Goal: Task Accomplishment & Management: Manage account settings

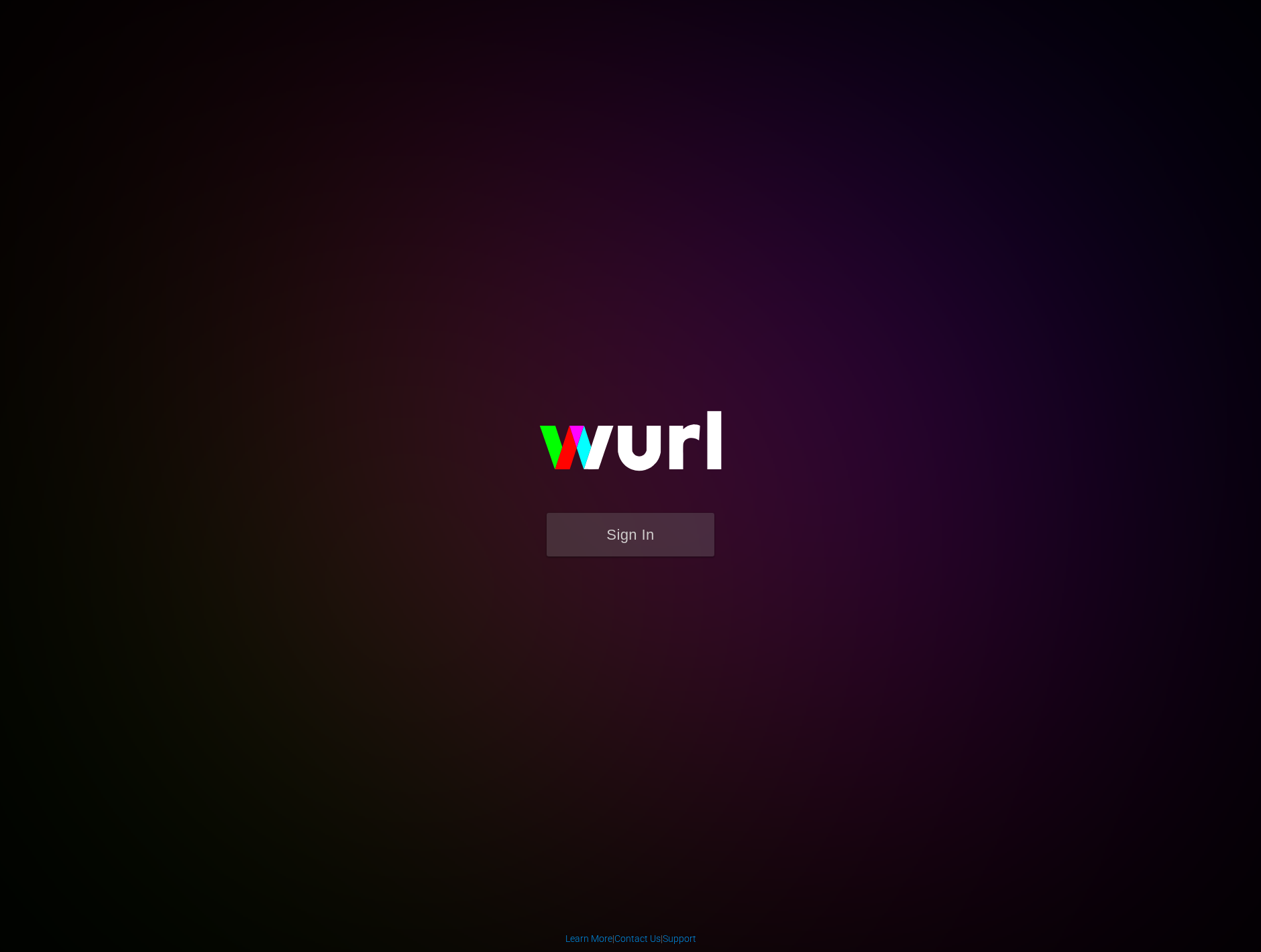
click at [618, 568] on form "Sign In" at bounding box center [630, 541] width 268 height 57
click at [630, 529] on button "Sign In" at bounding box center [630, 534] width 167 height 44
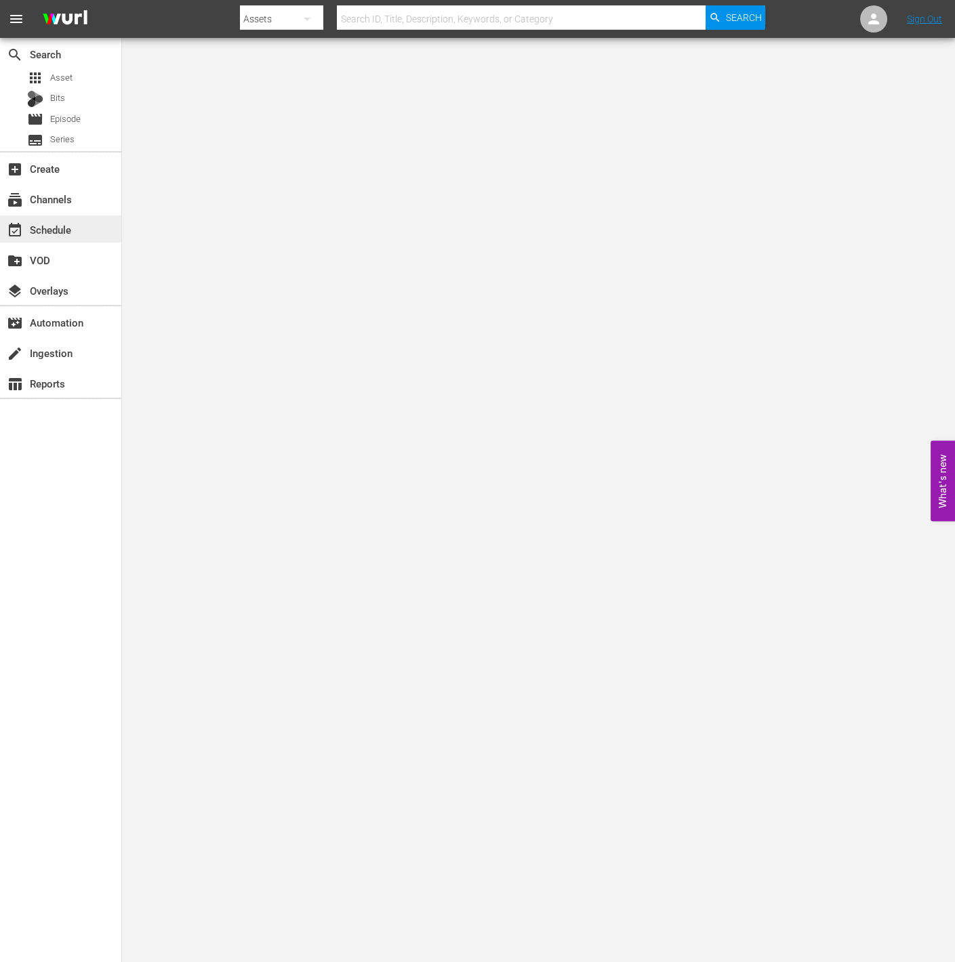
click at [64, 224] on div "event_available Schedule" at bounding box center [38, 228] width 76 height 12
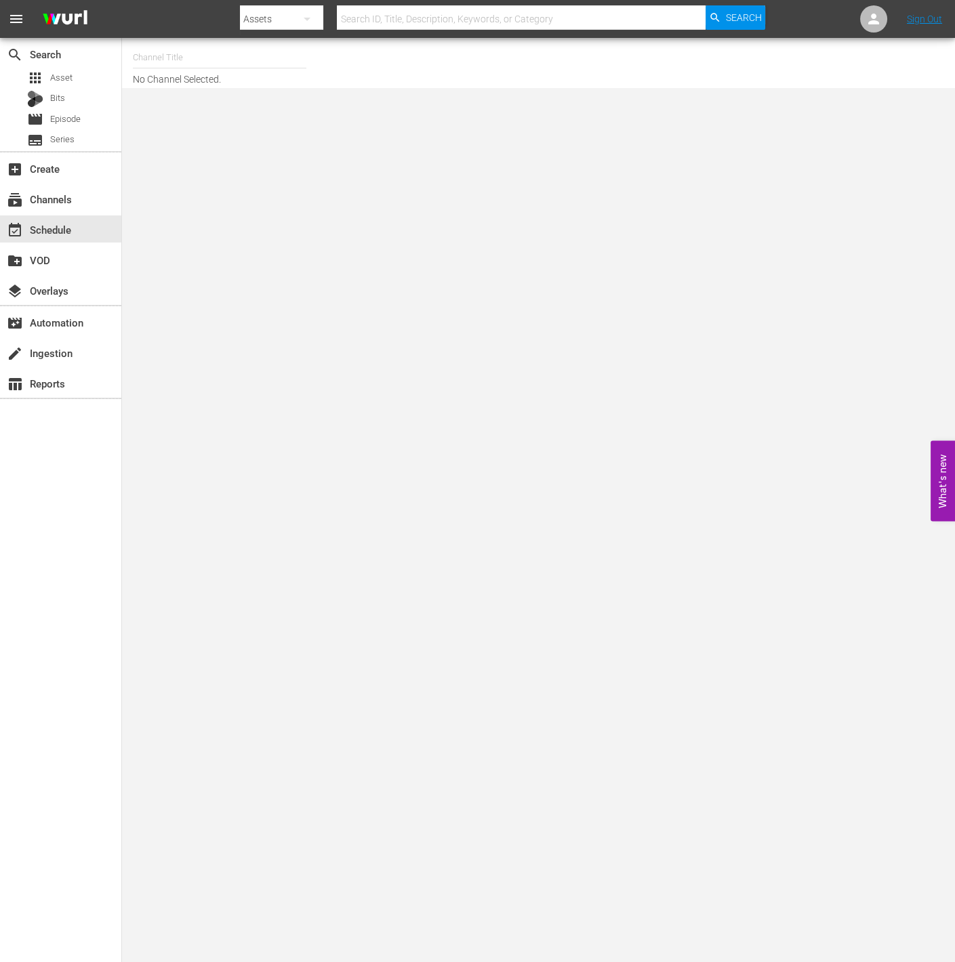
click at [178, 56] on input "text" at bounding box center [220, 57] width 174 height 33
click at [178, 60] on input "rakuten viki" at bounding box center [220, 57] width 174 height 33
click at [165, 58] on input "rakuten viki" at bounding box center [220, 57] width 174 height 33
click at [417, 46] on div "Channel Title rakuten viki No Channel Selected." at bounding box center [354, 62] width 443 height 43
click at [198, 51] on input "rakuten viki" at bounding box center [220, 57] width 174 height 33
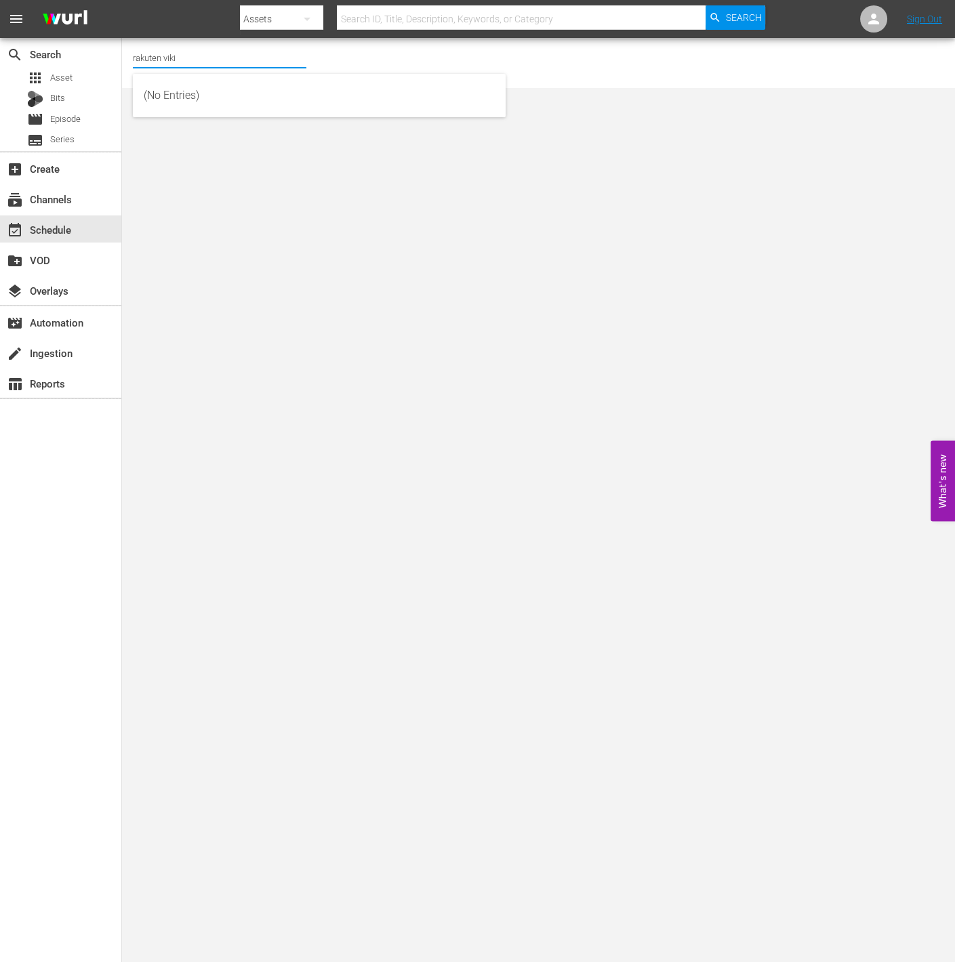
click at [410, 54] on div "Channel Title rakuten viki No Channel Selected." at bounding box center [354, 62] width 443 height 43
click at [200, 75] on div "Channel Title rakuten viki No Channel Selected." at bounding box center [354, 62] width 443 height 43
click at [180, 61] on input "rakuten viki" at bounding box center [220, 57] width 174 height 33
click at [163, 60] on input "rakuten viki" at bounding box center [220, 57] width 174 height 33
drag, startPoint x: 196, startPoint y: 56, endPoint x: 38, endPoint y: 41, distance: 158.6
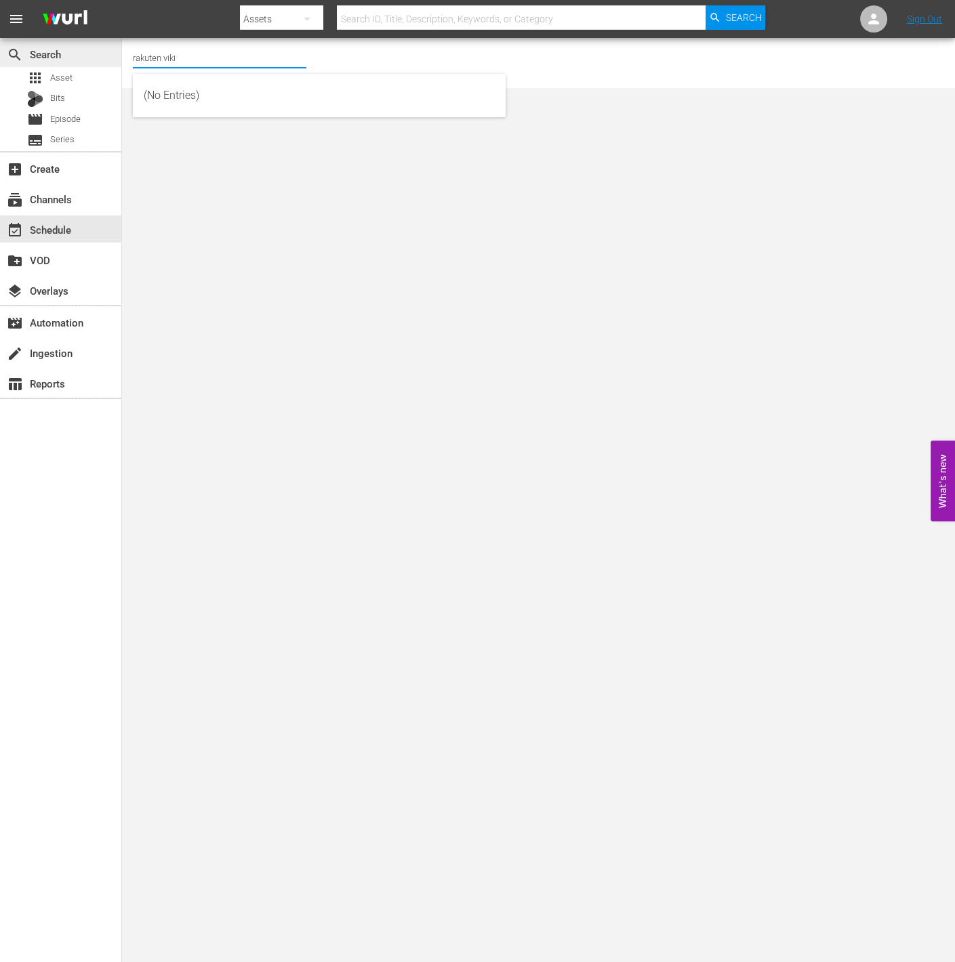
click at [122, 0] on div "search Search apps Asset Bits movie Episode subtitles Series add_box Create sub…" at bounding box center [538, 0] width 833 height 0
type input "ㄱ"
type input "Rakuten"
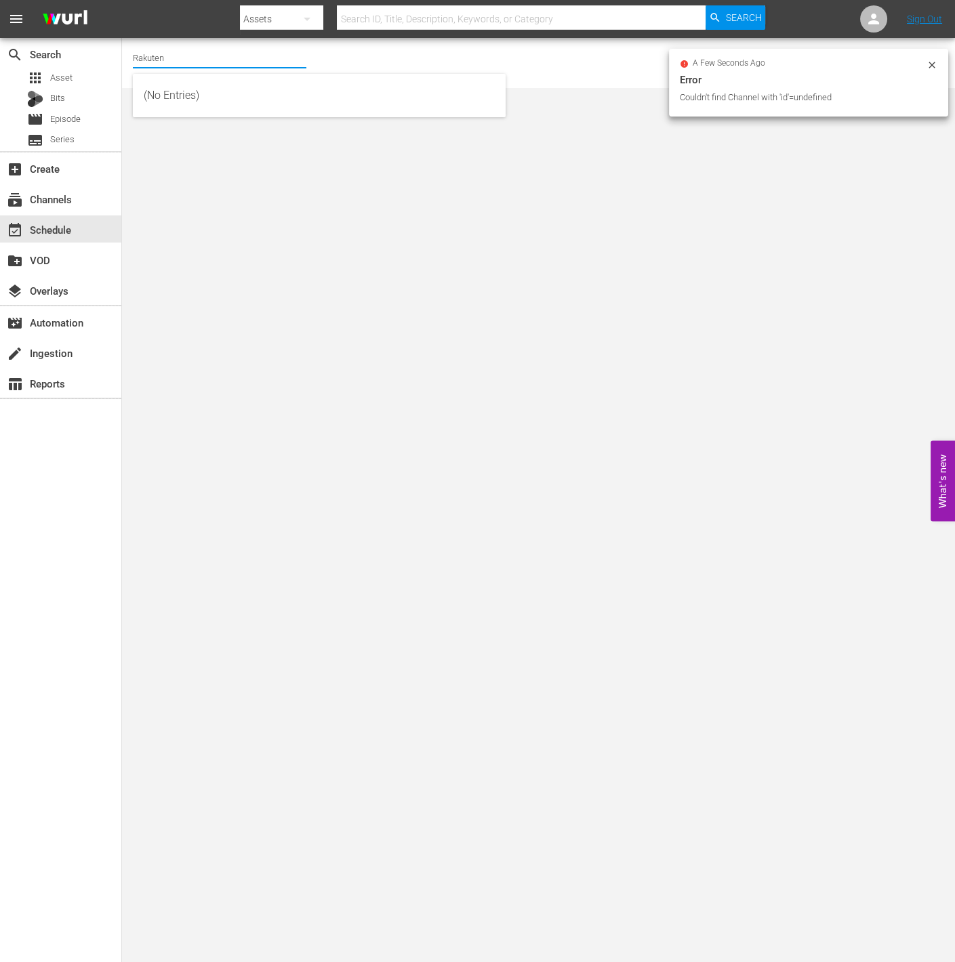
click at [295, 62] on input "Rakuten" at bounding box center [220, 57] width 174 height 33
click at [357, 60] on div "Channel Title Rakuten No Channel Selected." at bounding box center [354, 62] width 443 height 43
click at [231, 61] on input "Rakuten" at bounding box center [220, 57] width 174 height 33
drag, startPoint x: 407, startPoint y: 73, endPoint x: 386, endPoint y: 68, distance: 21.7
click at [406, 74] on div "(No Entries)" at bounding box center [319, 95] width 373 height 43
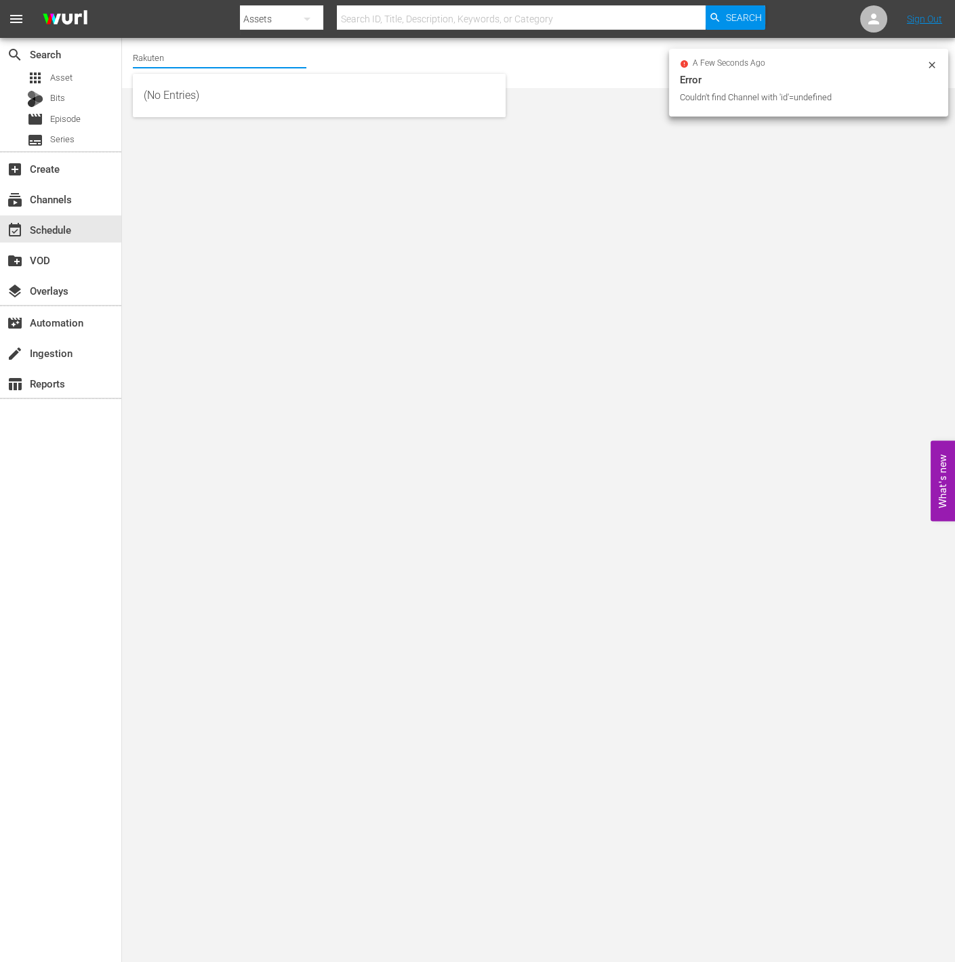
click at [186, 60] on input "Rakuten" at bounding box center [220, 57] width 174 height 33
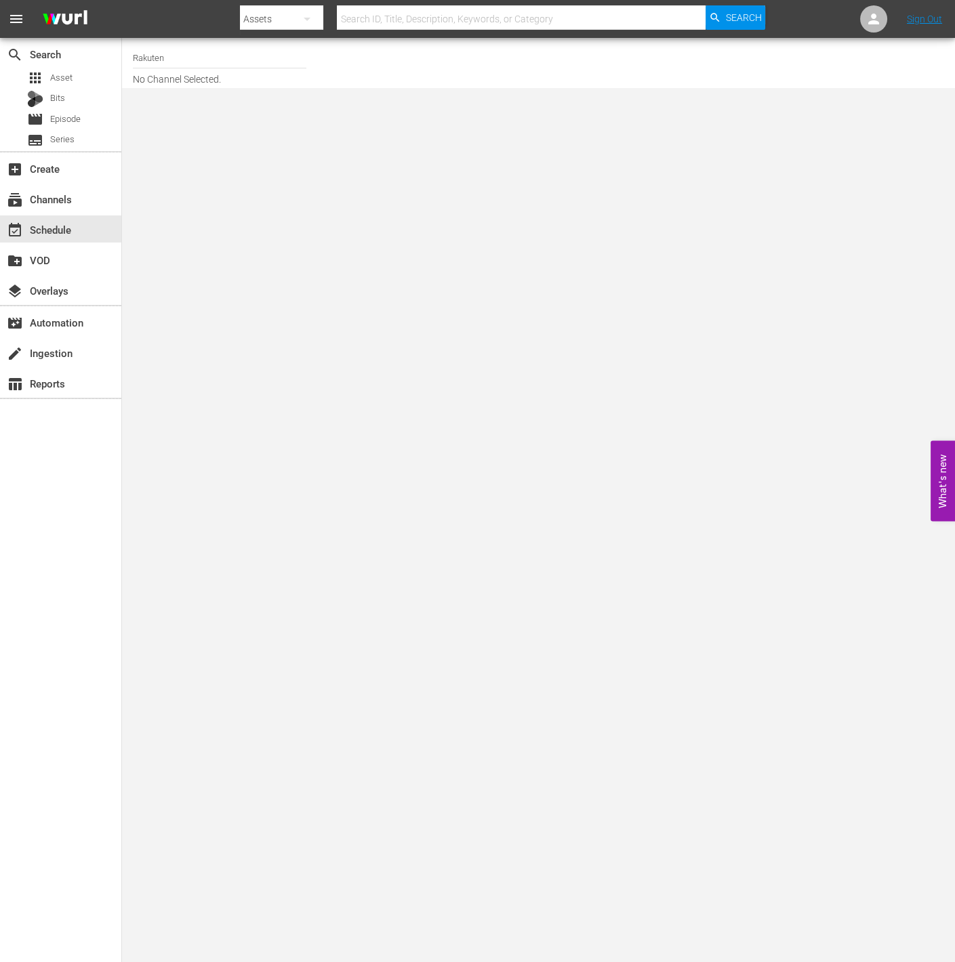
click at [579, 174] on body "menu Search By Assets Search ID, Title, Description, Keywords, or Category Sear…" at bounding box center [477, 481] width 955 height 962
click at [213, 56] on input "Rakuten" at bounding box center [220, 57] width 174 height 33
click at [127, 302] on body "menu Search By Assets Search ID, Title, Description, Keywords, or Category Sear…" at bounding box center [477, 481] width 955 height 962
click at [55, 228] on div "event_available Schedule" at bounding box center [38, 228] width 76 height 12
click at [184, 73] on input "Rakuten" at bounding box center [220, 57] width 174 height 33
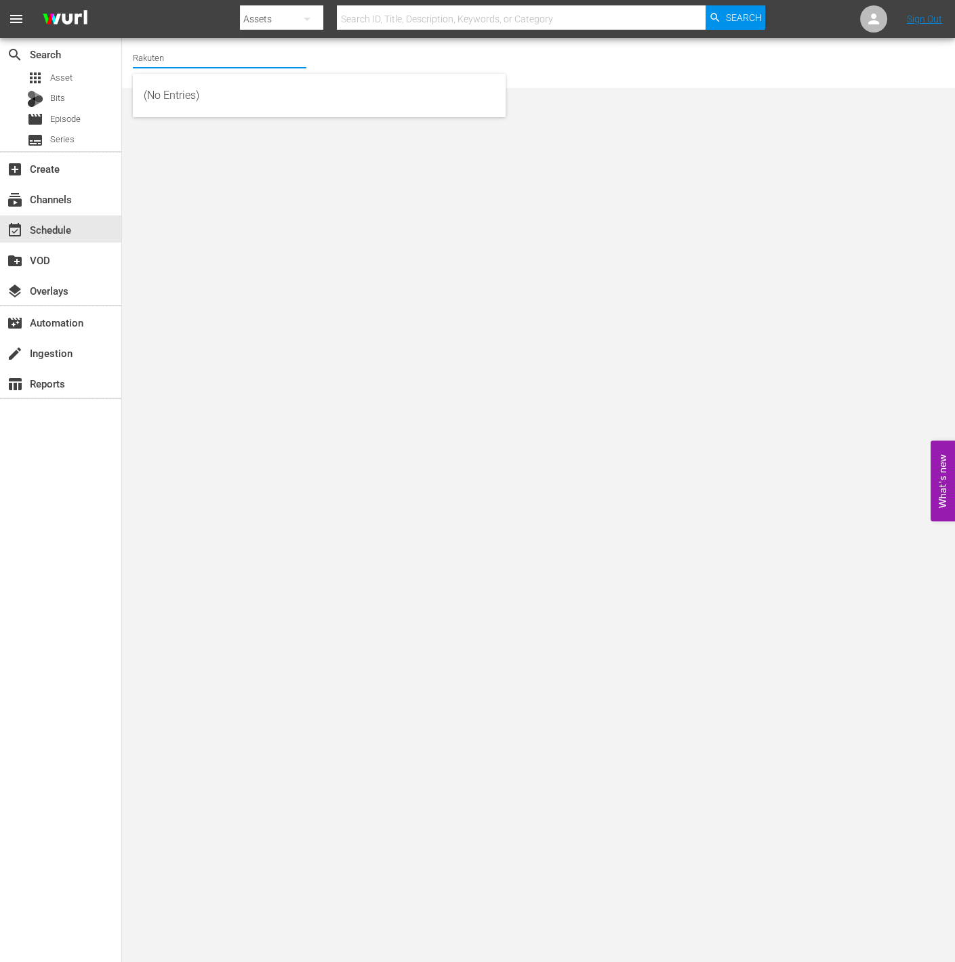
click at [190, 62] on input "Rakuten" at bounding box center [220, 57] width 174 height 33
drag, startPoint x: 241, startPoint y: 59, endPoint x: 70, endPoint y: 4, distance: 180.0
click at [122, 0] on div "search Search apps Asset Bits movie Episode subtitles Series add_box Create sub…" at bounding box center [538, 0] width 833 height 0
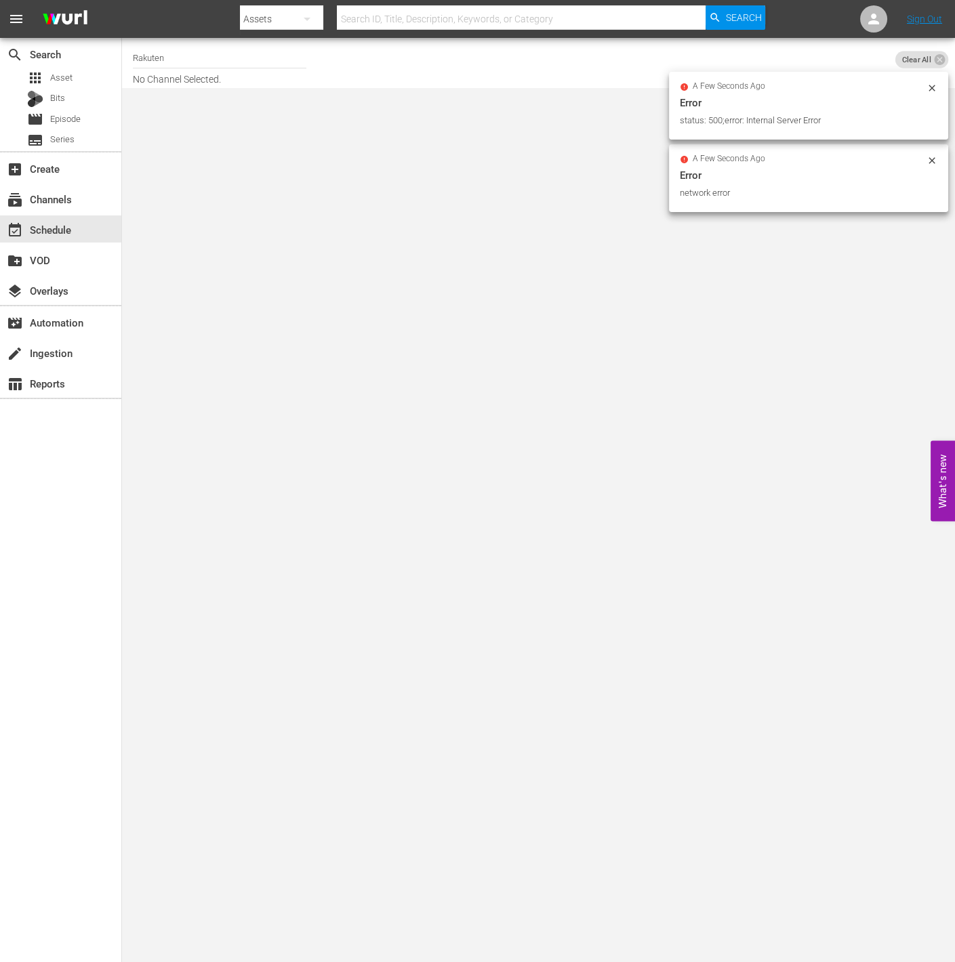
click at [82, 425] on div "search Search apps Asset Bits movie Episode subtitles Series add_box Create sub…" at bounding box center [61, 519] width 122 height 962
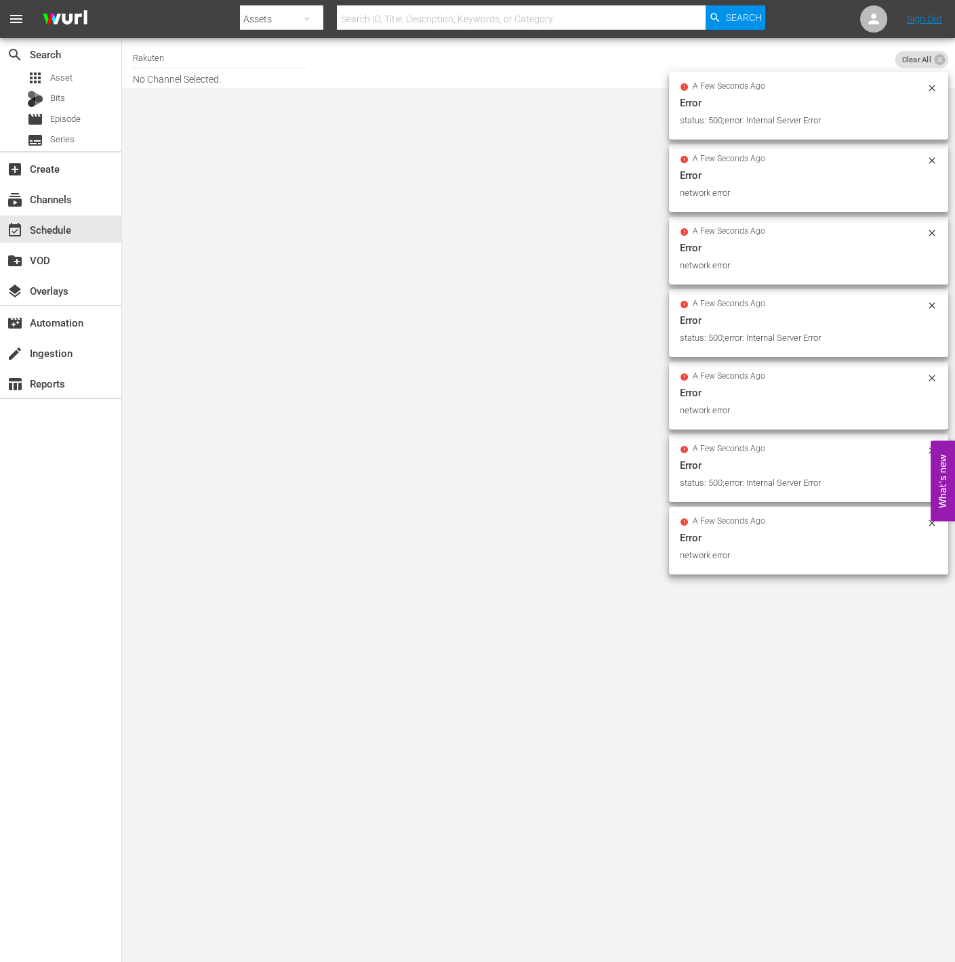
click at [178, 68] on hr at bounding box center [220, 68] width 174 height 1
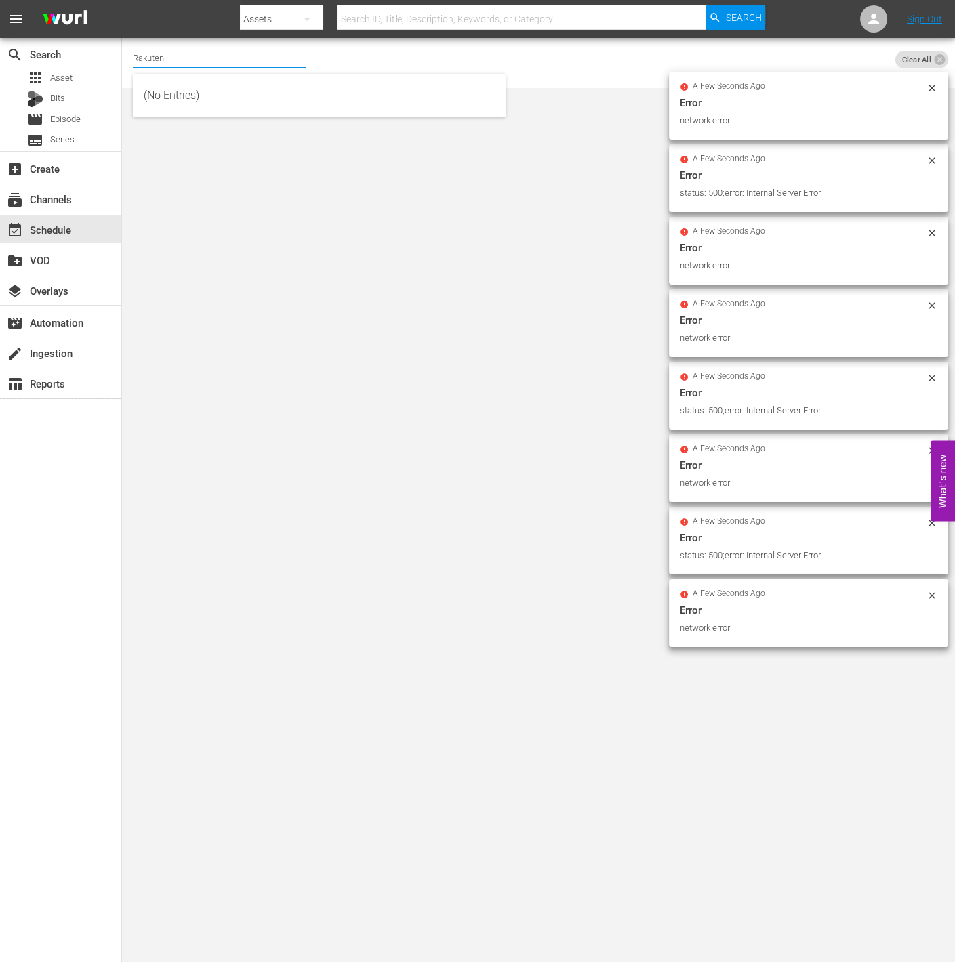
click at [182, 60] on input "Rakuten" at bounding box center [220, 57] width 174 height 33
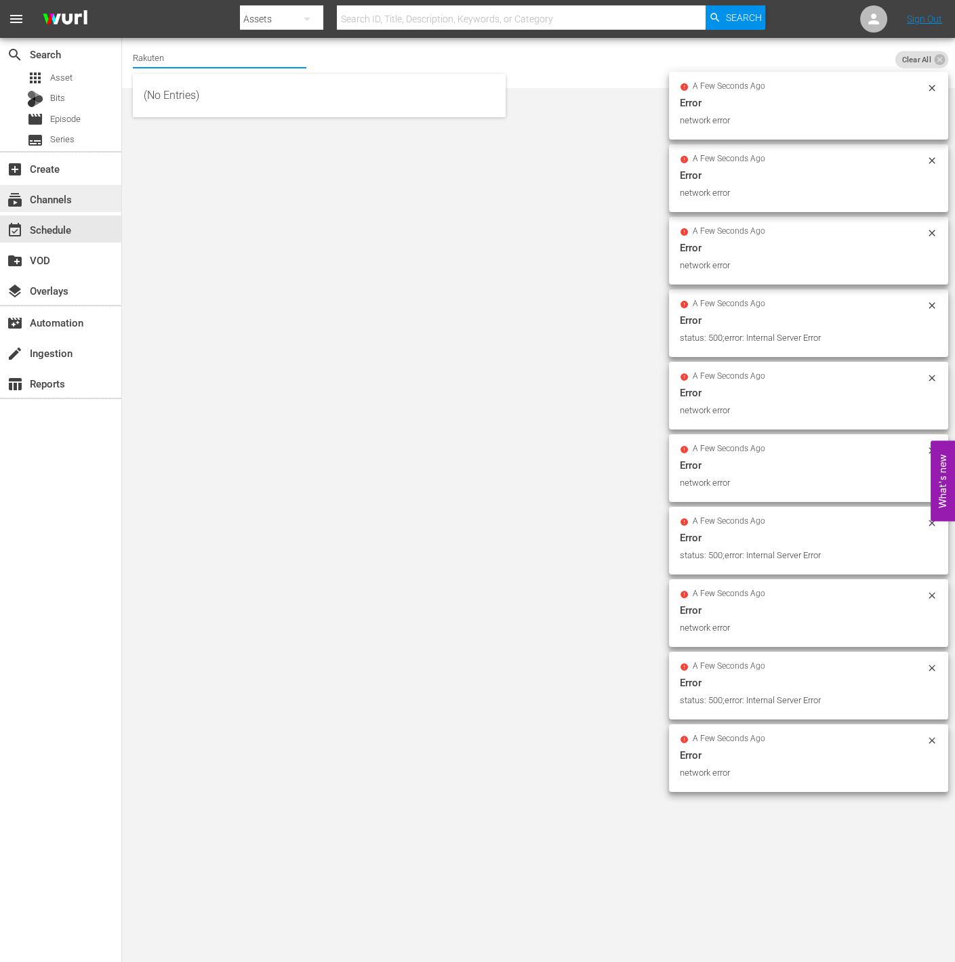
click at [83, 205] on div "subscriptions Channels" at bounding box center [60, 198] width 121 height 27
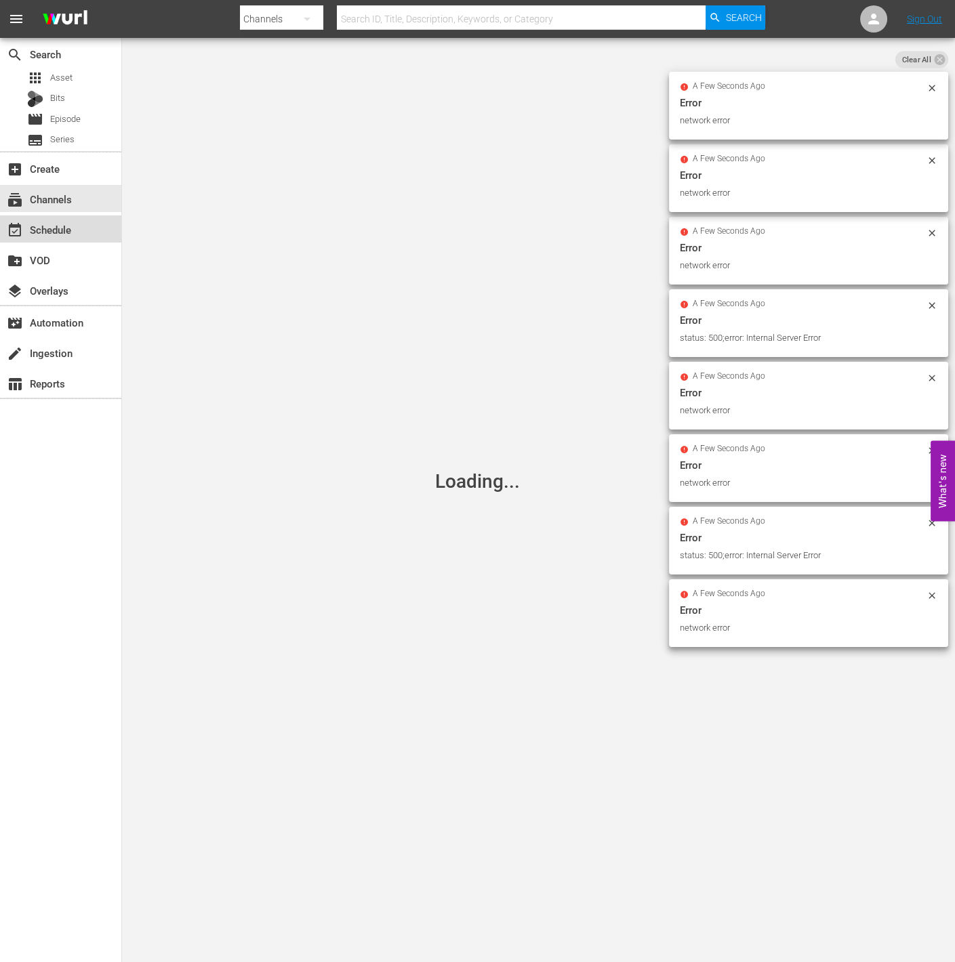
click at [77, 234] on div "event_available Schedule" at bounding box center [60, 229] width 121 height 27
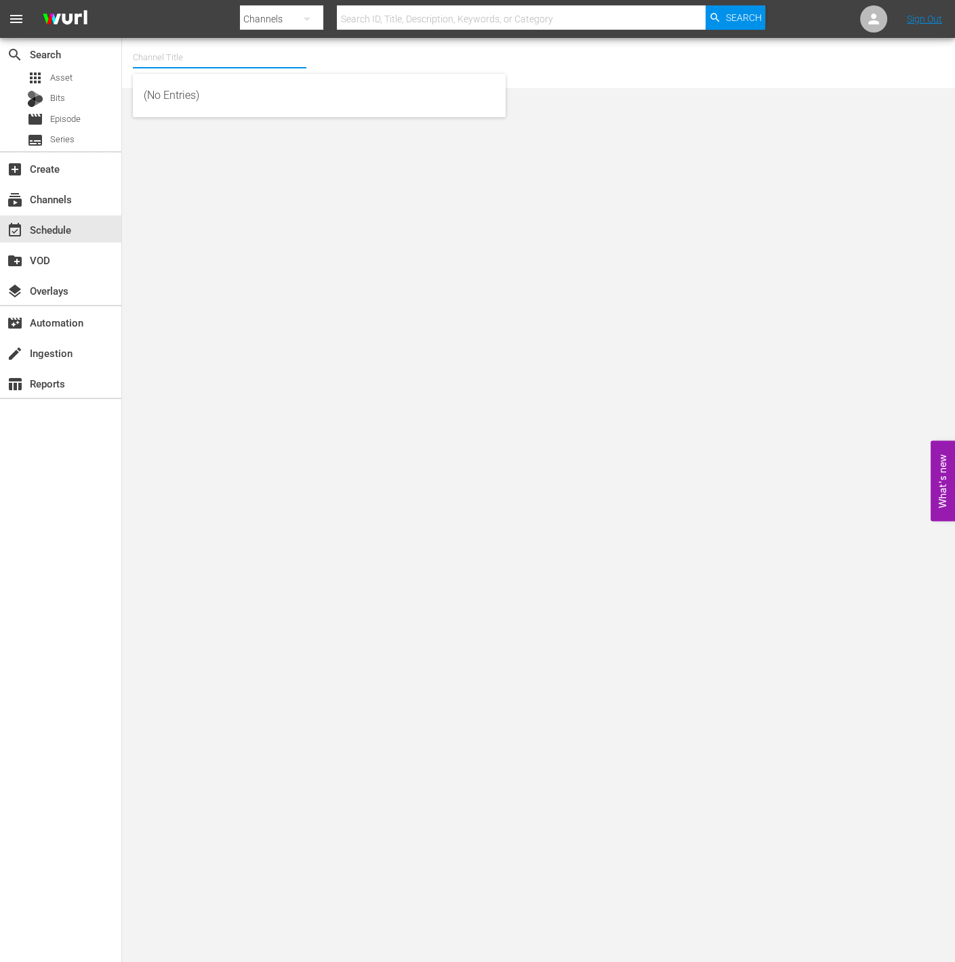
click at [226, 62] on input "text" at bounding box center [220, 57] width 174 height 33
click at [201, 64] on input "text" at bounding box center [220, 57] width 174 height 33
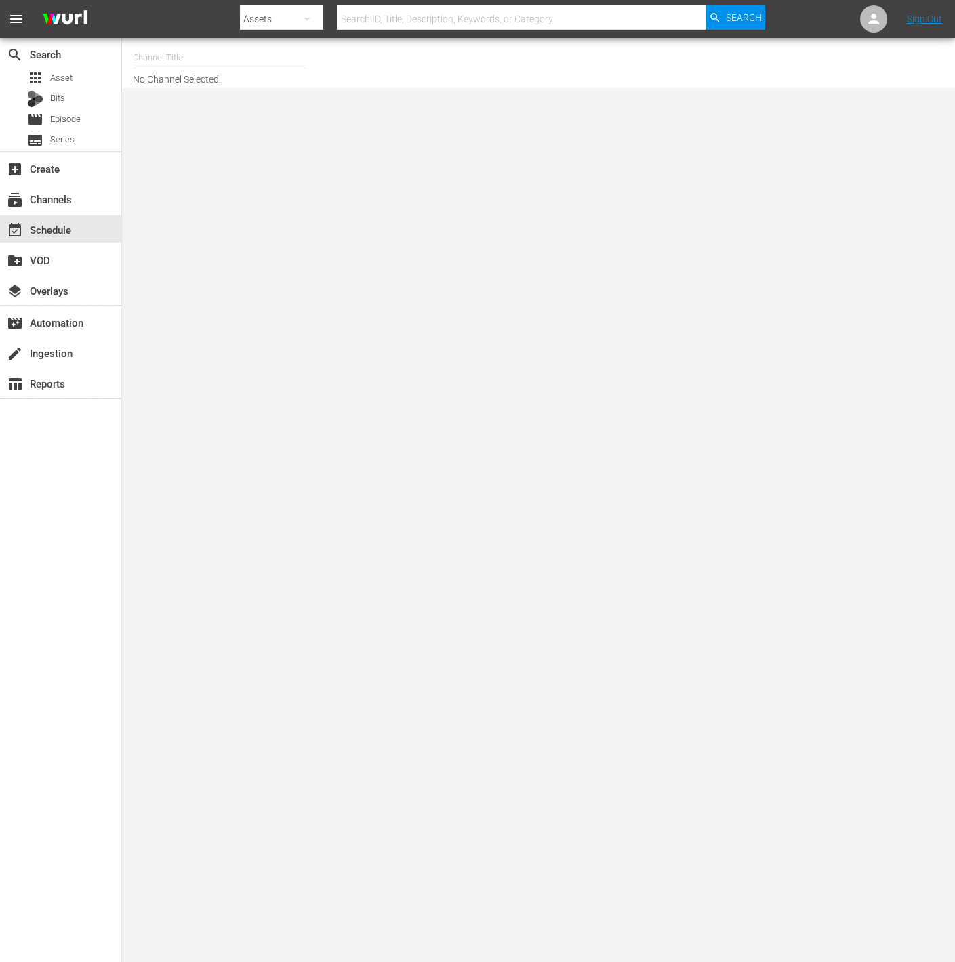
click at [186, 49] on input "text" at bounding box center [220, 57] width 174 height 33
click at [324, 64] on div "Channel Title rakuten No Channel Selected." at bounding box center [354, 62] width 443 height 43
click at [257, 58] on input "rakuten" at bounding box center [220, 57] width 174 height 33
click at [321, 51] on div "Channel Title rakuten No Channel Selected." at bounding box center [354, 62] width 443 height 43
click at [283, 51] on input "rakuten" at bounding box center [220, 57] width 174 height 33
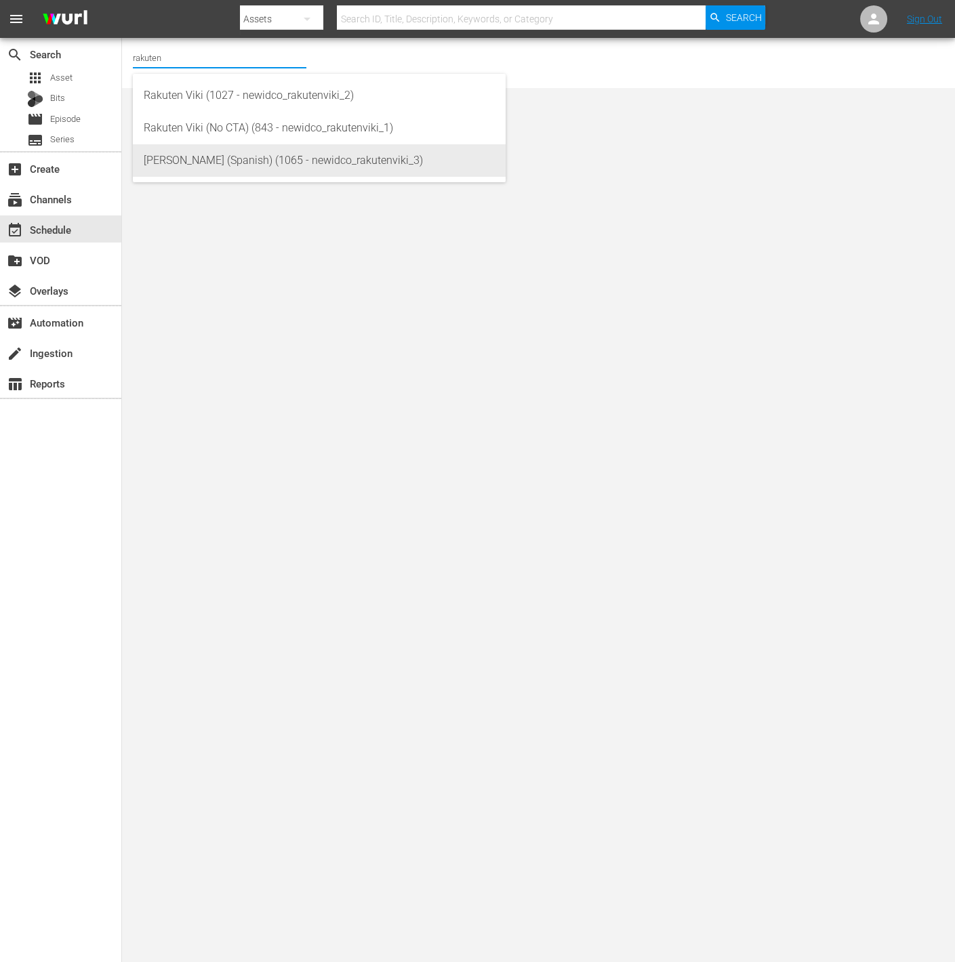
click at [302, 157] on div "Rakuten Viki (Spanish) (1065 - newidco_rakutenviki_3)" at bounding box center [319, 160] width 351 height 33
type input "Rakuten Viki (Spanish) (1065 - newidco_rakutenviki_3)"
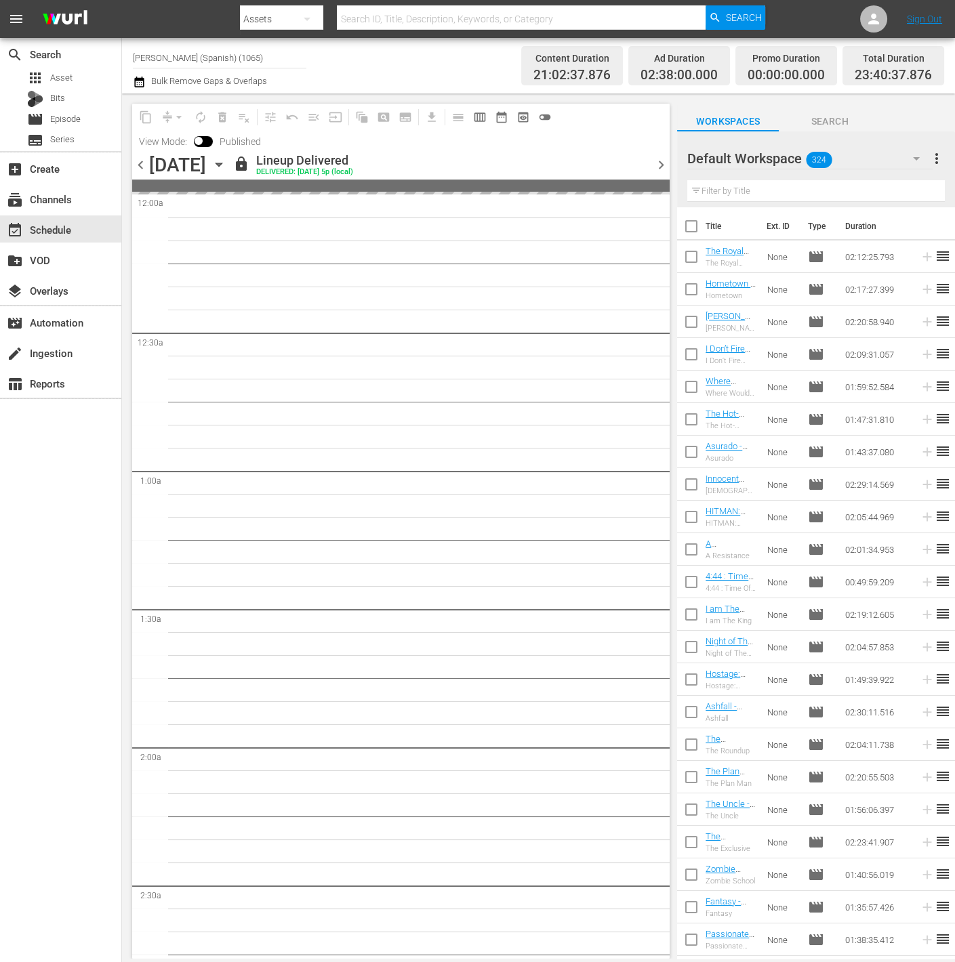
click at [655, 164] on span "chevron_right" at bounding box center [661, 165] width 17 height 17
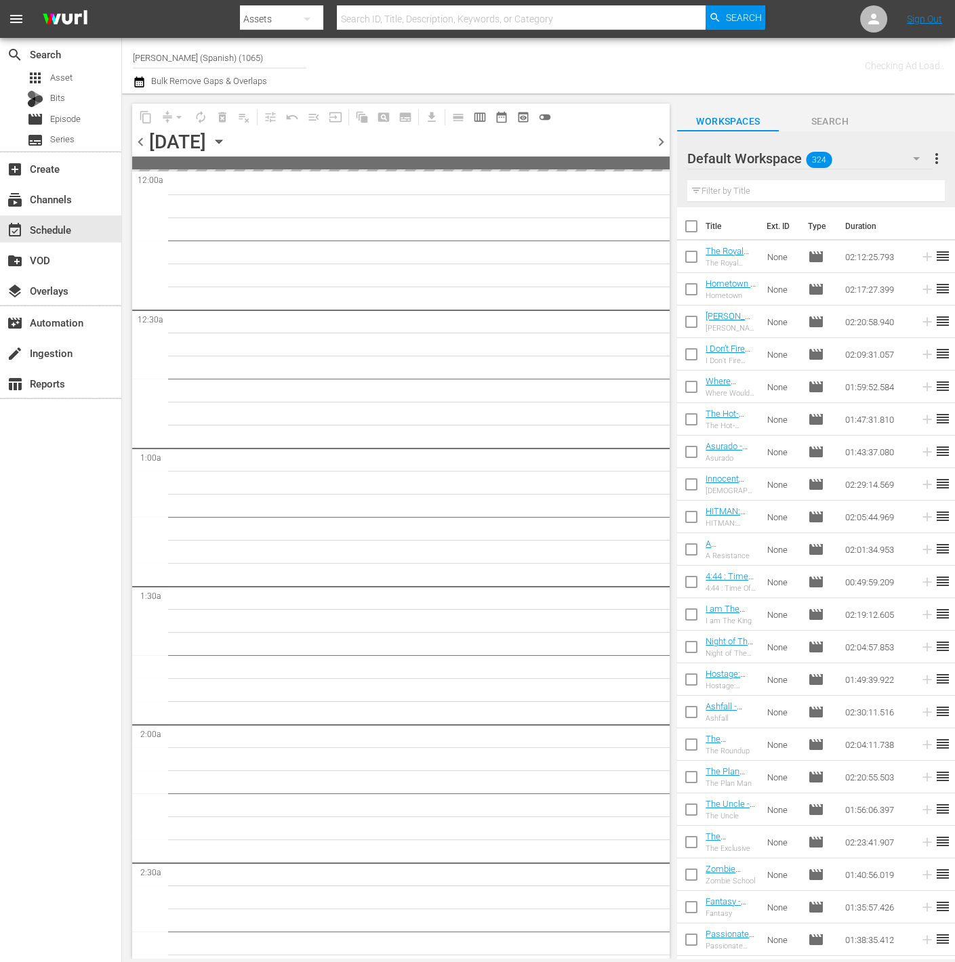
click at [656, 144] on span "chevron_right" at bounding box center [661, 142] width 17 height 17
click at [883, 161] on div "Default Workspace 324" at bounding box center [809, 159] width 245 height 38
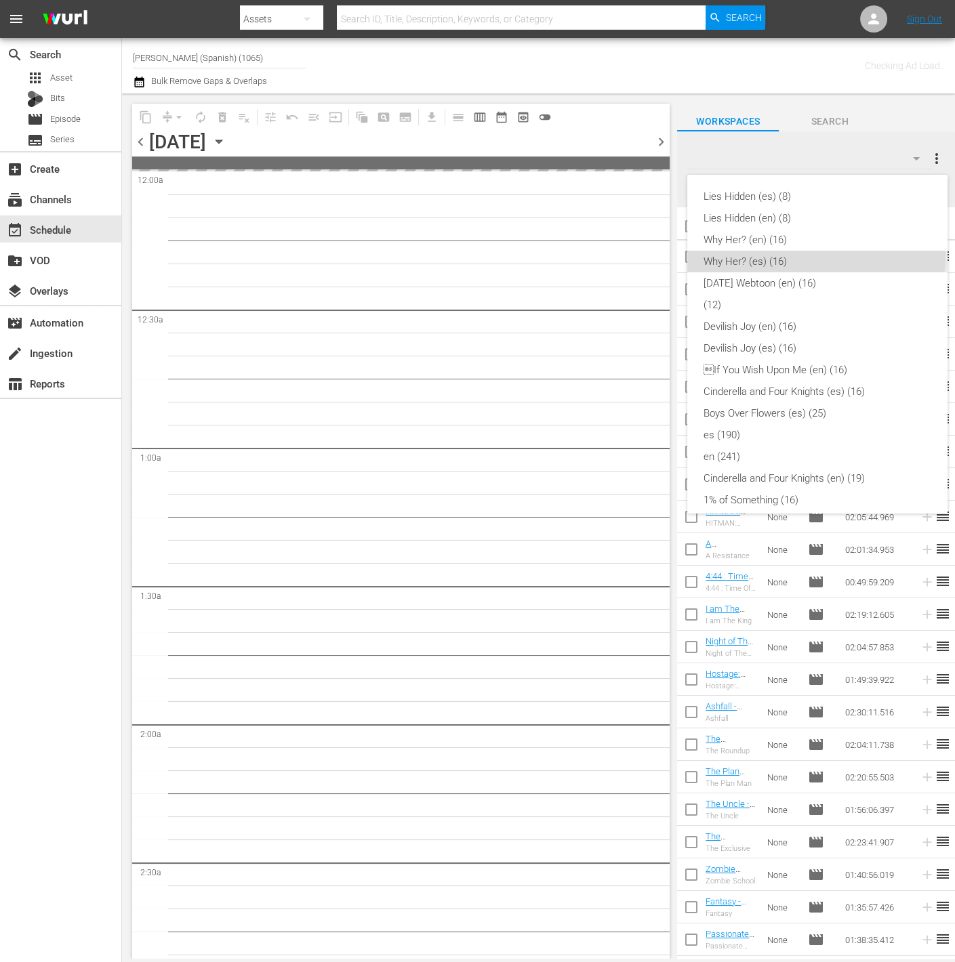
click at [816, 257] on div "Why Her? (es) (16)" at bounding box center [818, 262] width 228 height 22
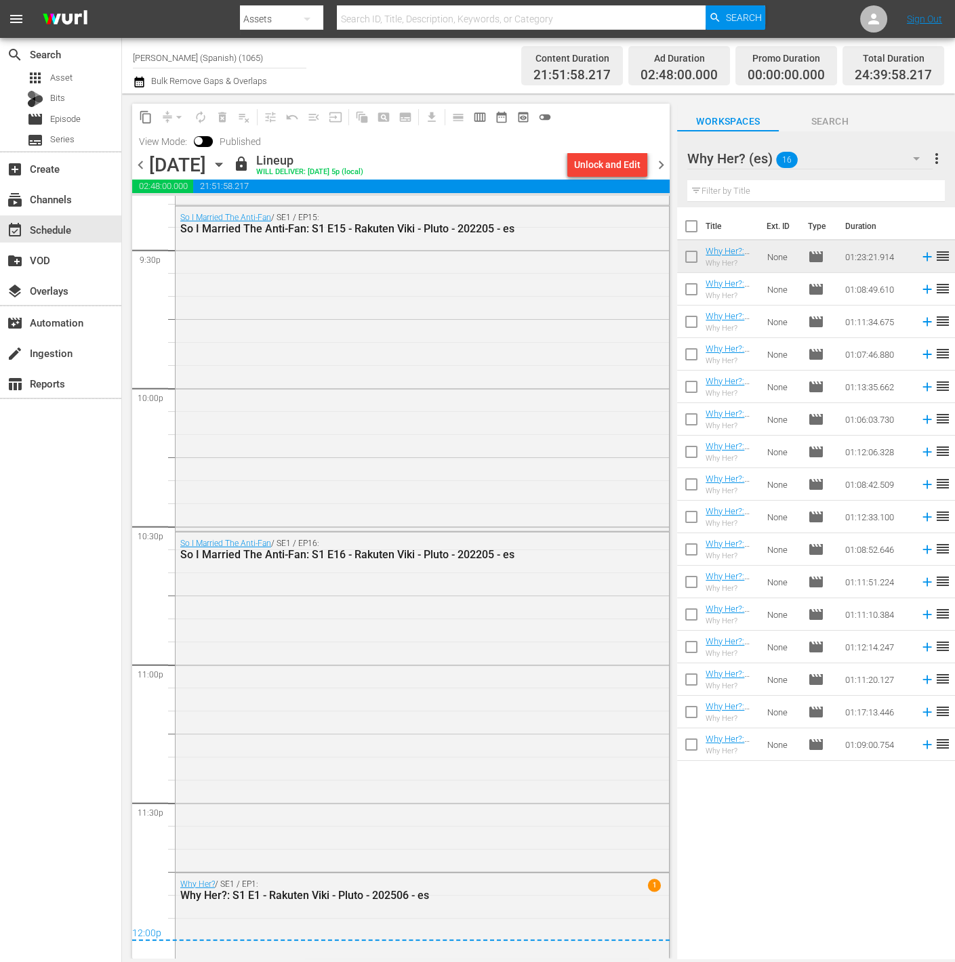
scroll to position [6189, 0]
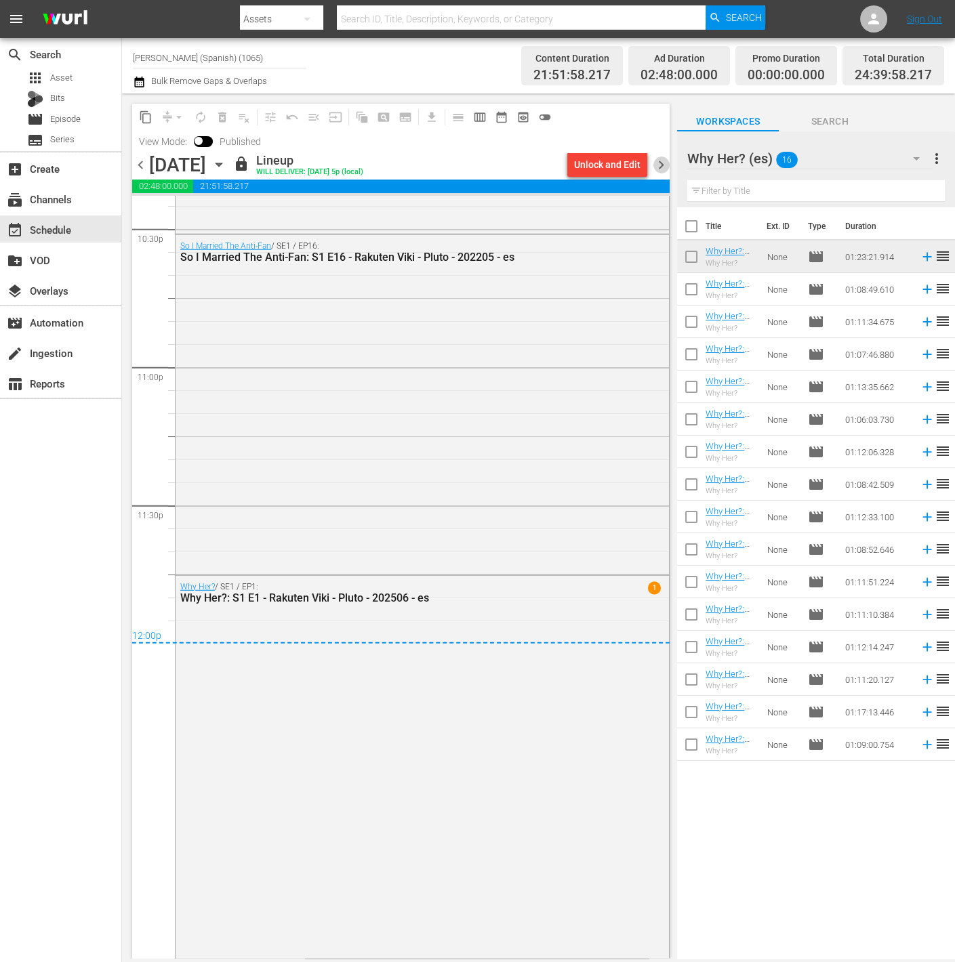
click at [663, 169] on span "chevron_right" at bounding box center [661, 165] width 17 height 17
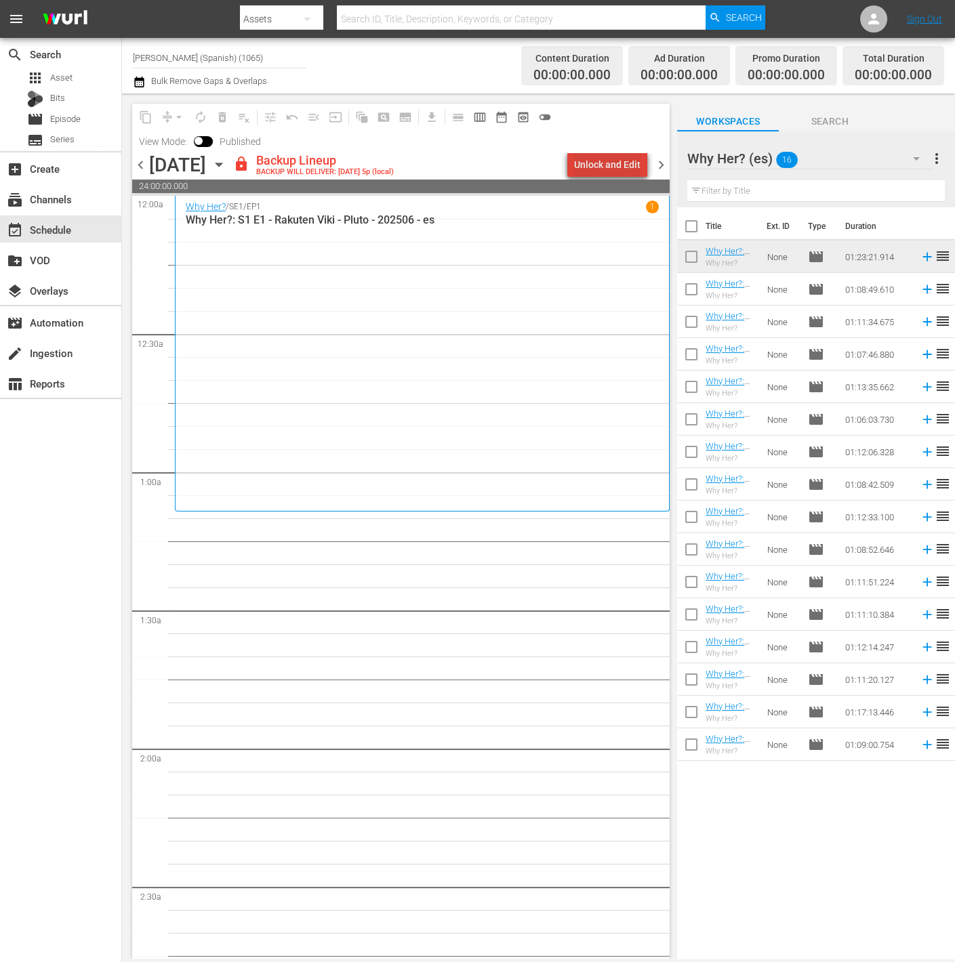
click at [632, 162] on div "Unlock and Edit" at bounding box center [607, 164] width 66 height 24
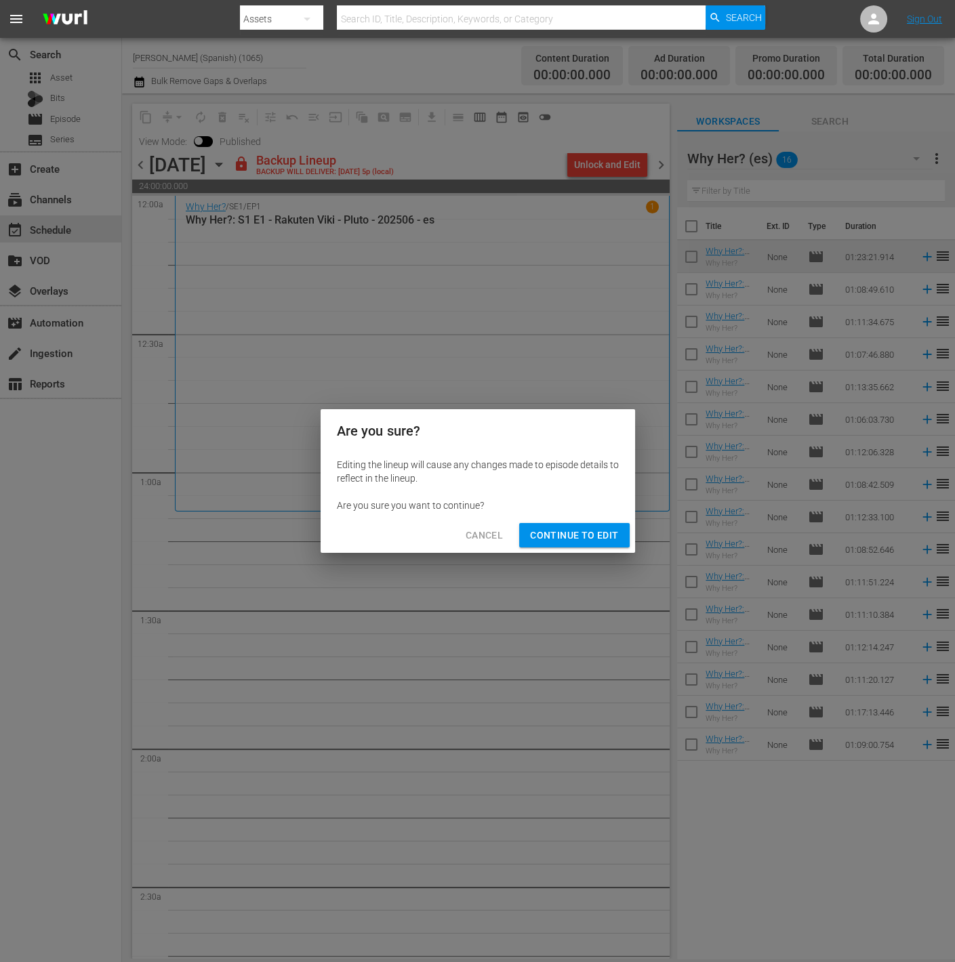
click at [585, 525] on button "Continue to Edit" at bounding box center [574, 535] width 110 height 25
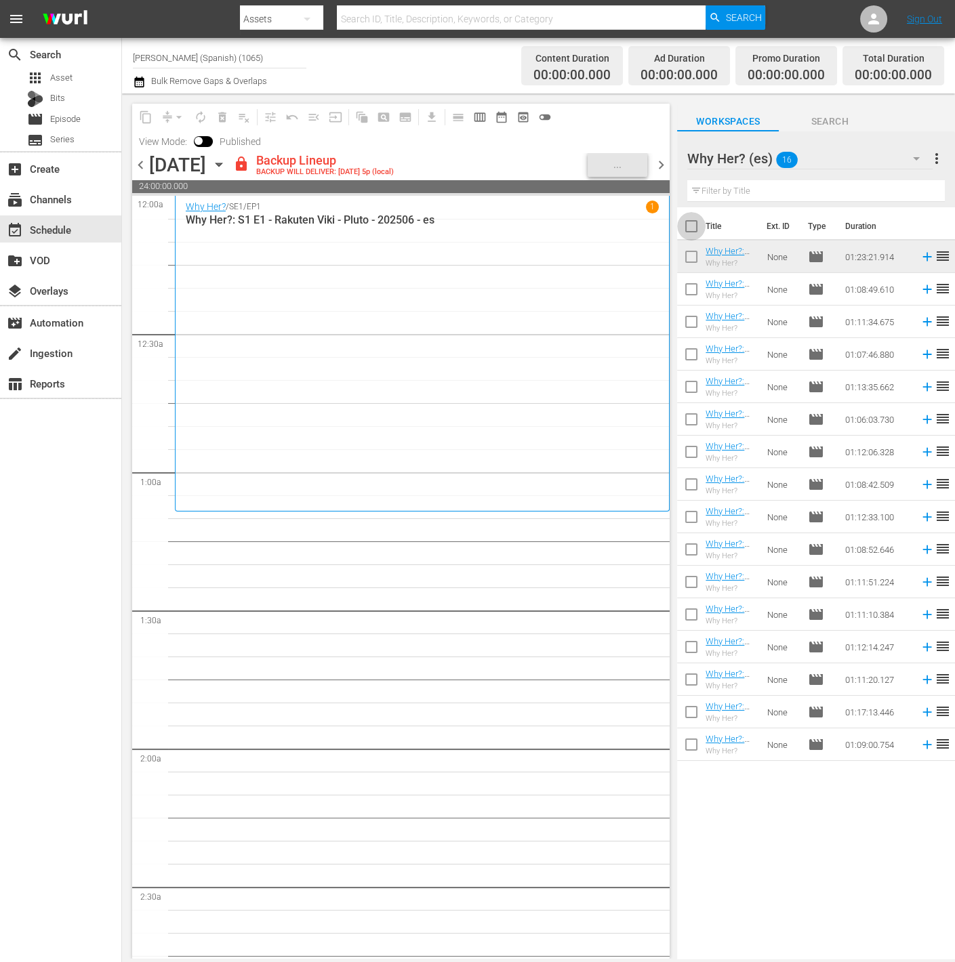
click at [695, 232] on input "checkbox" at bounding box center [691, 229] width 28 height 28
checkbox input "true"
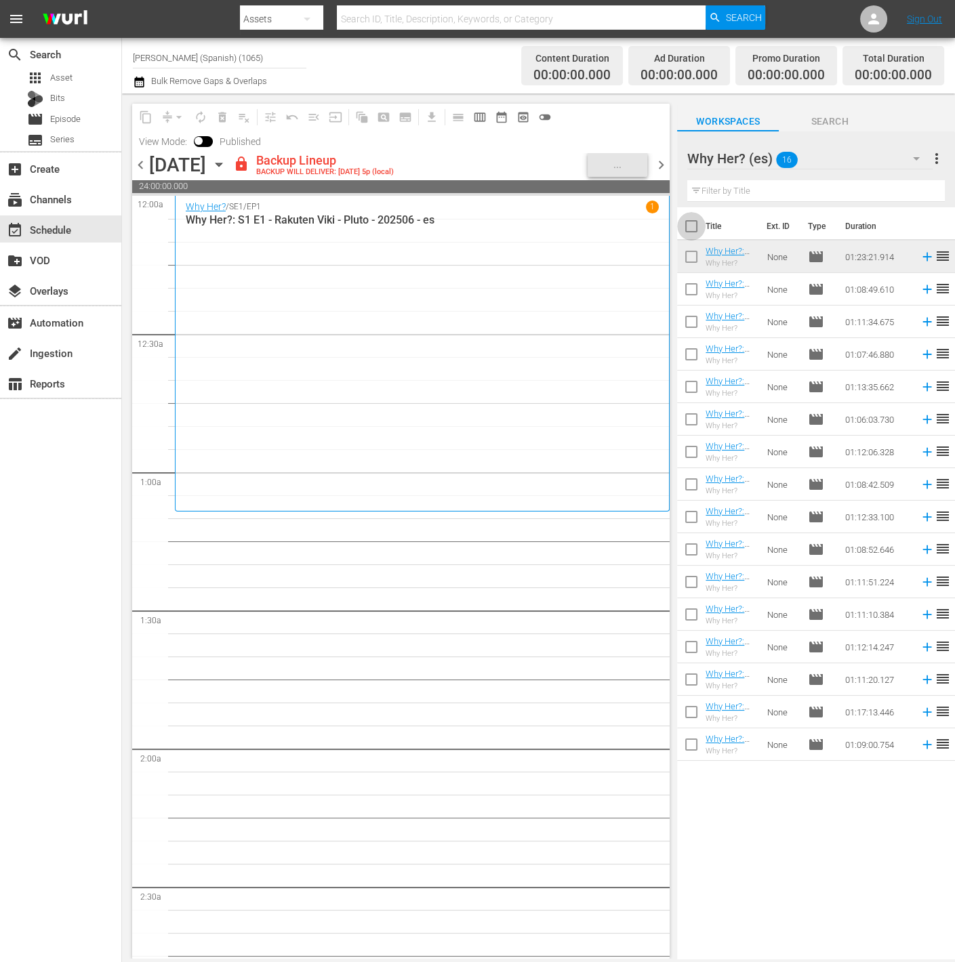
checkbox input "true"
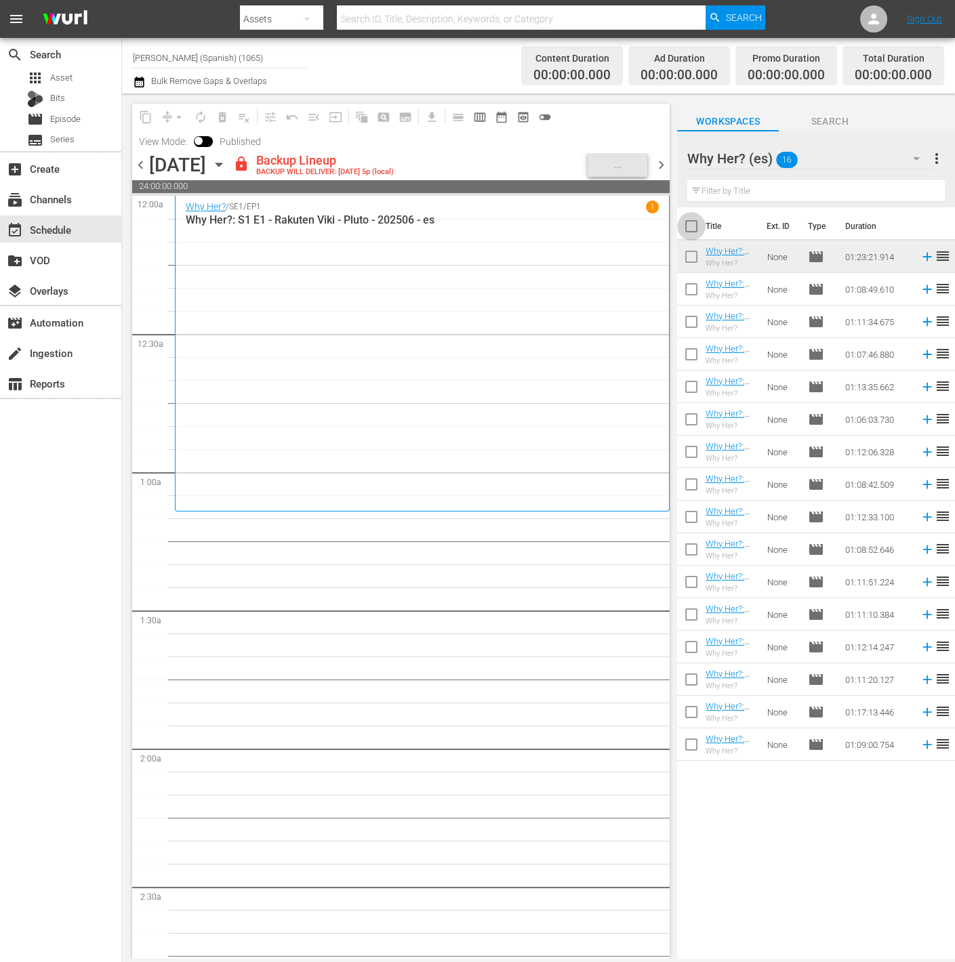
checkbox input "true"
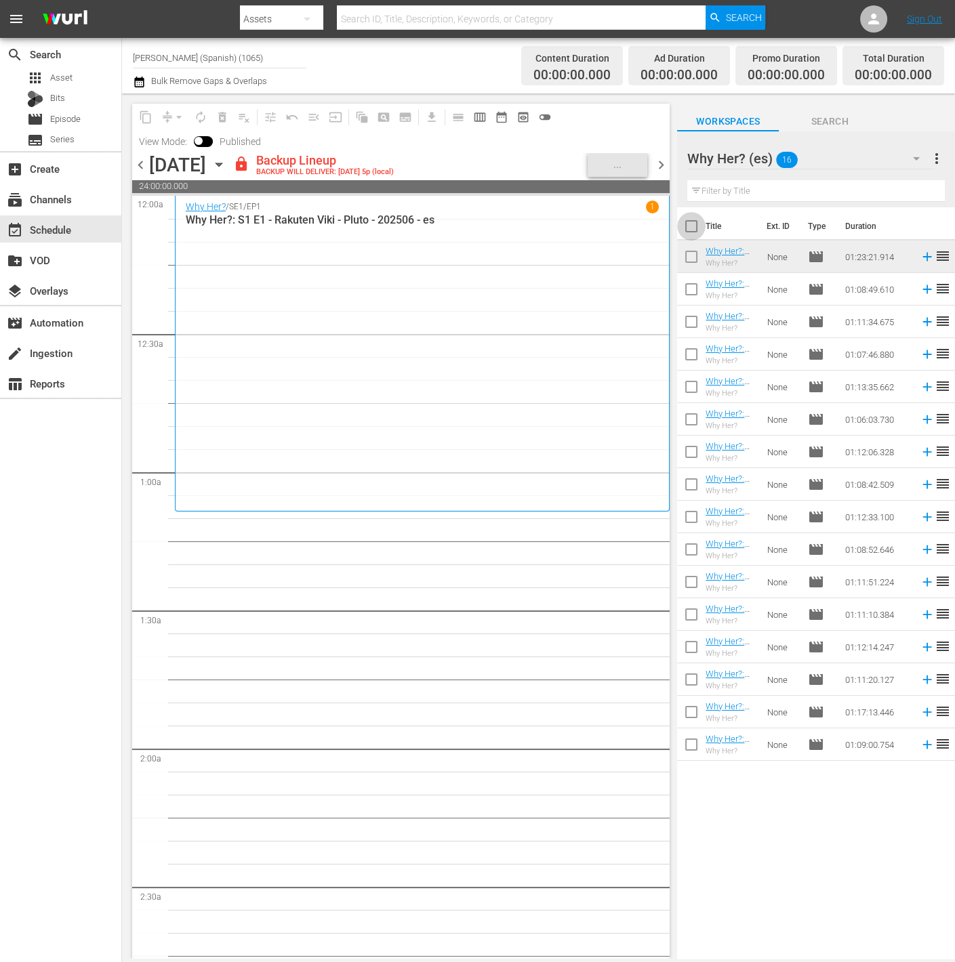
checkbox input "true"
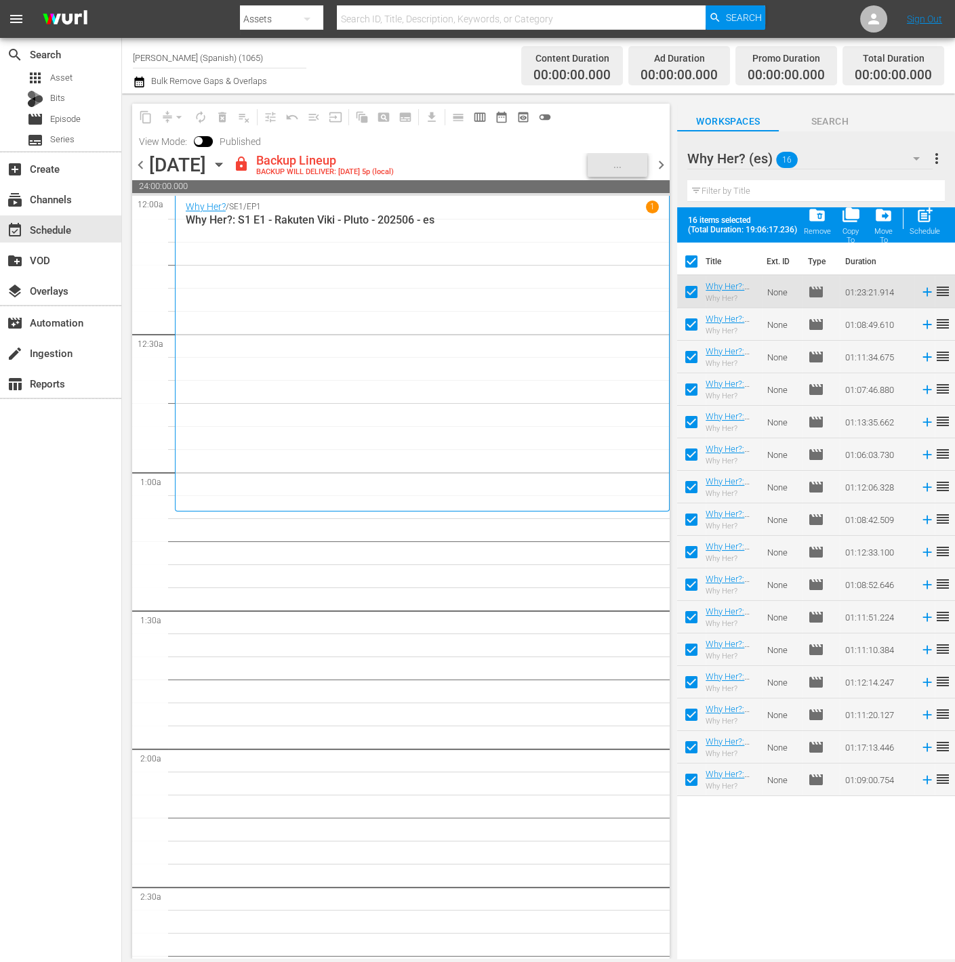
click at [694, 297] on input "checkbox" at bounding box center [691, 295] width 28 height 28
checkbox input "false"
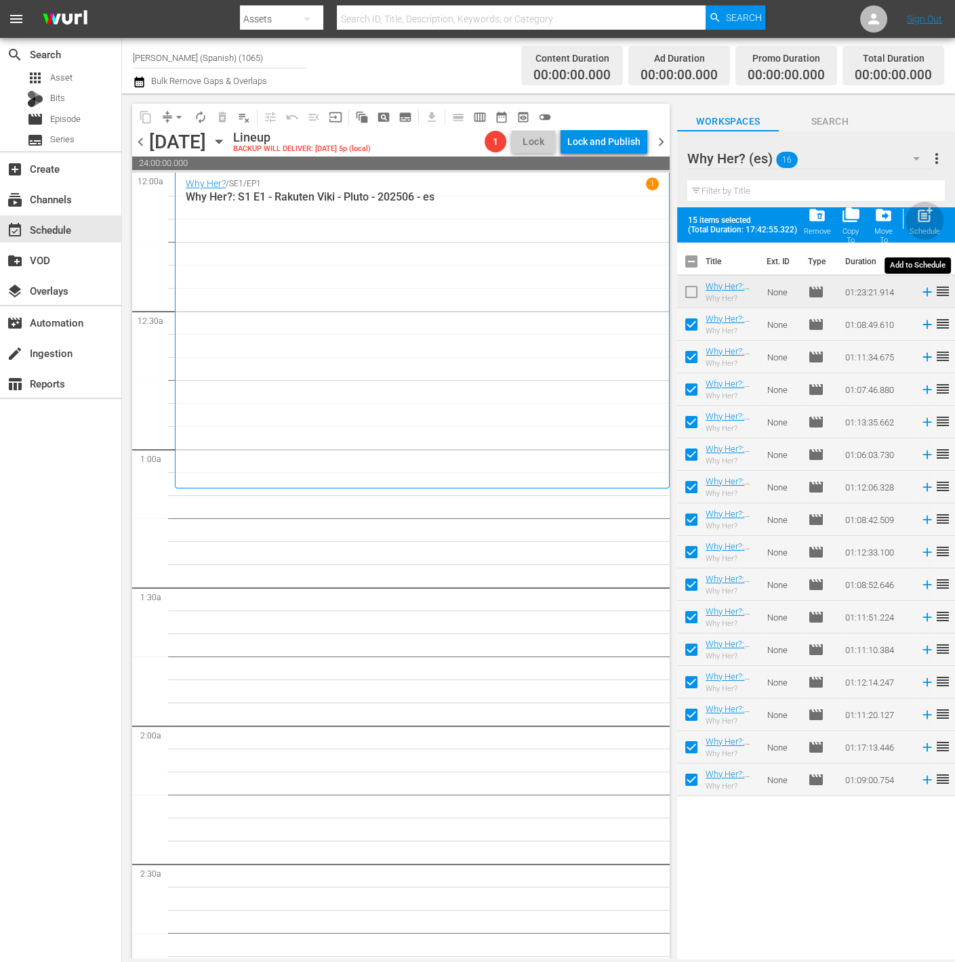
click at [936, 221] on div "post_add Schedule" at bounding box center [925, 221] width 30 height 30
checkbox input "false"
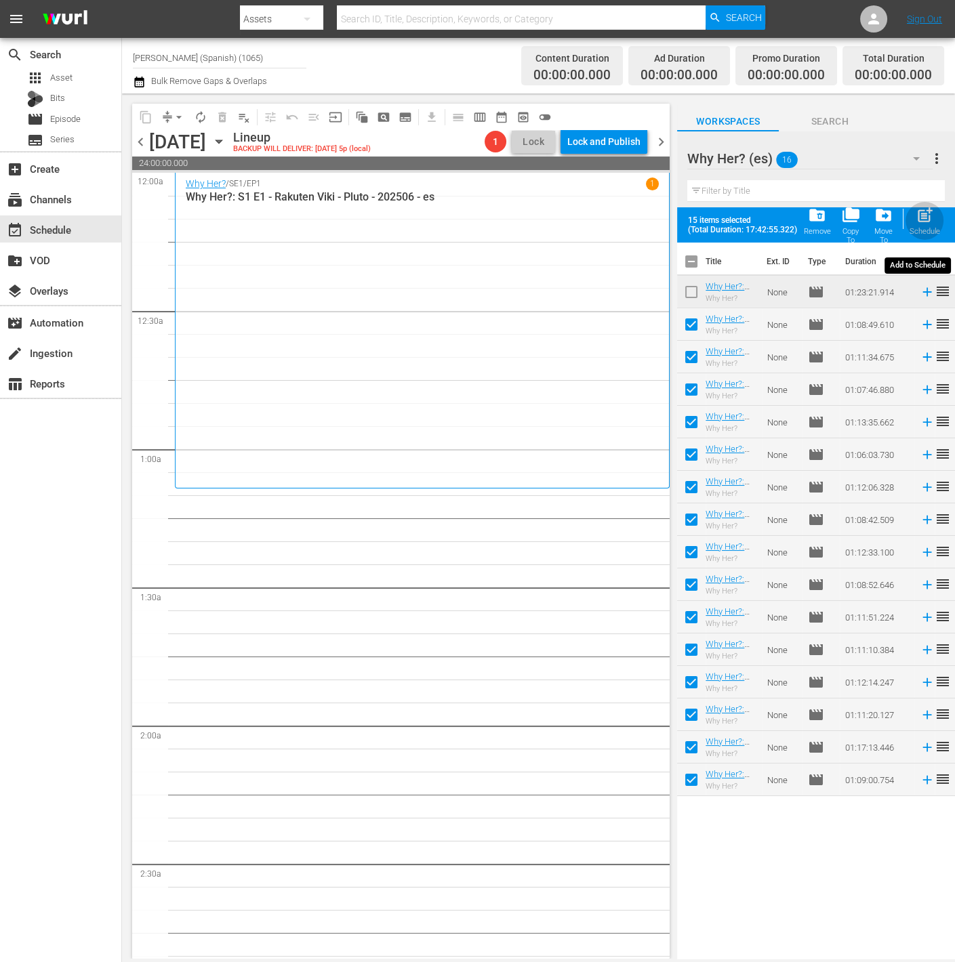
checkbox input "false"
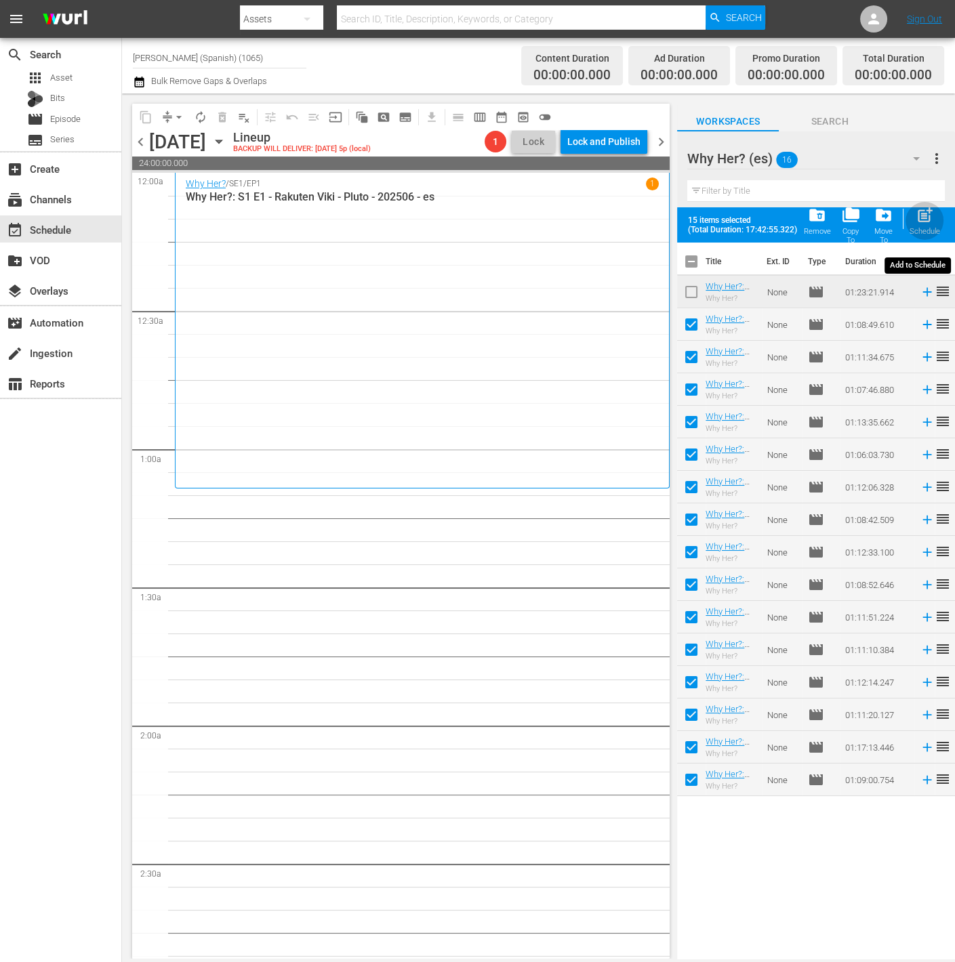
checkbox input "false"
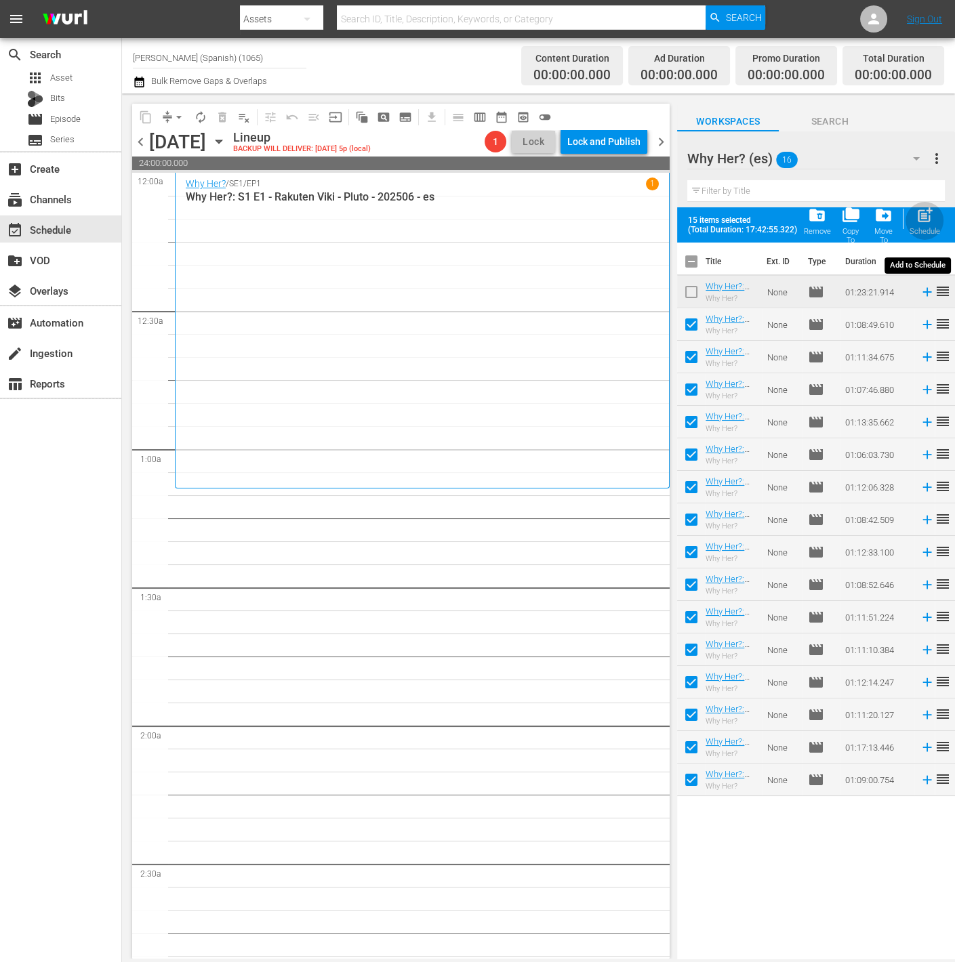
checkbox input "false"
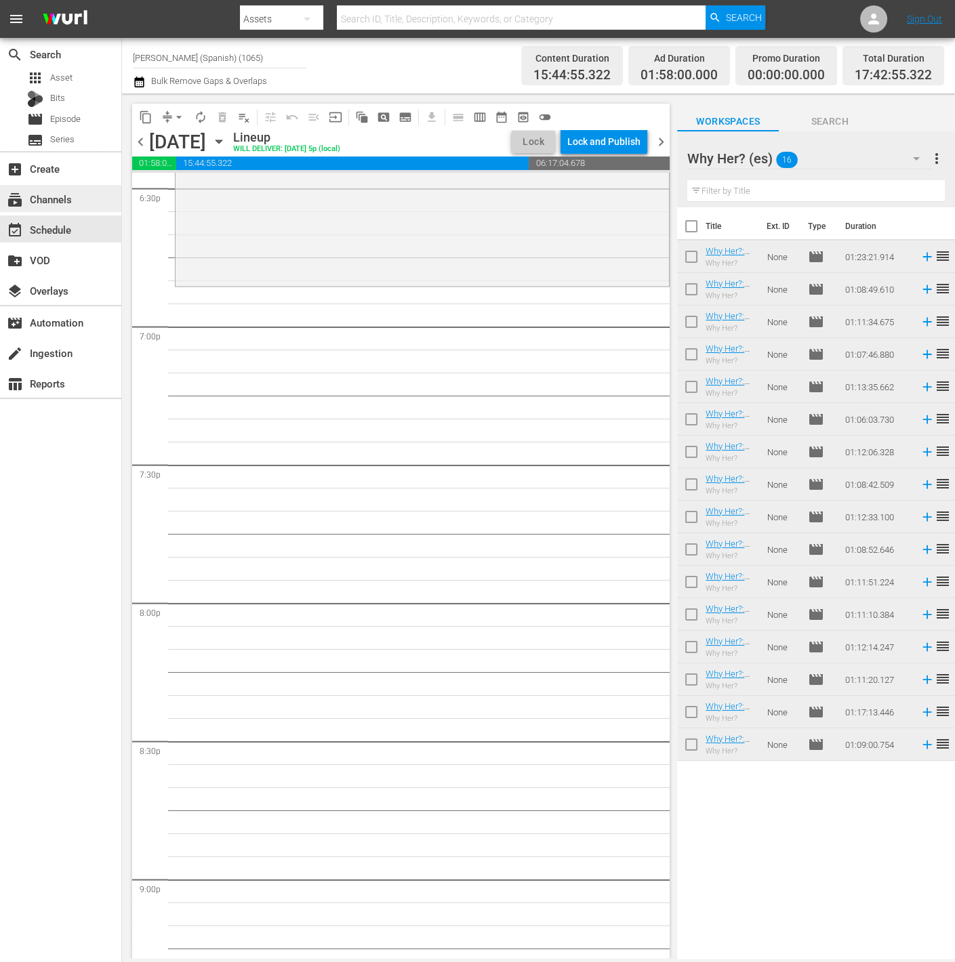
scroll to position [4781, 0]
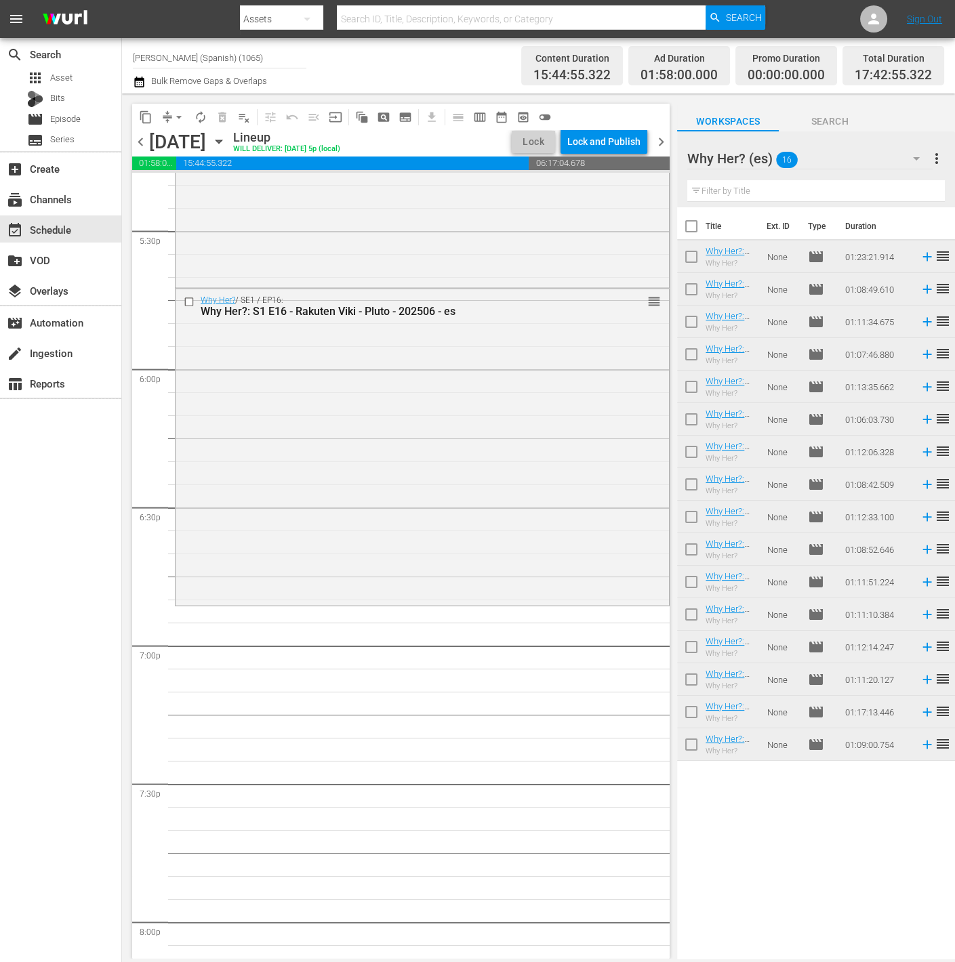
click at [876, 157] on div "Why Her? (es) 16" at bounding box center [809, 159] width 245 height 38
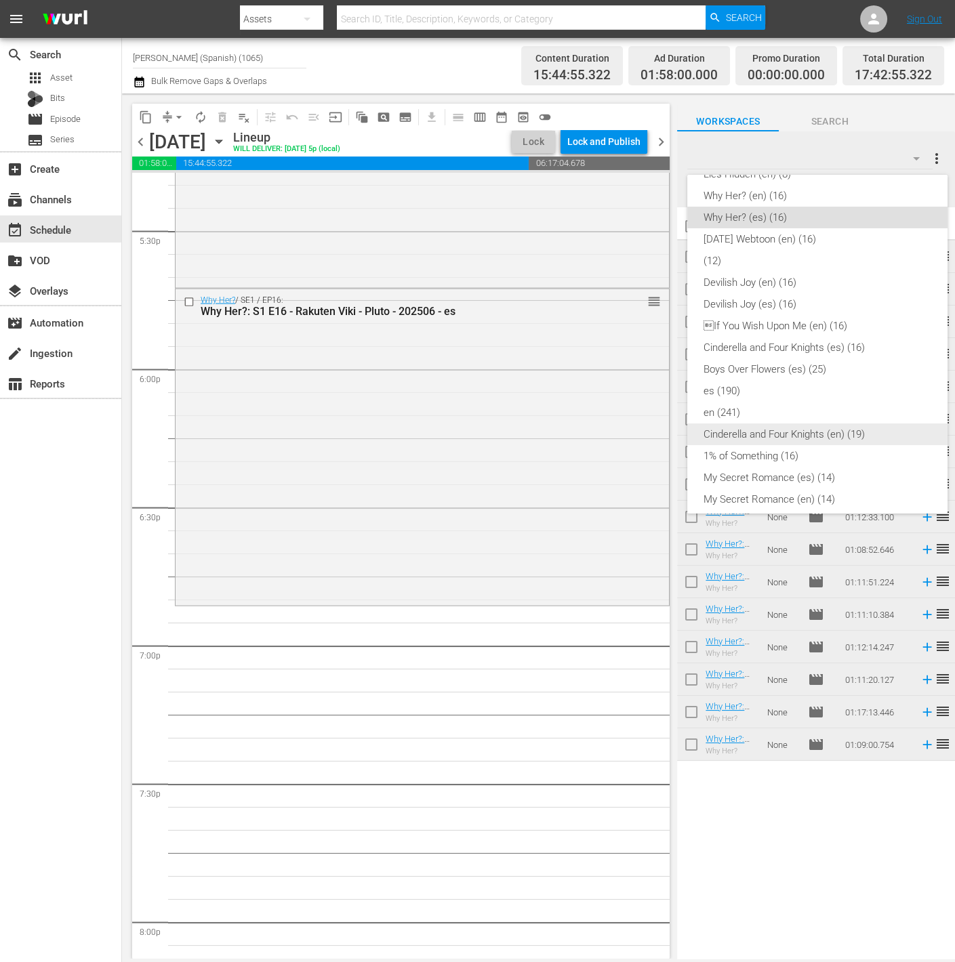
scroll to position [333, 0]
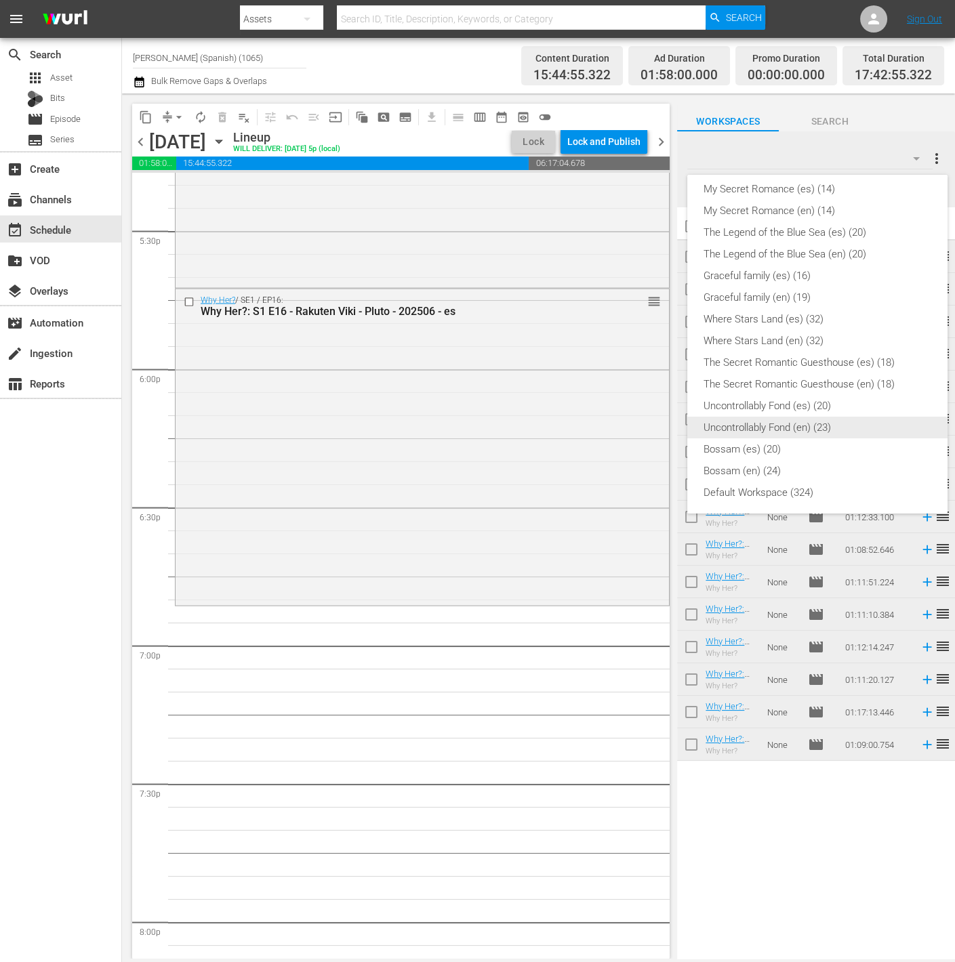
click at [837, 411] on div "Uncontrollably Fond (es) (20)" at bounding box center [818, 406] width 228 height 22
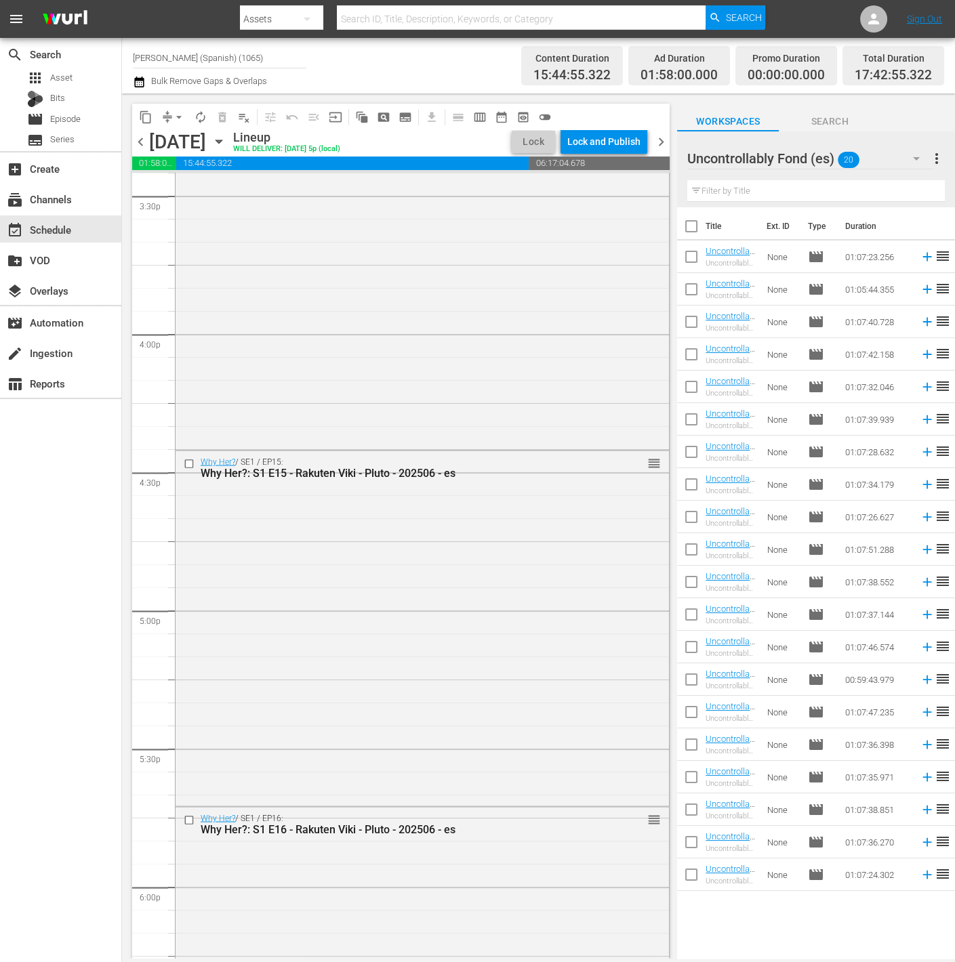
scroll to position [4523, 0]
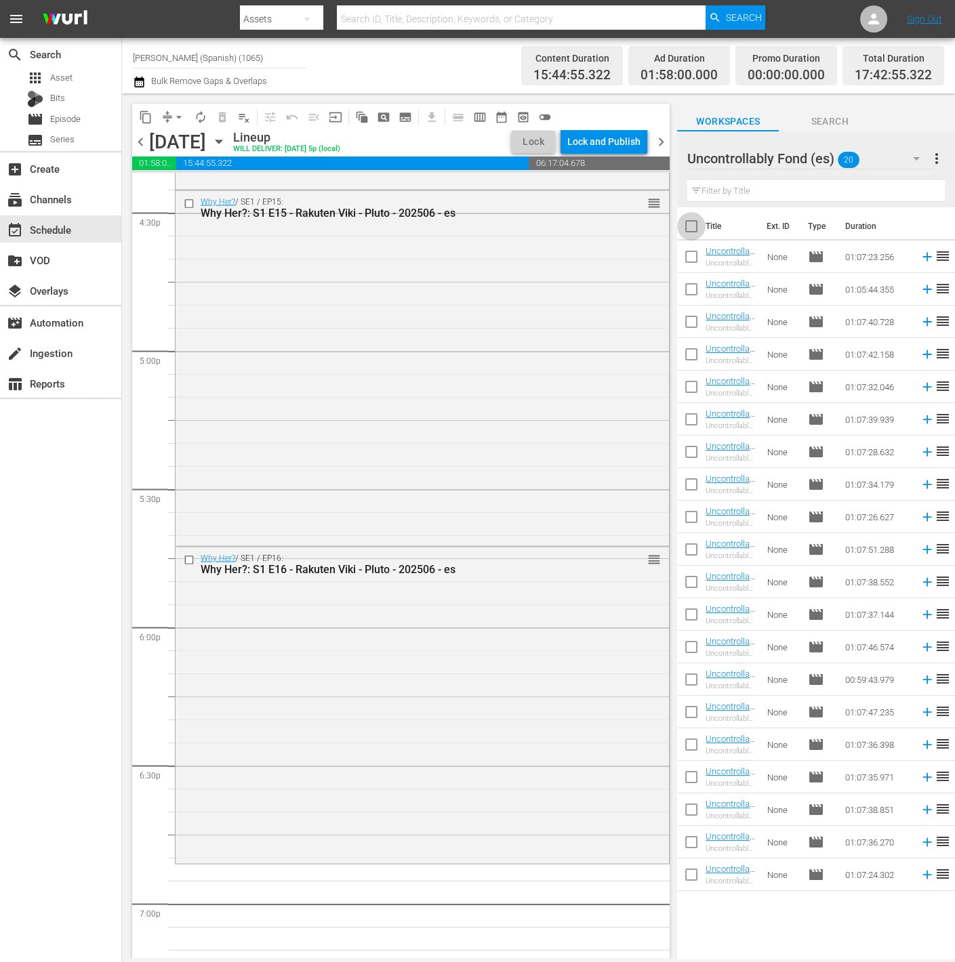
click at [681, 222] on input "checkbox" at bounding box center [691, 229] width 28 height 28
checkbox input "true"
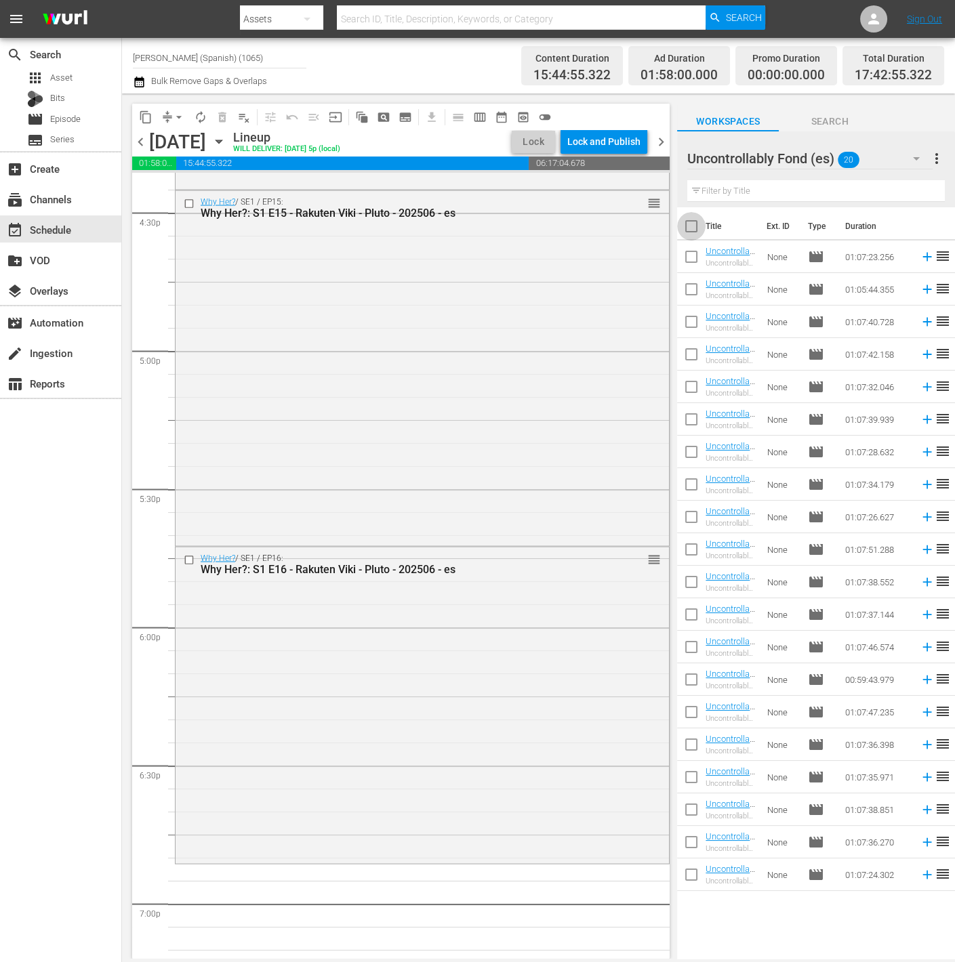
checkbox input "true"
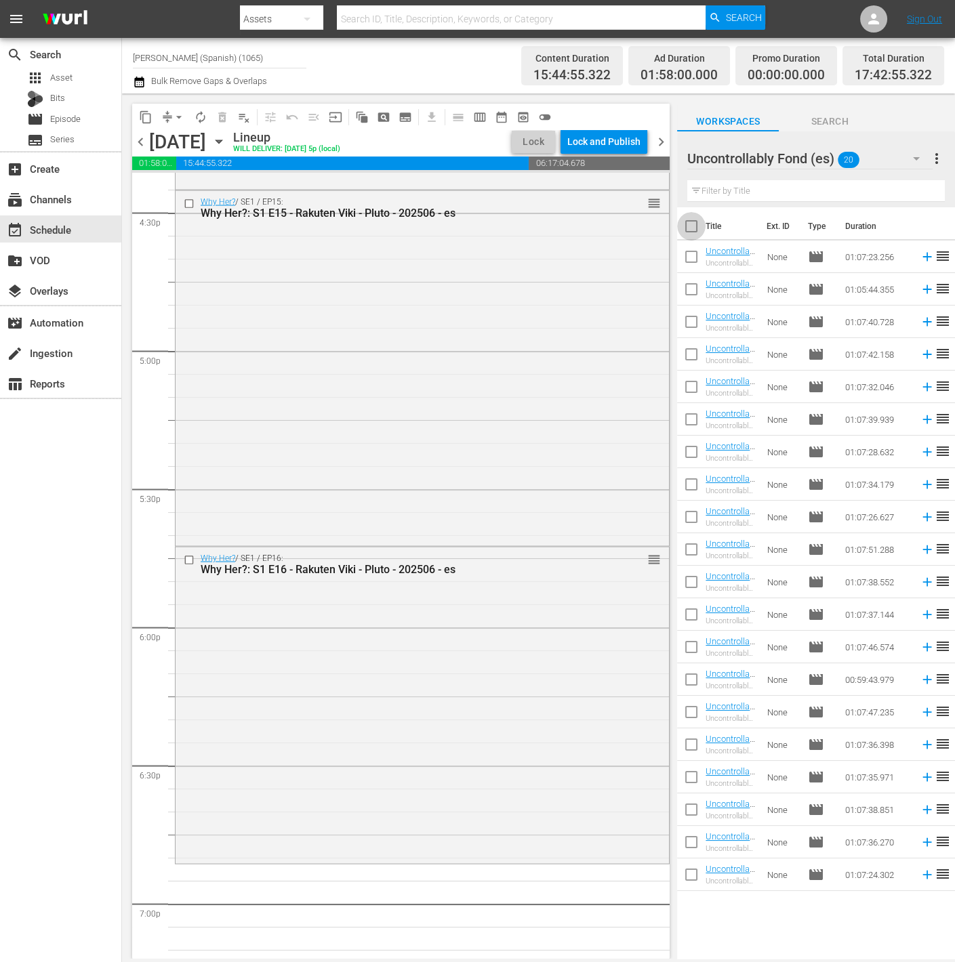
checkbox input "true"
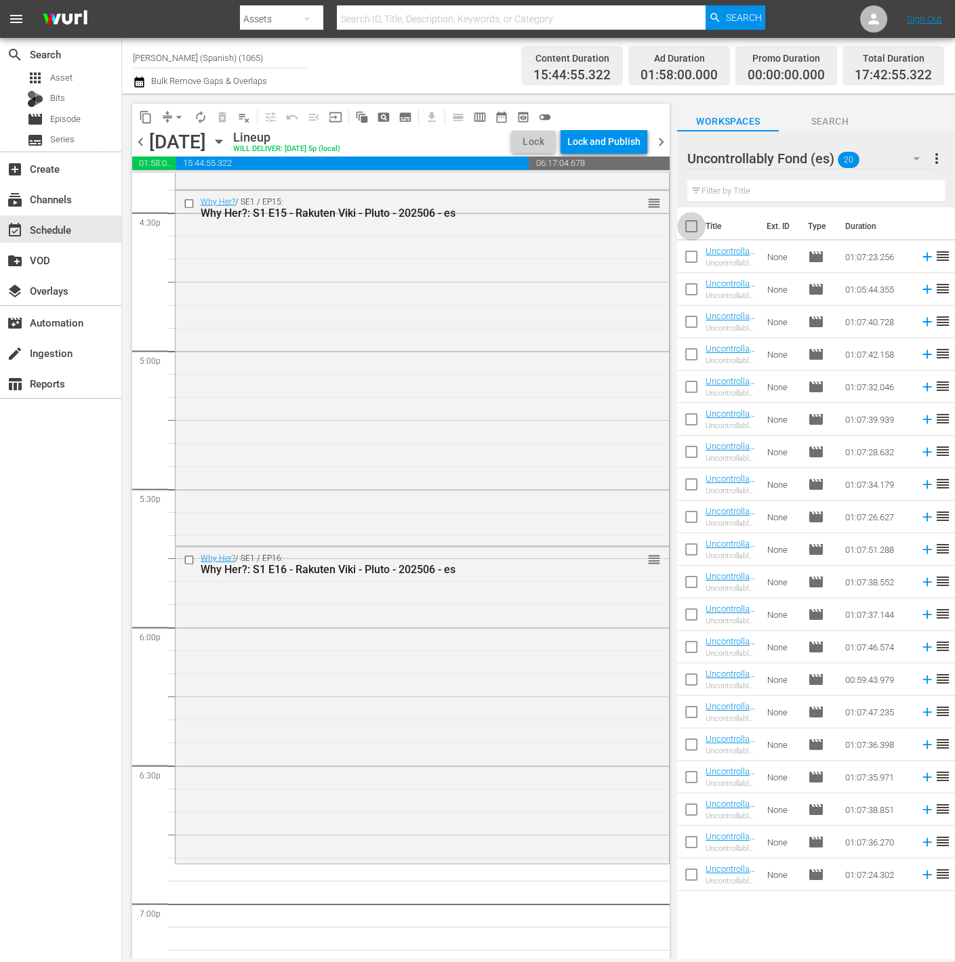
checkbox input "true"
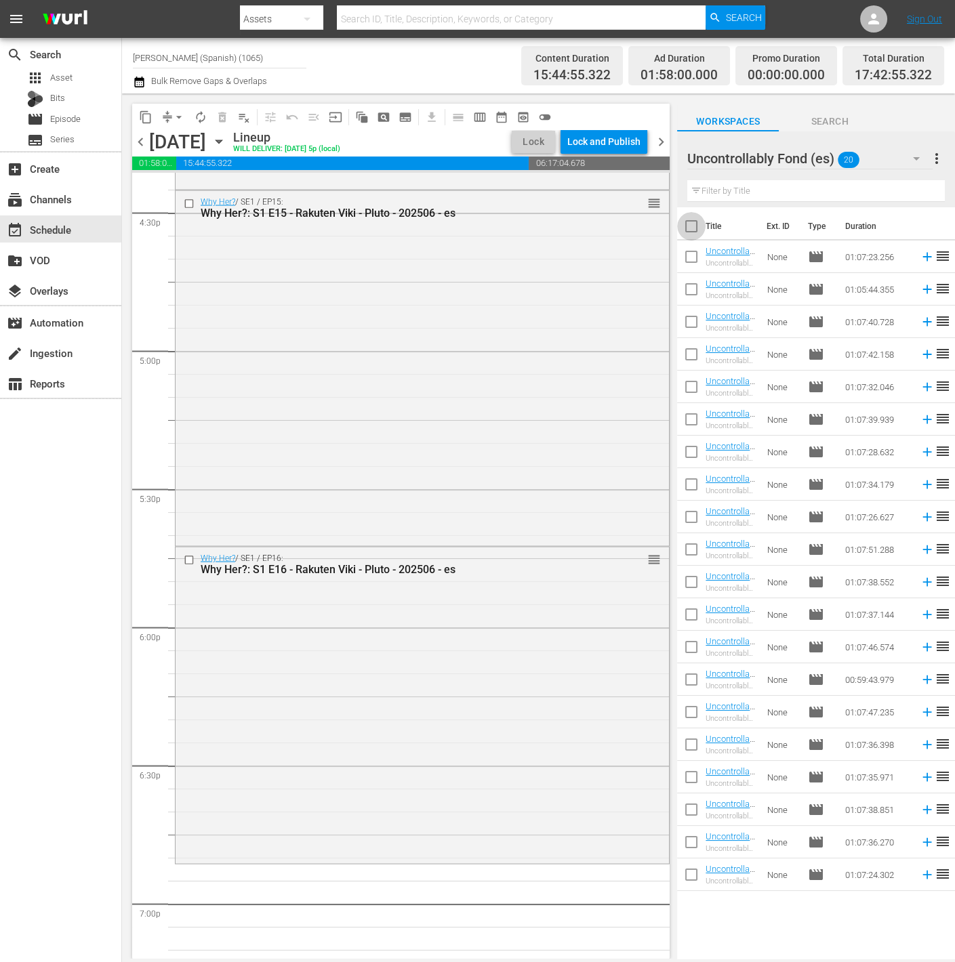
checkbox input "true"
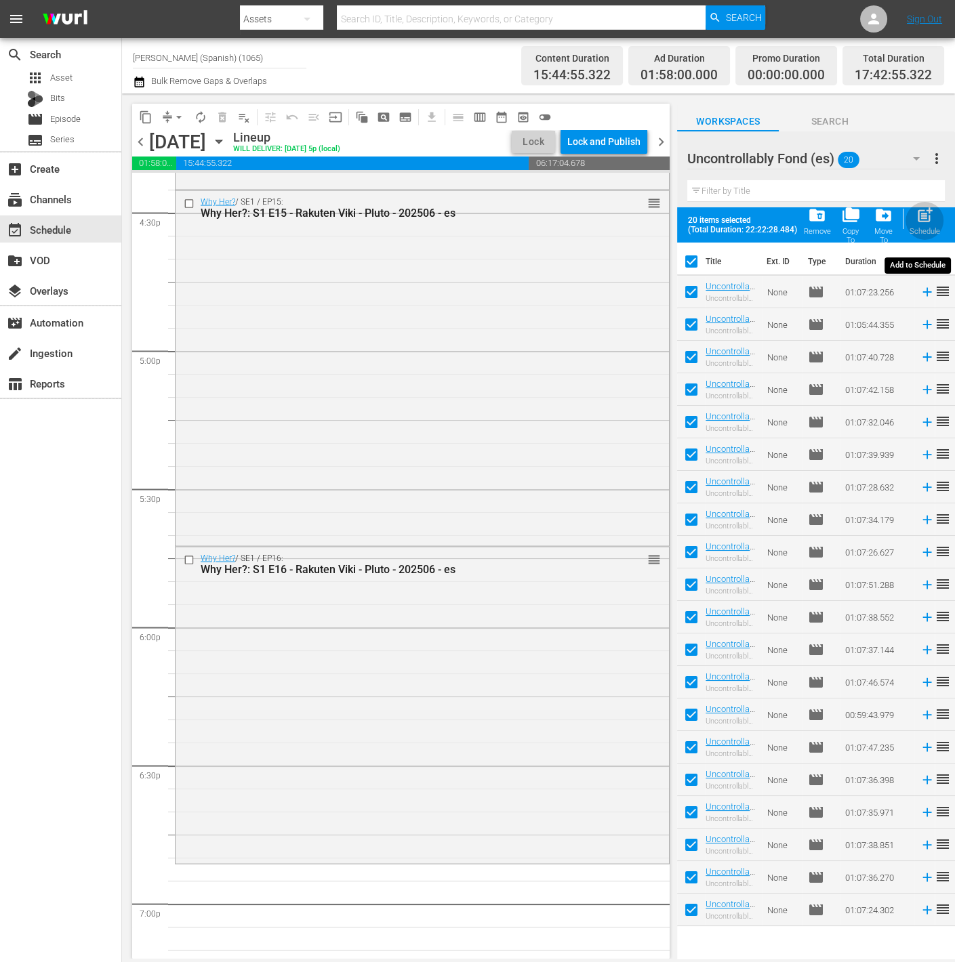
click at [918, 222] on span "post_add" at bounding box center [925, 215] width 18 height 18
checkbox input "false"
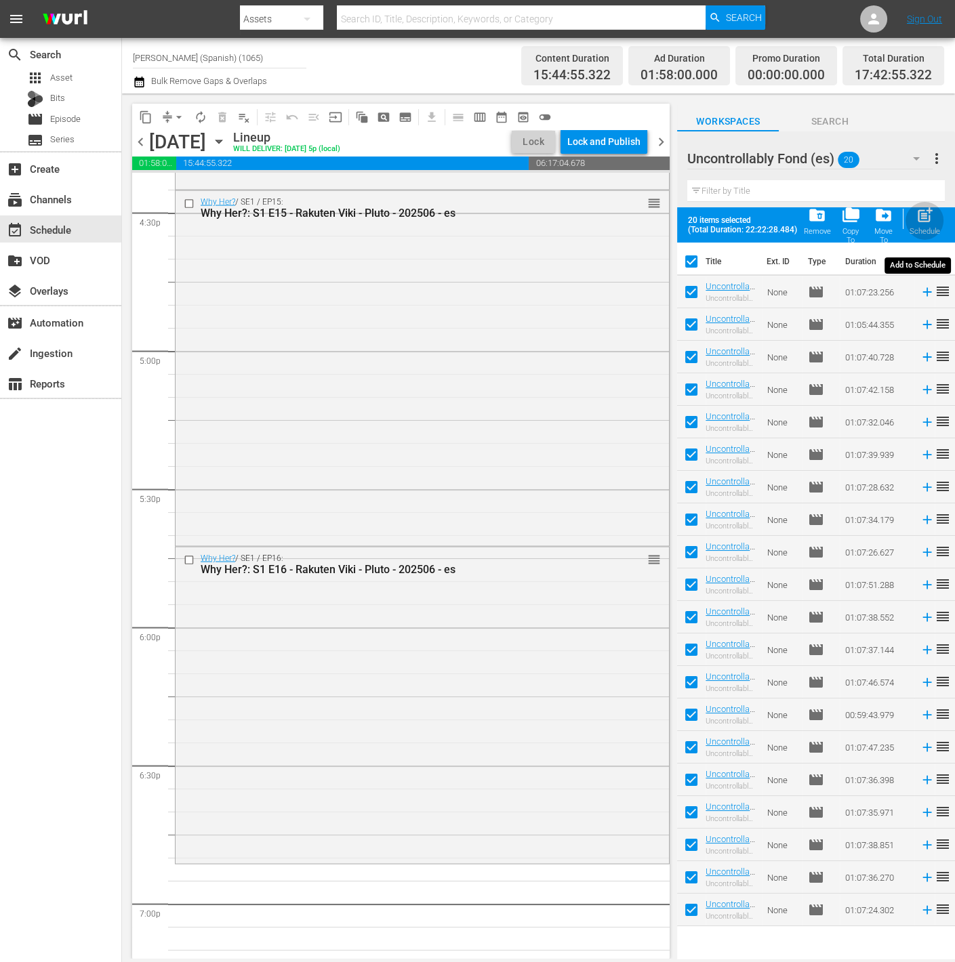
checkbox input "false"
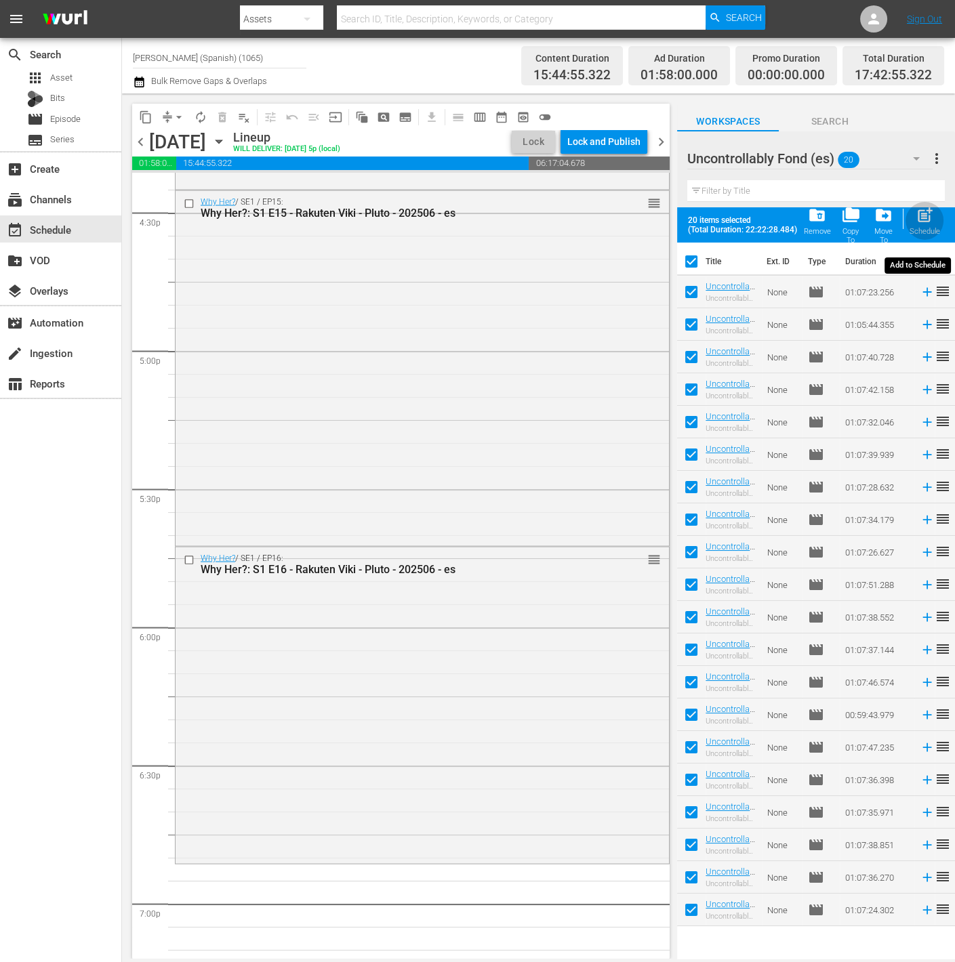
checkbox input "false"
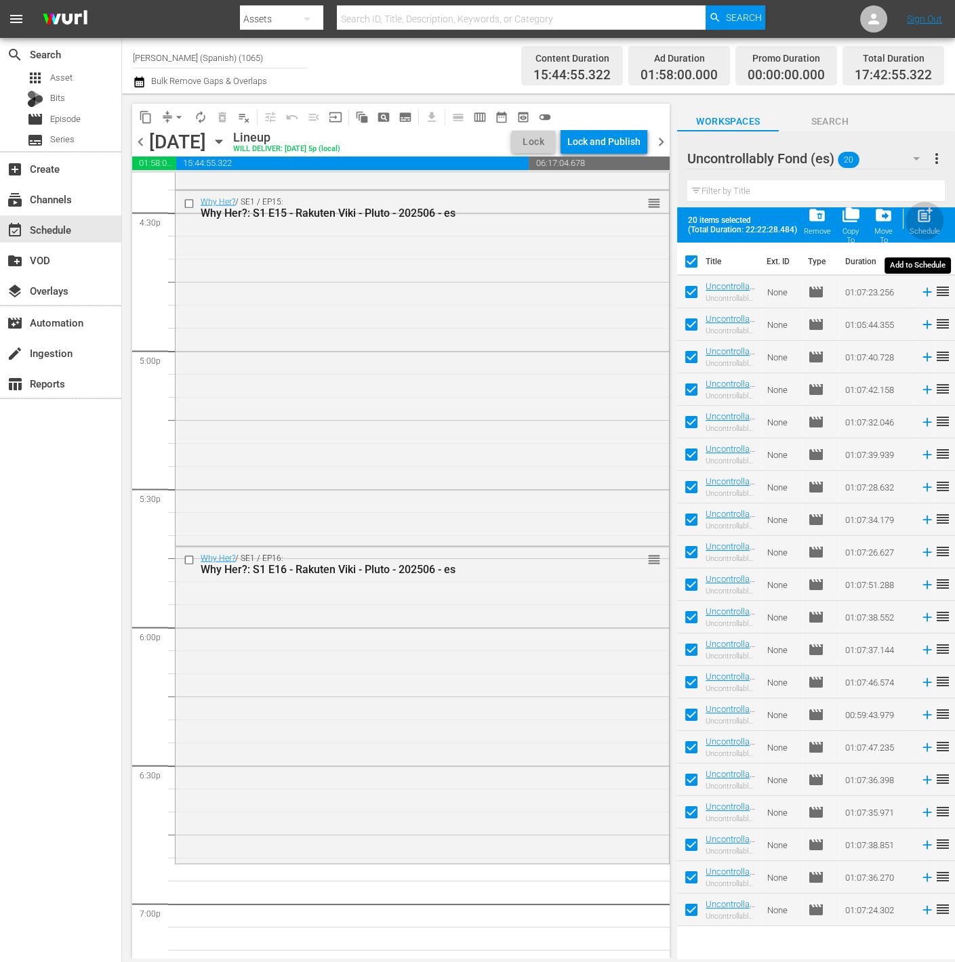
checkbox input "false"
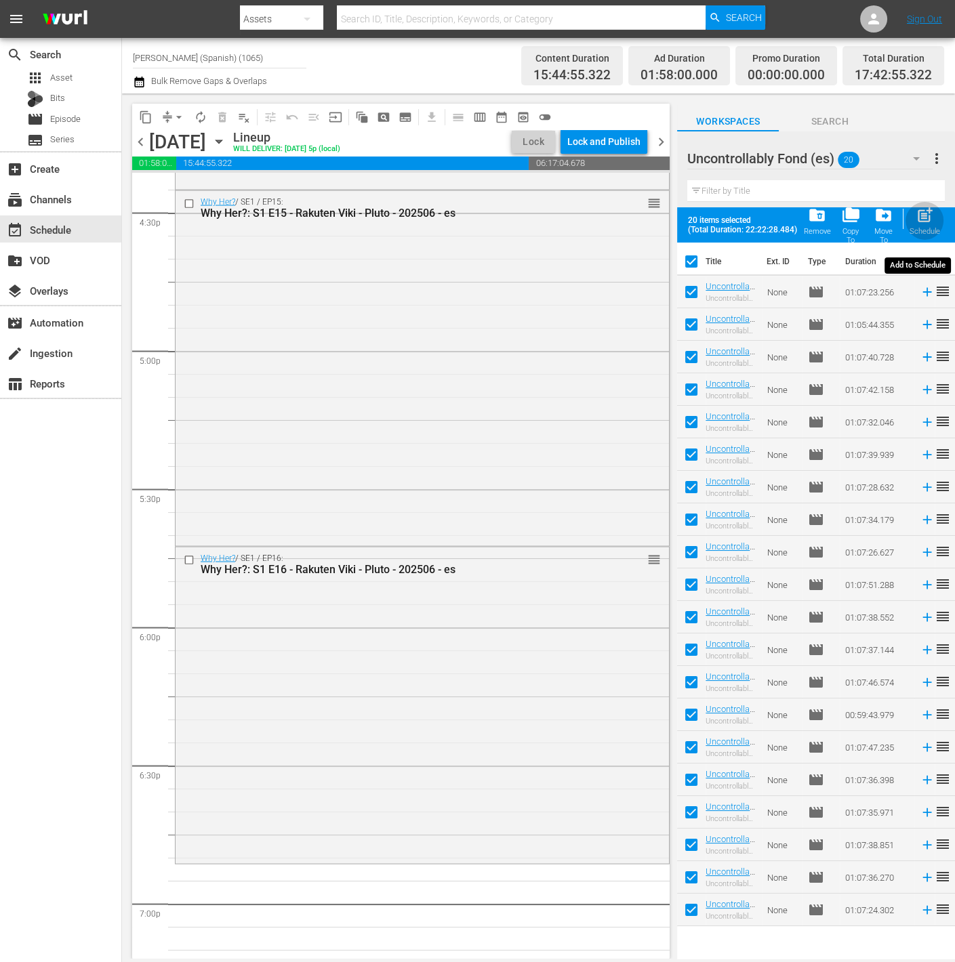
checkbox input "false"
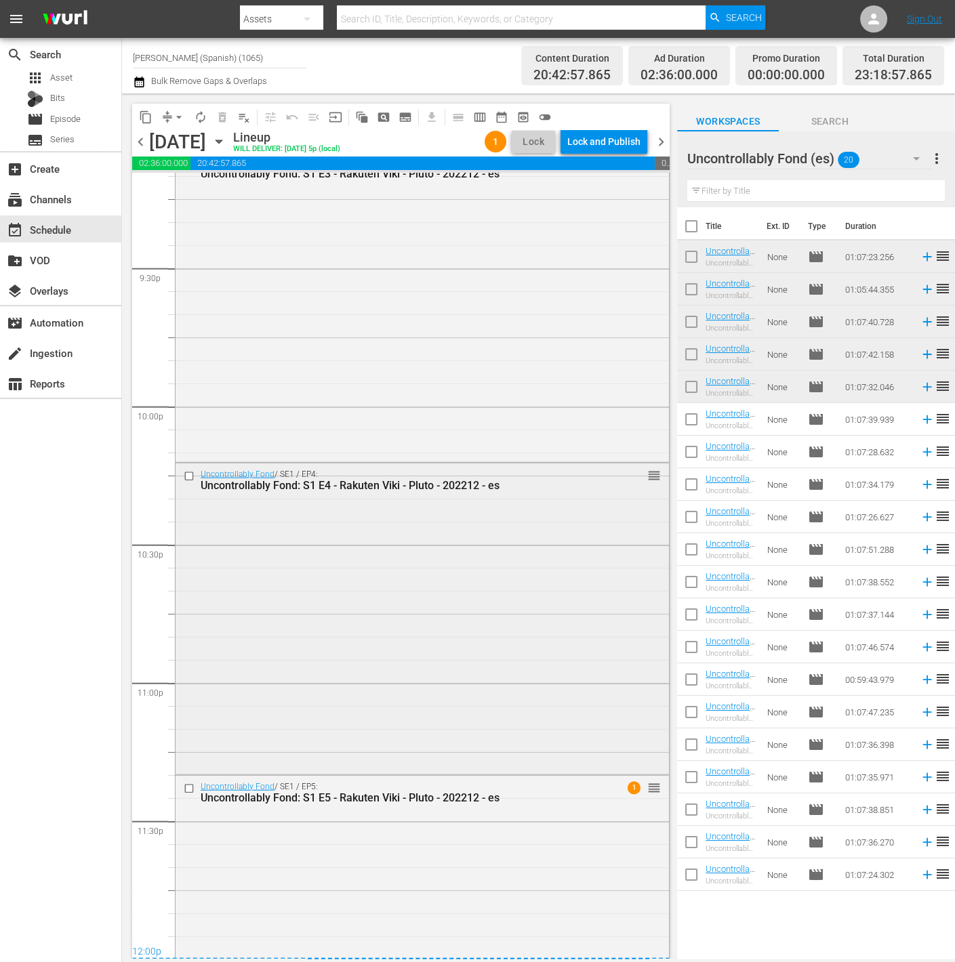
scroll to position [5977, 0]
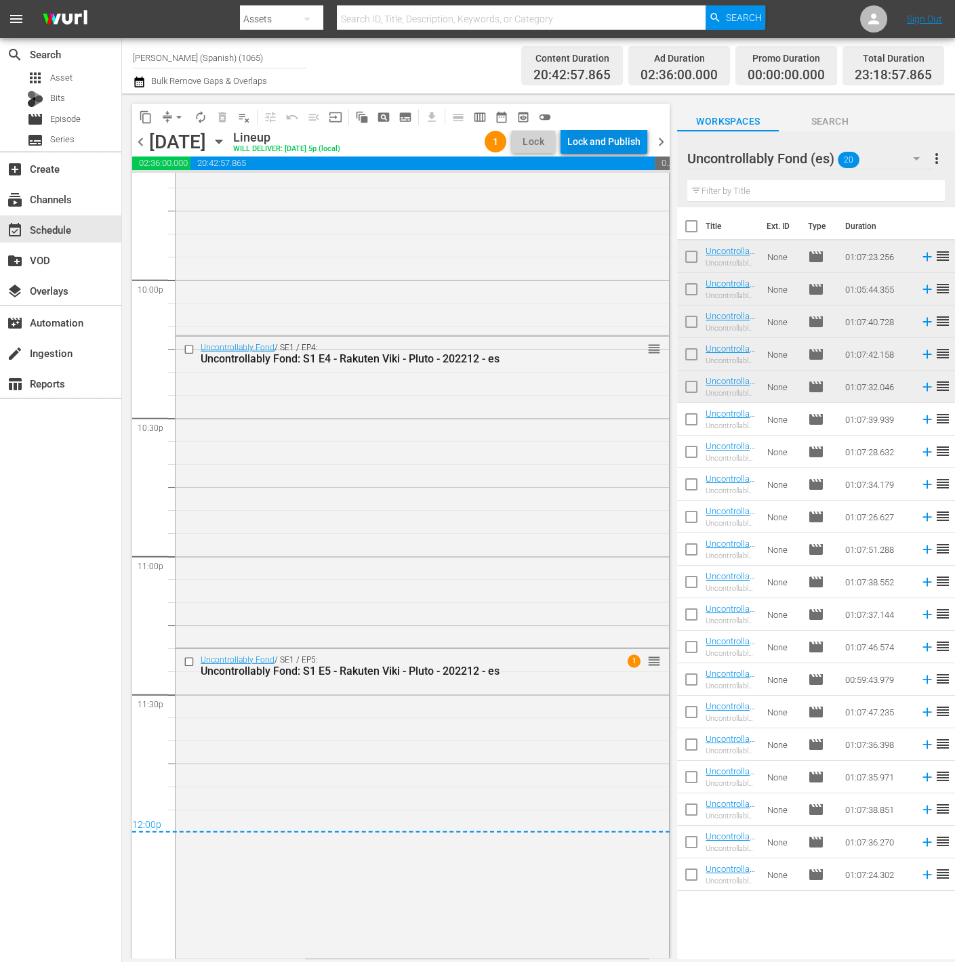
click at [650, 143] on div "1 Lock Lock and Publish" at bounding box center [566, 141] width 174 height 23
click at [597, 138] on div "Lock and Publish" at bounding box center [603, 141] width 73 height 24
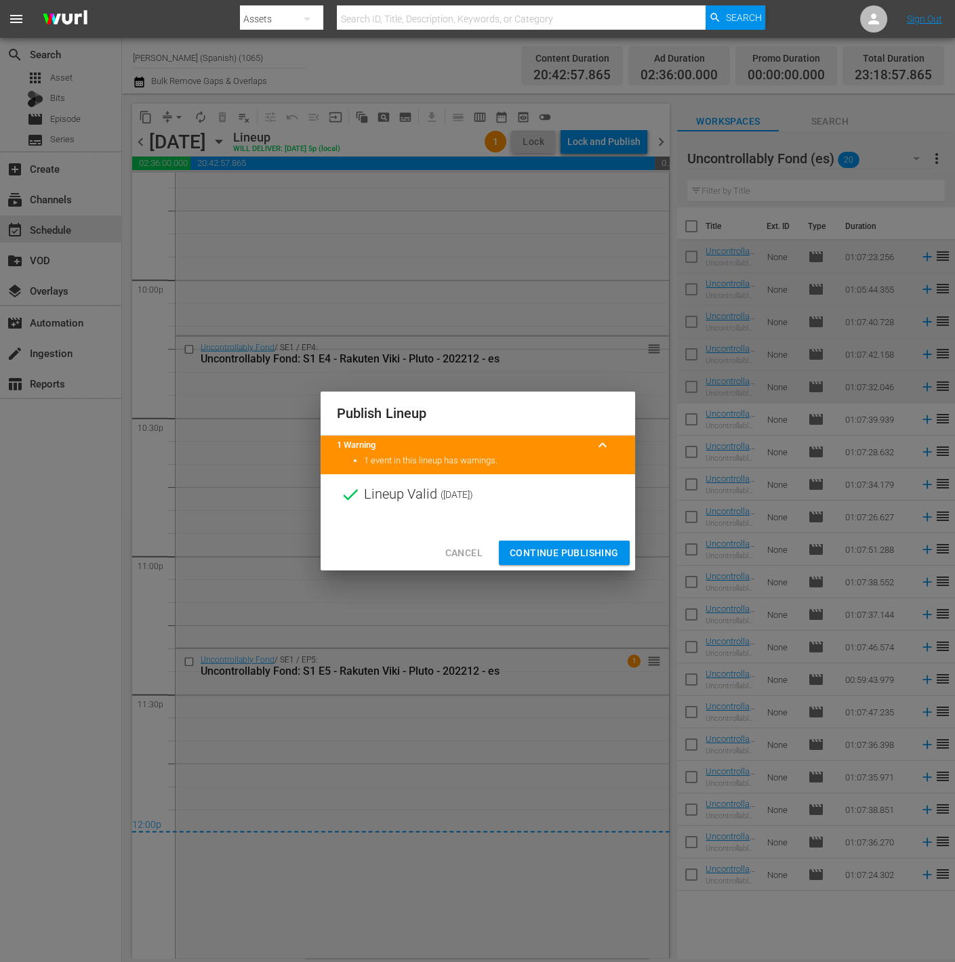
click at [540, 550] on span "Continue Publishing" at bounding box center [564, 553] width 109 height 17
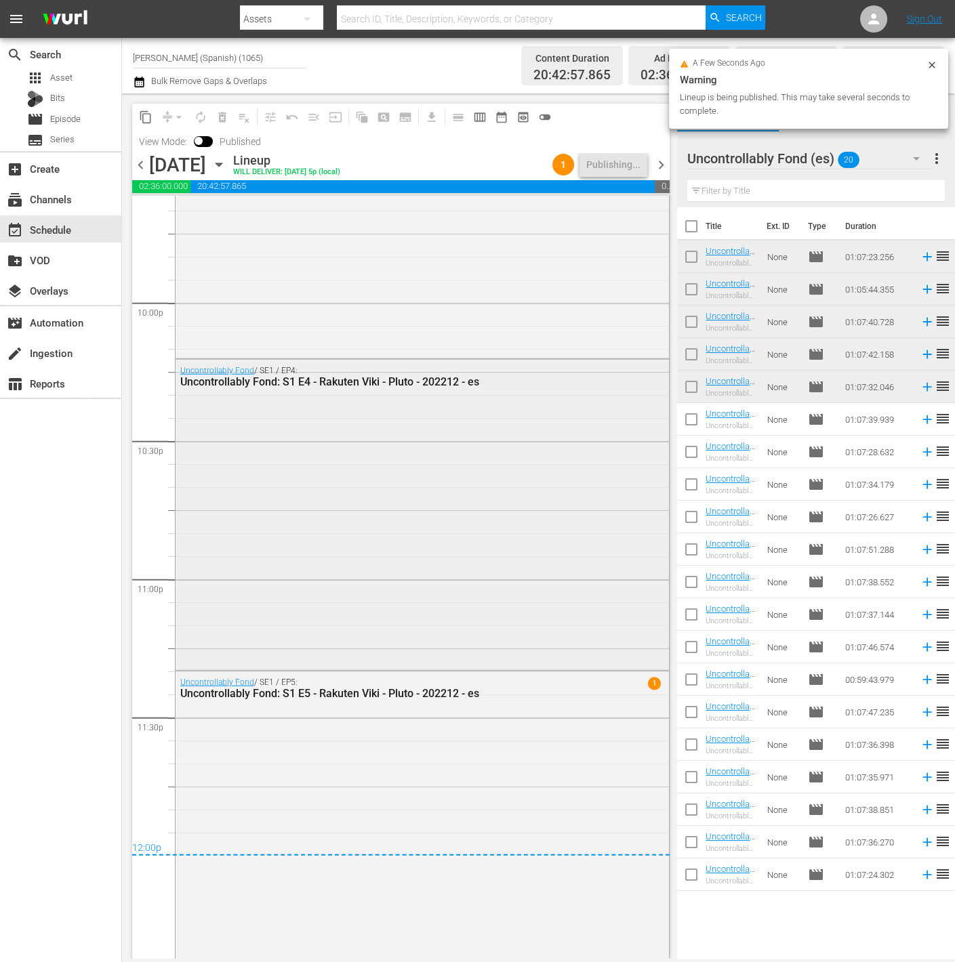
scroll to position [6000, 0]
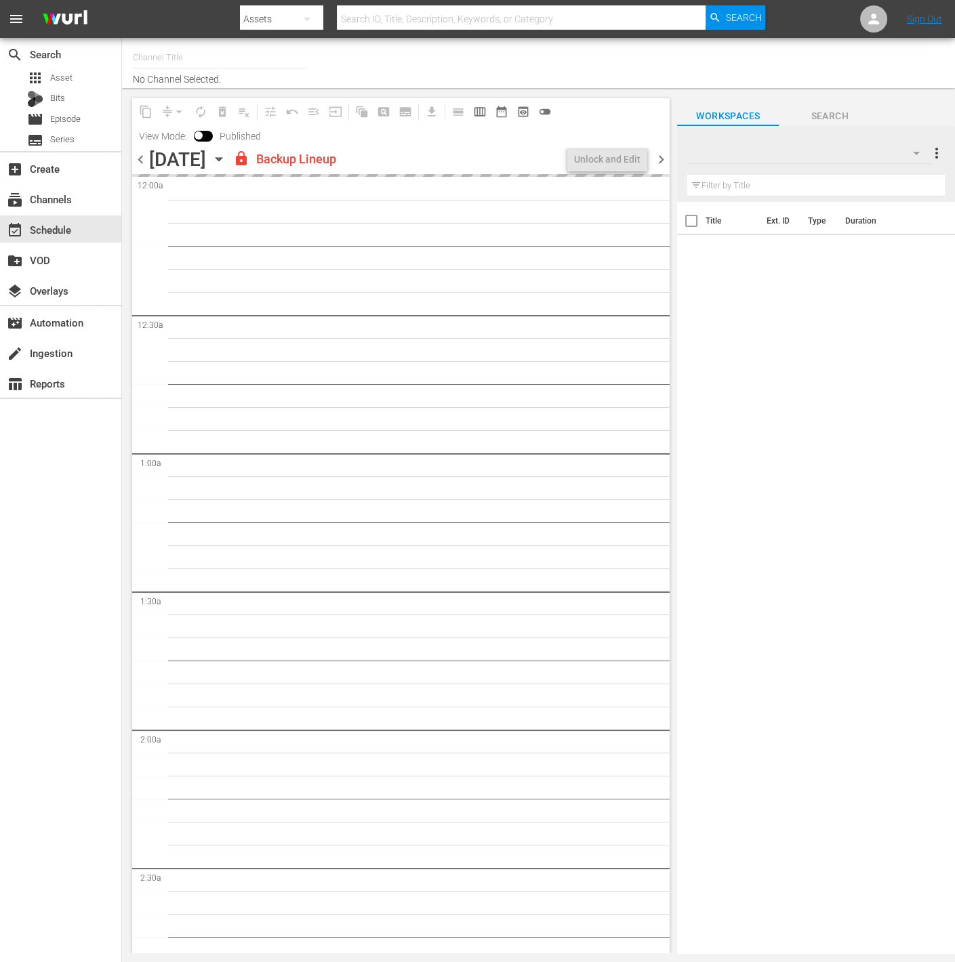
type input "[PERSON_NAME] (1027)"
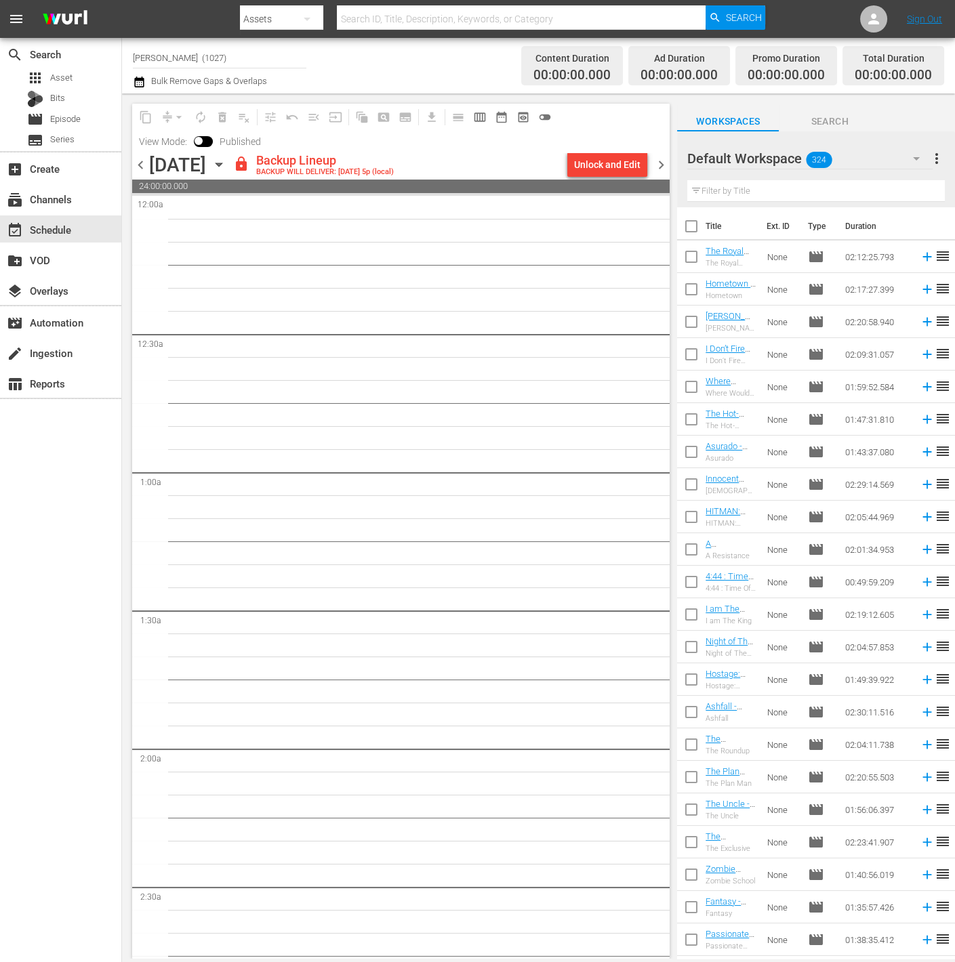
click at [142, 162] on span "chevron_left" at bounding box center [140, 165] width 17 height 17
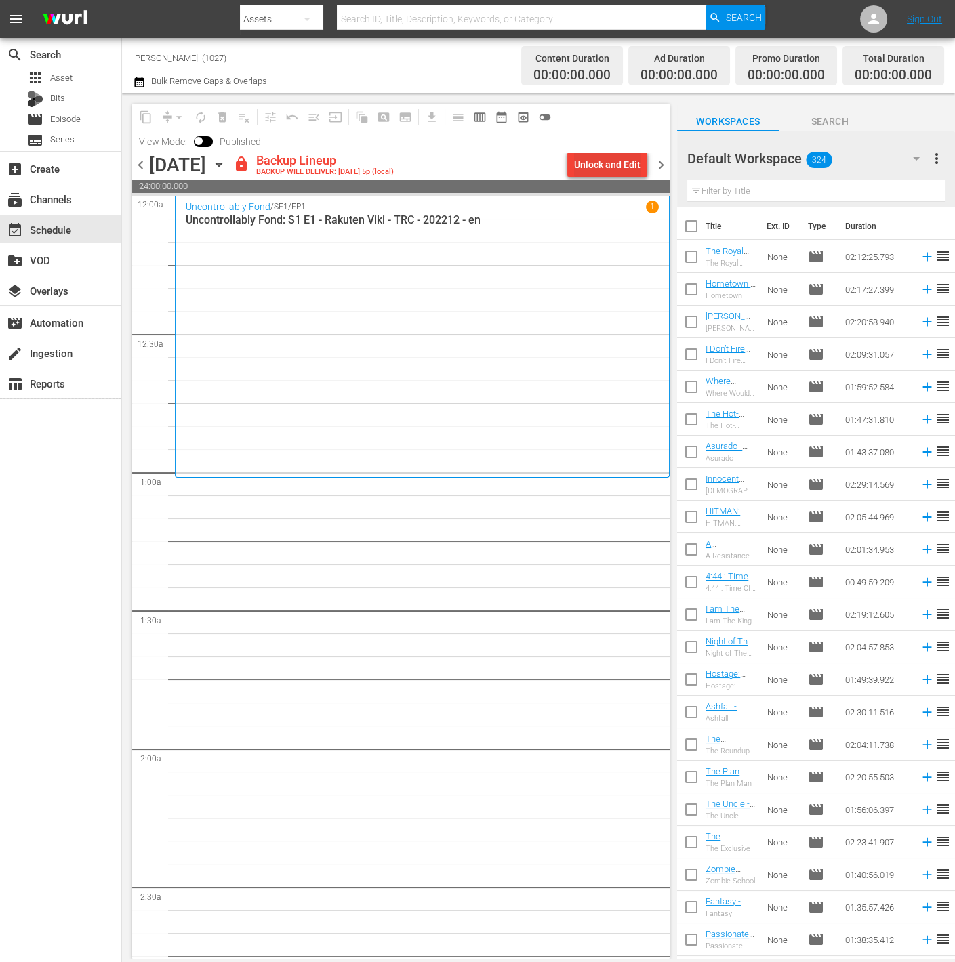
click at [590, 163] on div "Unlock and Edit" at bounding box center [607, 164] width 66 height 24
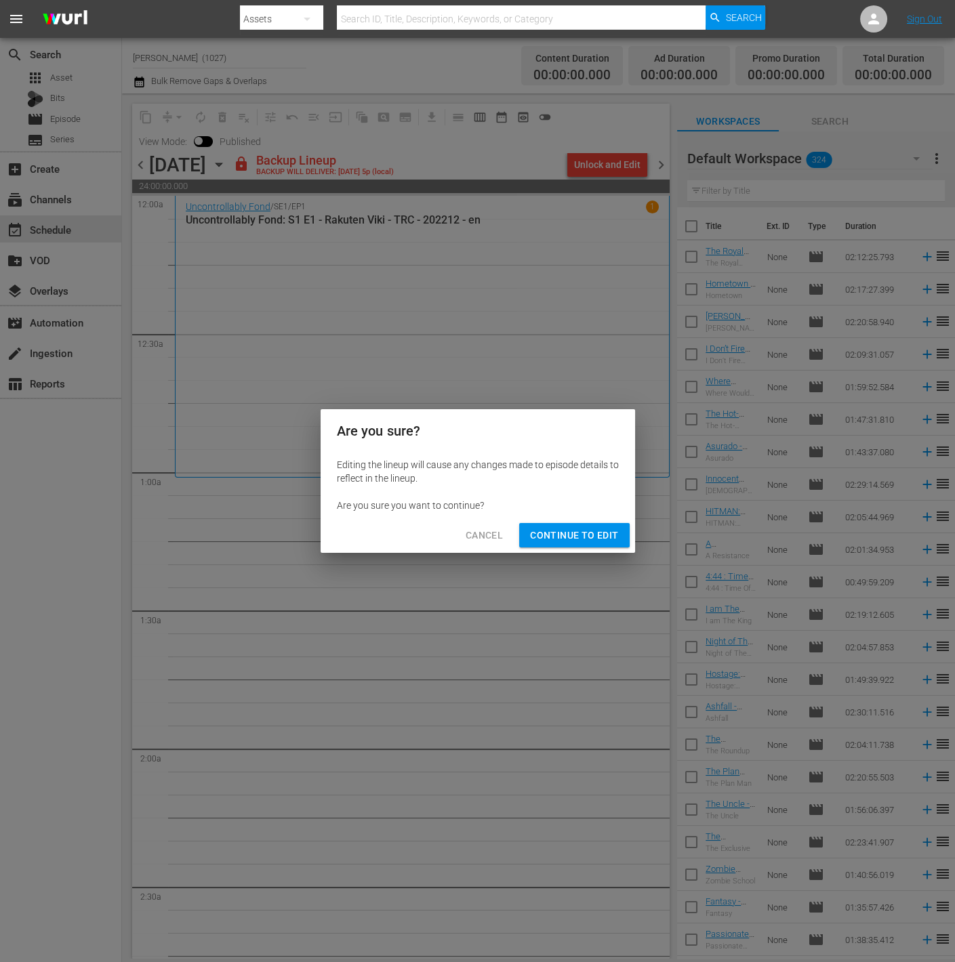
click at [546, 526] on button "Continue to Edit" at bounding box center [574, 535] width 110 height 25
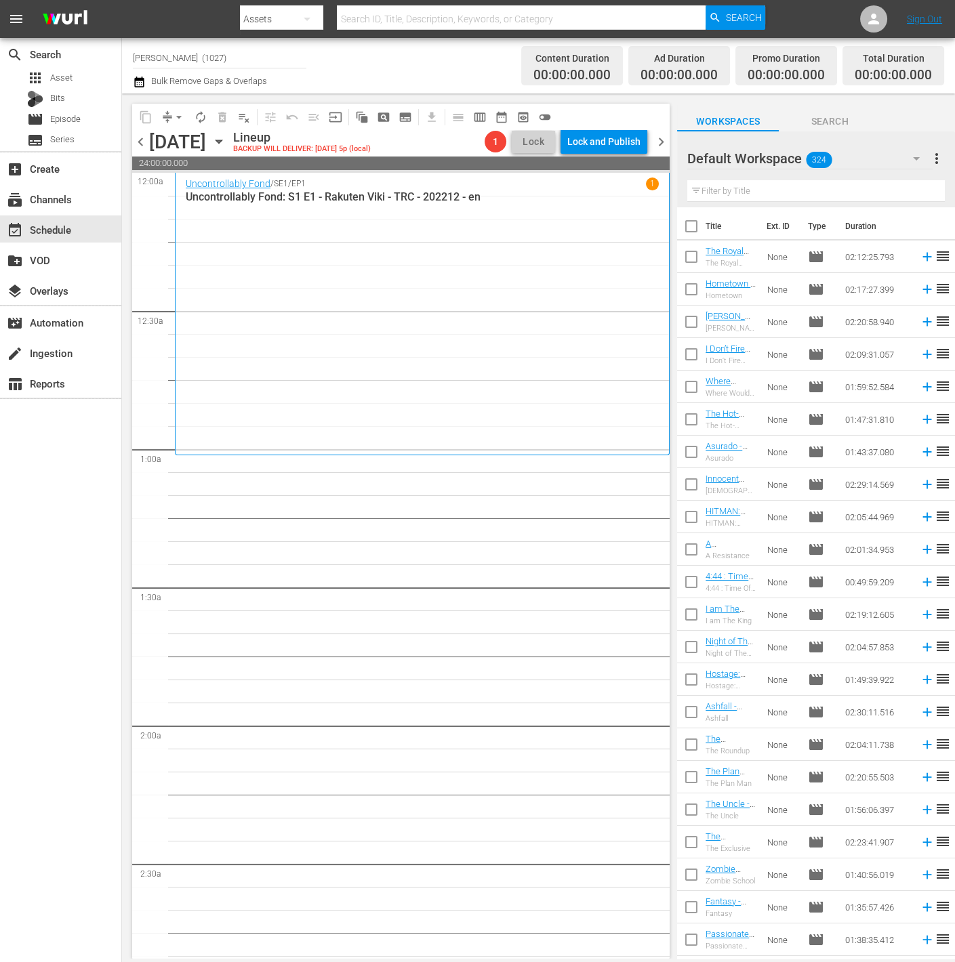
click at [862, 171] on div "Default Workspace 324" at bounding box center [809, 159] width 245 height 38
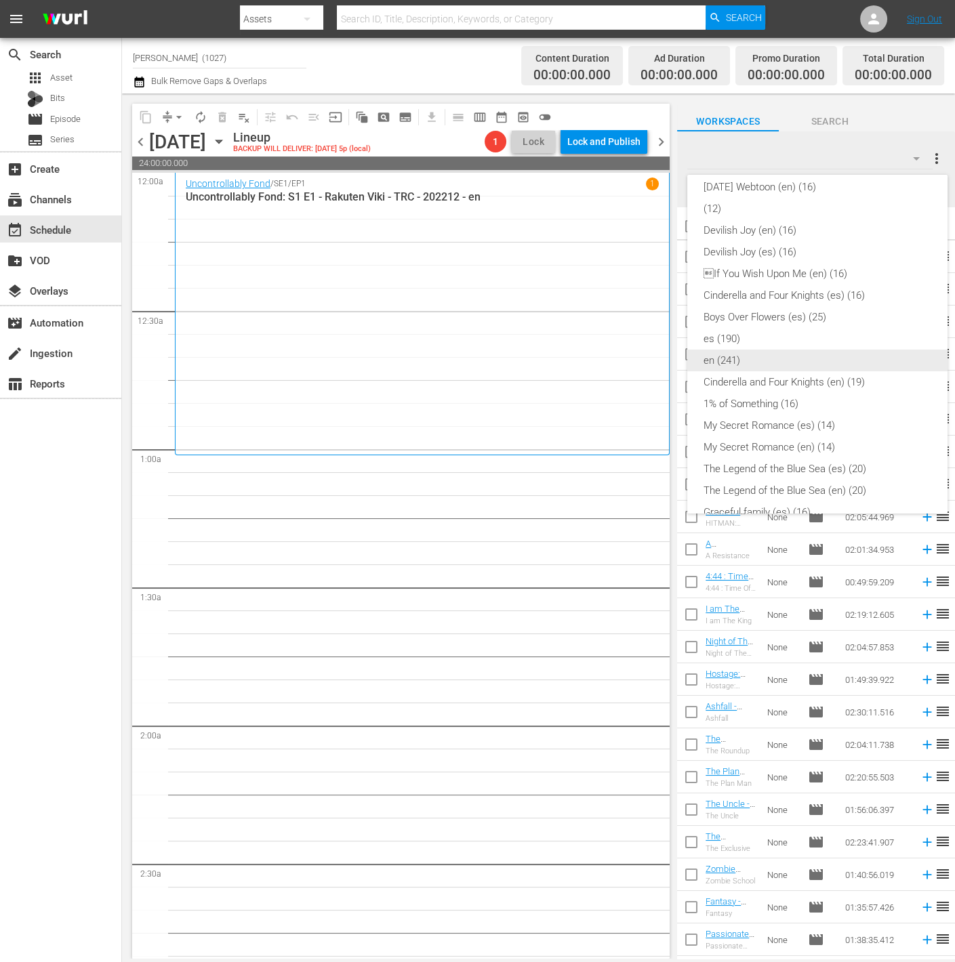
drag, startPoint x: 759, startPoint y: 363, endPoint x: 756, endPoint y: 339, distance: 24.5
click at [759, 363] on div "en (241)" at bounding box center [818, 361] width 228 height 22
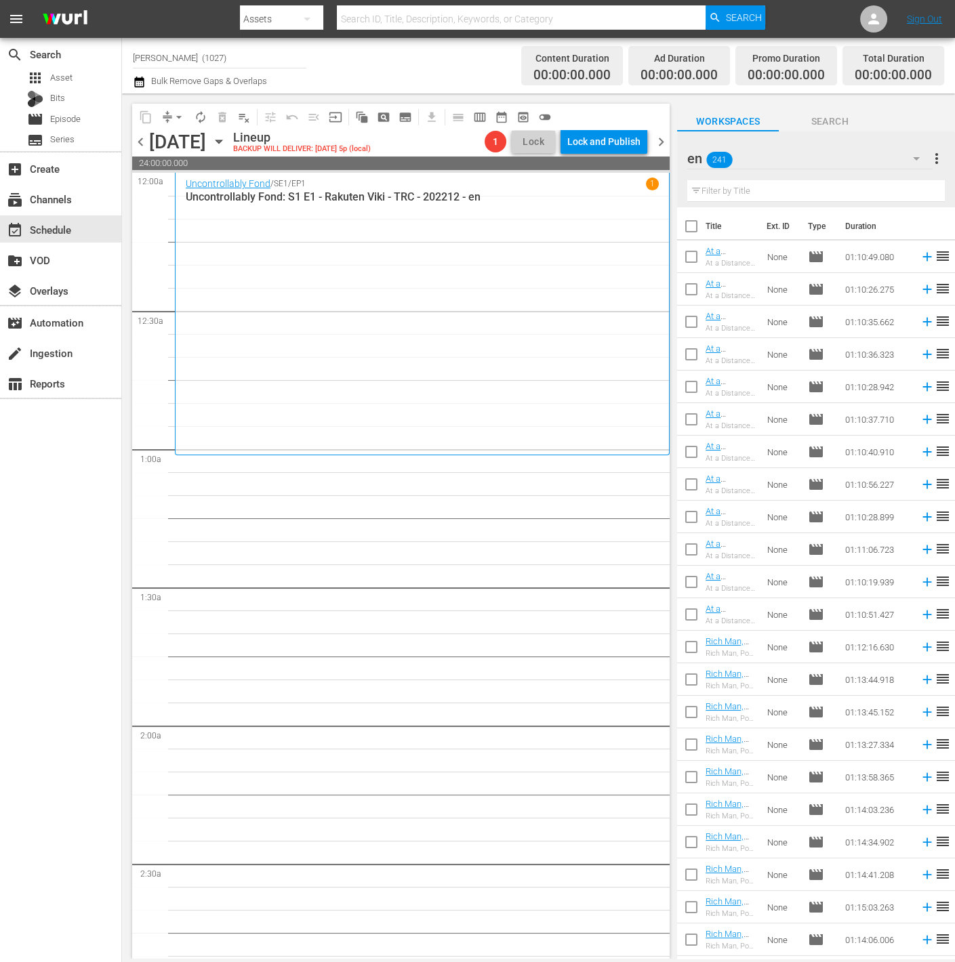
click at [741, 194] on input "text" at bounding box center [816, 191] width 258 height 22
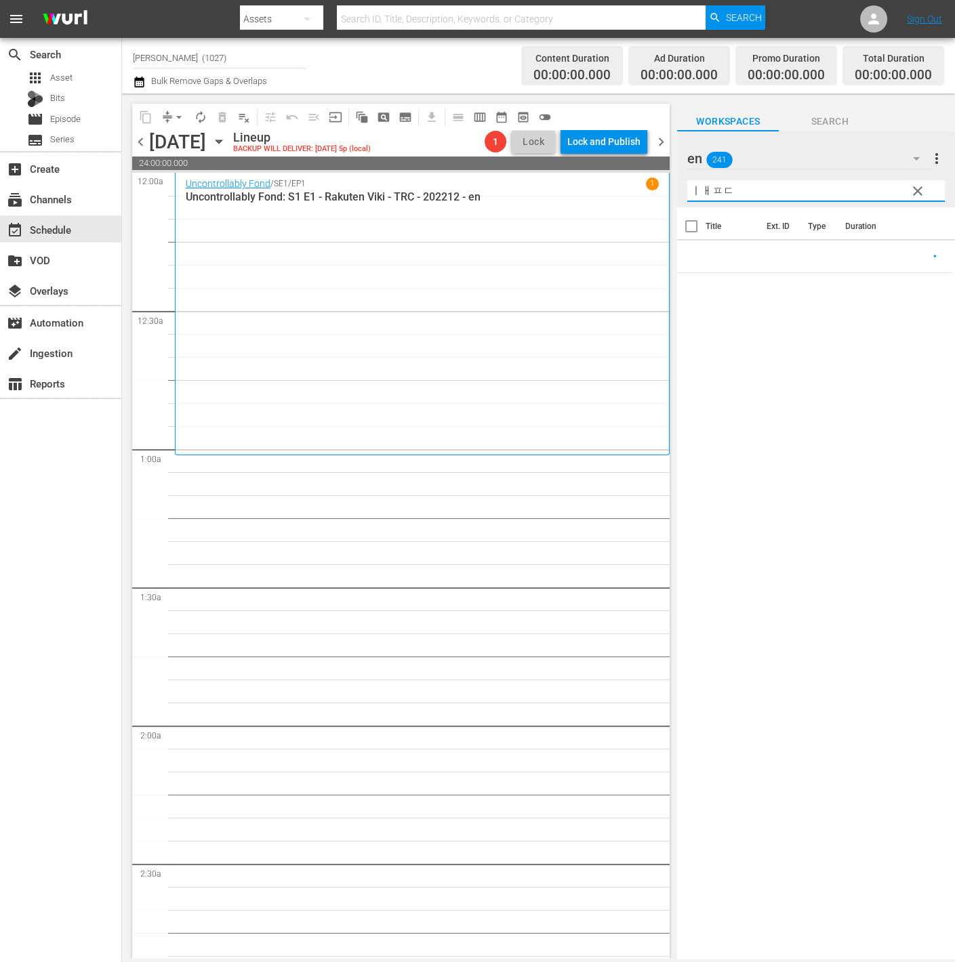
type input "ㅣㅐㅍㄷ"
type input "love"
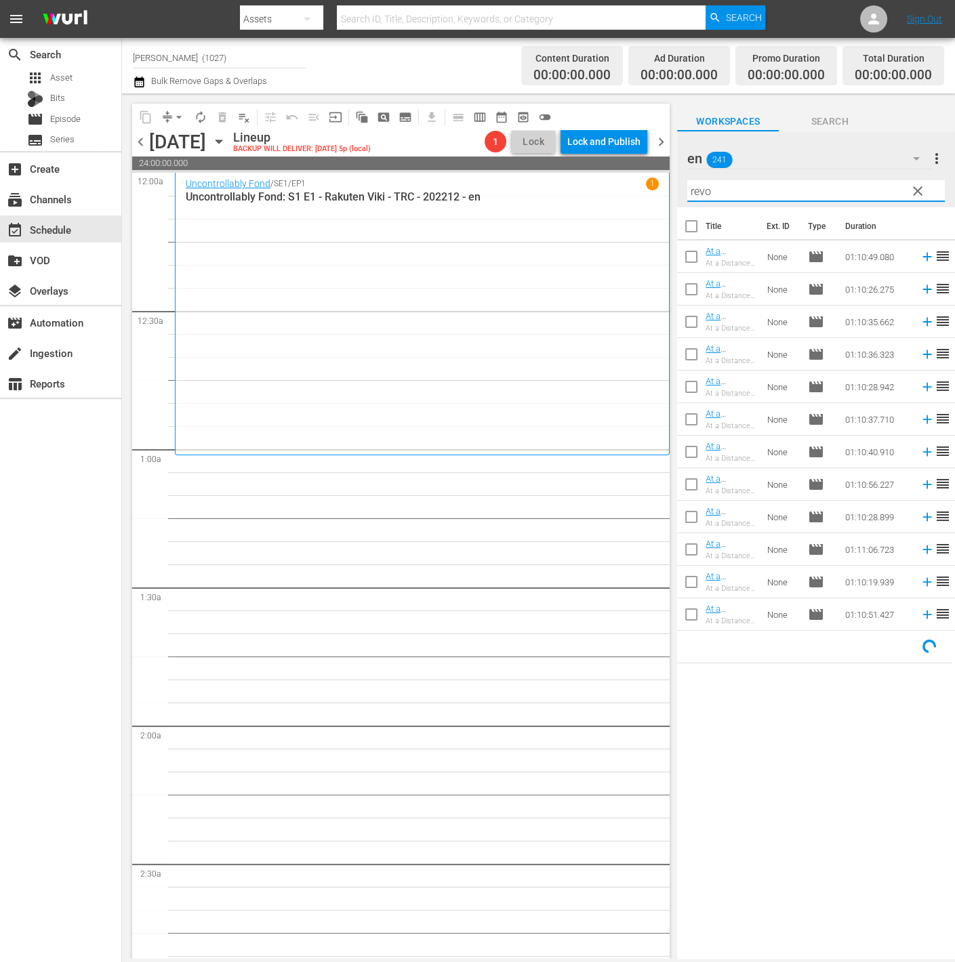
type input "revol"
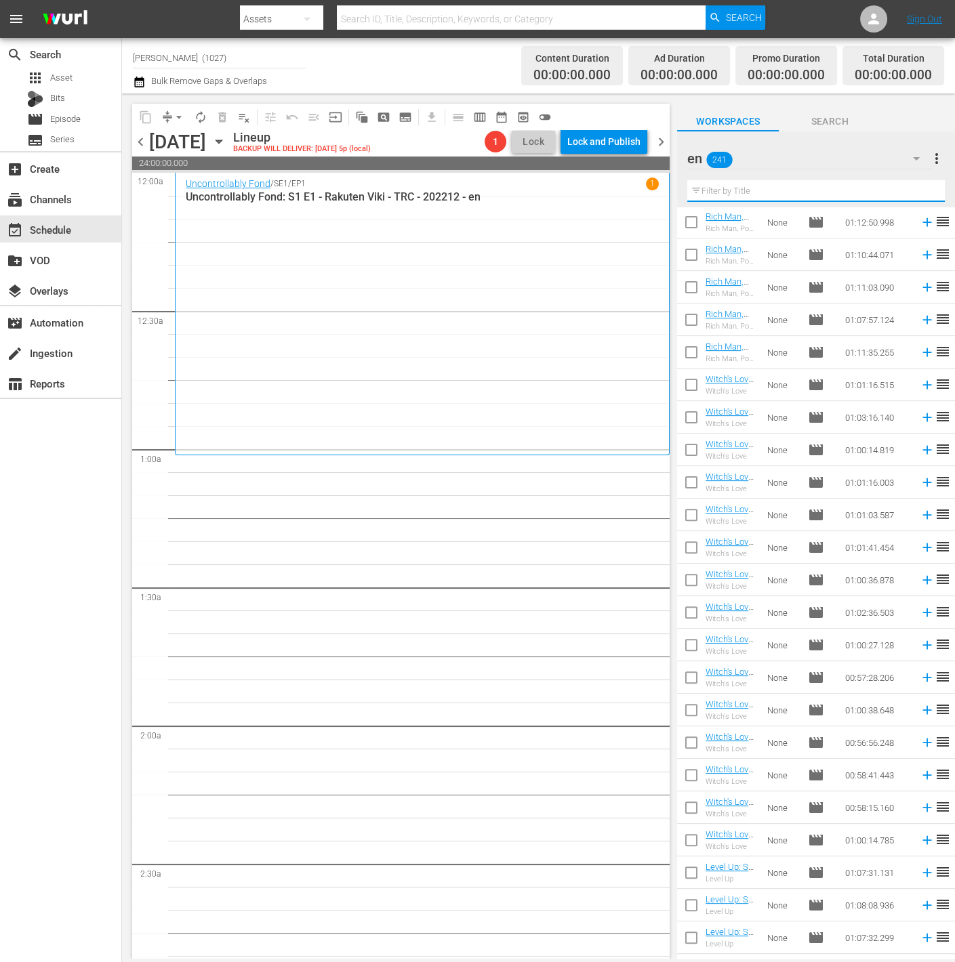
scroll to position [1263, 0]
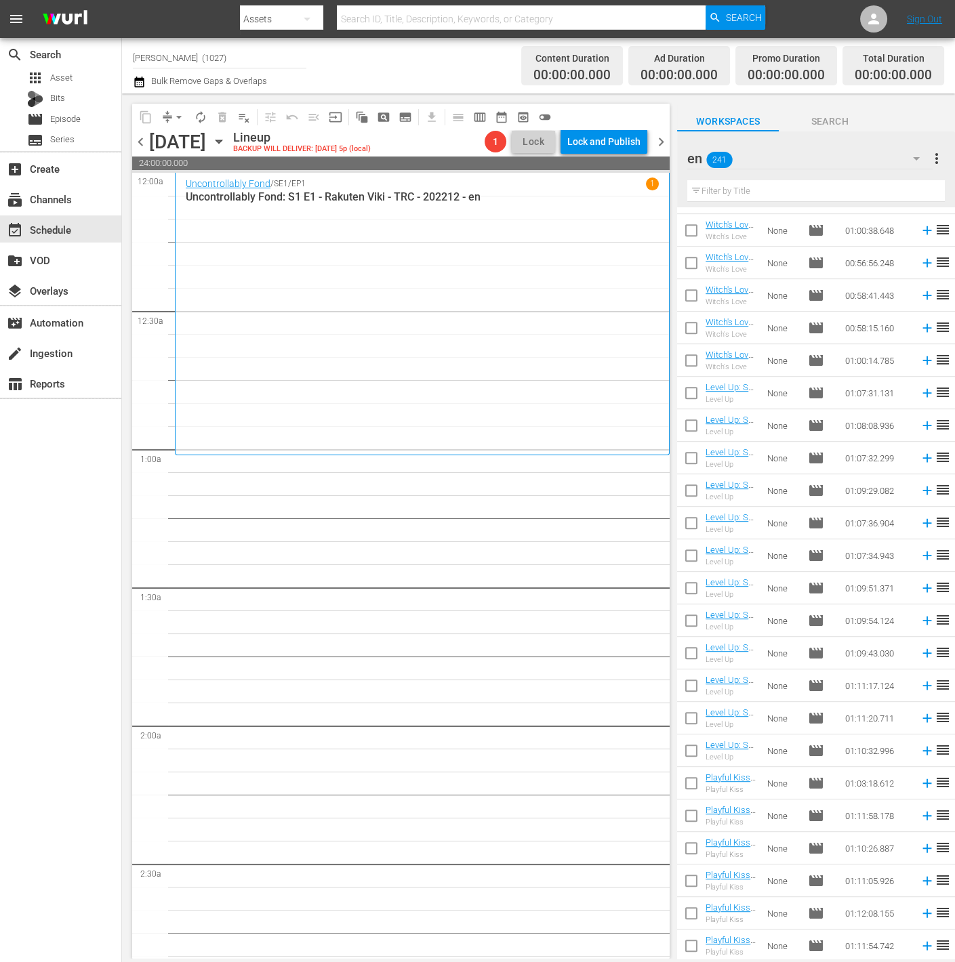
click at [749, 195] on input "text" at bounding box center [816, 191] width 258 height 22
click at [765, 146] on div "en 241" at bounding box center [809, 159] width 245 height 38
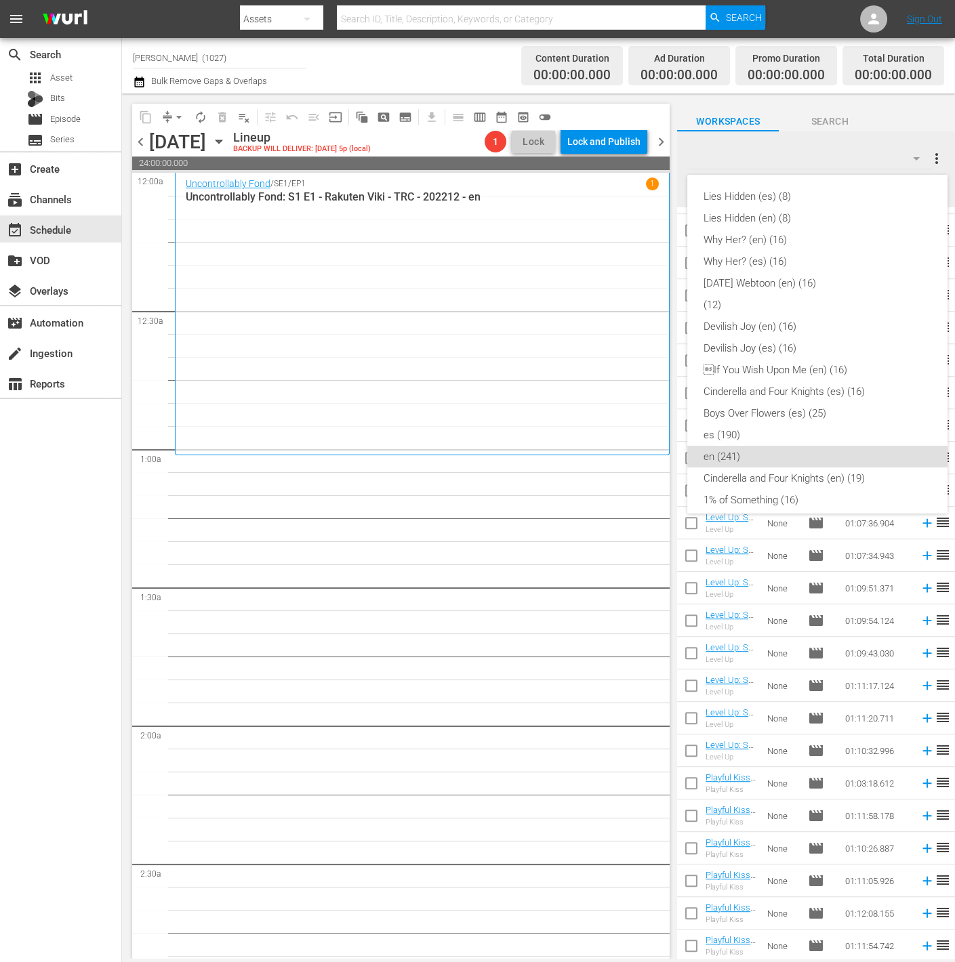
scroll to position [249, 0]
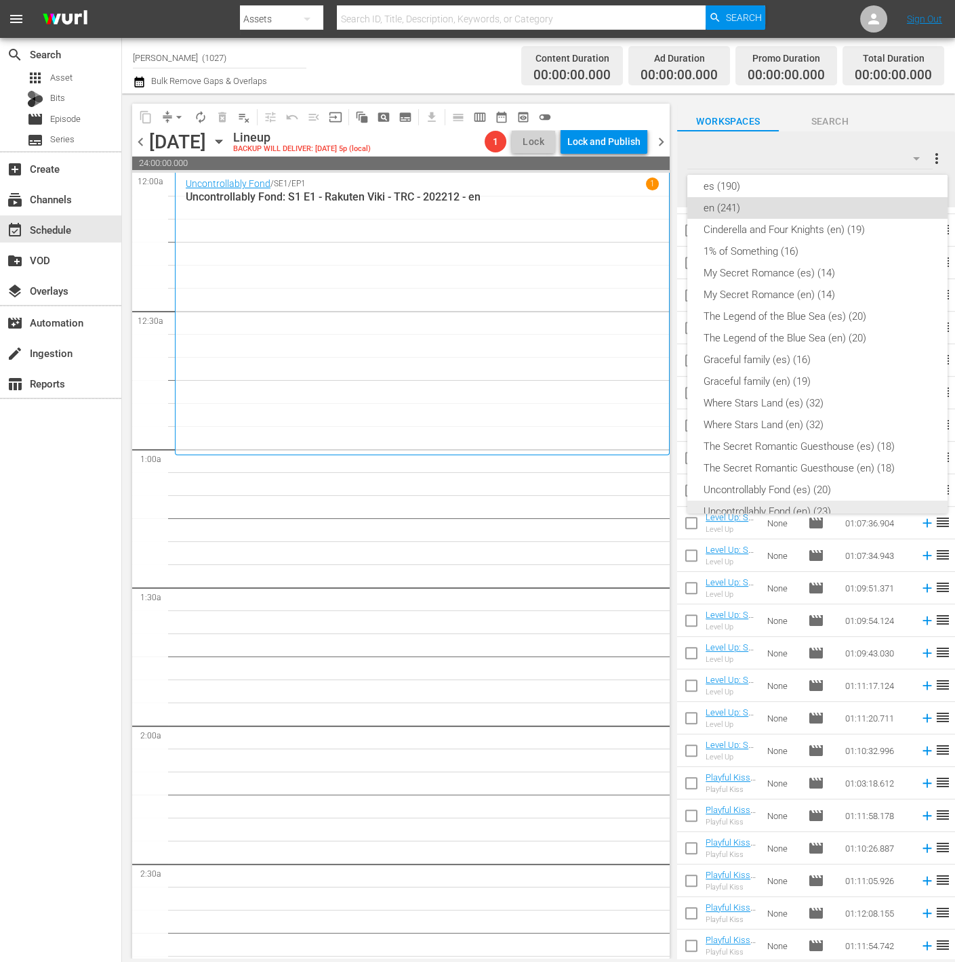
click at [842, 504] on div "Uncontrollably Fond (en) (23)" at bounding box center [818, 512] width 228 height 22
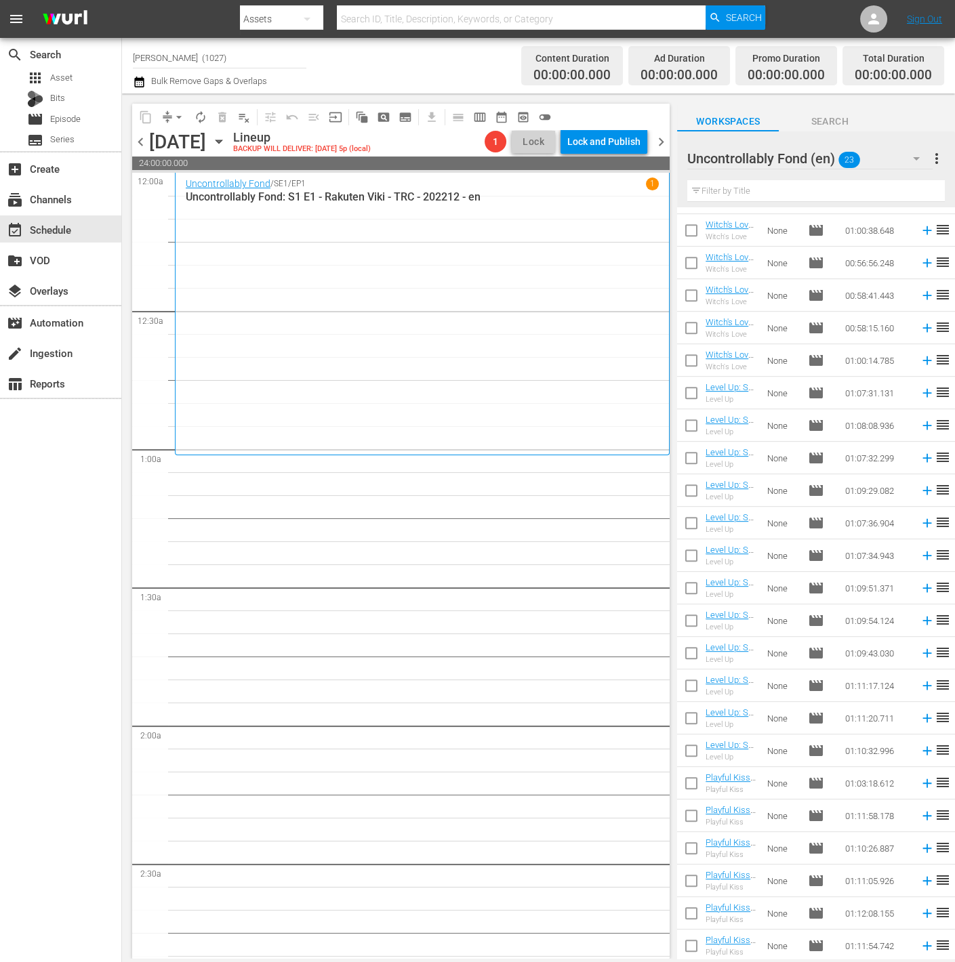
scroll to position [27, 0]
click at [693, 361] on input "checkbox" at bounding box center [691, 362] width 28 height 28
checkbox input "true"
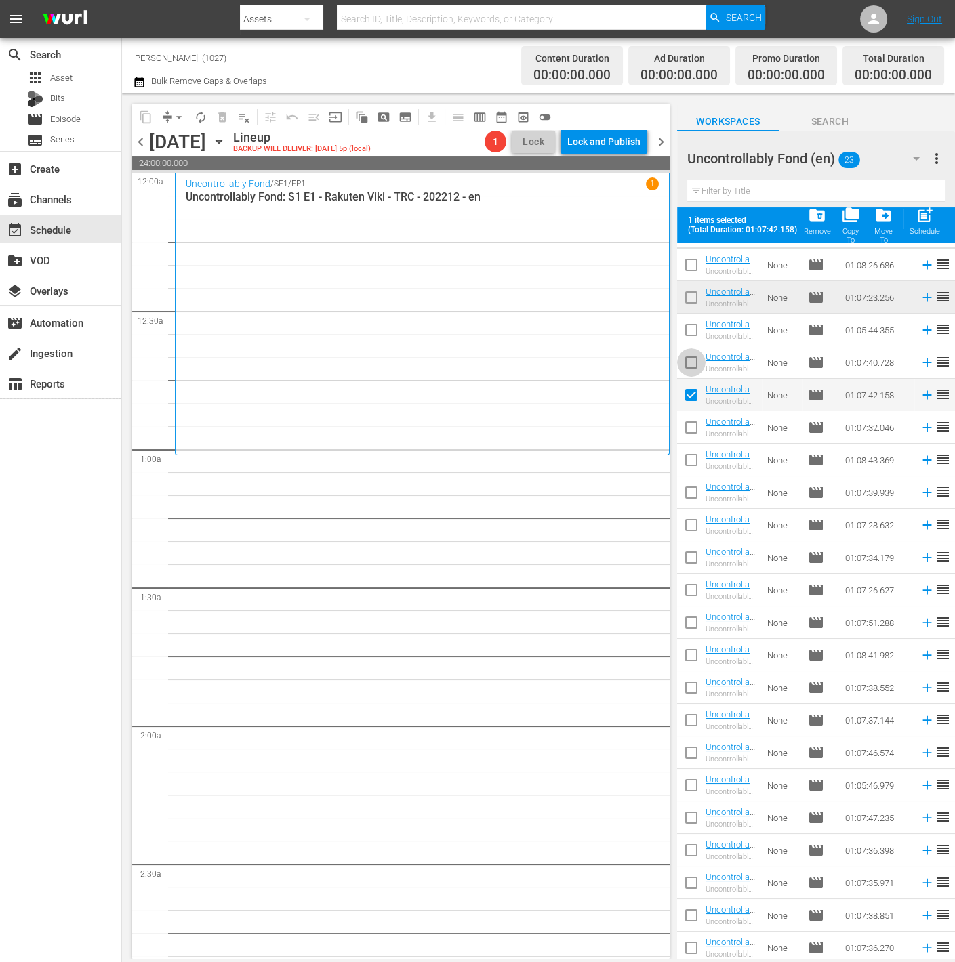
click at [691, 351] on input "checkbox" at bounding box center [691, 365] width 28 height 28
checkbox input "true"
drag, startPoint x: 689, startPoint y: 329, endPoint x: 795, endPoint y: 272, distance: 120.1
click at [690, 329] on input "checkbox" at bounding box center [691, 333] width 28 height 28
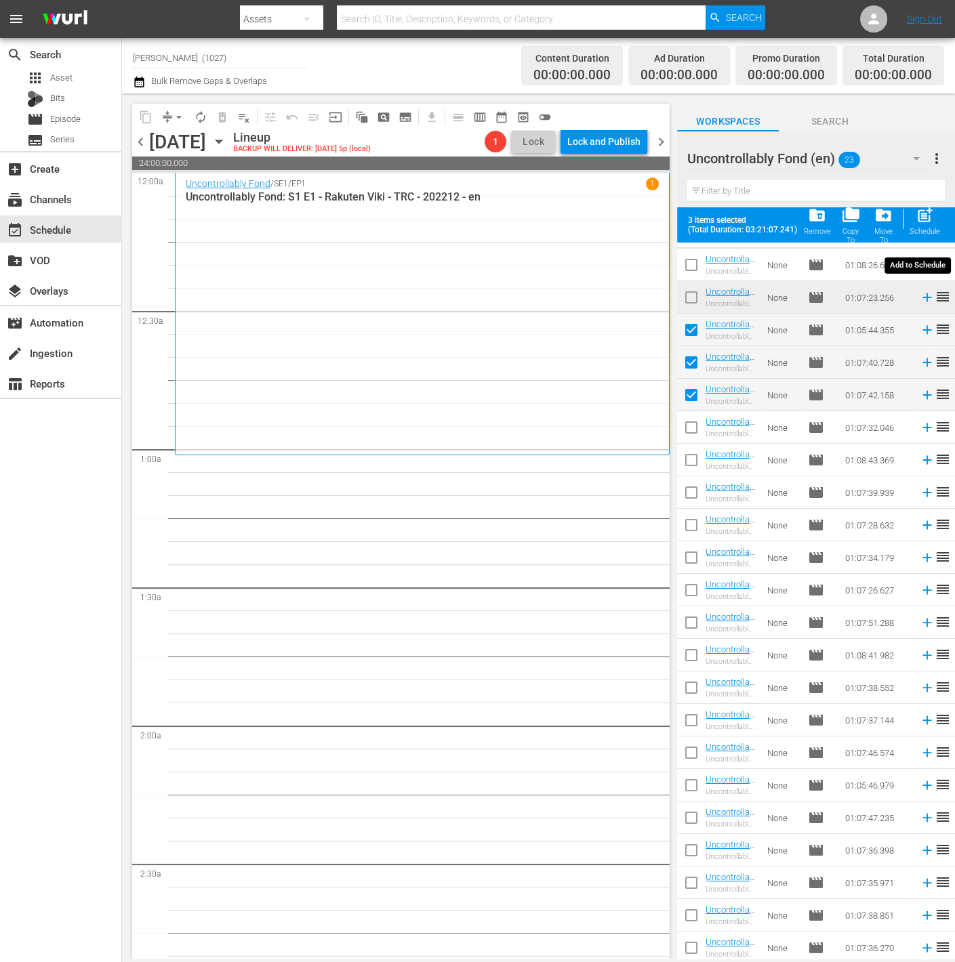
click at [933, 226] on div "post_add Schedule" at bounding box center [925, 221] width 30 height 30
checkbox input "false"
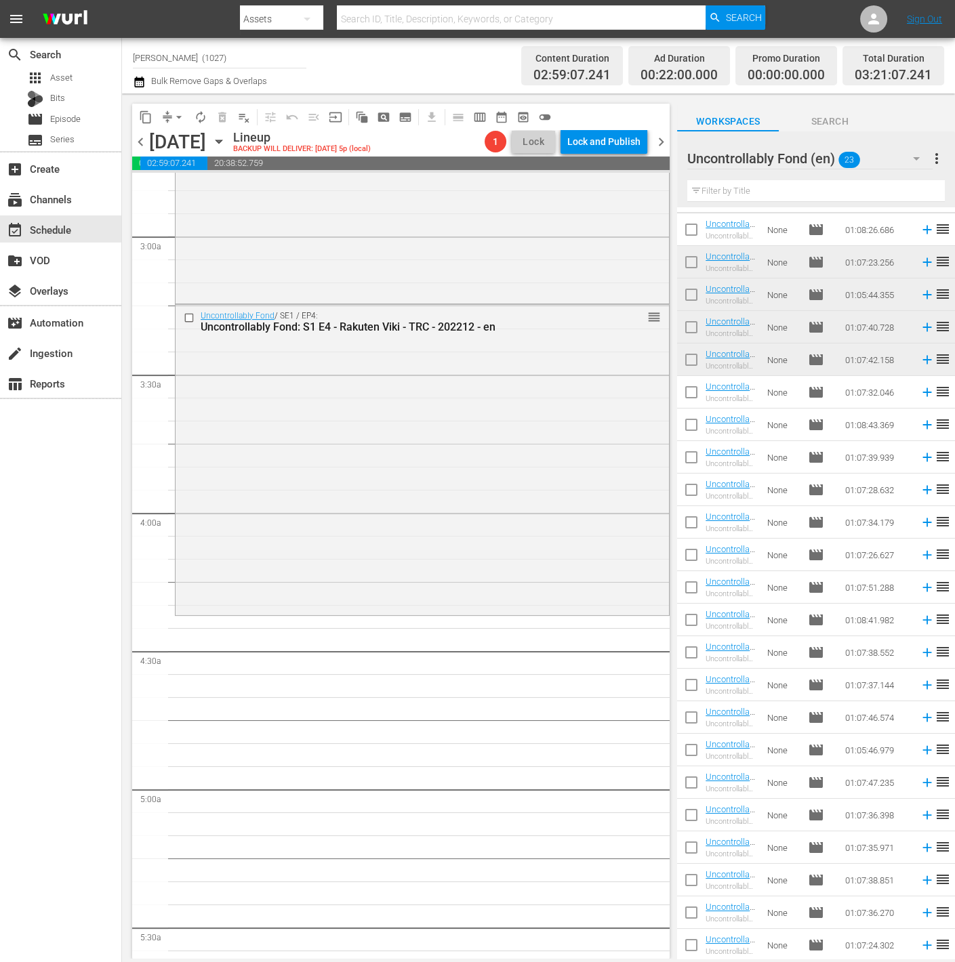
scroll to position [790, 0]
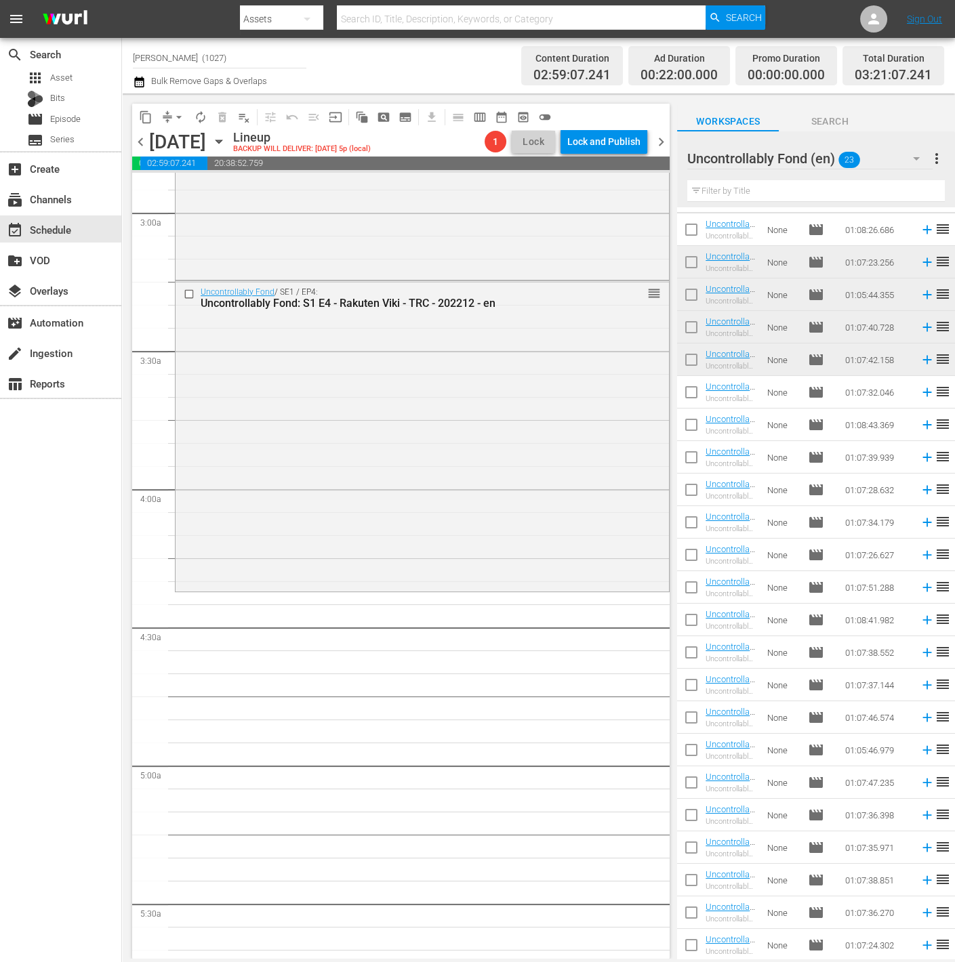
click at [859, 167] on span "23" at bounding box center [850, 160] width 22 height 28
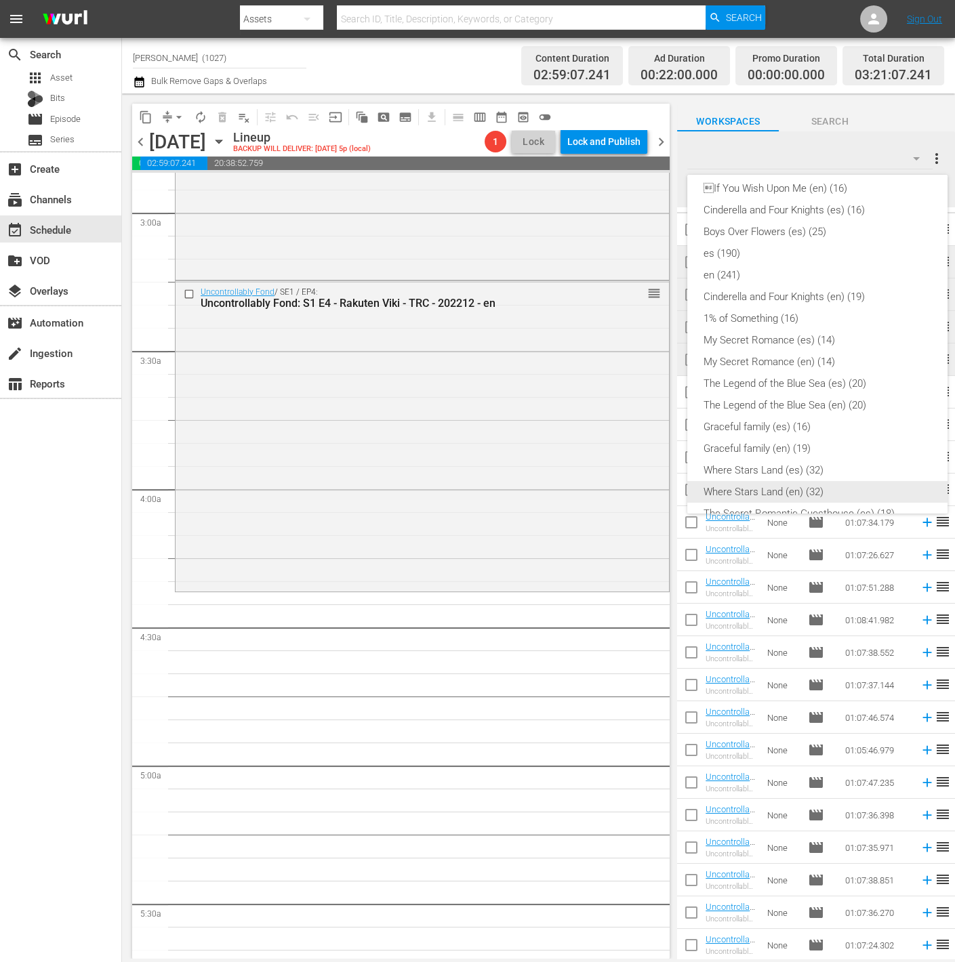
scroll to position [333, 0]
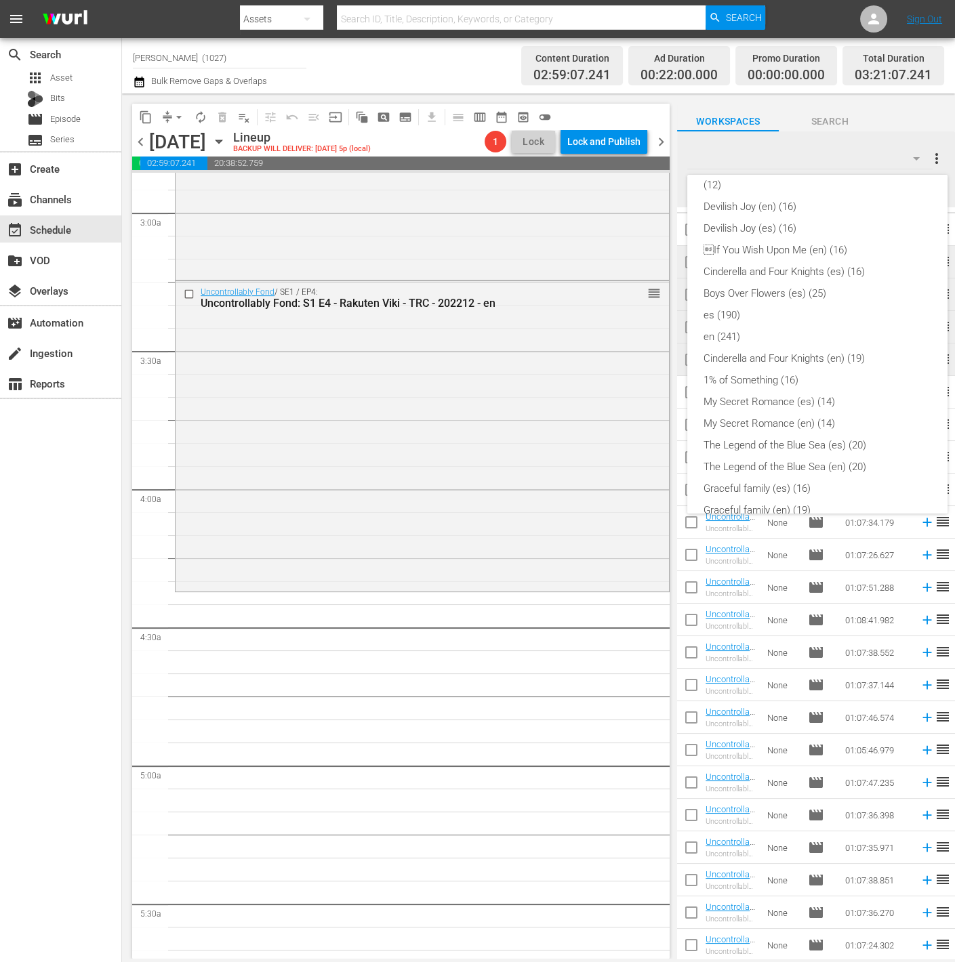
click at [609, 670] on div "Lies Hidden (es) (8) Lies Hidden (en) (8) Why Her? (en) (16) Why Her? (es) (16)…" at bounding box center [477, 481] width 955 height 962
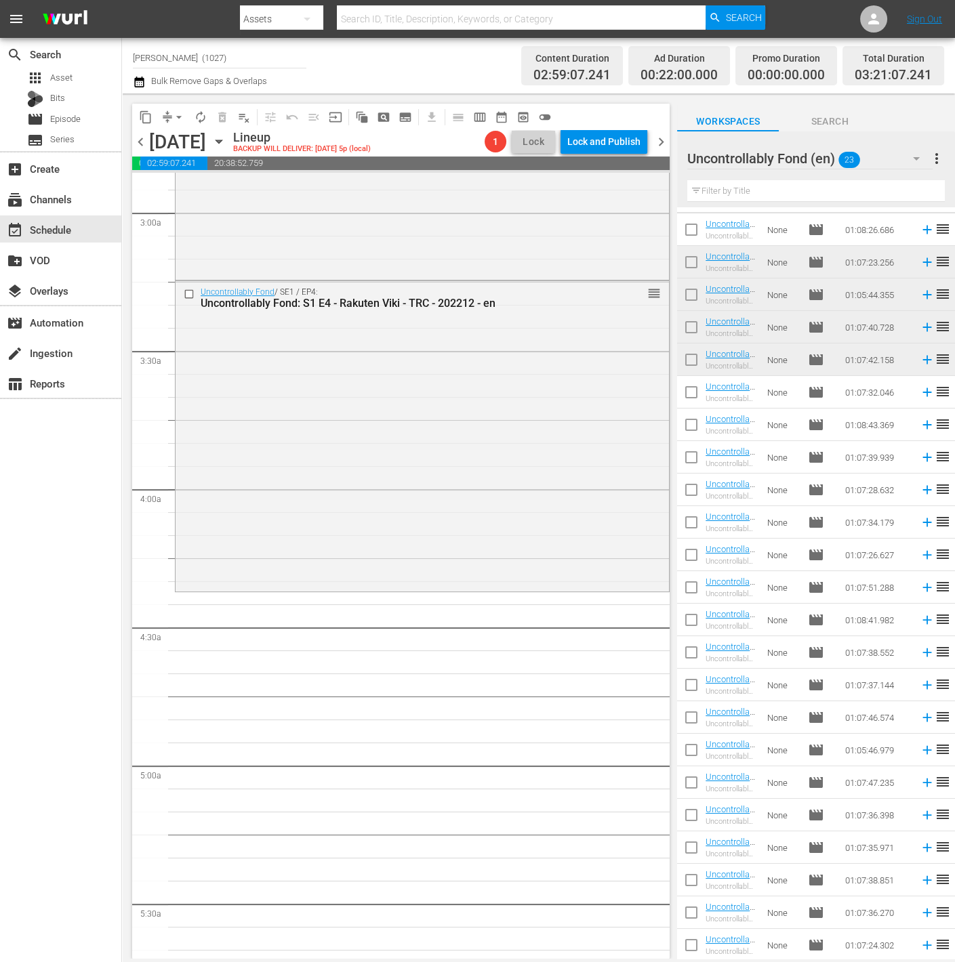
click at [920, 393] on icon at bounding box center [927, 392] width 15 height 15
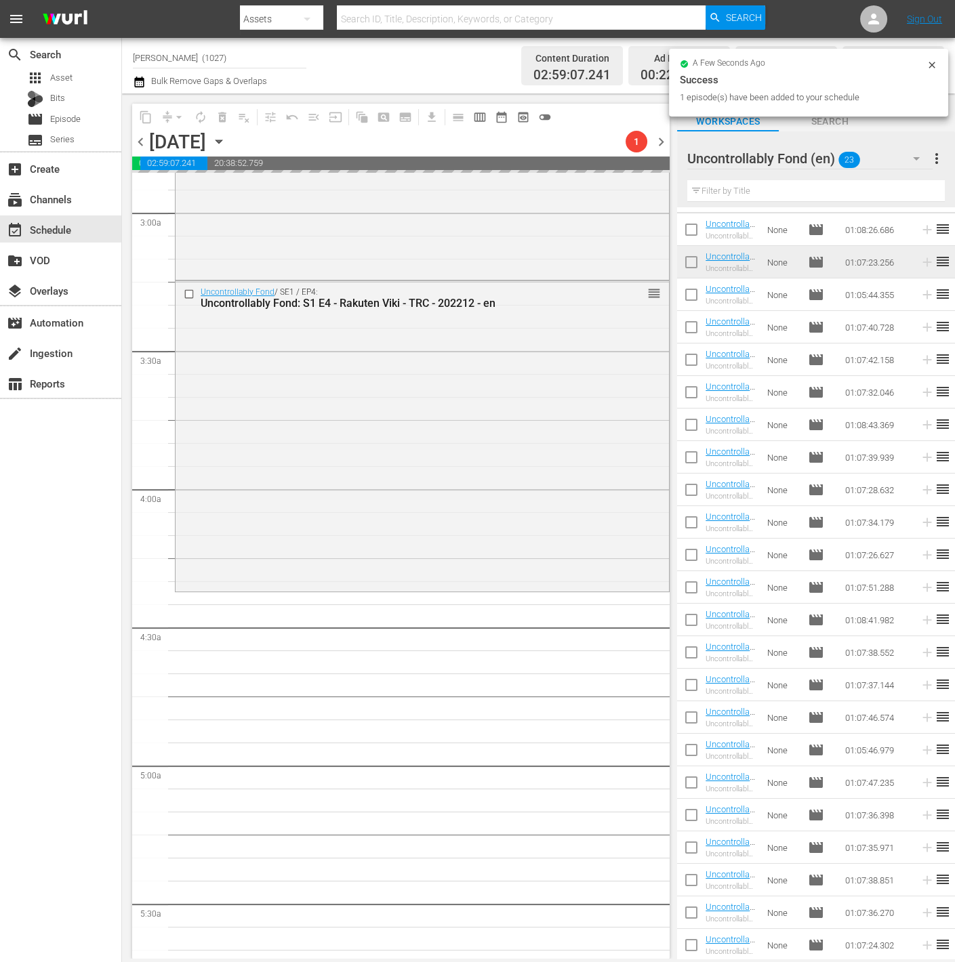
click at [897, 159] on div "Uncontrollably Fond (en) 23" at bounding box center [809, 159] width 245 height 38
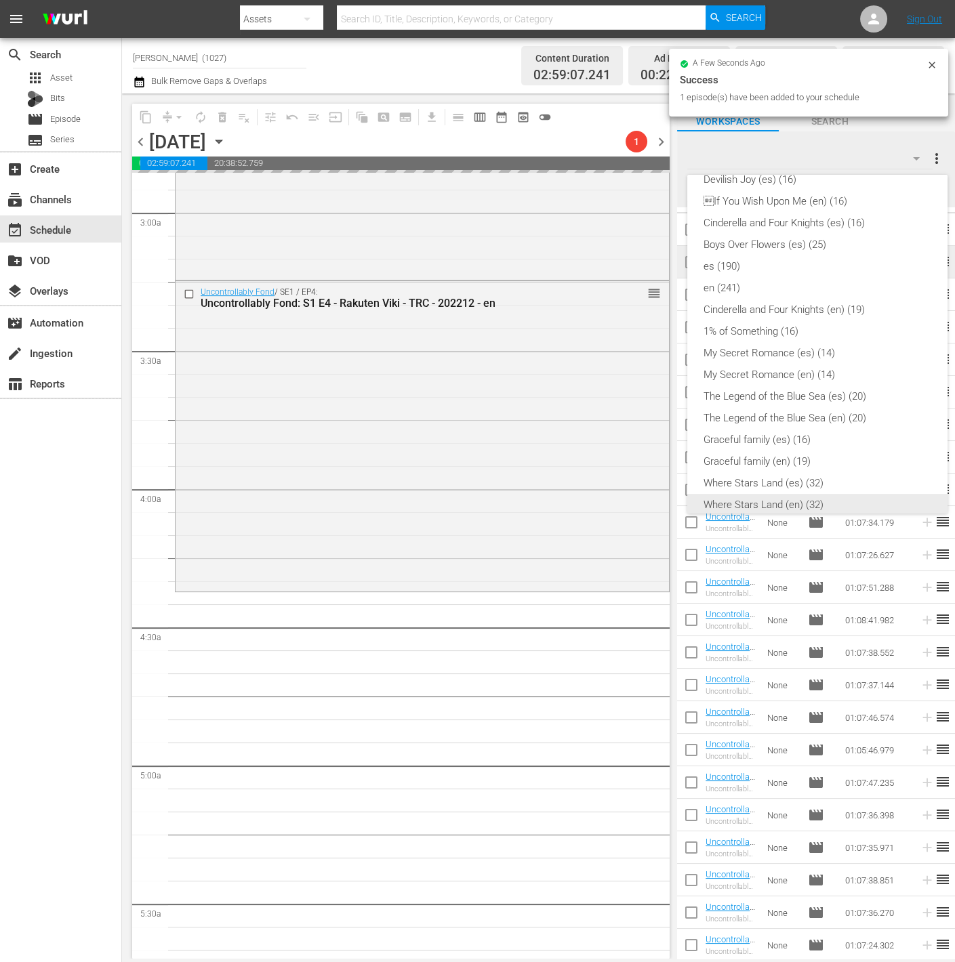
scroll to position [0, 0]
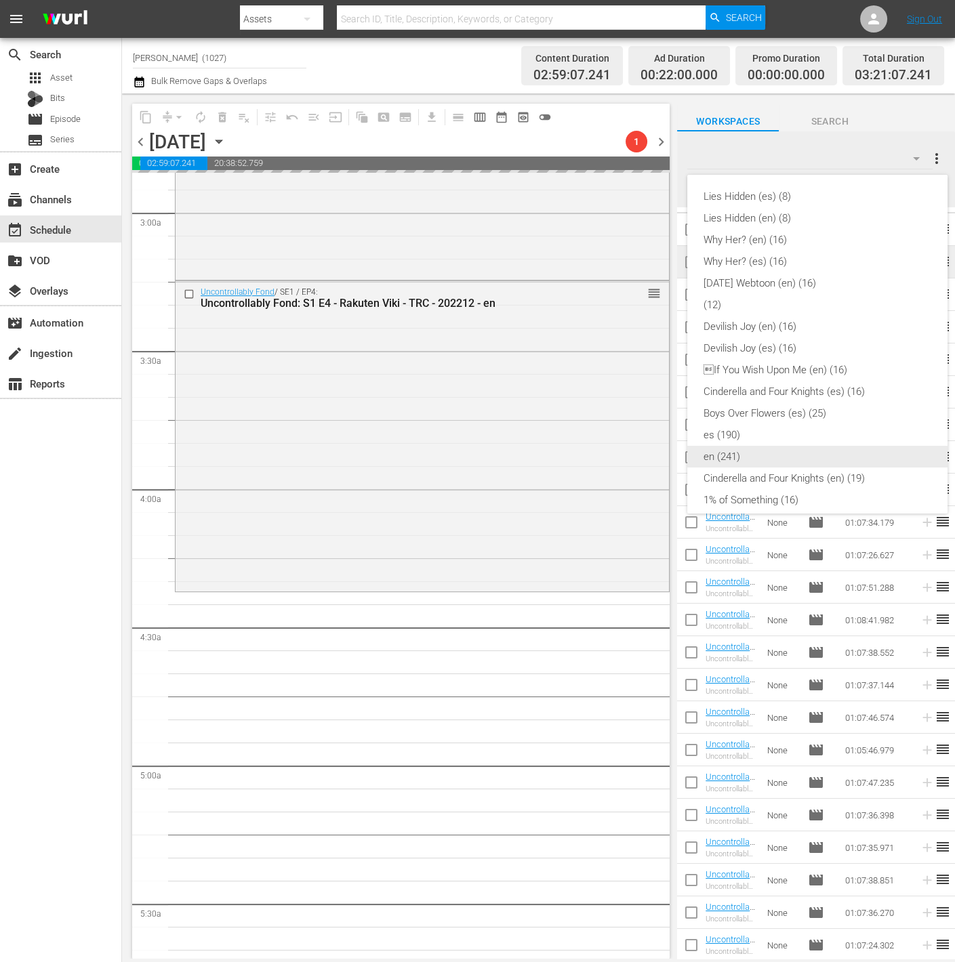
click at [795, 453] on div "en (241)" at bounding box center [818, 457] width 228 height 22
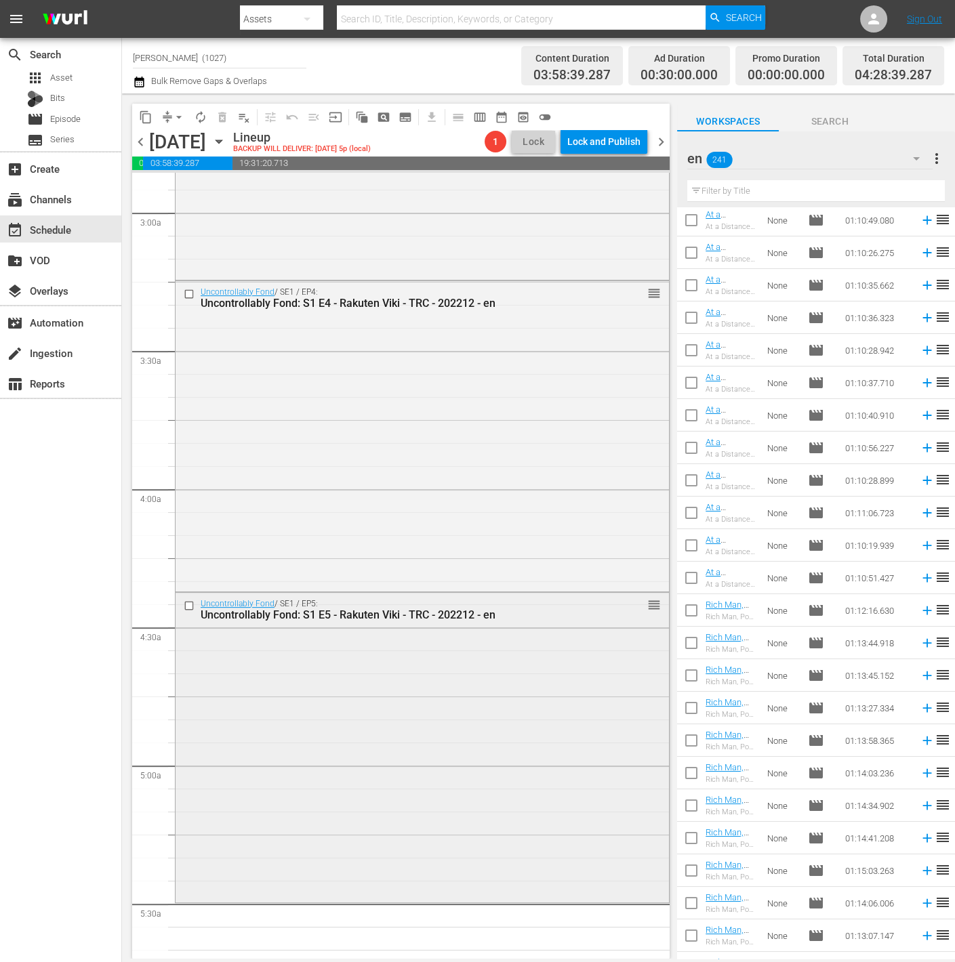
scroll to position [1051, 0]
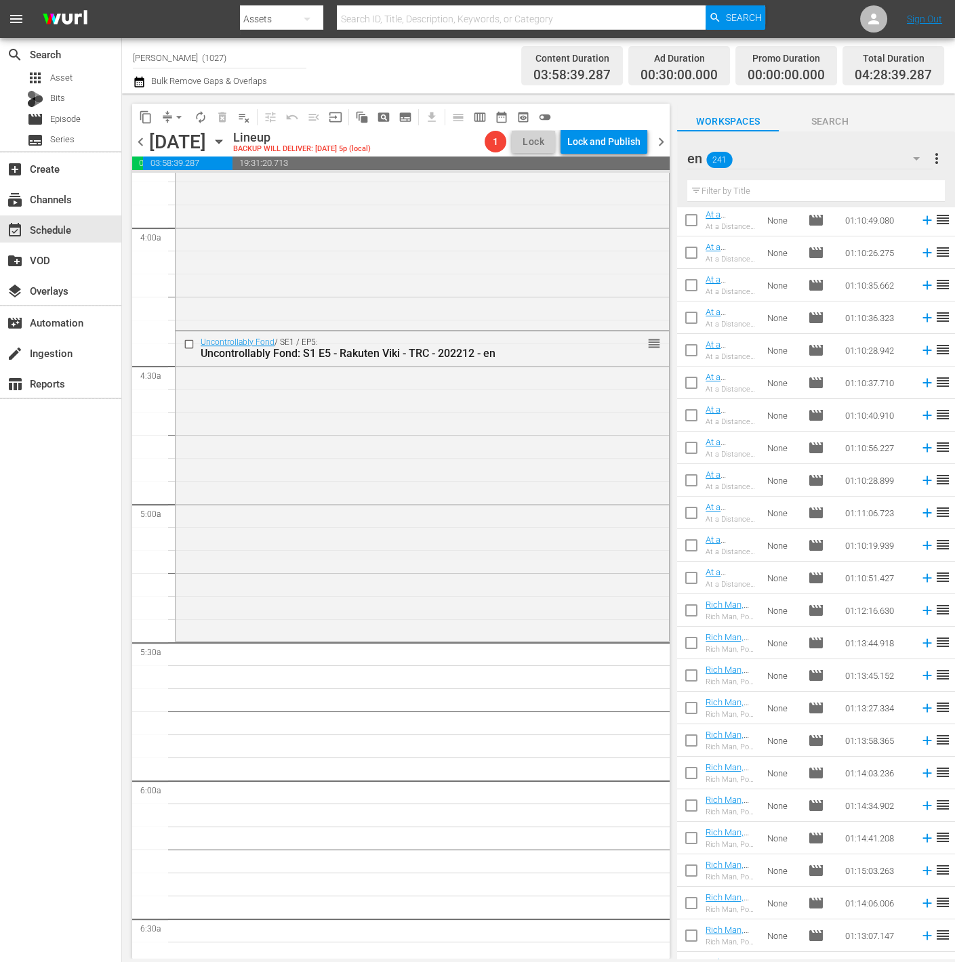
click at [858, 211] on td "01:10:49.080" at bounding box center [877, 220] width 75 height 33
click at [877, 190] on input "text" at bounding box center [816, 191] width 258 height 22
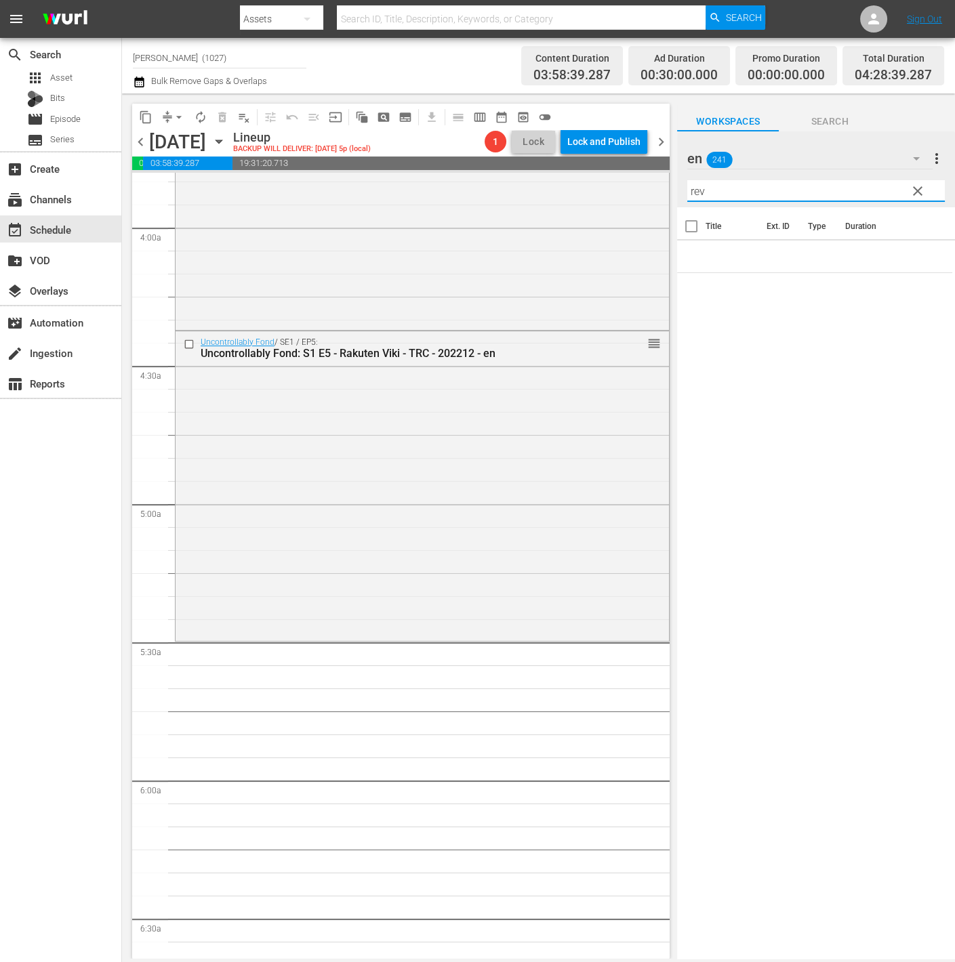
type input "revo"
type input "l"
type input "revol"
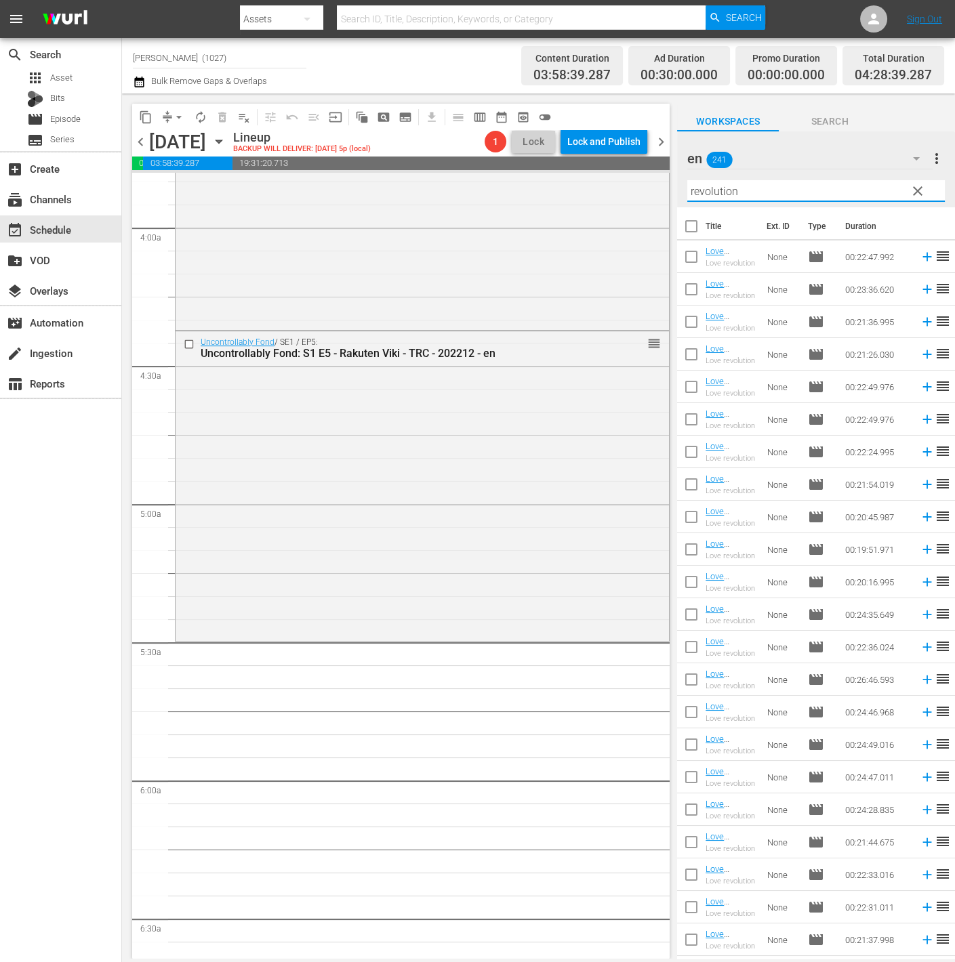
type input "revolution"
click at [698, 351] on input "checkbox" at bounding box center [691, 357] width 28 height 28
checkbox input "true"
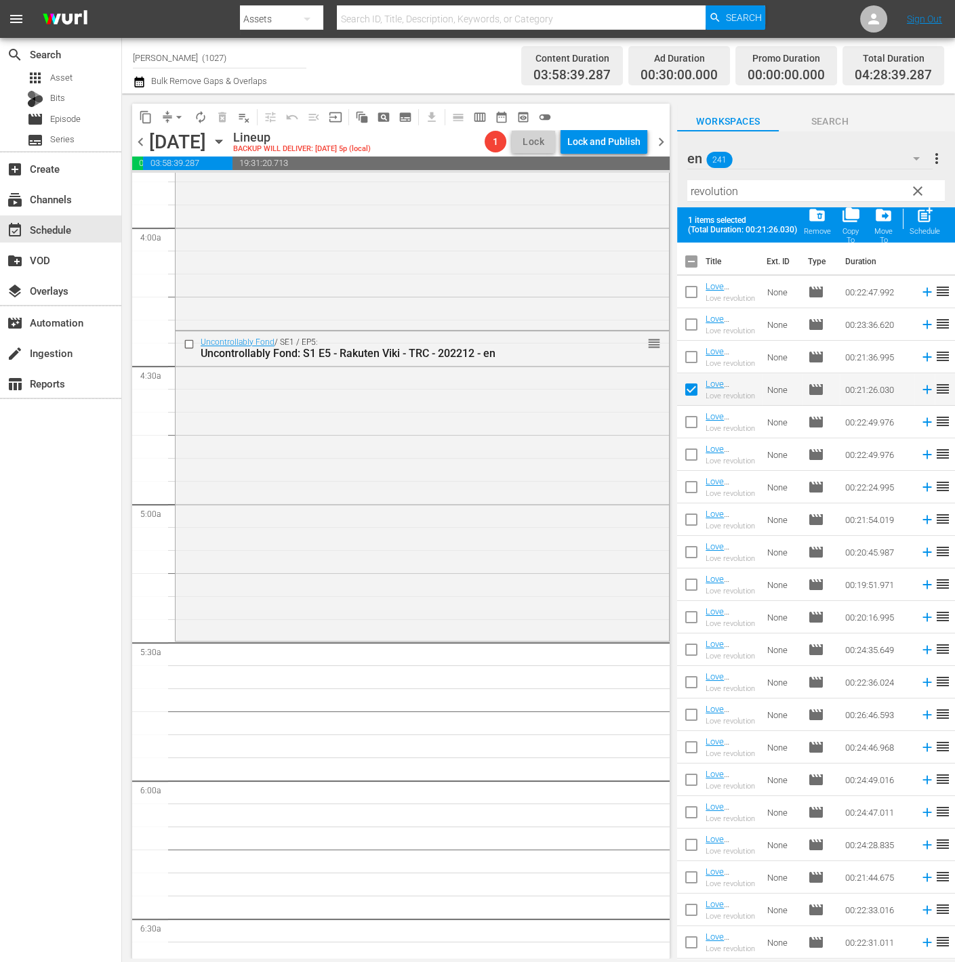
click at [691, 422] on input "checkbox" at bounding box center [691, 425] width 28 height 28
checkbox input "true"
click at [694, 447] on input "checkbox" at bounding box center [691, 457] width 28 height 28
checkbox input "true"
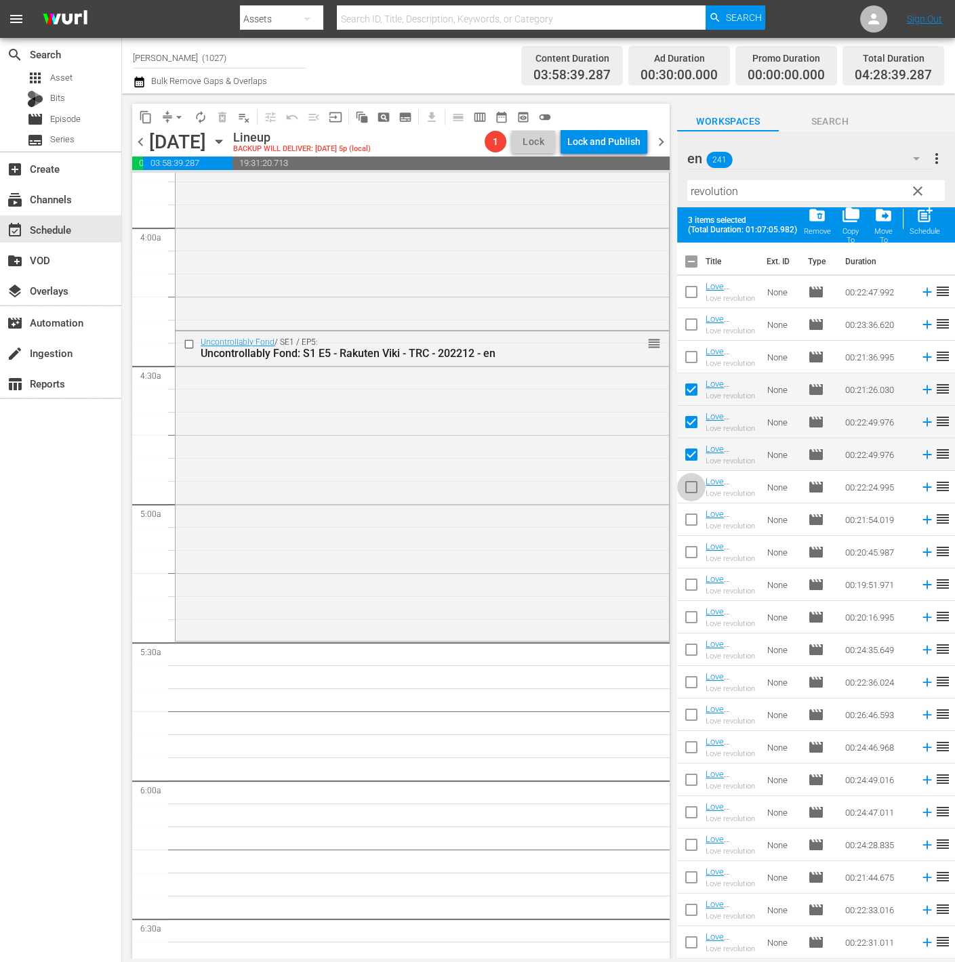
click at [696, 482] on input "checkbox" at bounding box center [691, 490] width 28 height 28
checkbox input "true"
click at [686, 520] on input "checkbox" at bounding box center [691, 522] width 28 height 28
checkbox input "true"
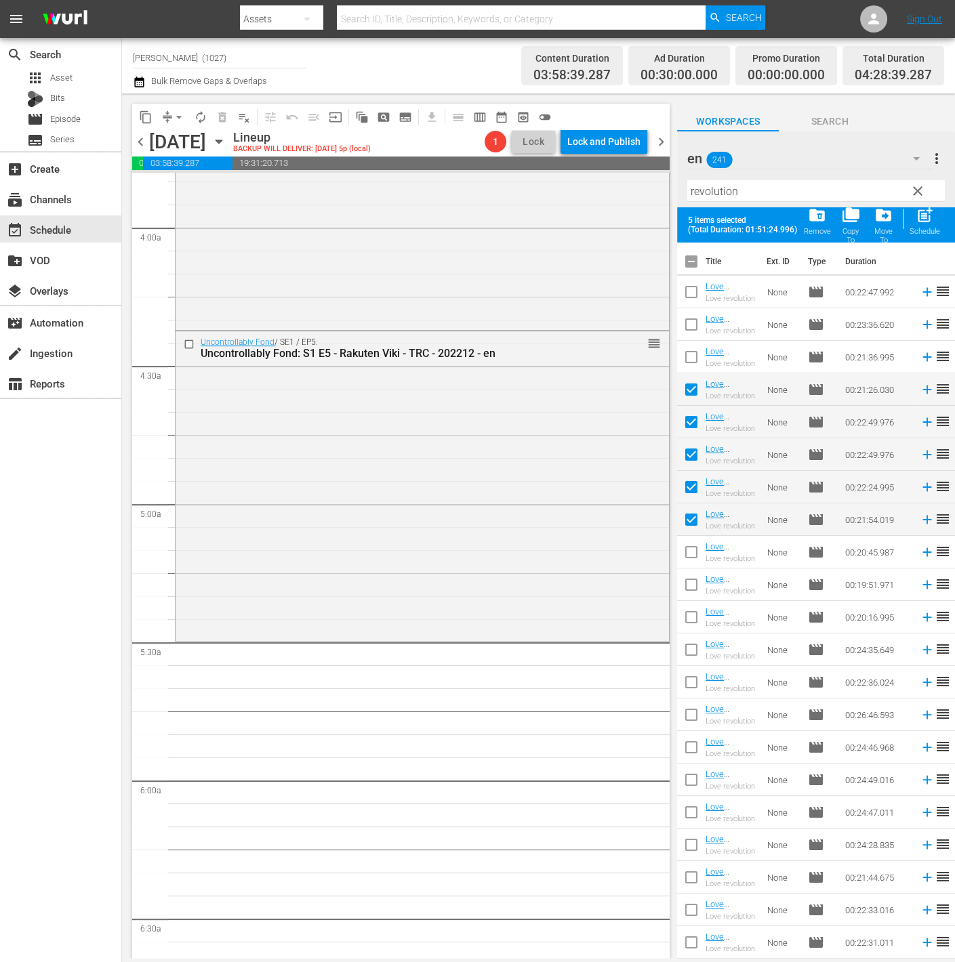
click at [698, 553] on input "checkbox" at bounding box center [691, 555] width 28 height 28
checkbox input "true"
click at [693, 587] on input "checkbox" at bounding box center [691, 587] width 28 height 28
checkbox input "true"
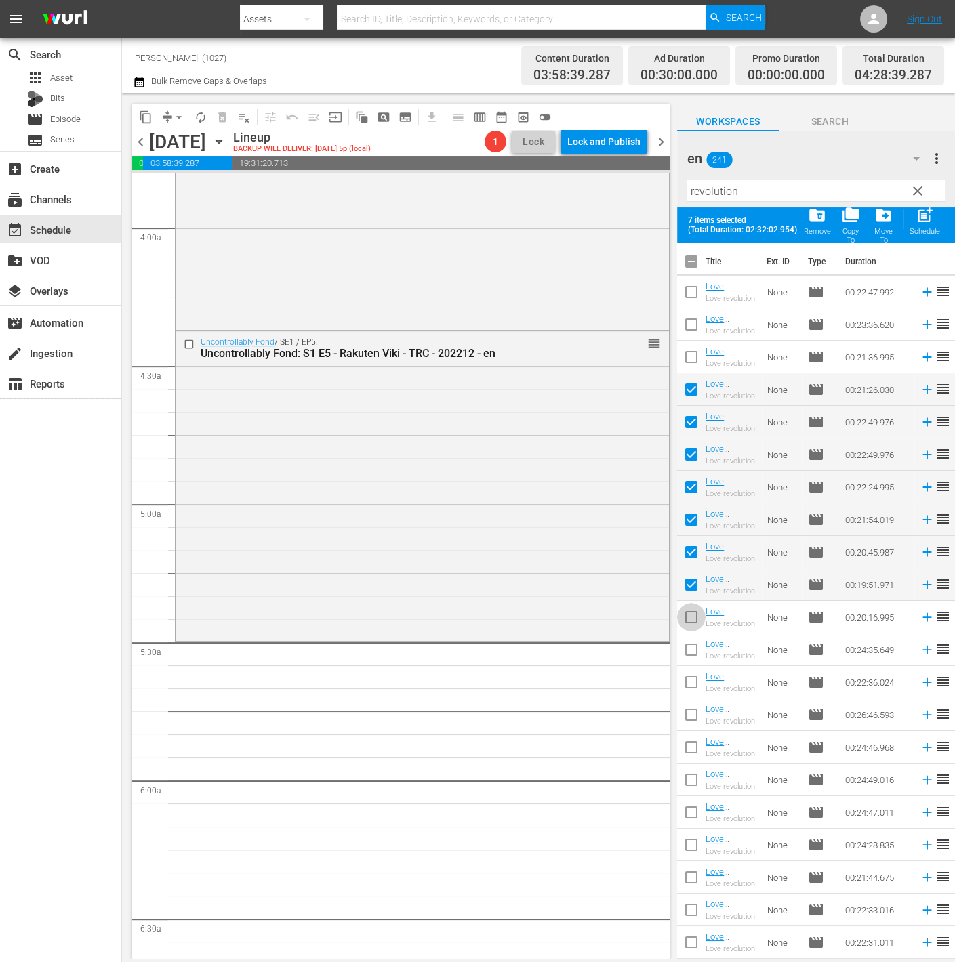
drag, startPoint x: 691, startPoint y: 622, endPoint x: 702, endPoint y: 632, distance: 14.4
click at [691, 623] on input "checkbox" at bounding box center [691, 620] width 28 height 28
checkbox input "true"
click at [687, 652] on input "checkbox" at bounding box center [691, 652] width 28 height 28
checkbox input "true"
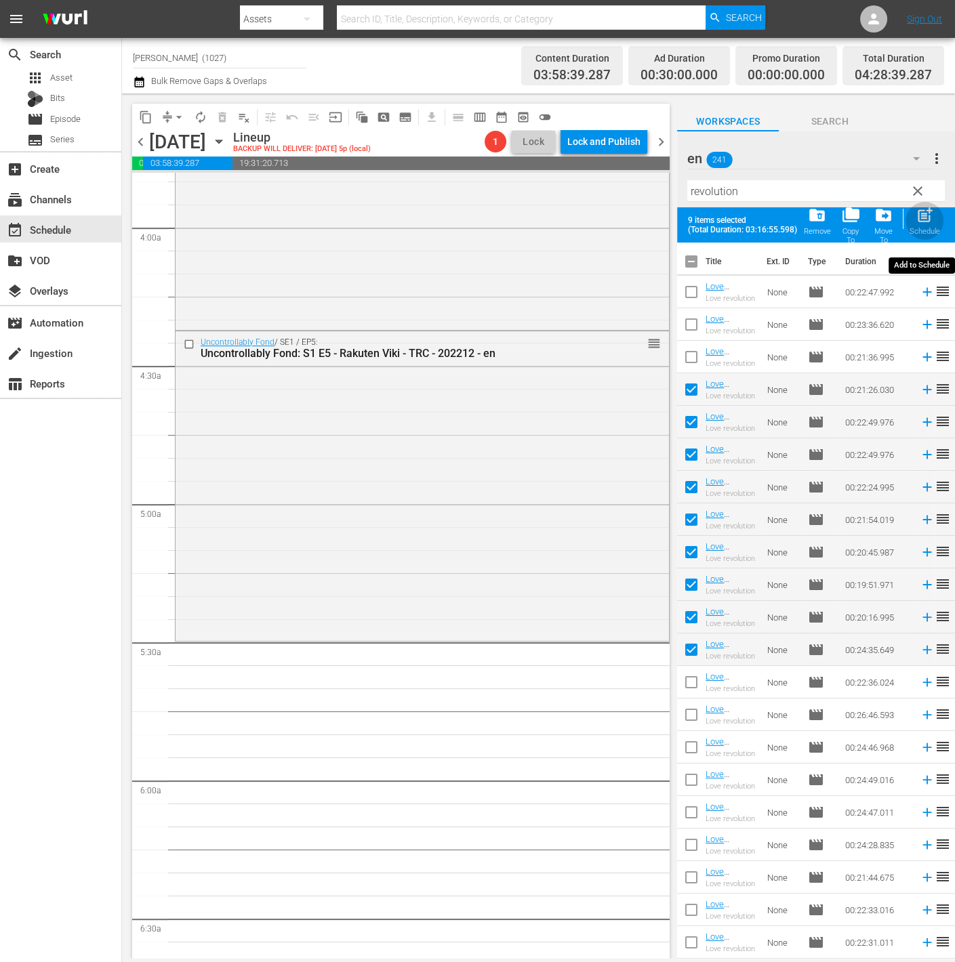
click at [927, 216] on span "post_add" at bounding box center [925, 215] width 18 height 18
checkbox input "false"
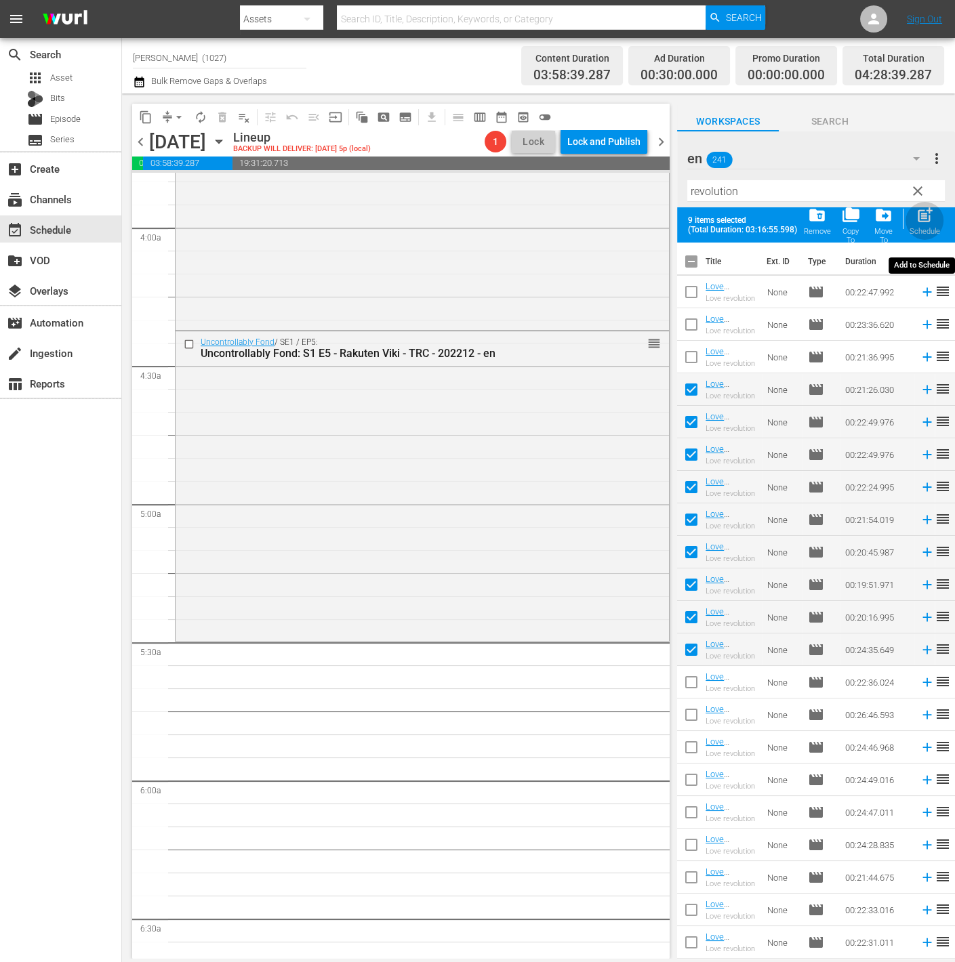
checkbox input "false"
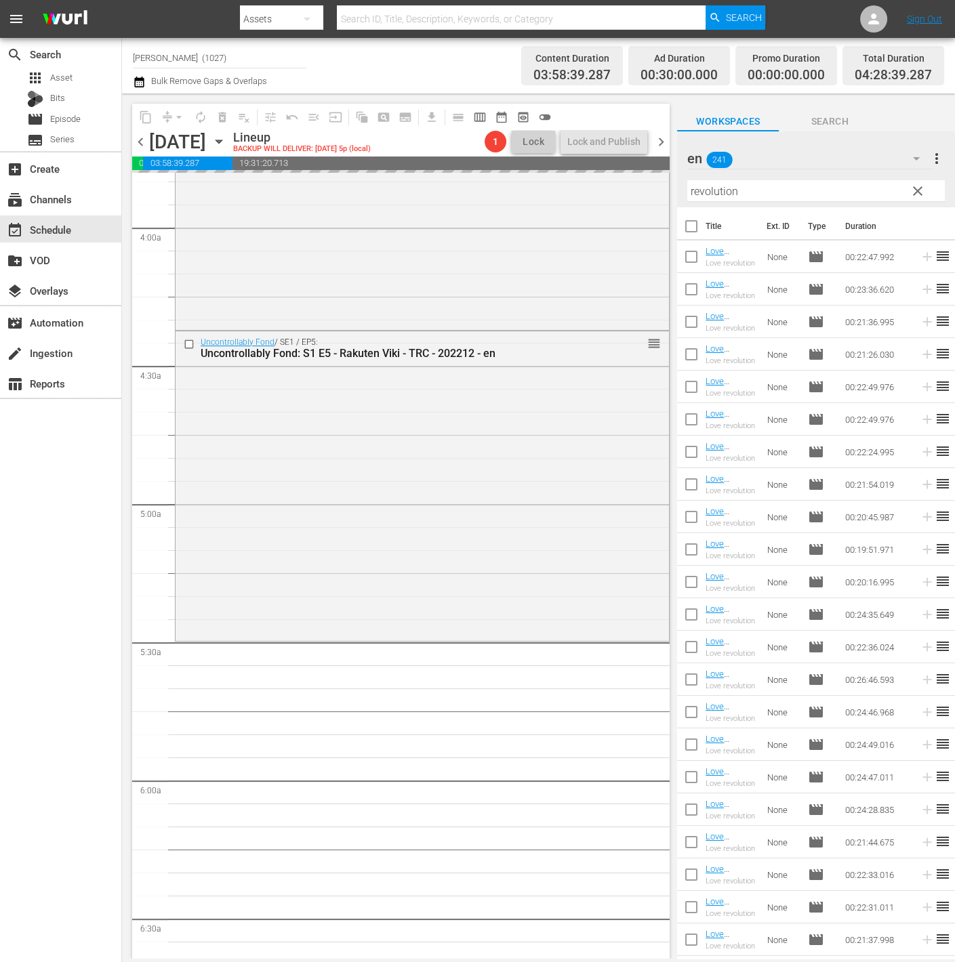
click at [847, 142] on div "en 241" at bounding box center [809, 159] width 245 height 38
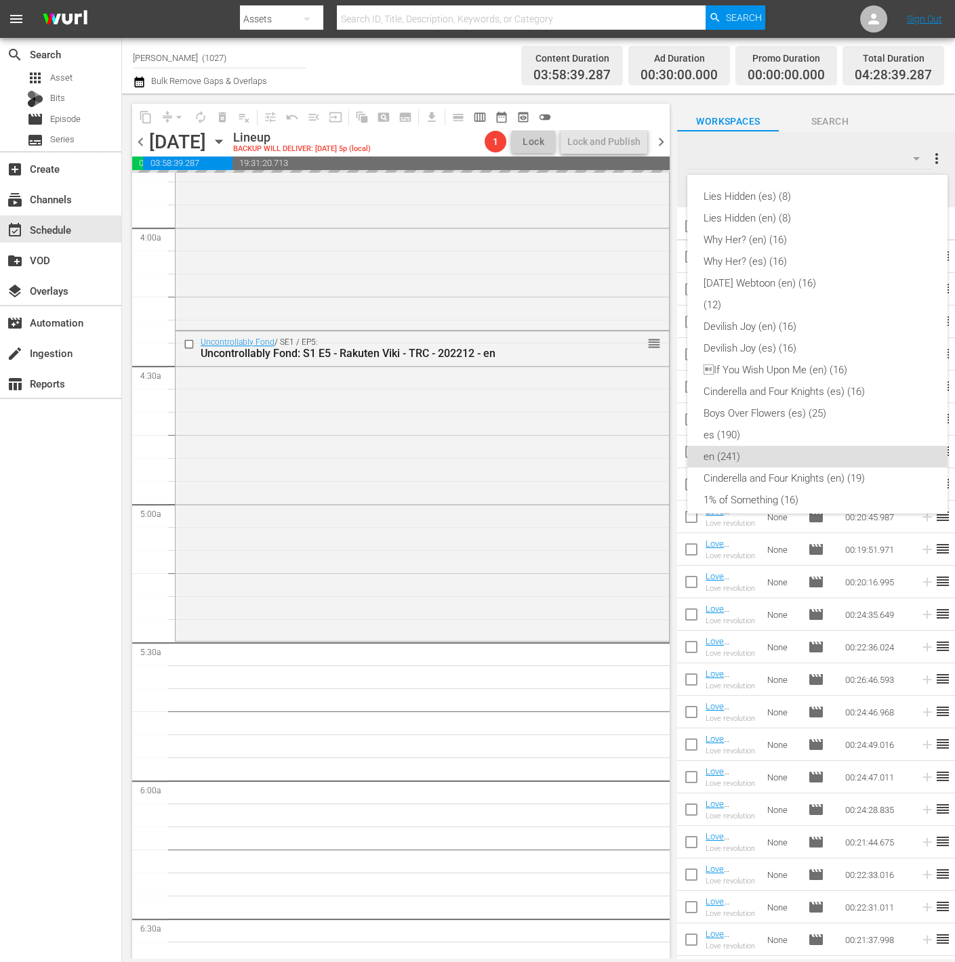
scroll to position [249, 0]
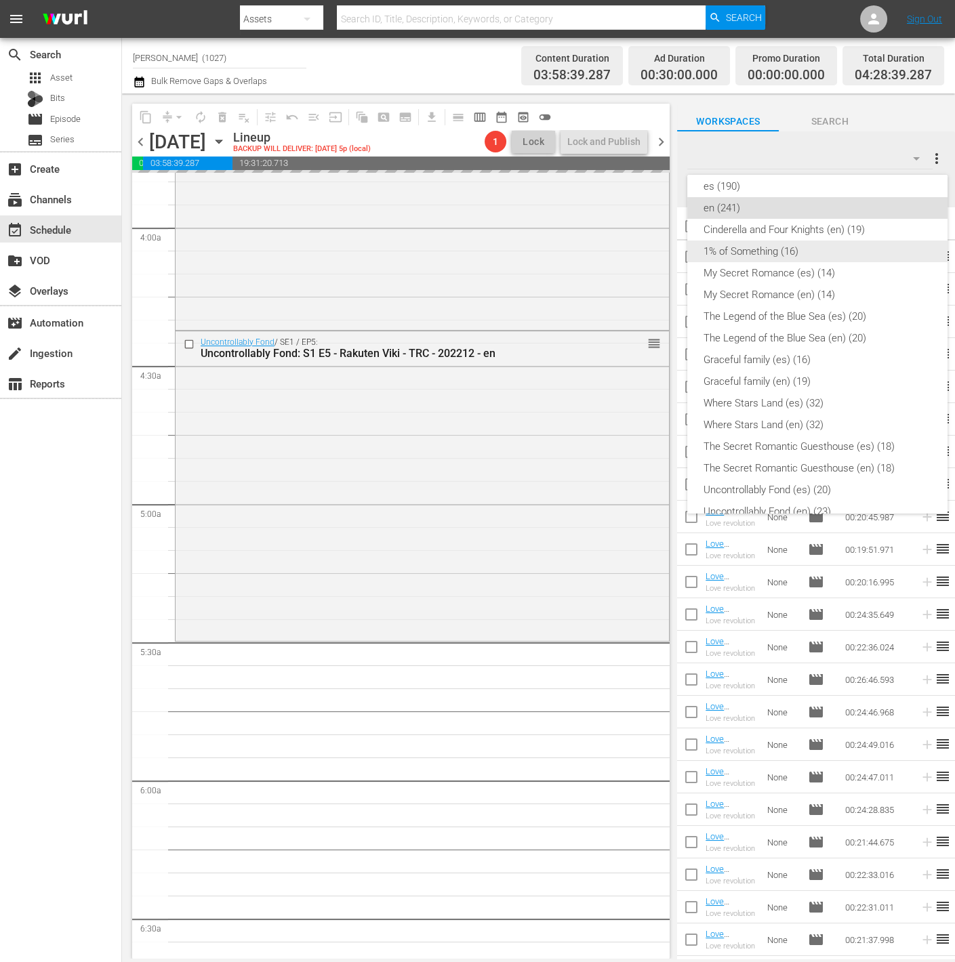
click at [859, 253] on div "1% of Something (16)" at bounding box center [818, 252] width 228 height 22
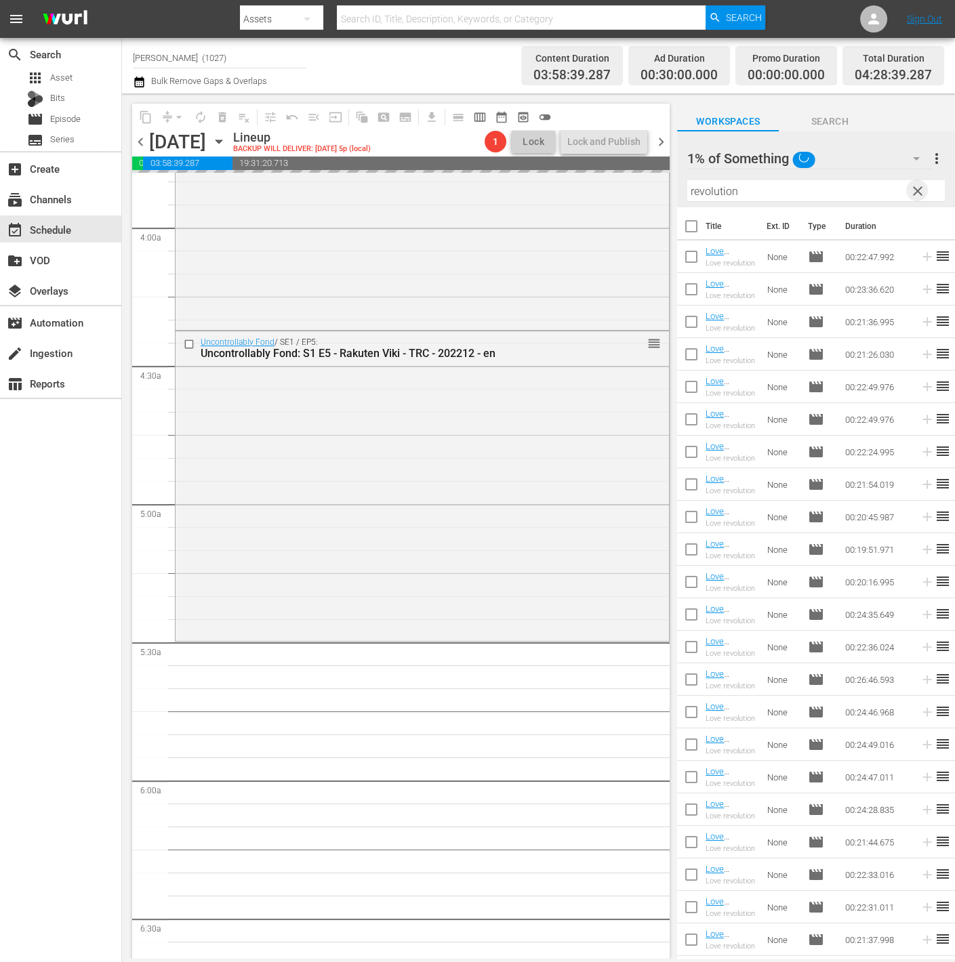
click at [918, 189] on span "clear" at bounding box center [918, 191] width 16 height 16
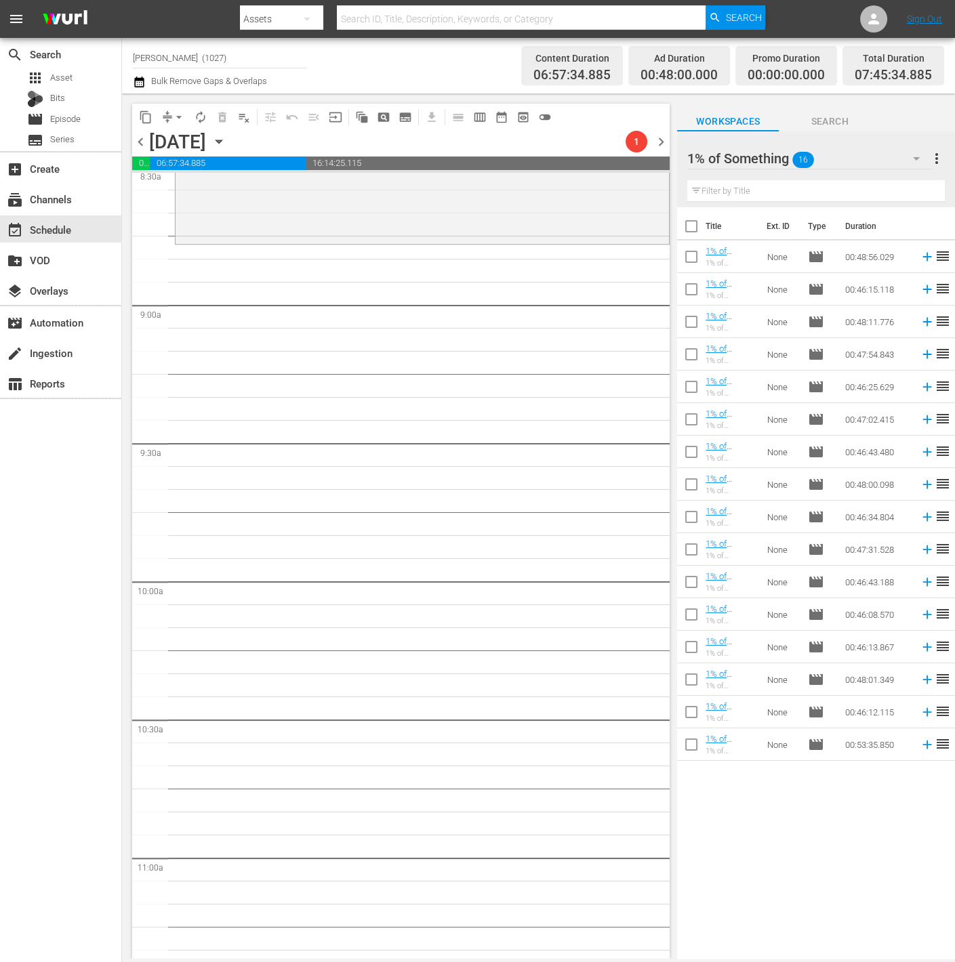
scroll to position [1882, 0]
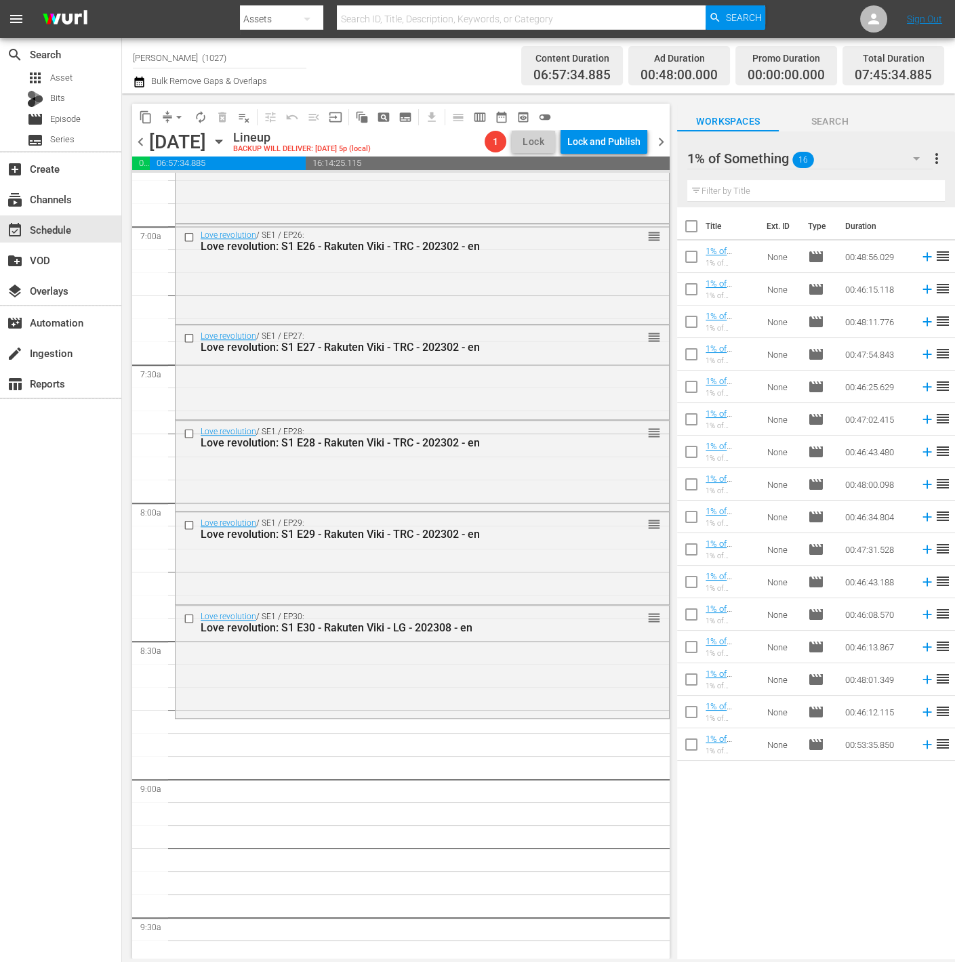
click at [683, 521] on input "checkbox" at bounding box center [691, 520] width 28 height 28
checkbox input "true"
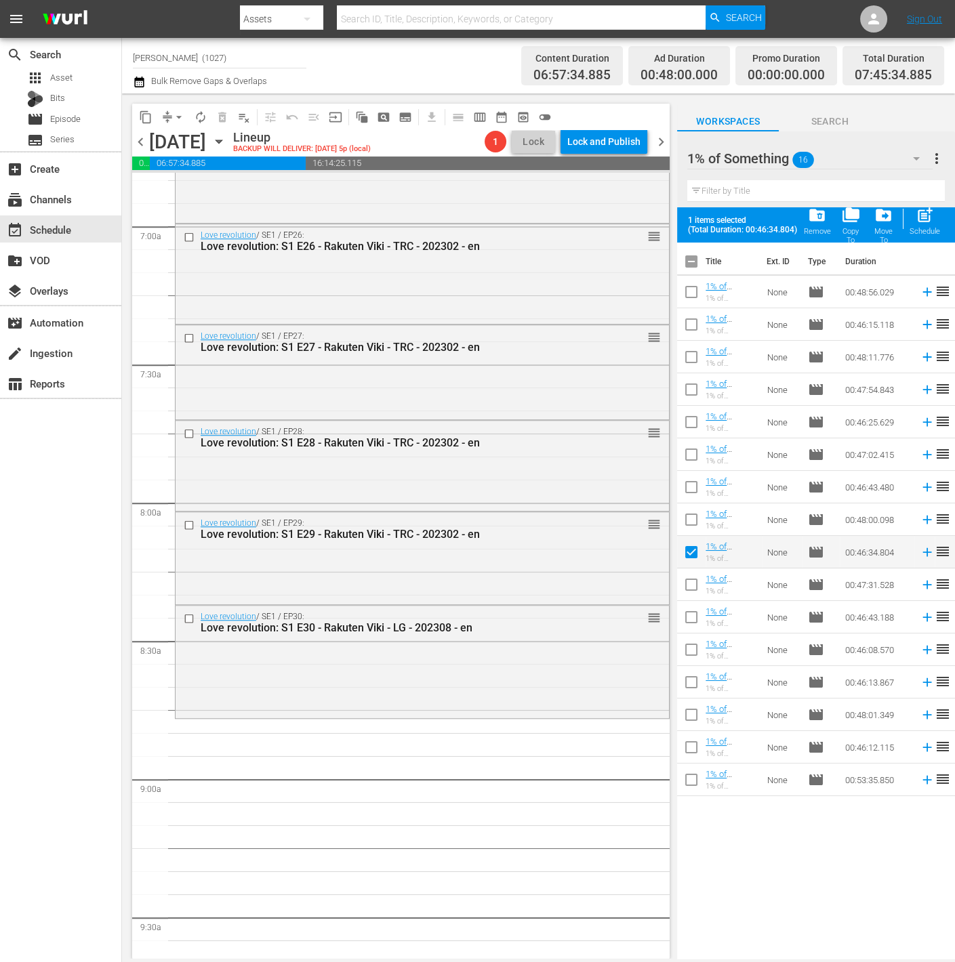
click at [689, 578] on input "checkbox" at bounding box center [691, 587] width 28 height 28
checkbox input "true"
click at [921, 220] on span "post_add" at bounding box center [925, 215] width 18 height 18
checkbox input "false"
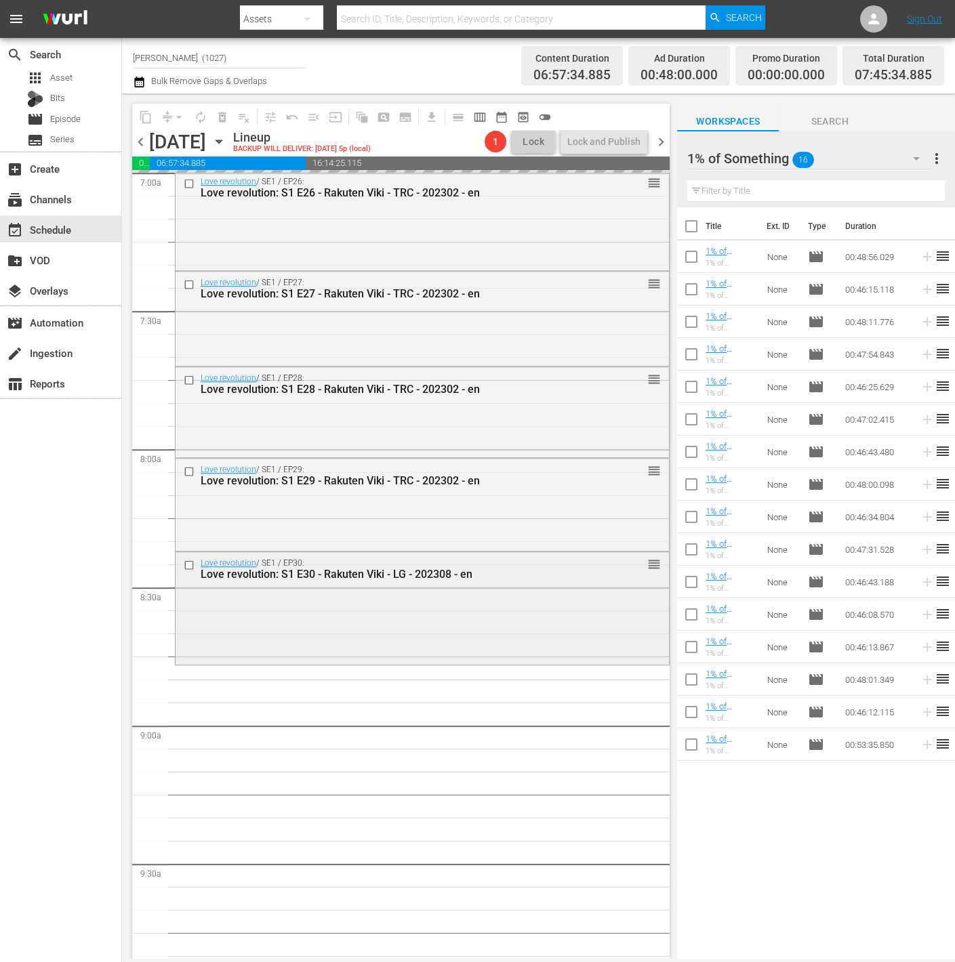
scroll to position [2255, 0]
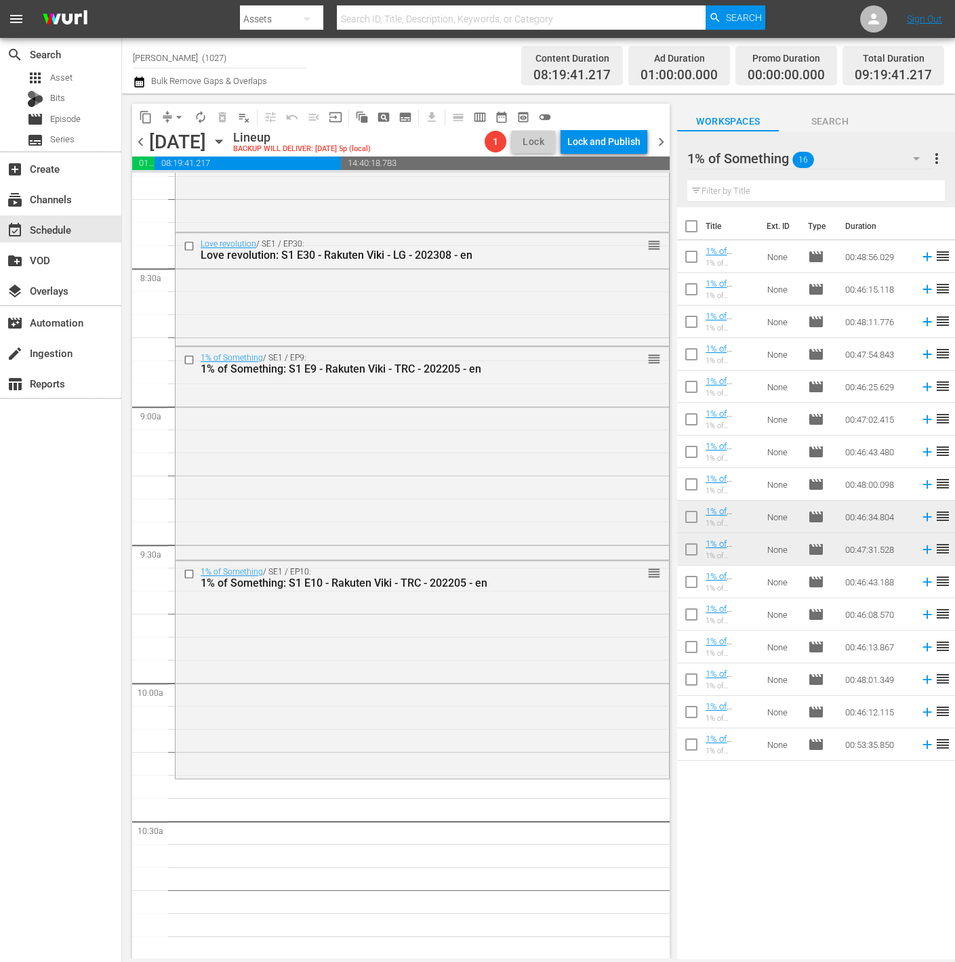
click at [474, 634] on div "1% of Something / SE1 / EP10: 1% of Something: S1 E10 - Rakuten Viki - TRC - 20…" at bounding box center [422, 668] width 493 height 215
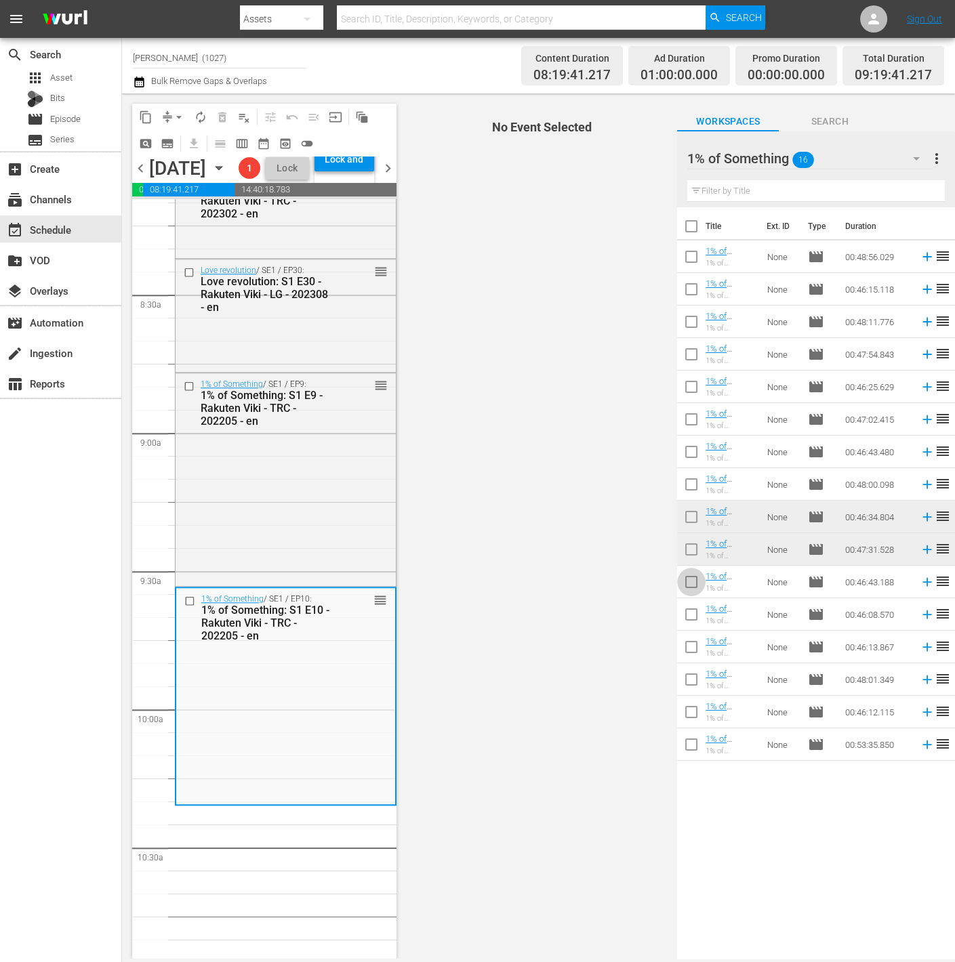
click at [687, 586] on input "checkbox" at bounding box center [691, 585] width 28 height 28
checkbox input "true"
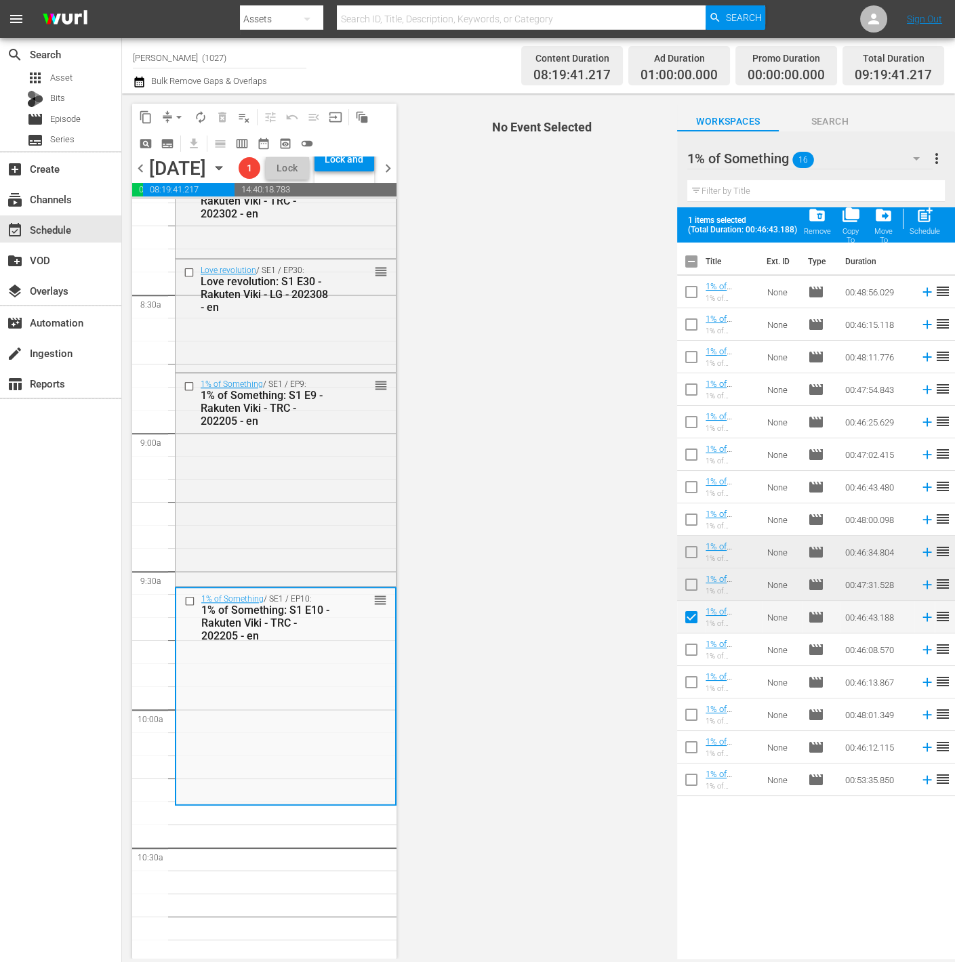
click at [698, 650] on input "checkbox" at bounding box center [691, 652] width 28 height 28
checkbox input "true"
click at [691, 683] on input "checkbox" at bounding box center [691, 685] width 28 height 28
checkbox input "true"
click at [689, 710] on input "checkbox" at bounding box center [691, 718] width 28 height 28
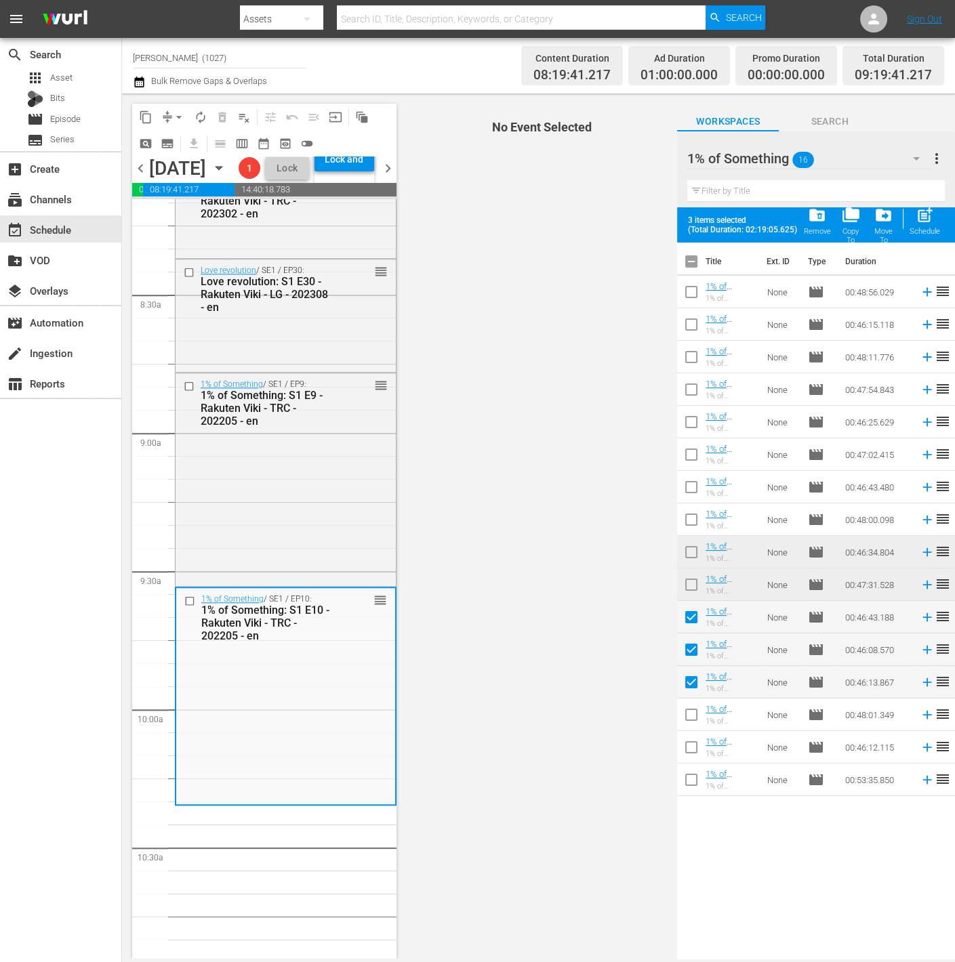
checkbox input "true"
click at [687, 747] on input "checkbox" at bounding box center [691, 750] width 28 height 28
checkbox input "true"
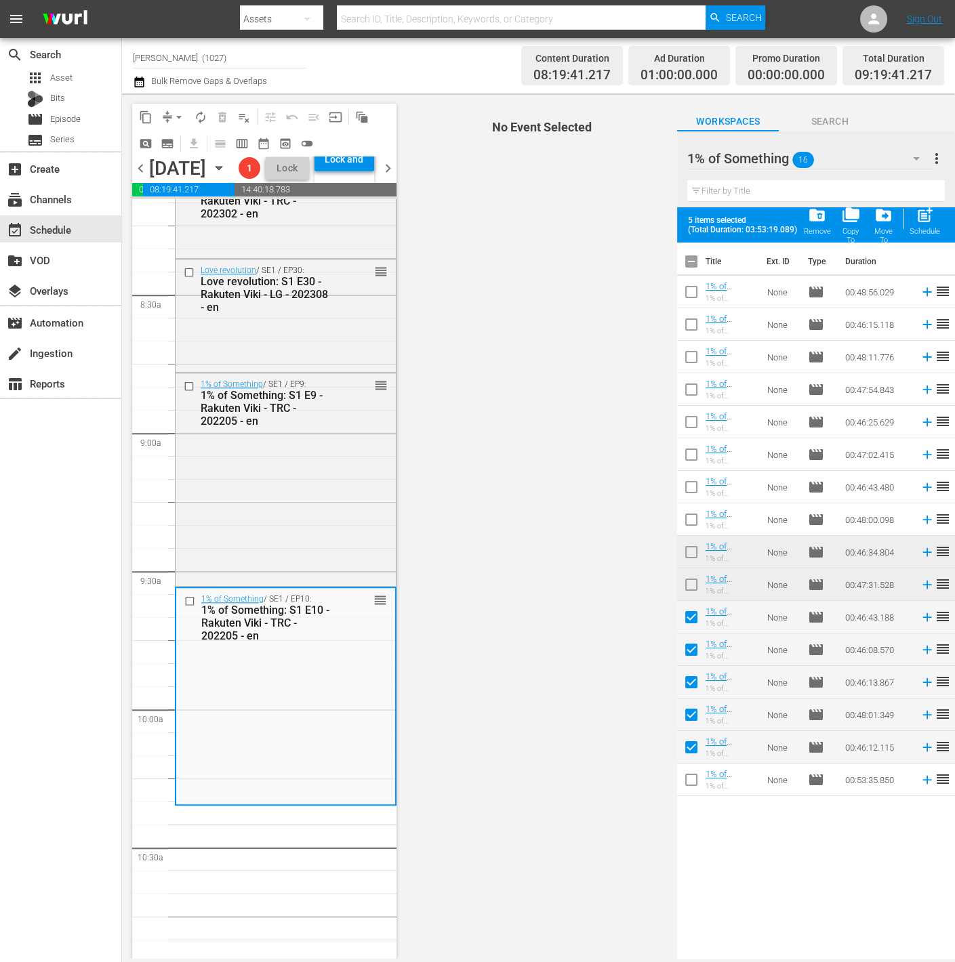
click at [689, 777] on input "checkbox" at bounding box center [691, 783] width 28 height 28
checkbox input "true"
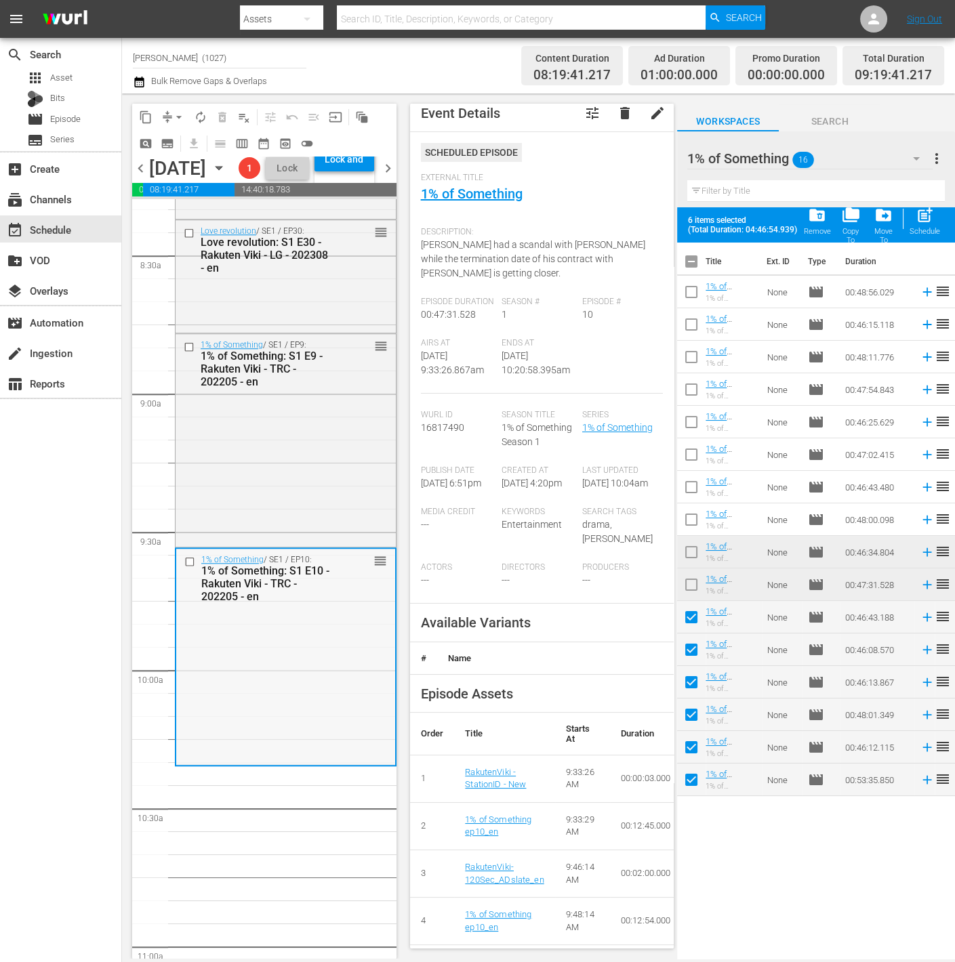
scroll to position [2314, 0]
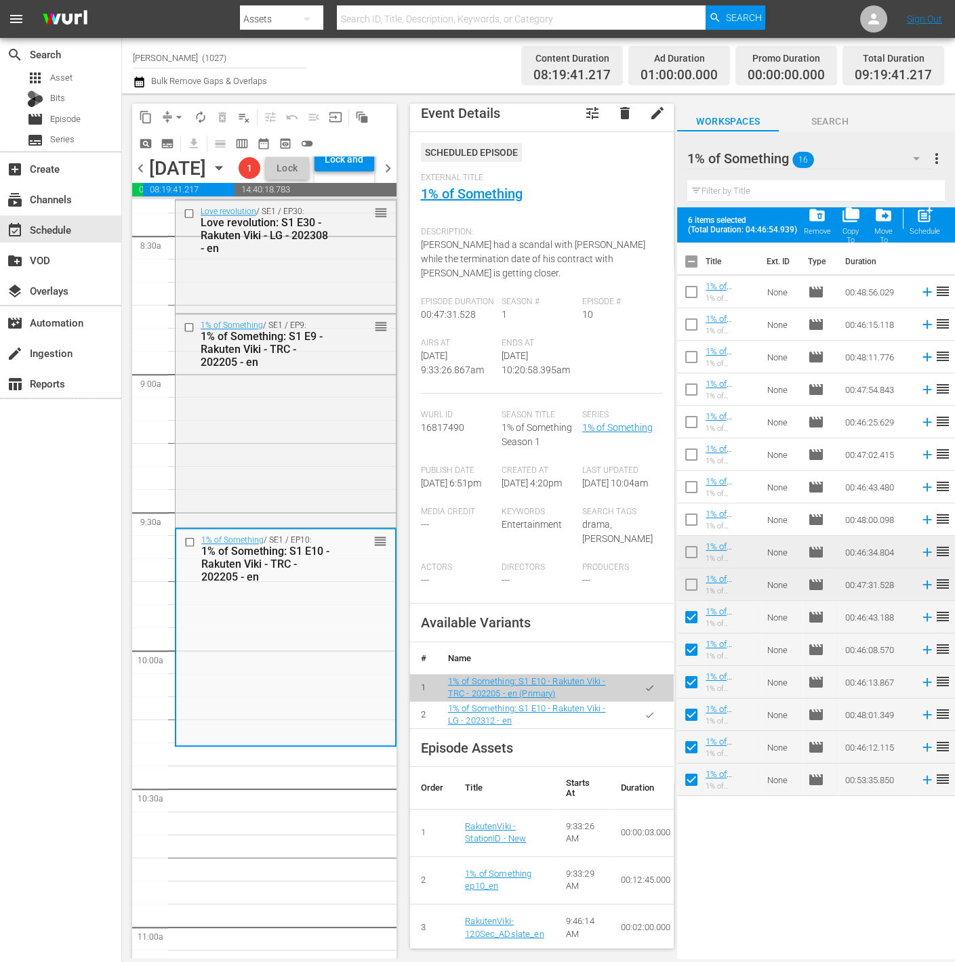
click at [651, 729] on td at bounding box center [650, 714] width 48 height 27
click at [645, 720] on icon "button" at bounding box center [650, 715] width 10 height 10
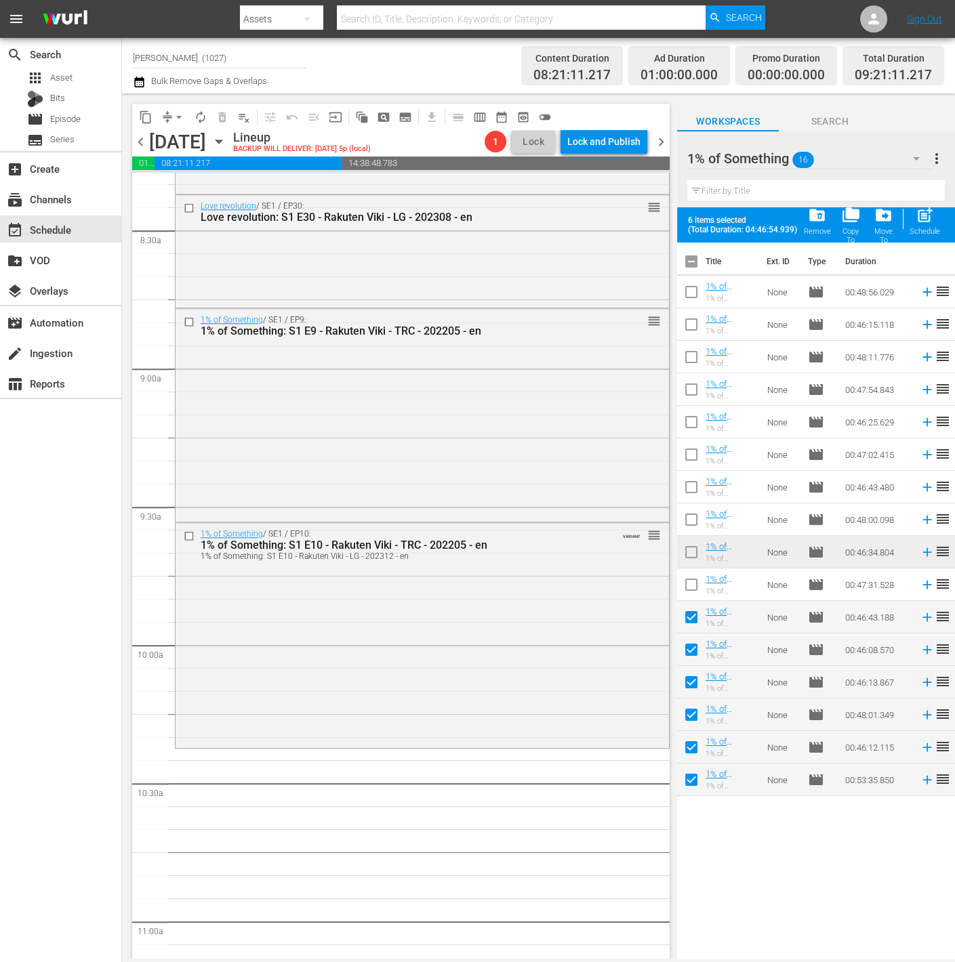
scroll to position [2302, 0]
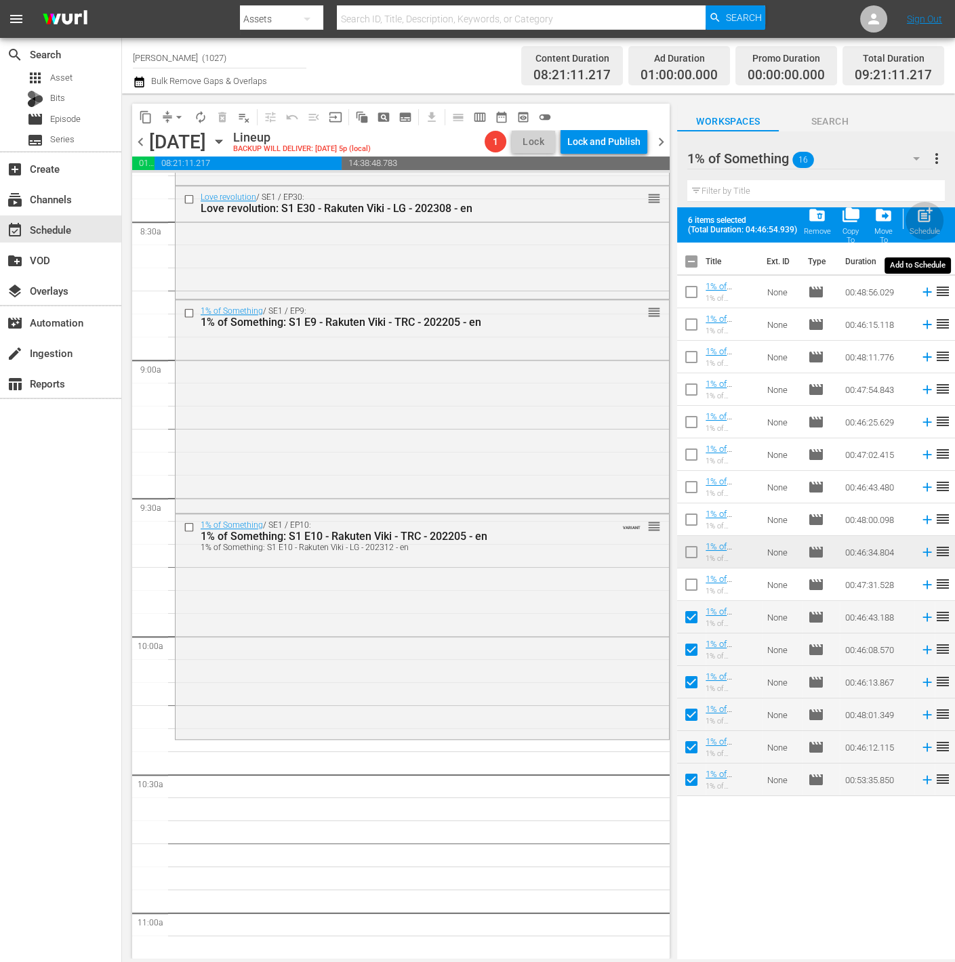
click at [926, 215] on span "post_add" at bounding box center [925, 215] width 18 height 18
checkbox input "false"
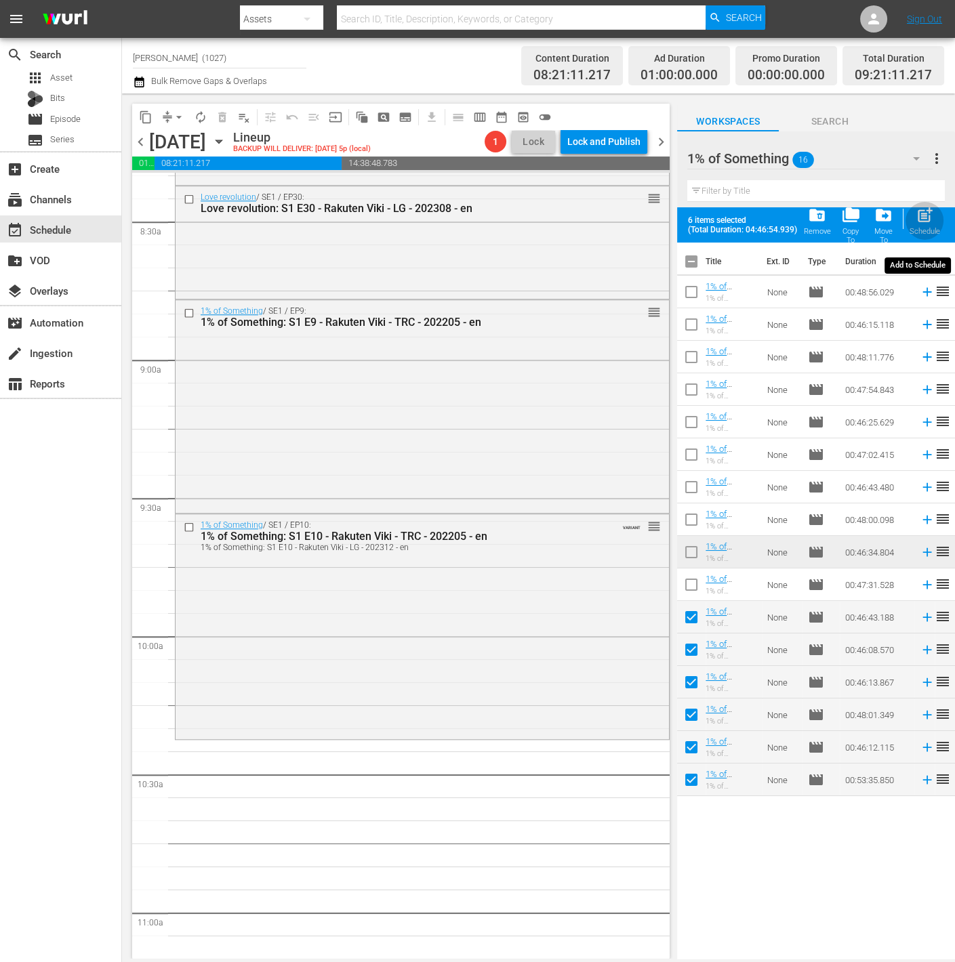
checkbox input "false"
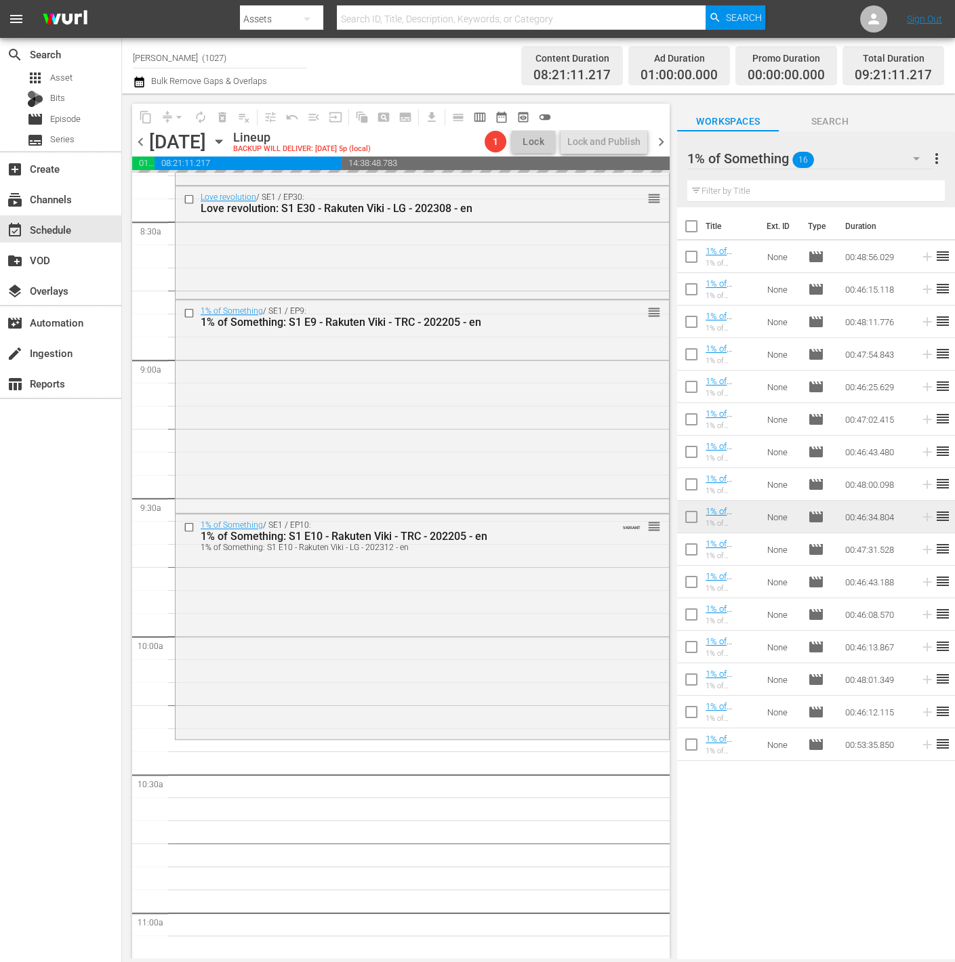
click at [893, 130] on div "Workspaces Search" at bounding box center [816, 117] width 278 height 27
click at [890, 156] on div "1% of Something 16" at bounding box center [809, 159] width 245 height 38
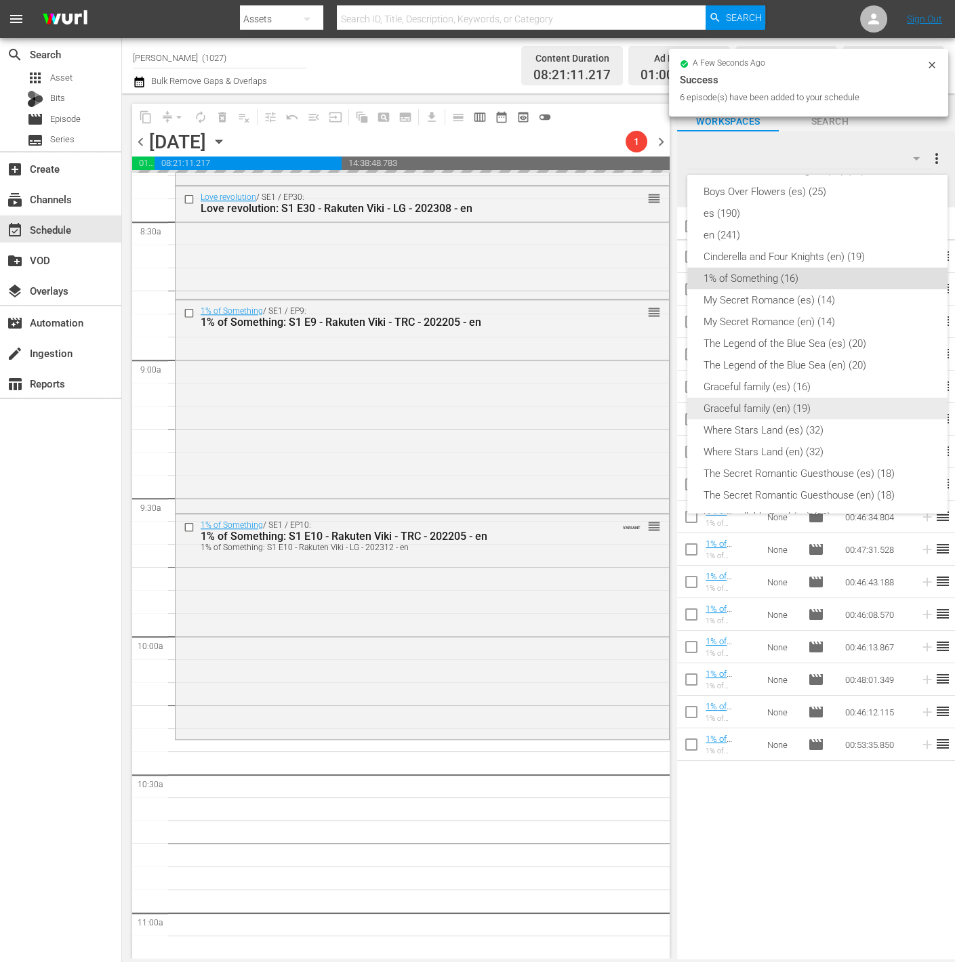
scroll to position [212, 0]
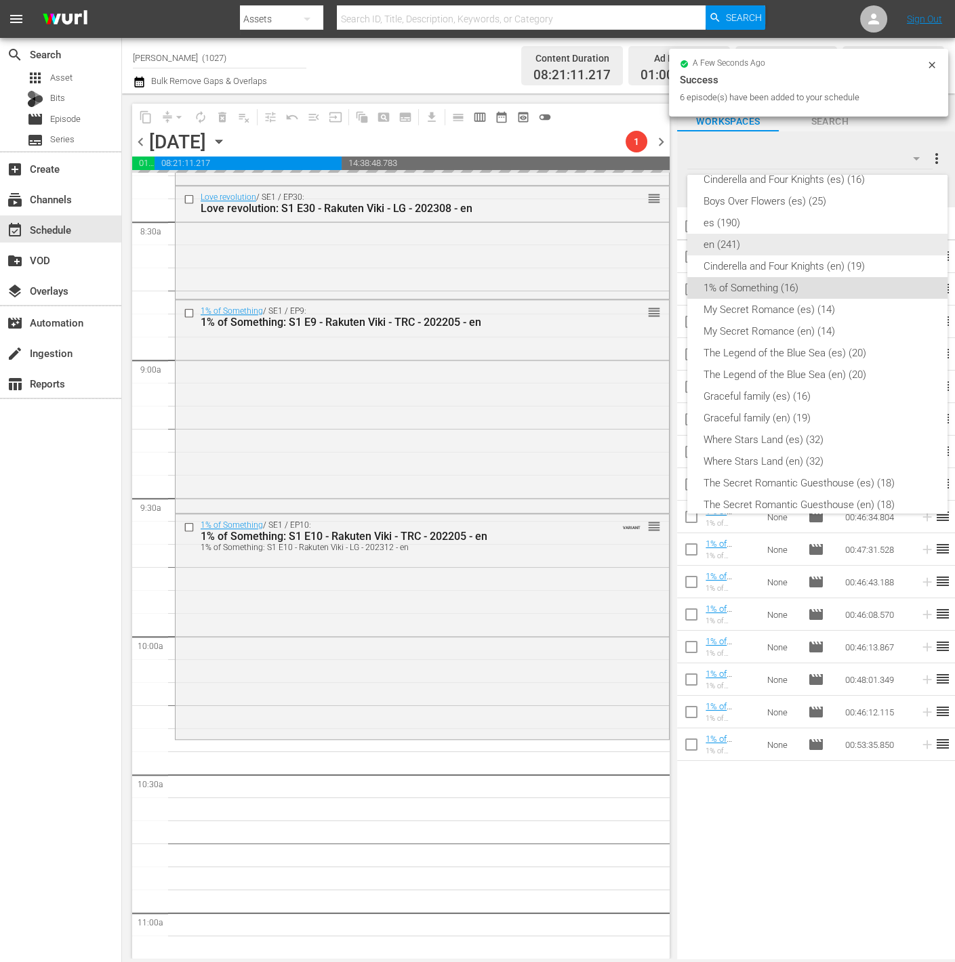
click at [794, 240] on div "en (241)" at bounding box center [818, 245] width 228 height 22
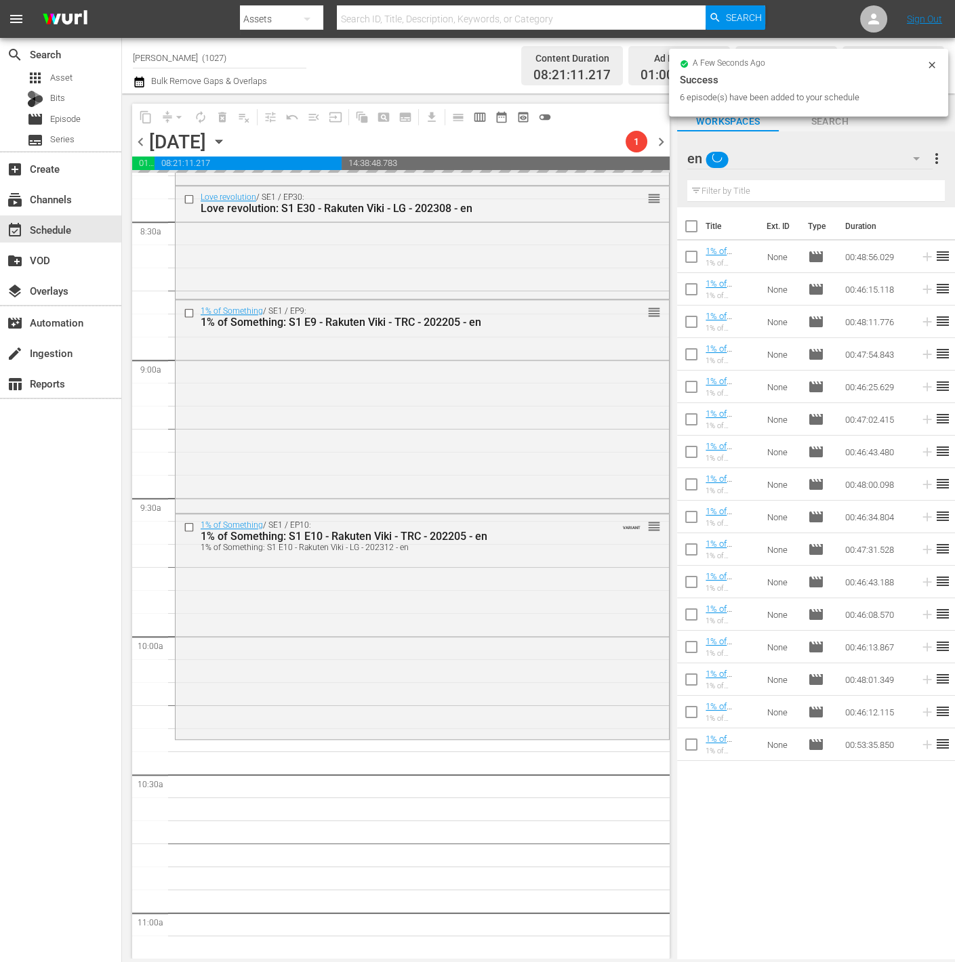
click at [897, 158] on div "en" at bounding box center [809, 159] width 245 height 38
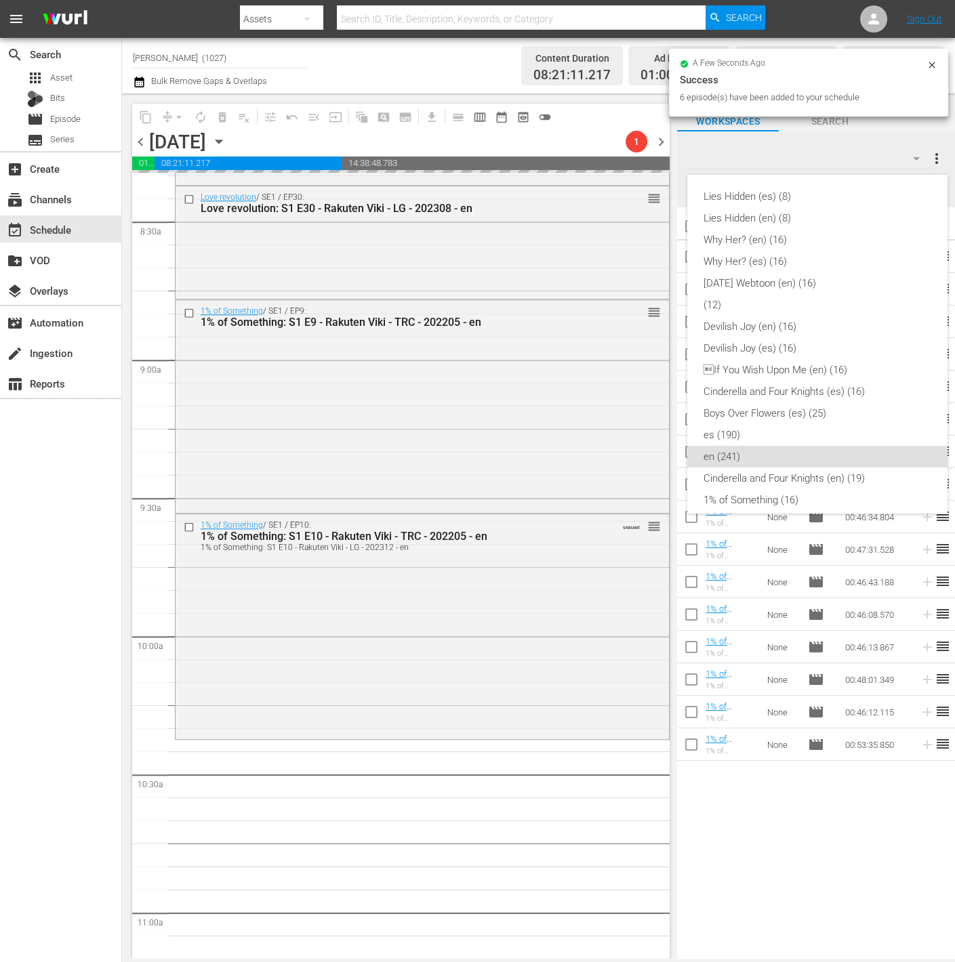
scroll to position [249, 0]
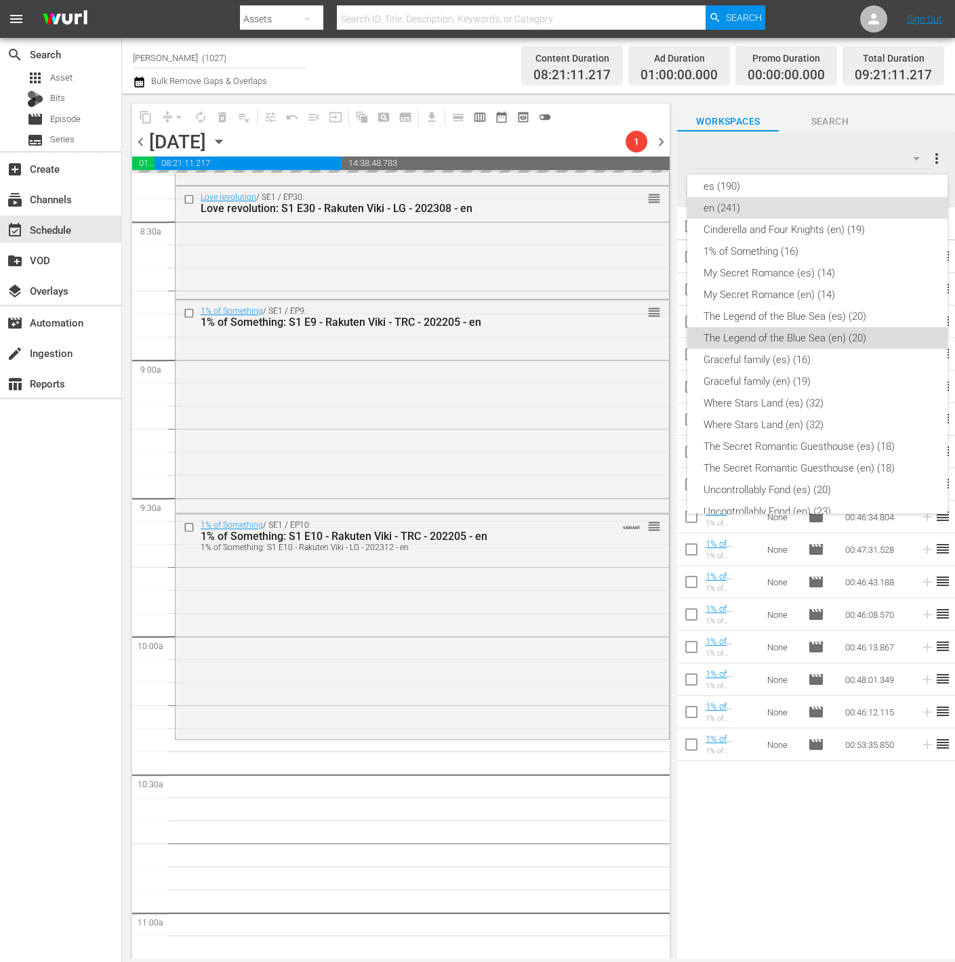
click at [827, 334] on div "The Legend of the Blue Sea (en) (20)" at bounding box center [818, 338] width 228 height 22
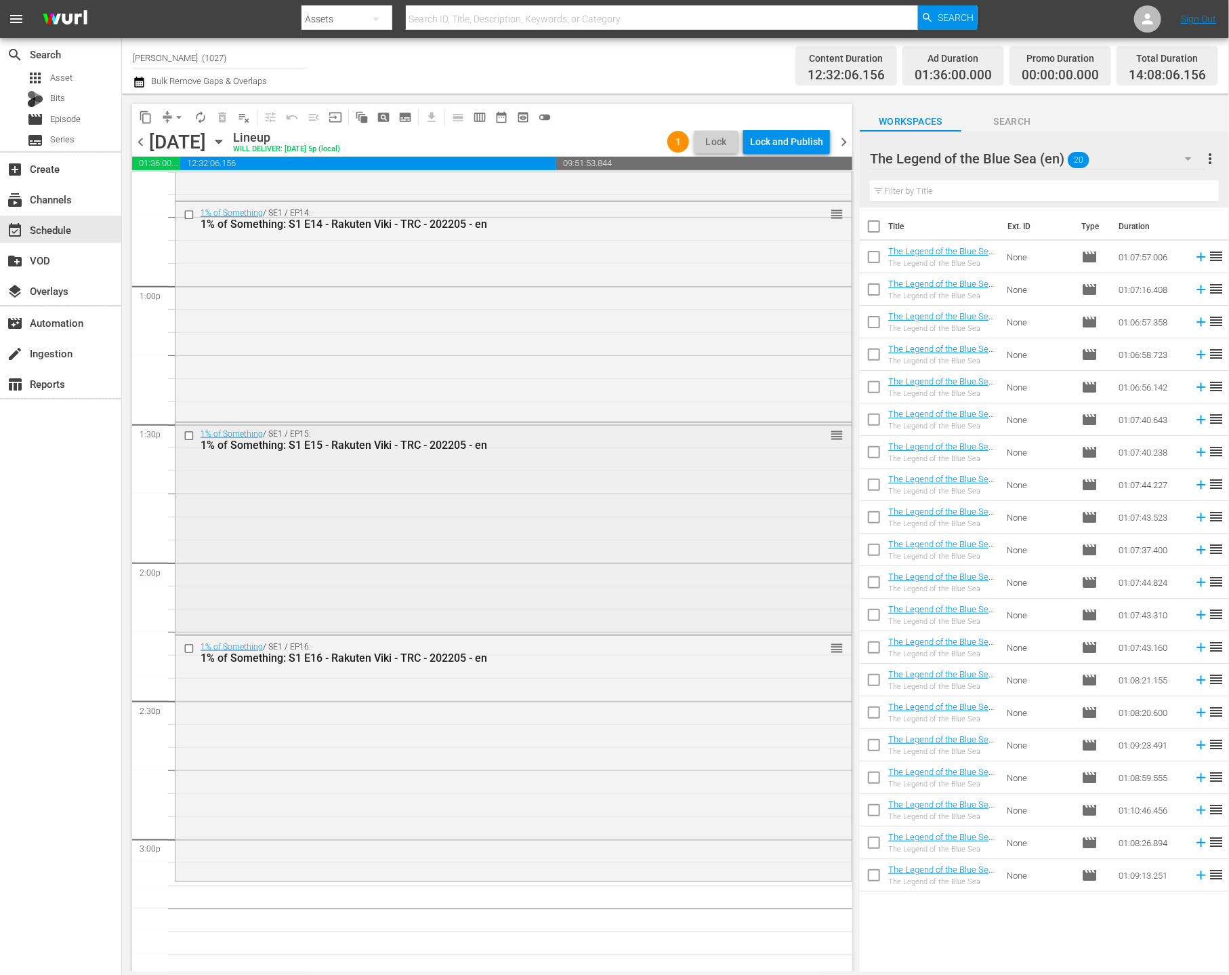
scroll to position [3492, 0]
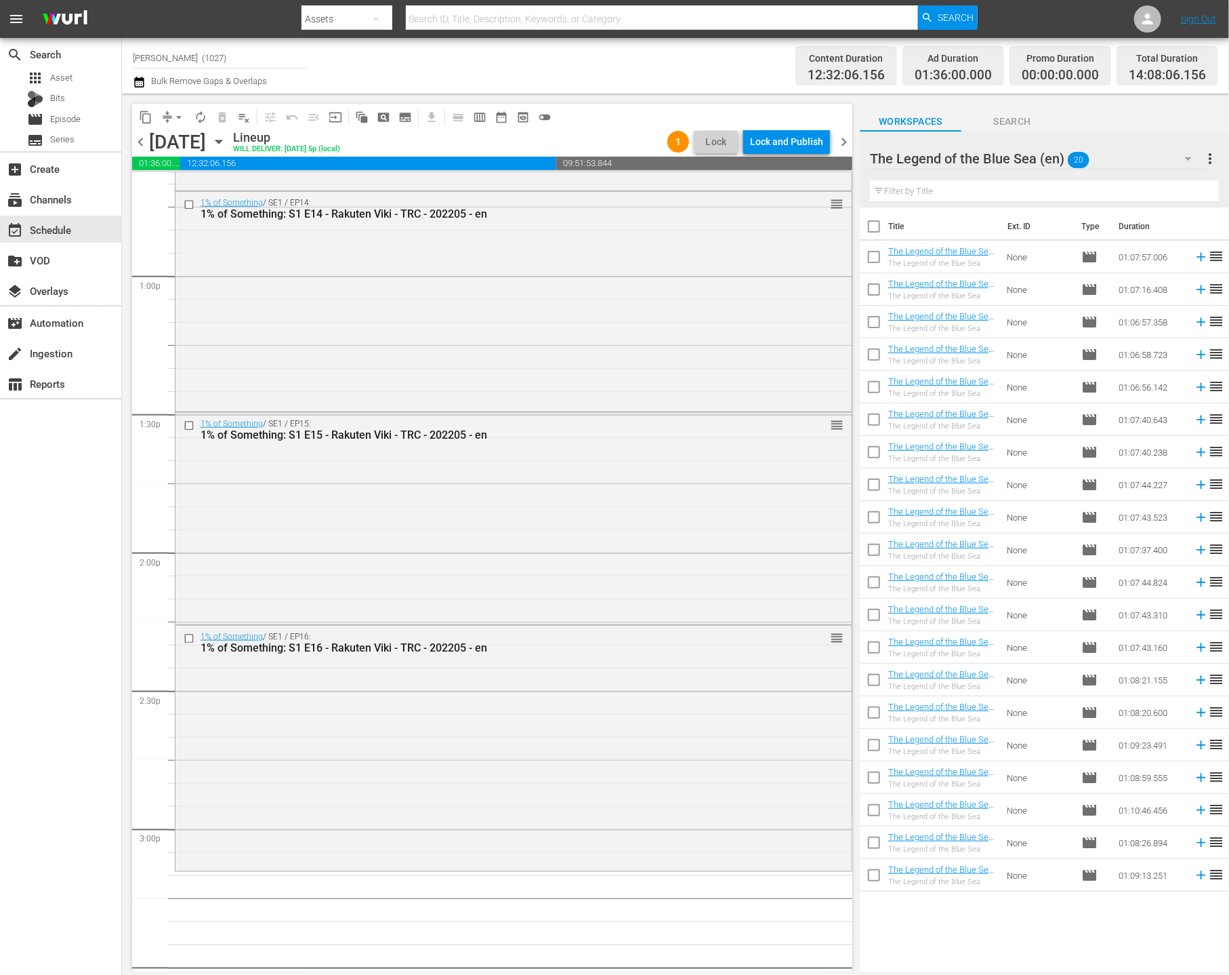
click at [871, 256] on input "checkbox" at bounding box center [874, 259] width 28 height 28
checkbox input "true"
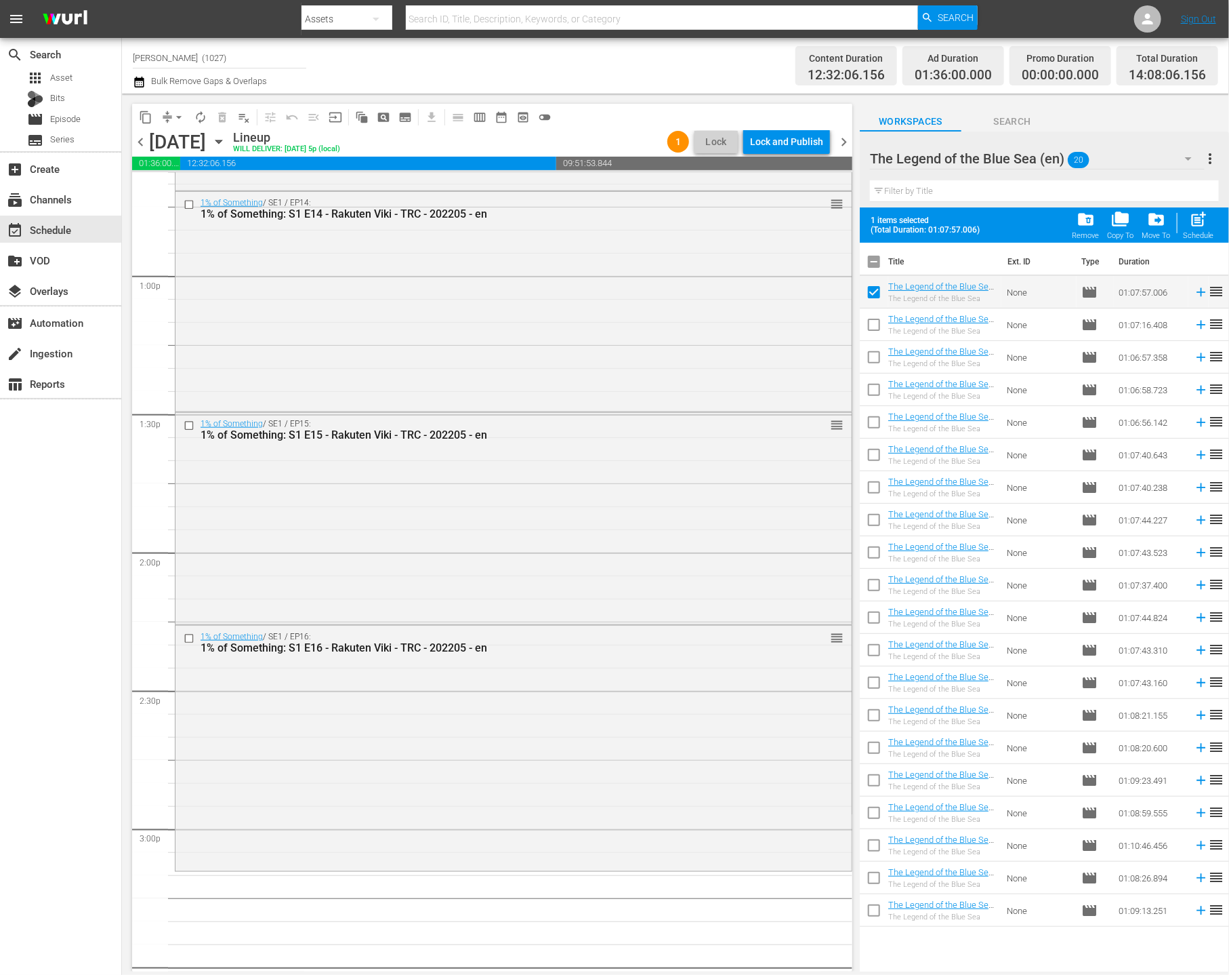
click at [876, 333] on input "checkbox" at bounding box center [874, 327] width 28 height 28
checkbox input "true"
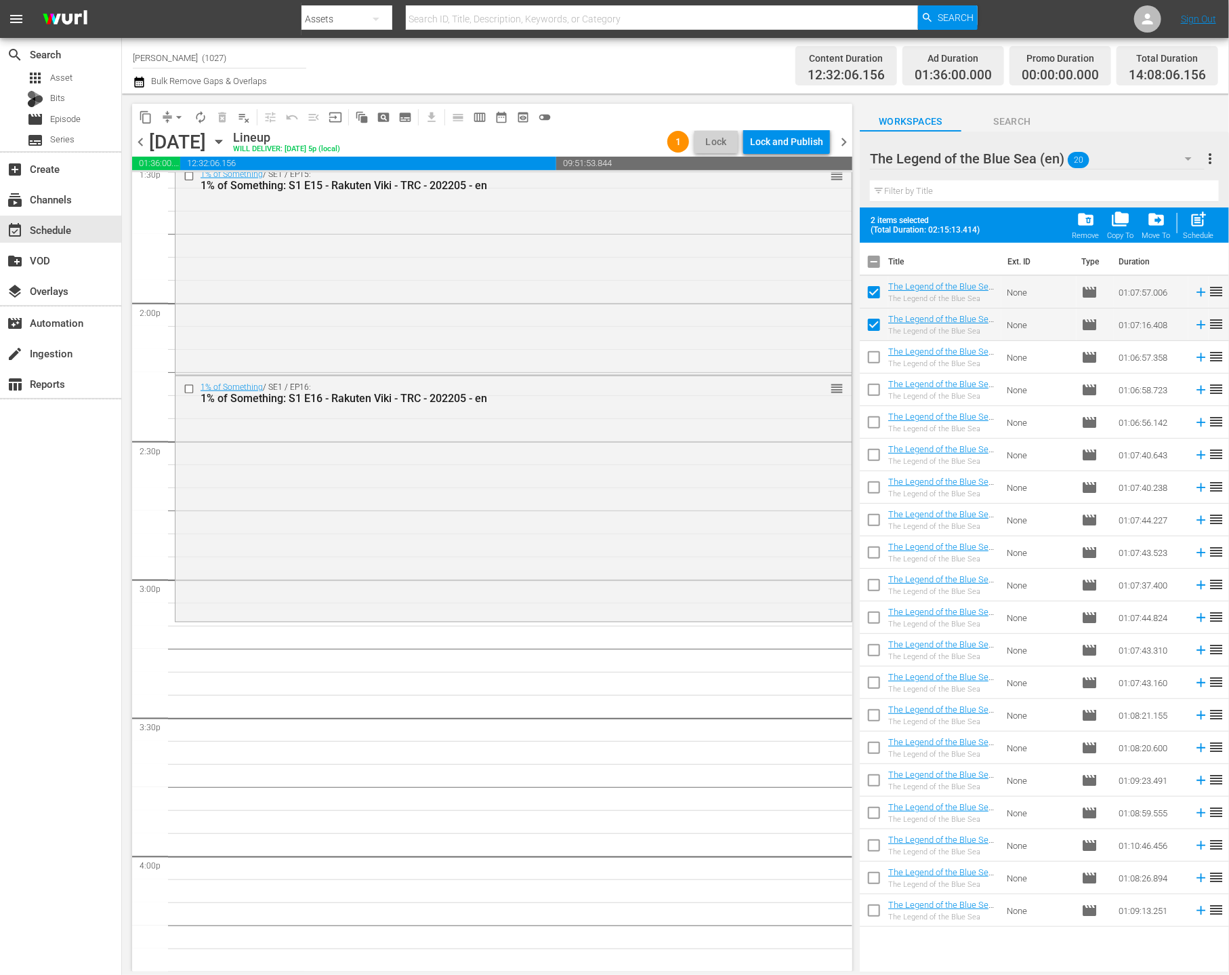
scroll to position [3818, 0]
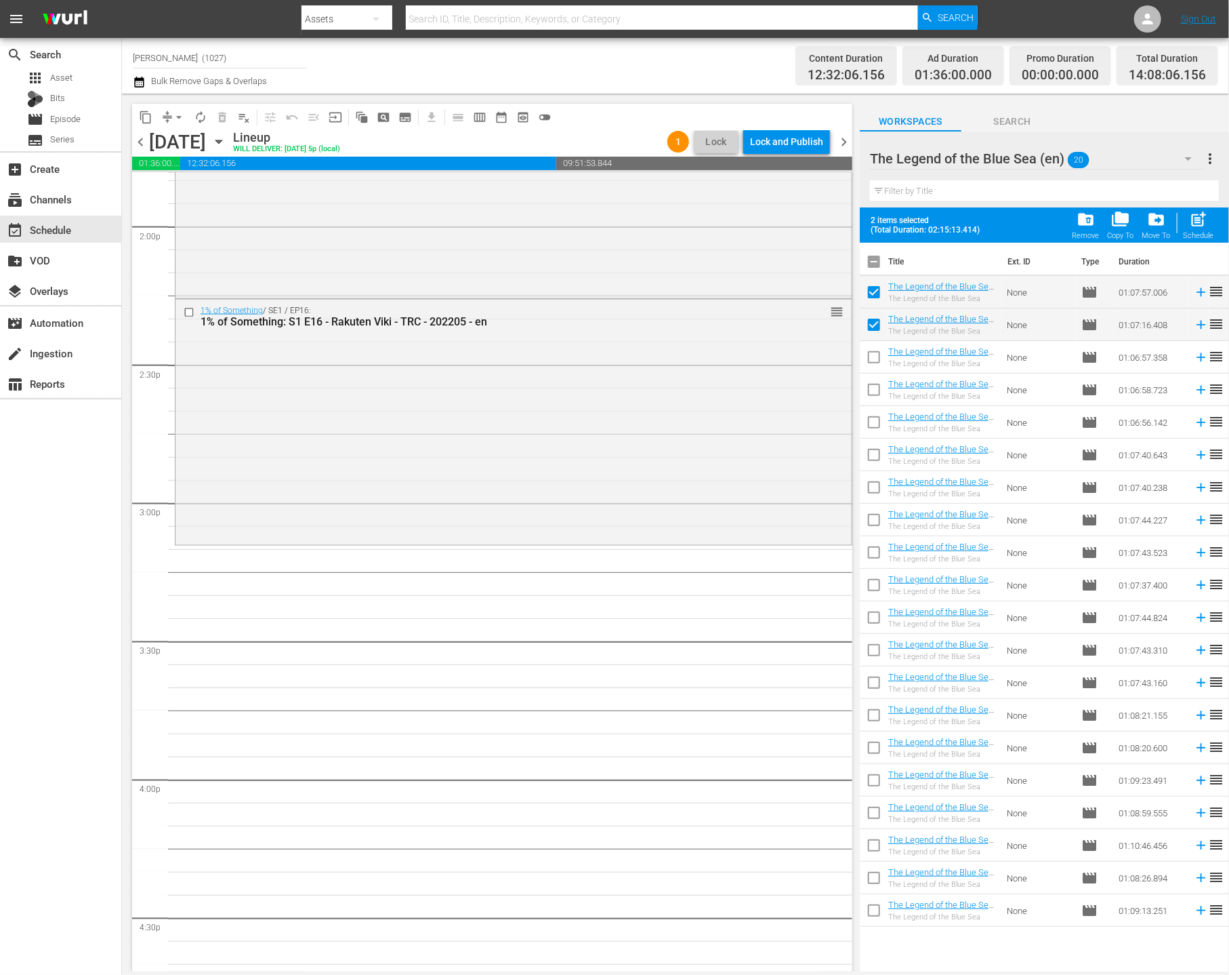
click at [864, 359] on input "checkbox" at bounding box center [874, 360] width 28 height 28
checkbox input "true"
click at [871, 392] on input "checkbox" at bounding box center [874, 392] width 28 height 28
checkbox input "true"
click at [876, 421] on input "checkbox" at bounding box center [874, 425] width 28 height 28
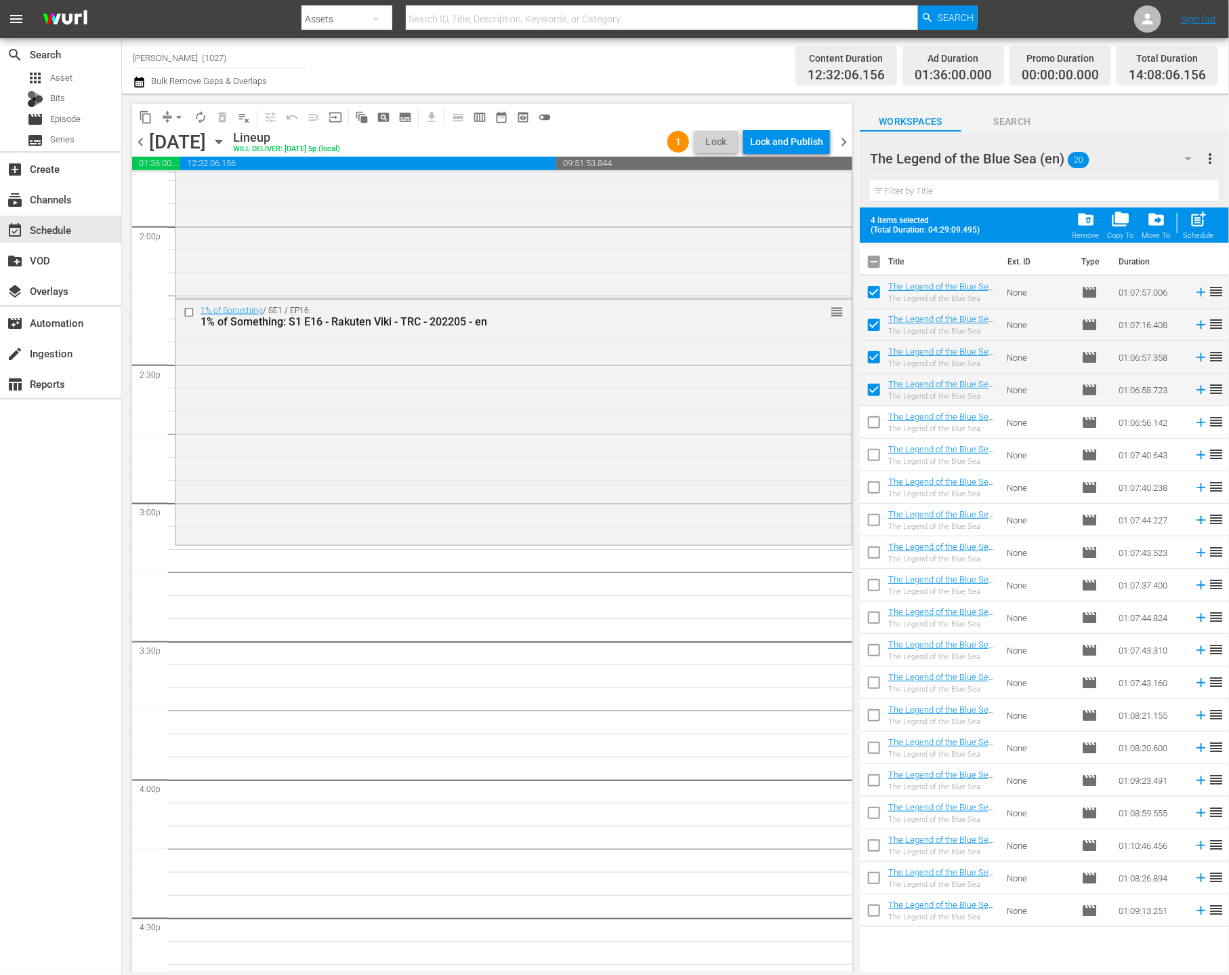
checkbox input "true"
click at [877, 457] on input "checkbox" at bounding box center [874, 457] width 28 height 28
checkbox input "true"
click at [868, 493] on input "checkbox" at bounding box center [874, 490] width 28 height 28
checkbox input "true"
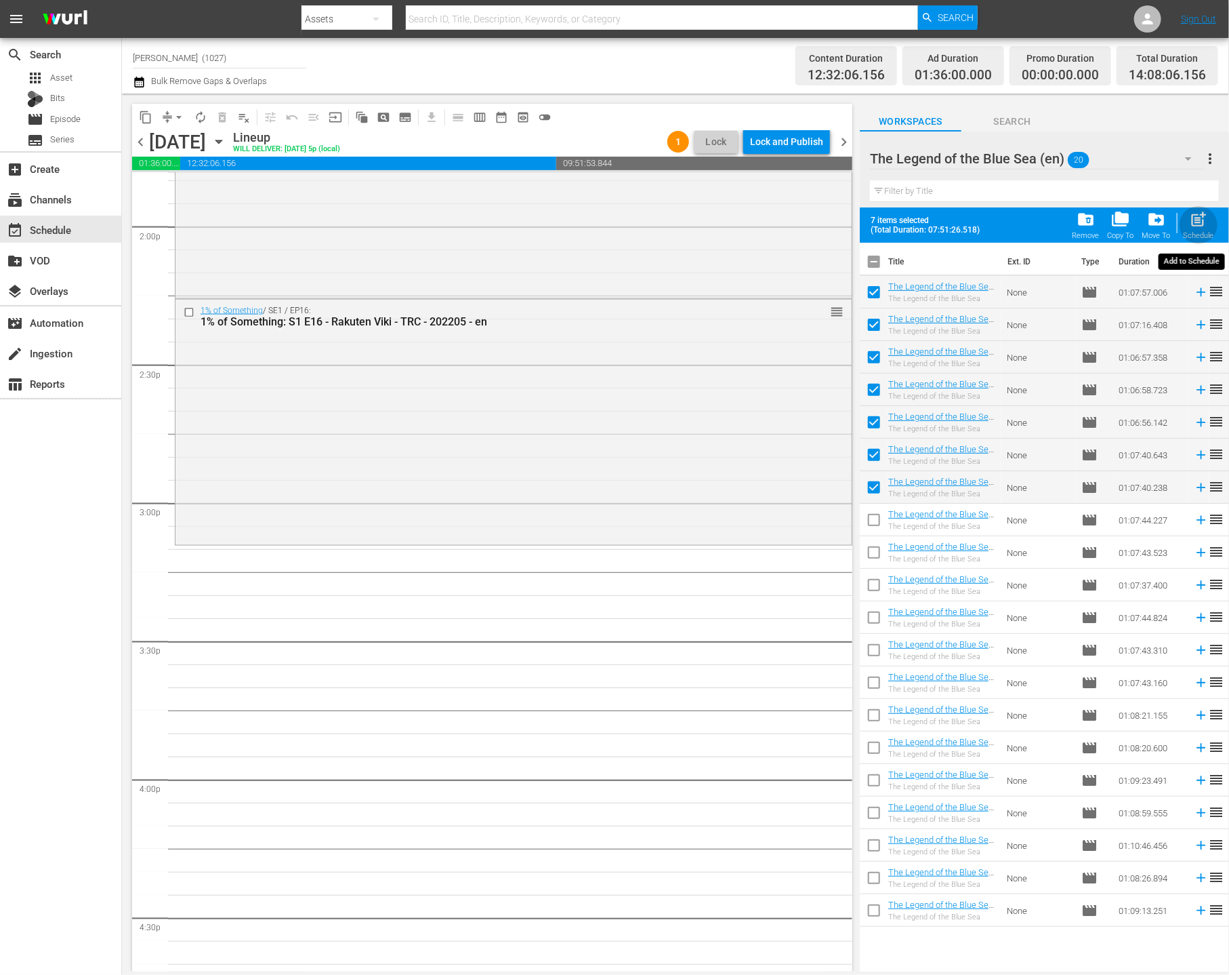
click at [954, 228] on div "post_add Schedule" at bounding box center [1199, 225] width 30 height 30
checkbox input "false"
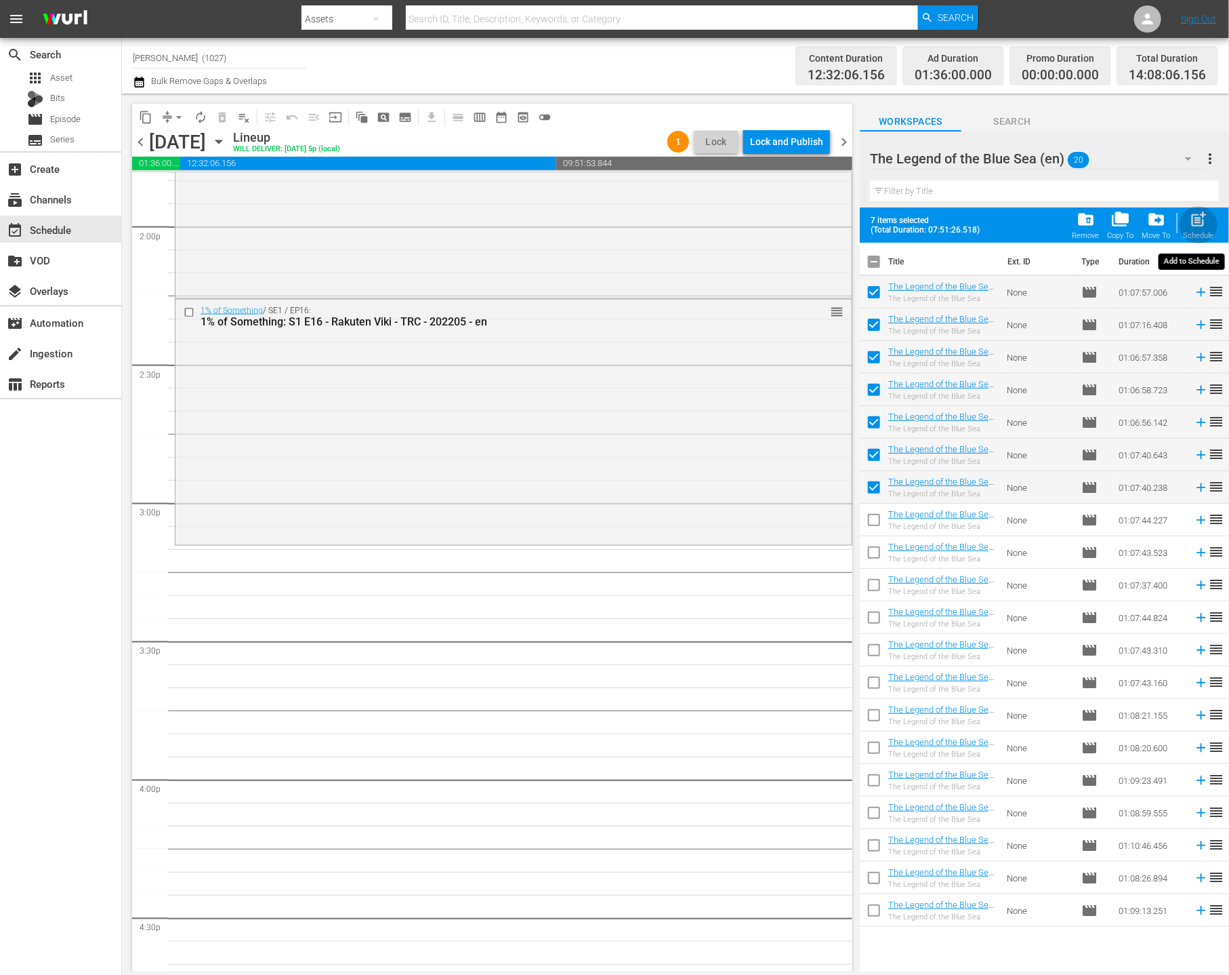
checkbox input "false"
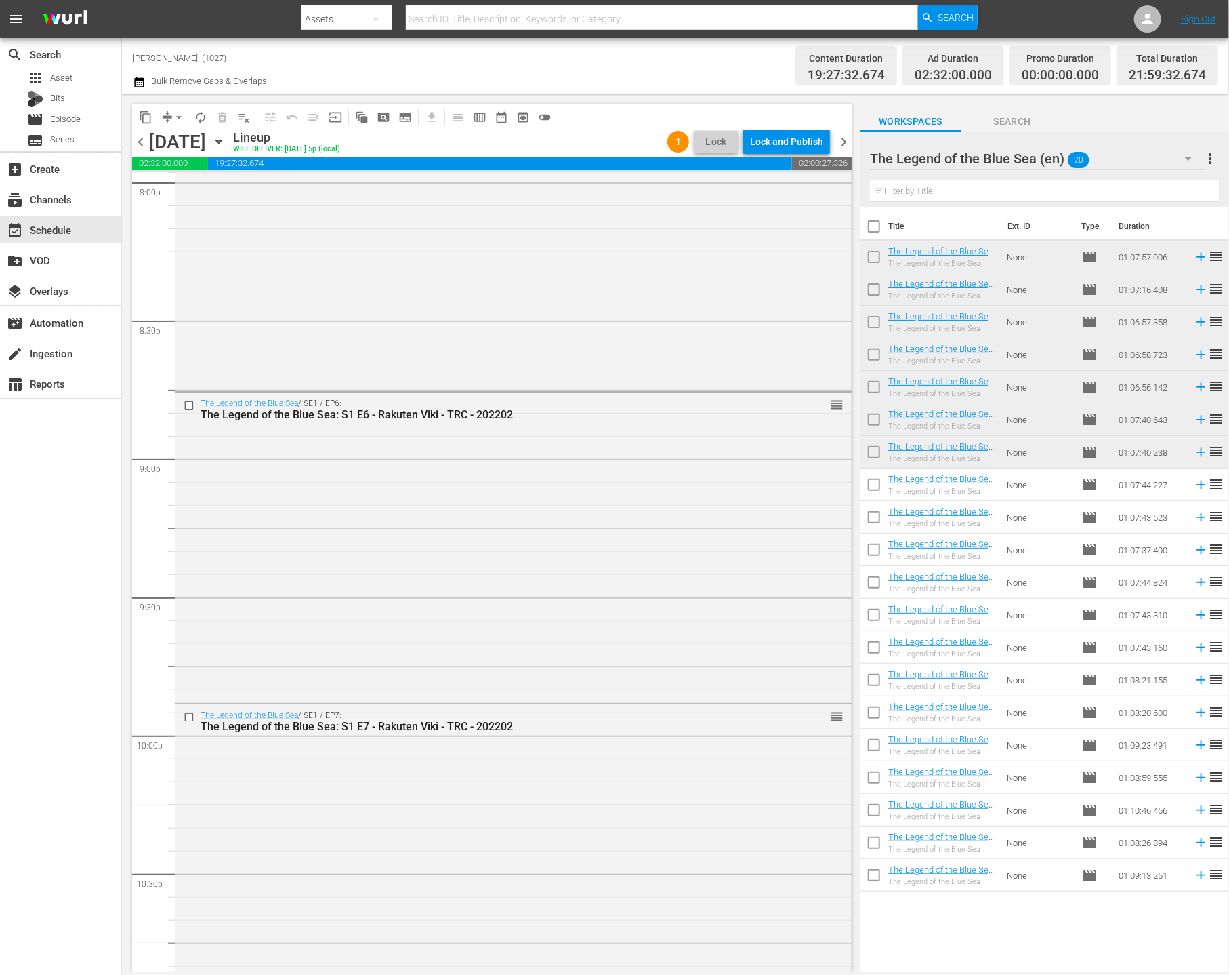
scroll to position [5838, 0]
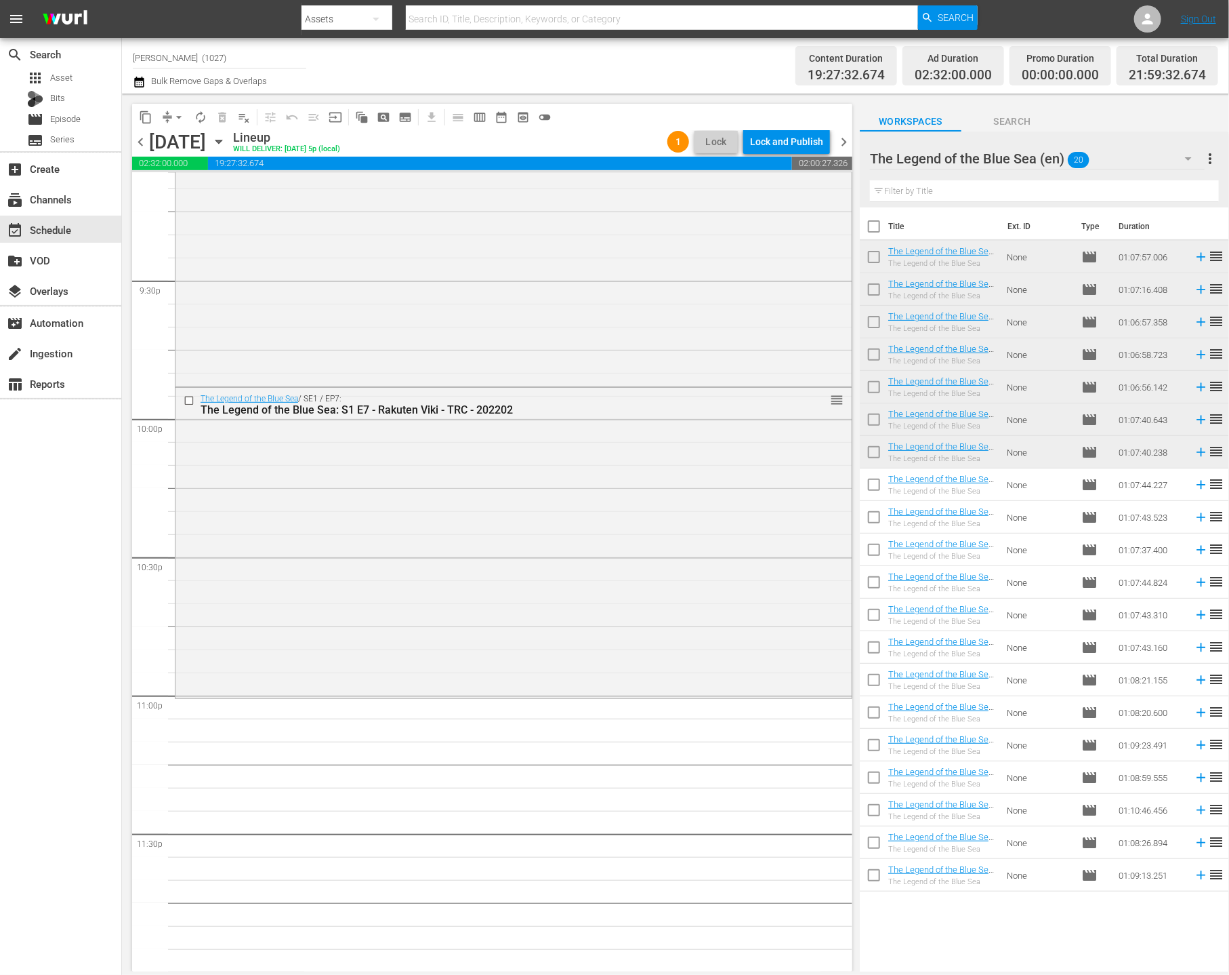
click at [954, 167] on div "The Legend of the Blue Sea (en) 20" at bounding box center [1037, 159] width 335 height 38
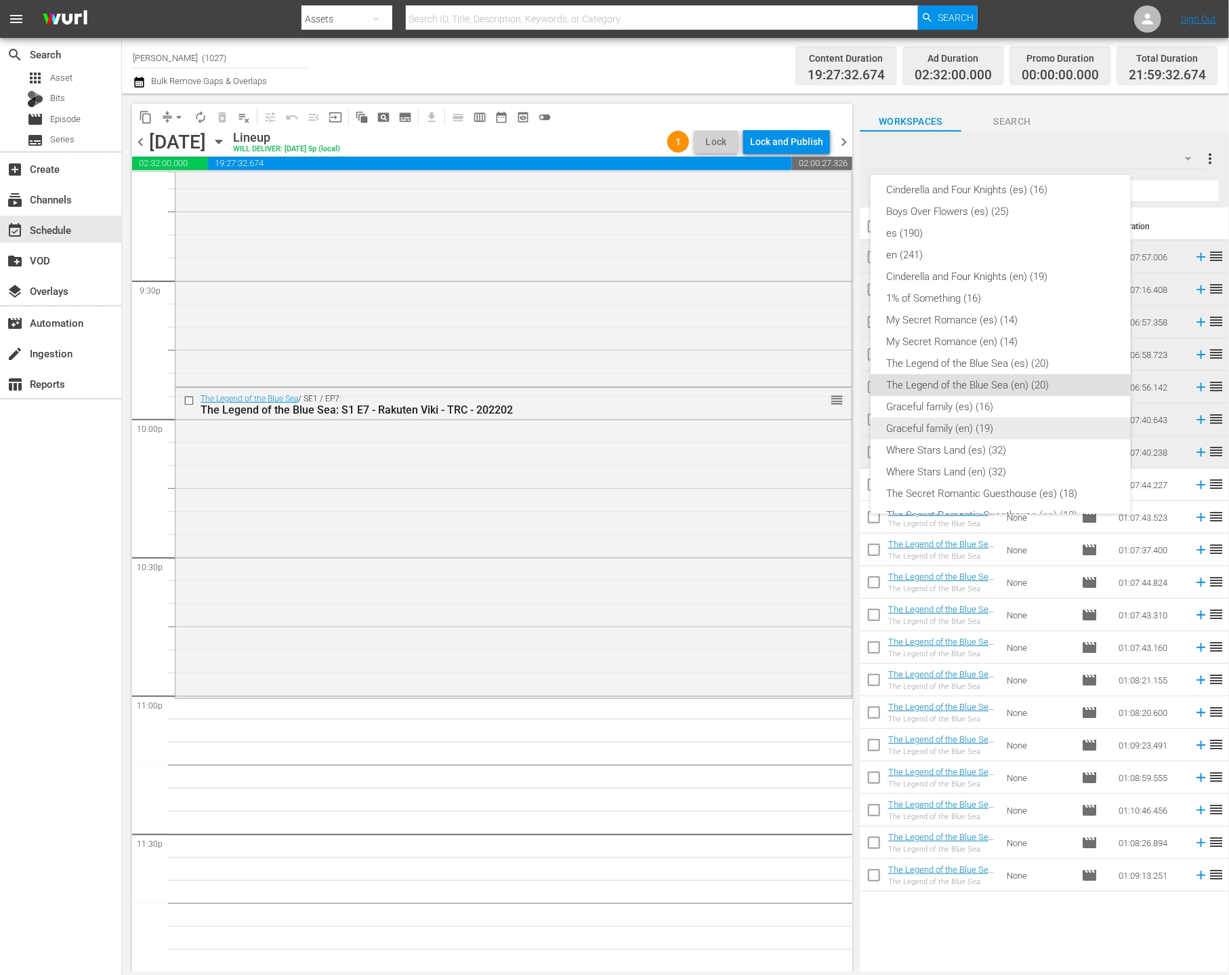
scroll to position [333, 0]
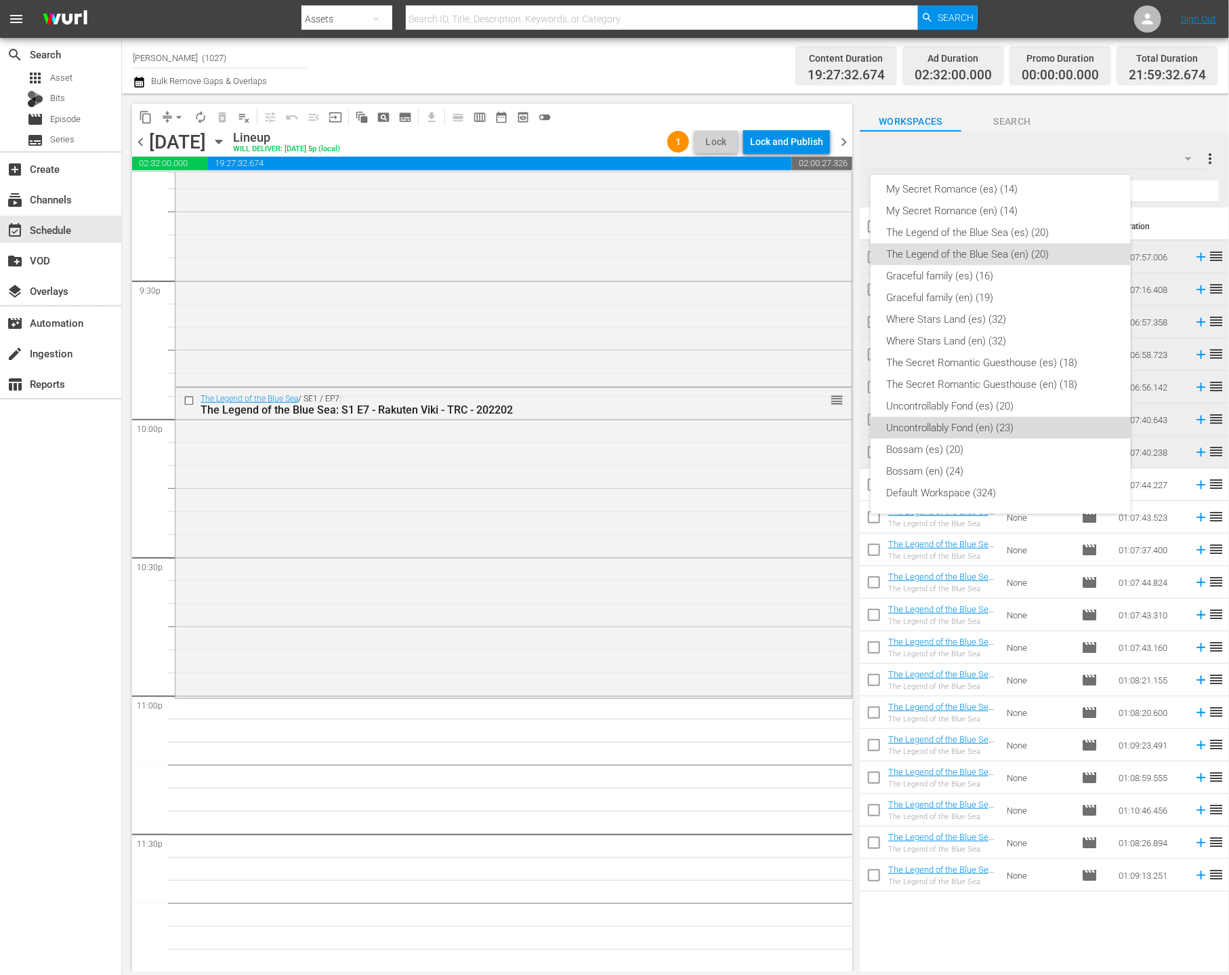
click at [954, 424] on div "Uncontrollably Fond (en) (23)" at bounding box center [1001, 428] width 228 height 22
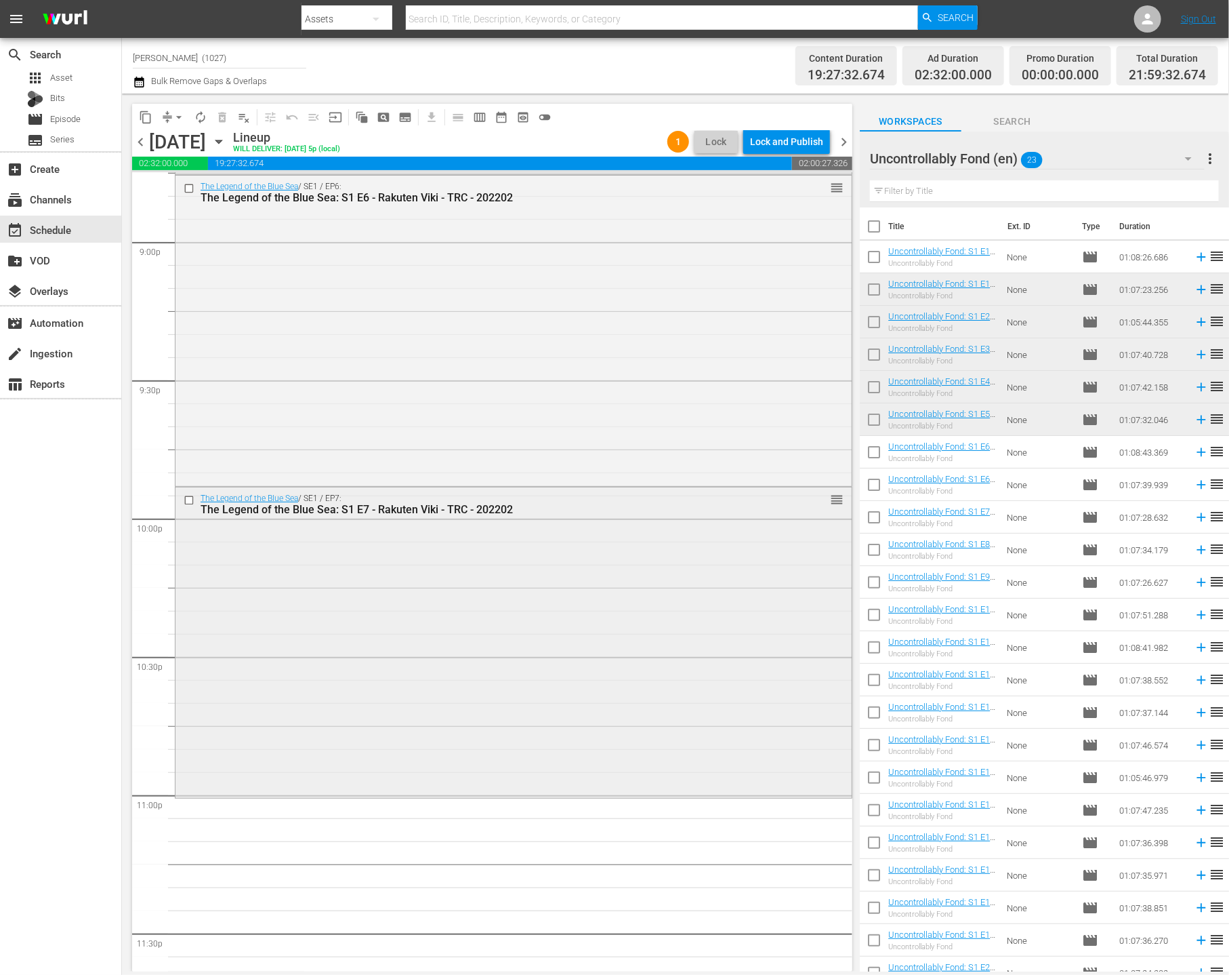
scroll to position [5838, 0]
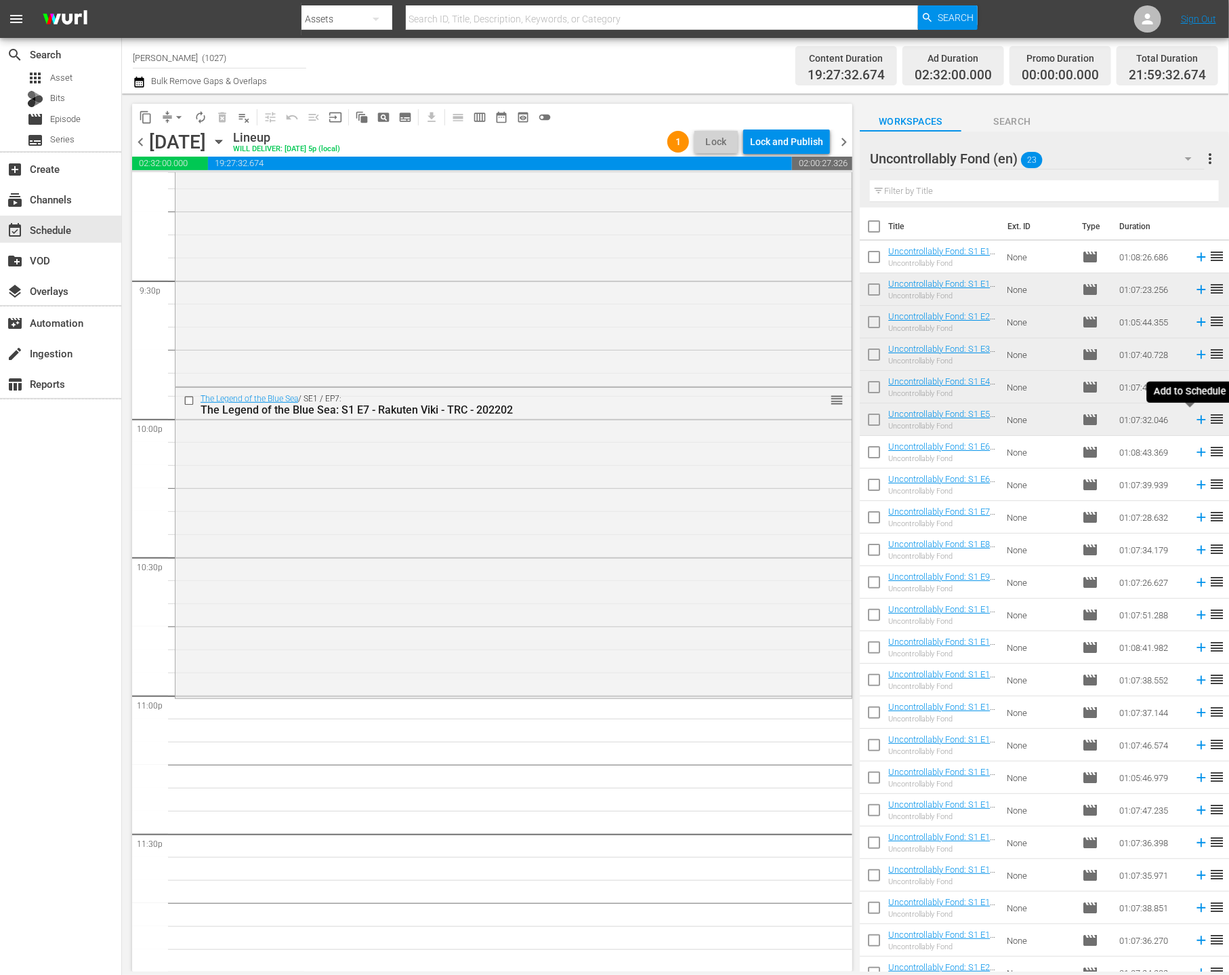
click at [954, 419] on icon at bounding box center [1201, 419] width 9 height 9
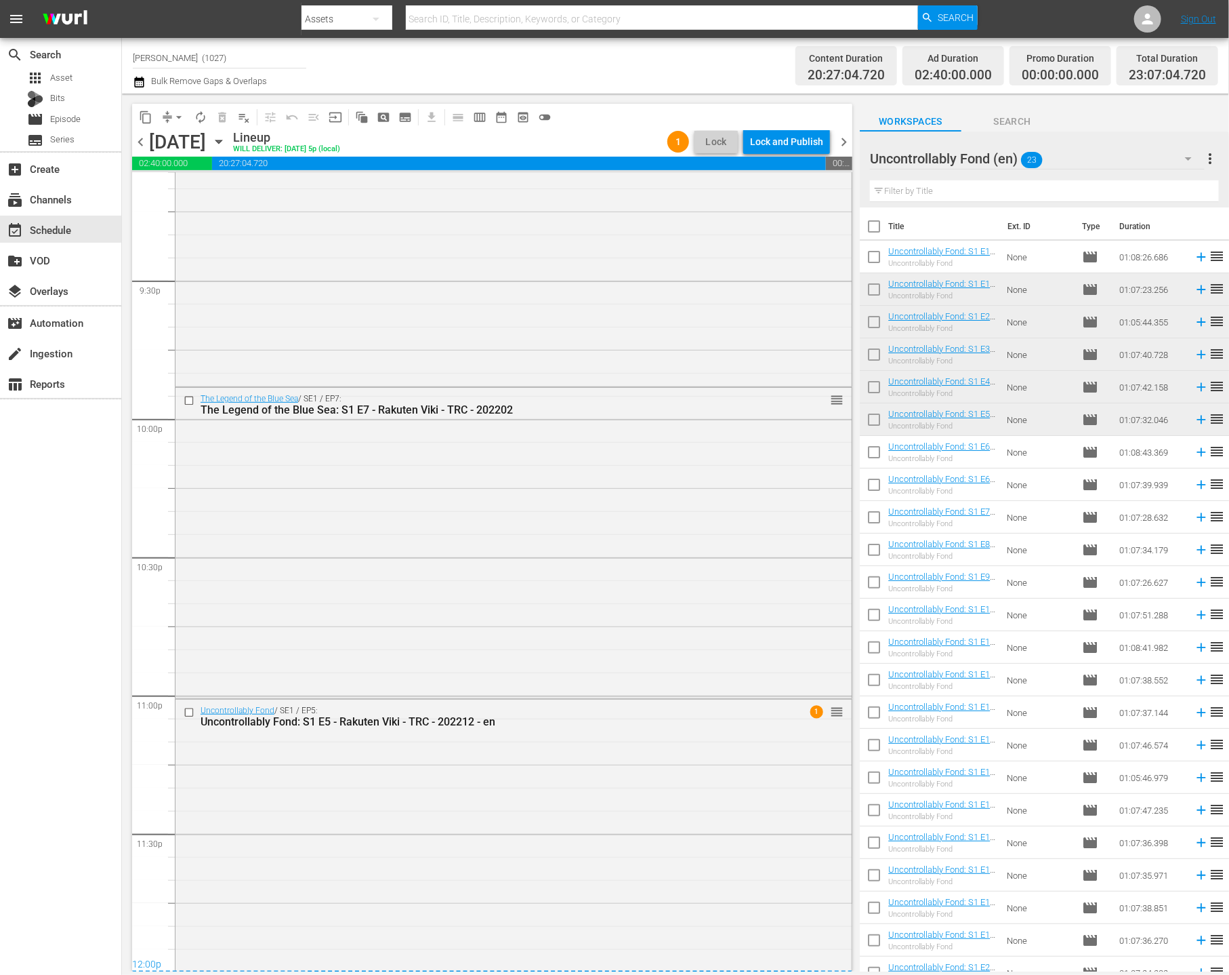
scroll to position [5876, 0]
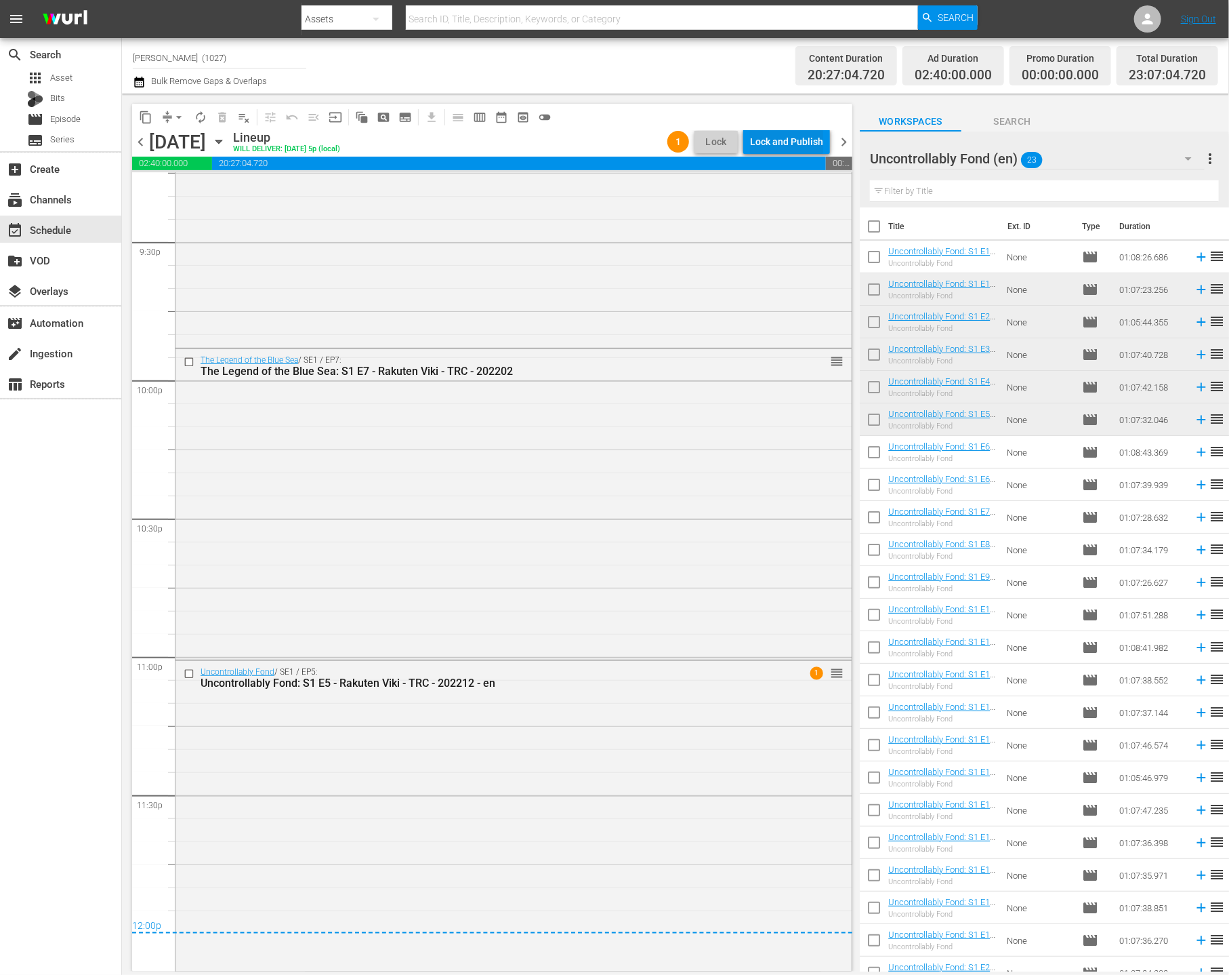
click at [777, 127] on div "content_copy compress arrow_drop_down autorenew_outlined delete_forever_outline…" at bounding box center [492, 117] width 720 height 26
click at [788, 144] on div "Lock and Publish" at bounding box center [786, 141] width 73 height 24
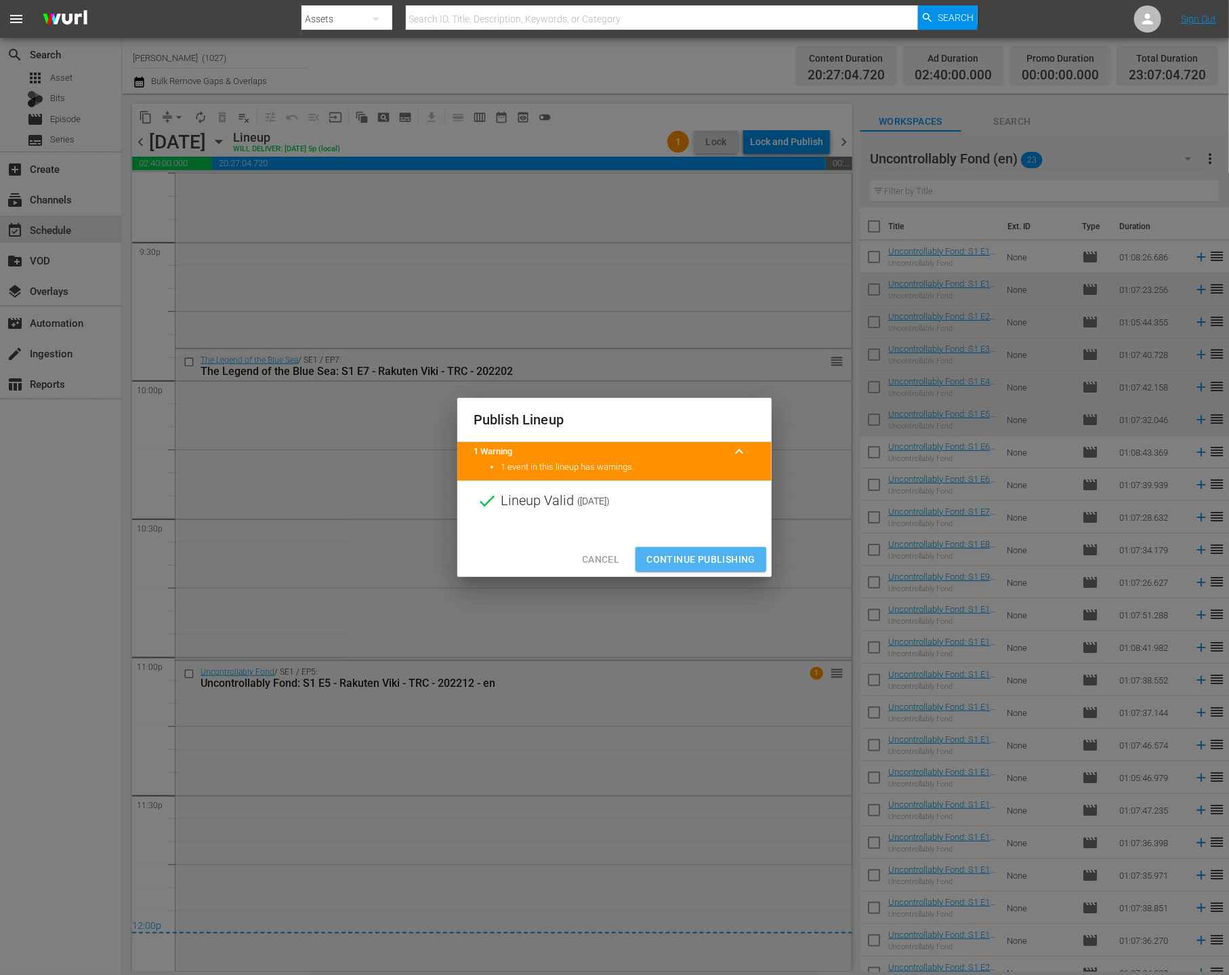
click at [743, 558] on span "Continue Publishing" at bounding box center [701, 559] width 109 height 17
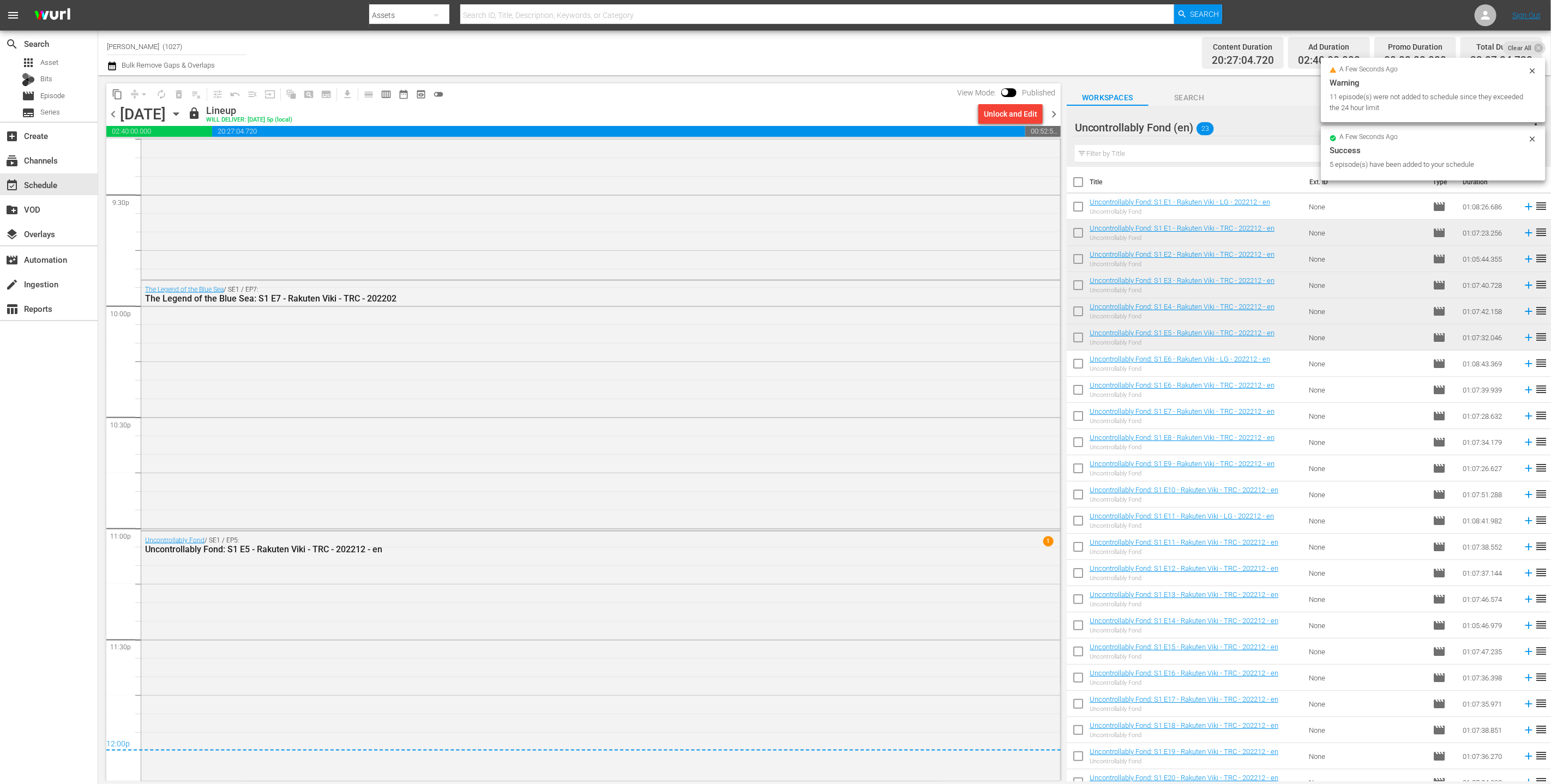
scroll to position [4718, 0]
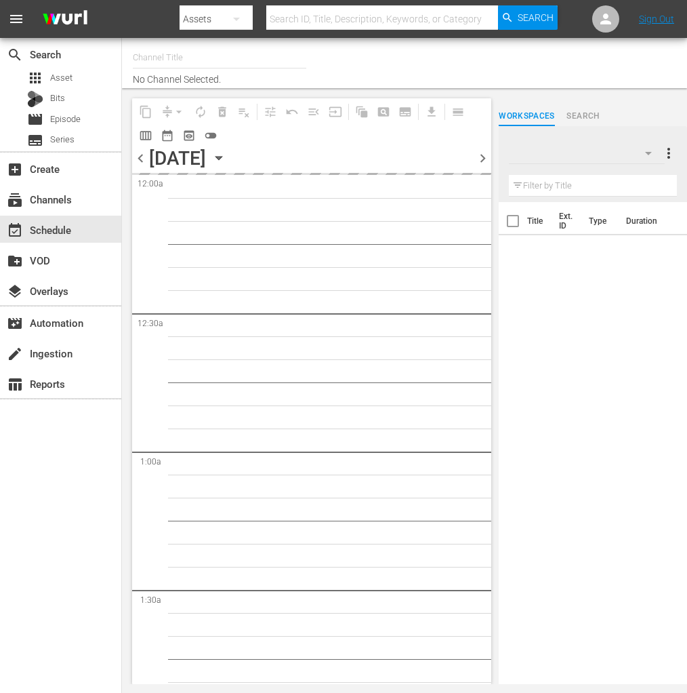
type input "[PERSON_NAME] (No CTA) (843)"
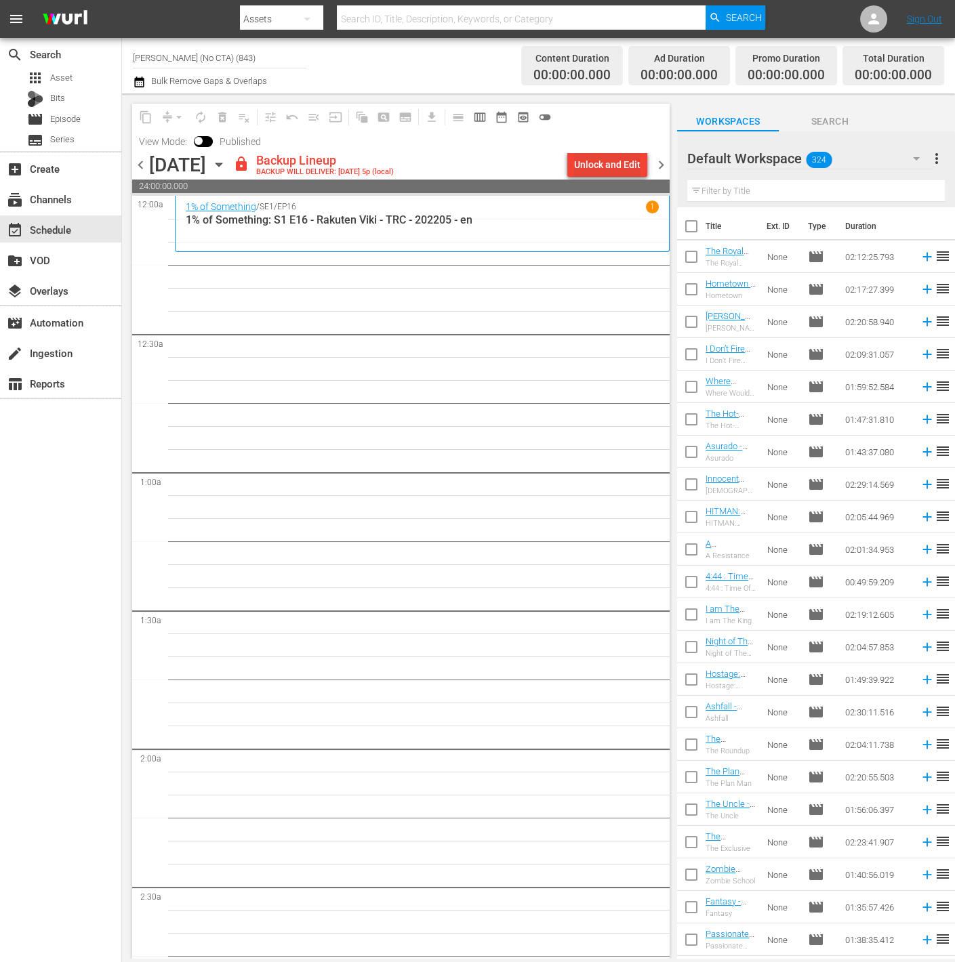
click at [611, 169] on div "Unlock and Edit" at bounding box center [607, 164] width 66 height 24
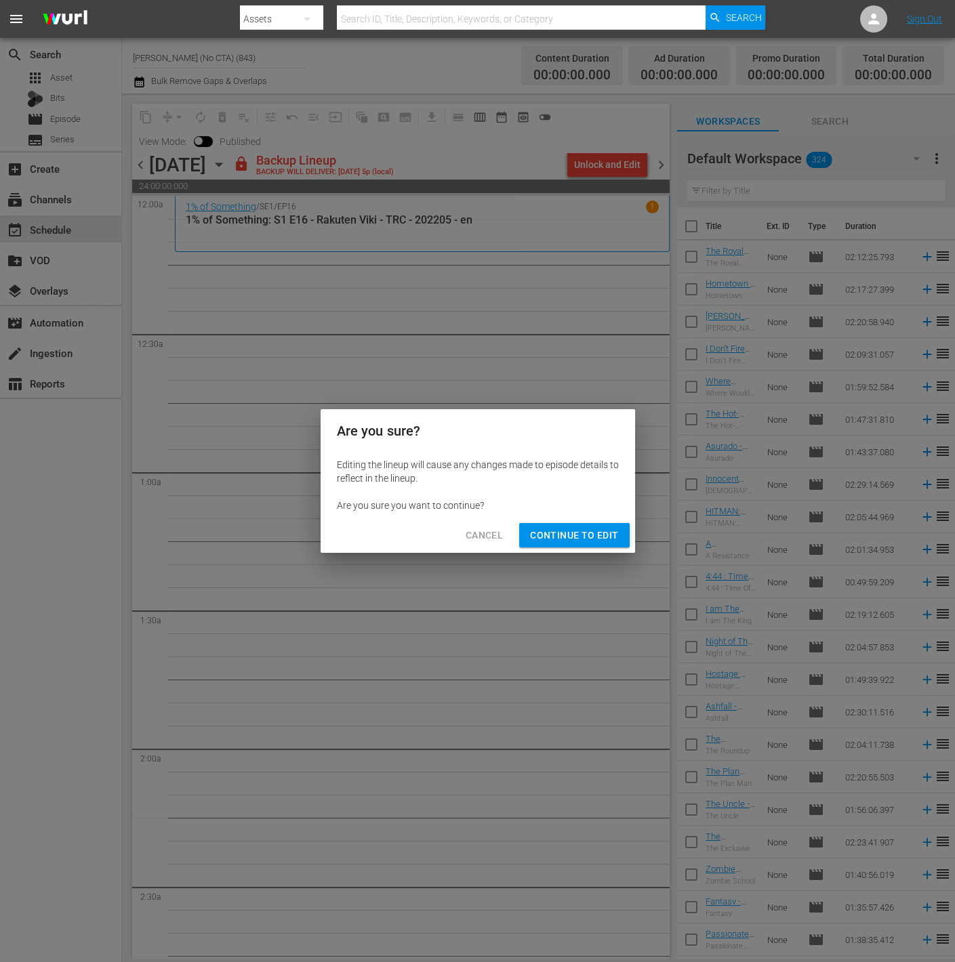
click at [582, 535] on span "Continue to Edit" at bounding box center [574, 535] width 88 height 17
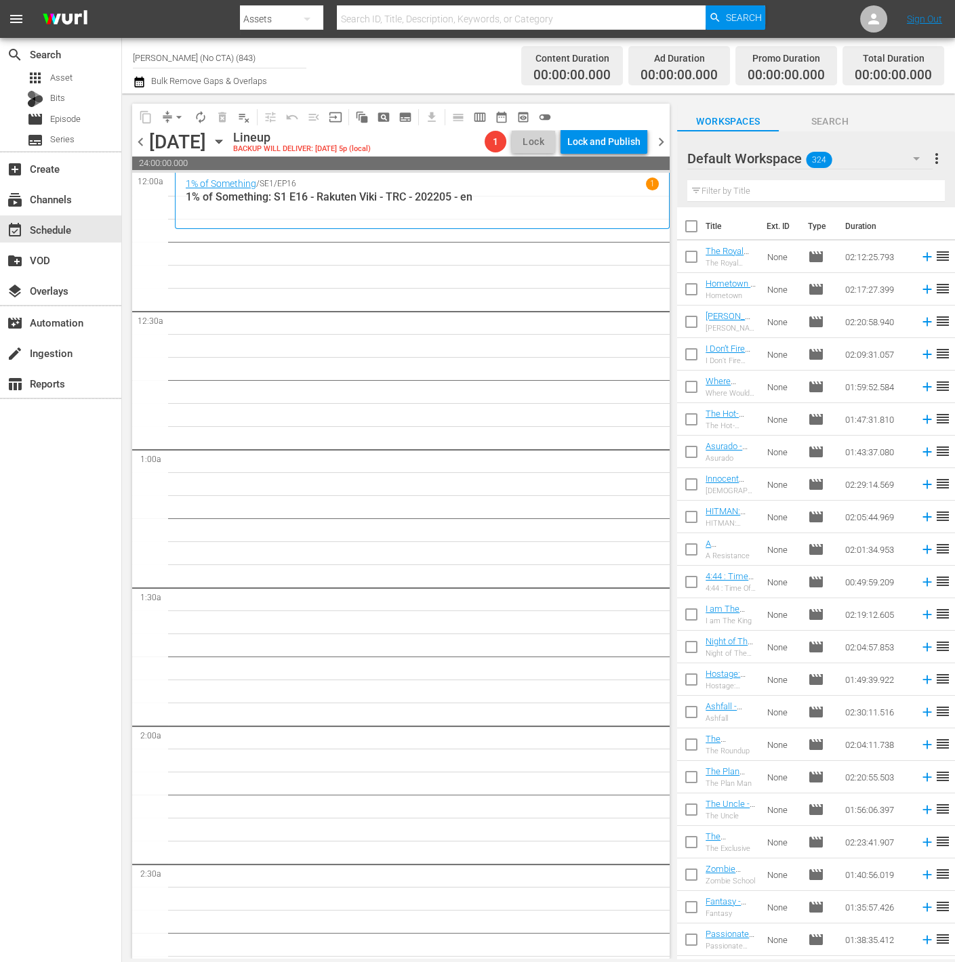
click at [687, 140] on div "Default Workspace 324" at bounding box center [809, 159] width 245 height 38
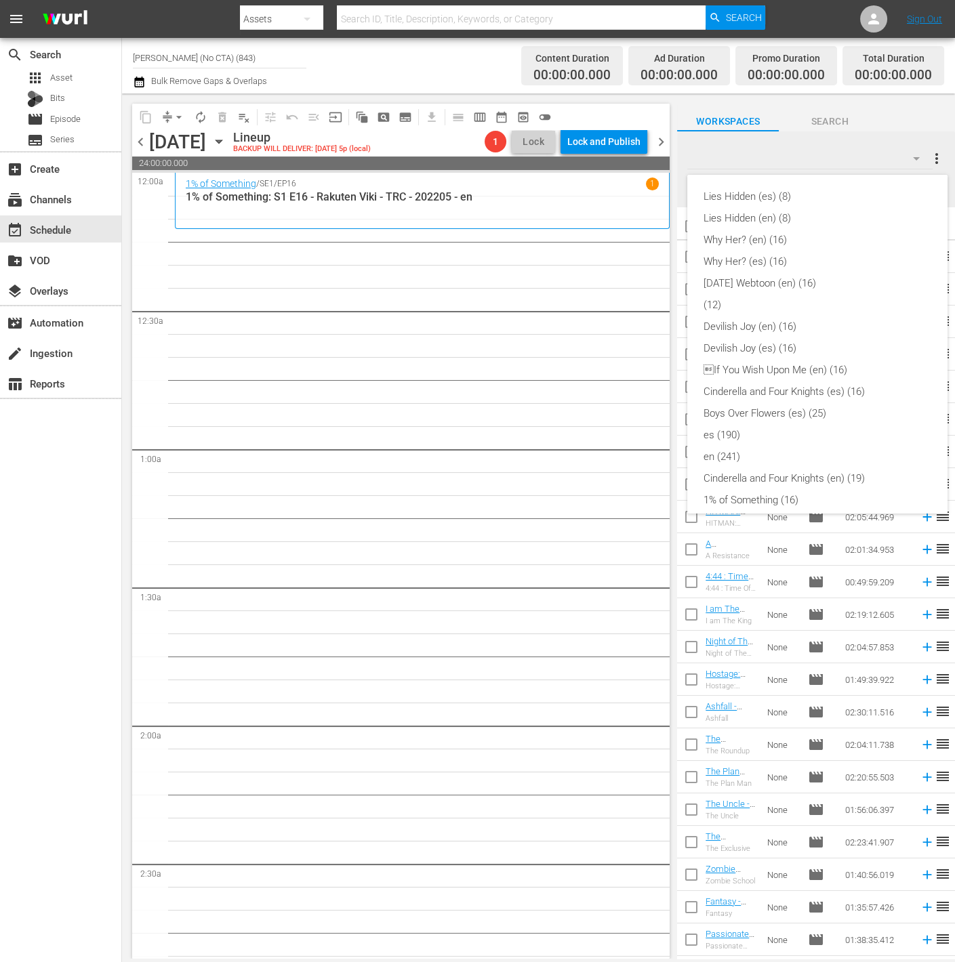
scroll to position [333, 0]
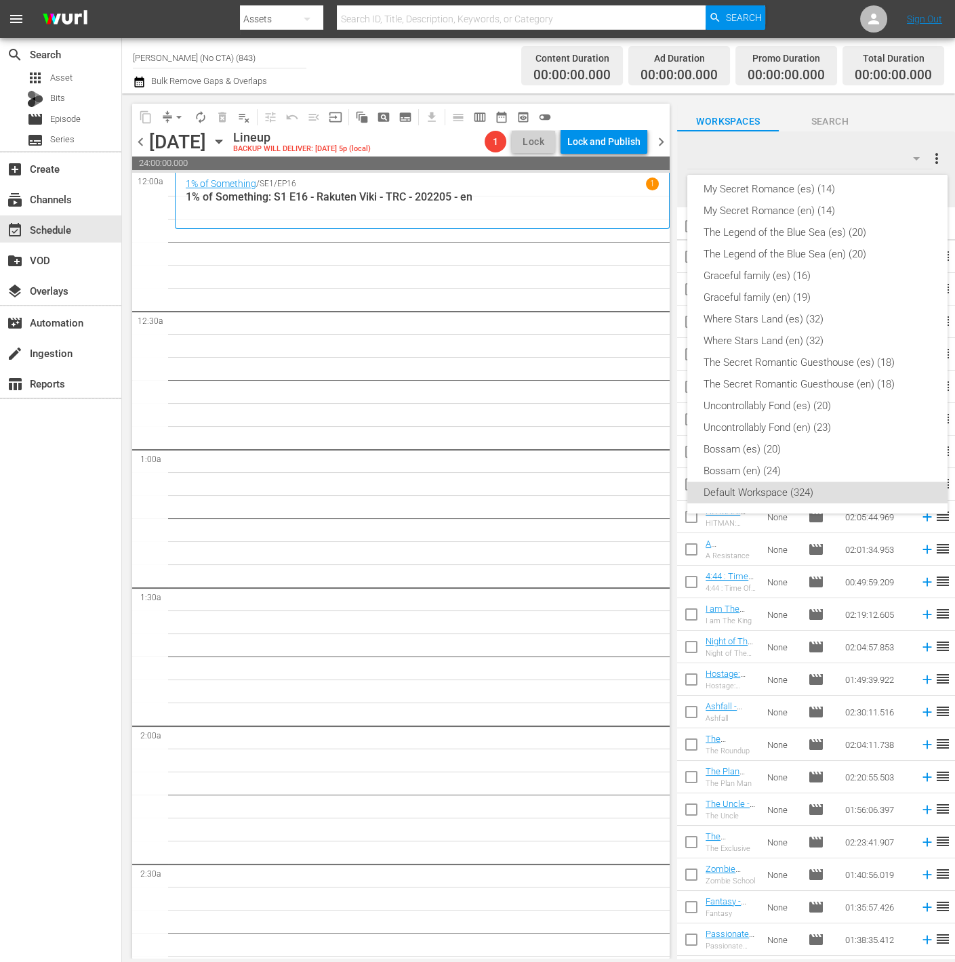
click at [687, 165] on div "Lies Hidden (es) (8) Lies Hidden (en) (8) Why Her? (en) (16) Why Her? (es) (16)…" at bounding box center [477, 481] width 955 height 962
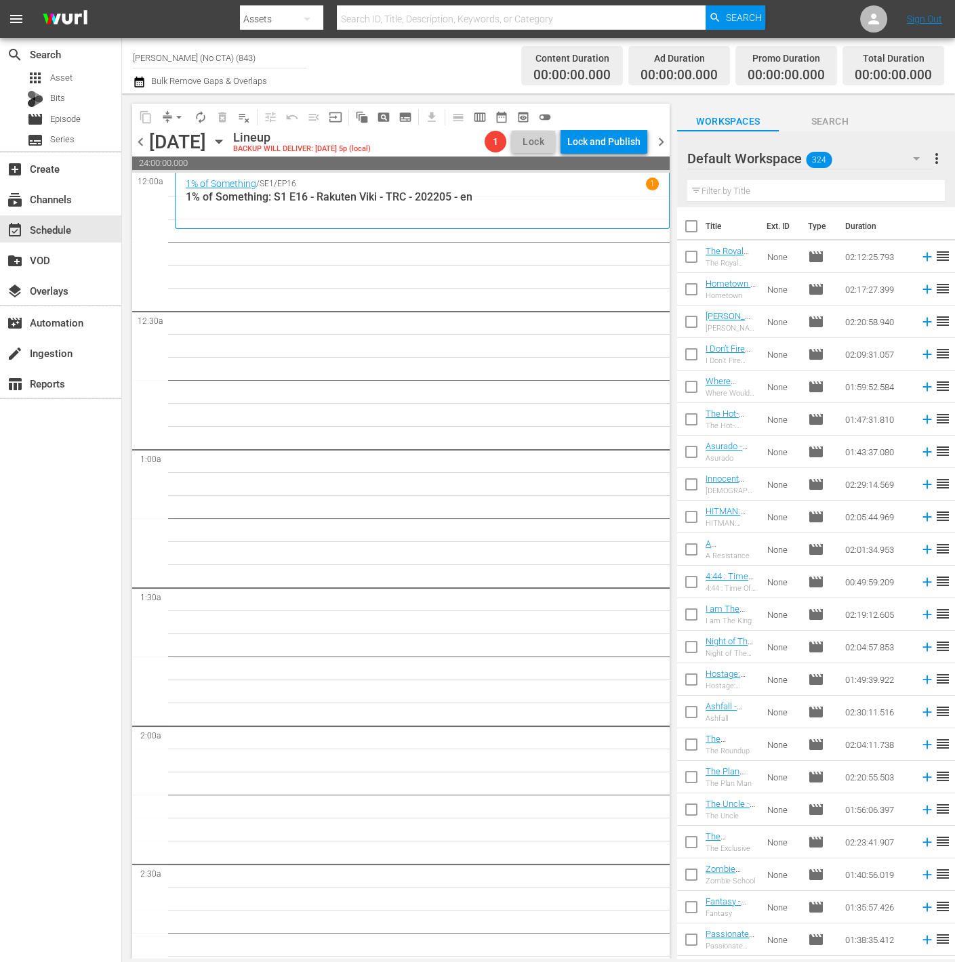
click at [687, 156] on div "Default Workspace 324" at bounding box center [809, 159] width 245 height 38
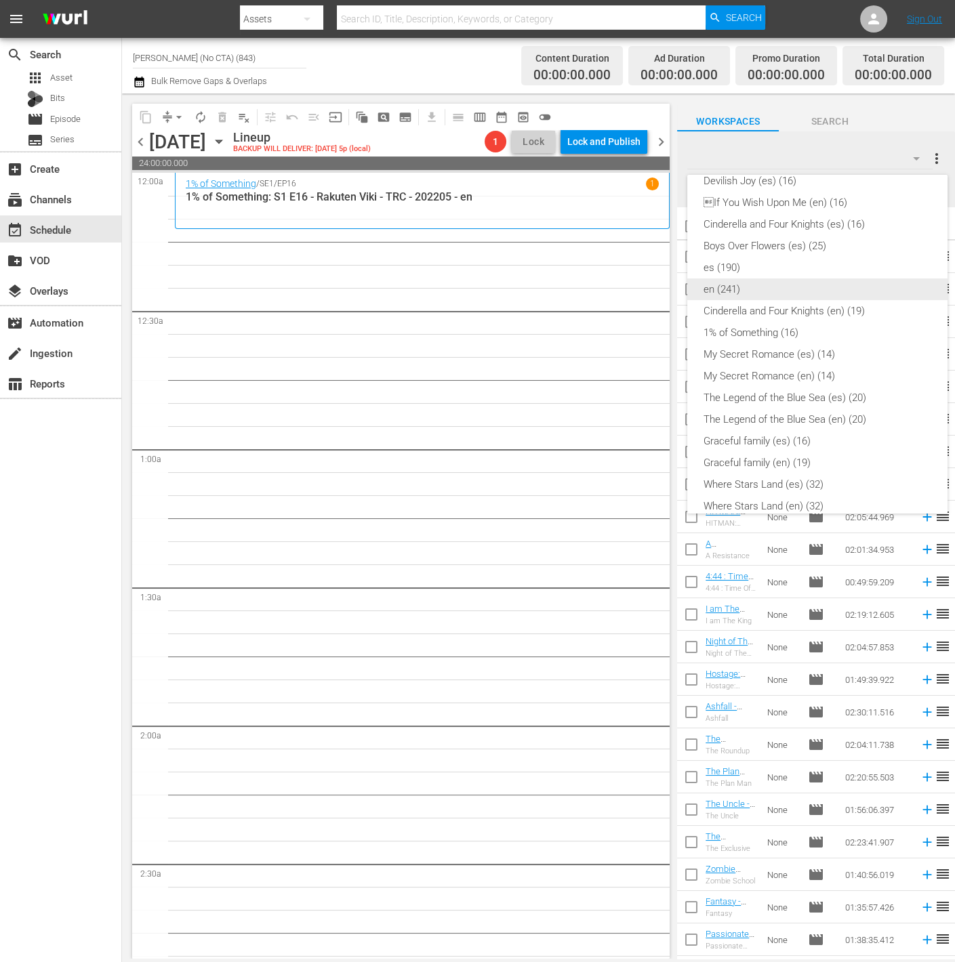
click at [687, 288] on div "en (241)" at bounding box center [818, 290] width 228 height 22
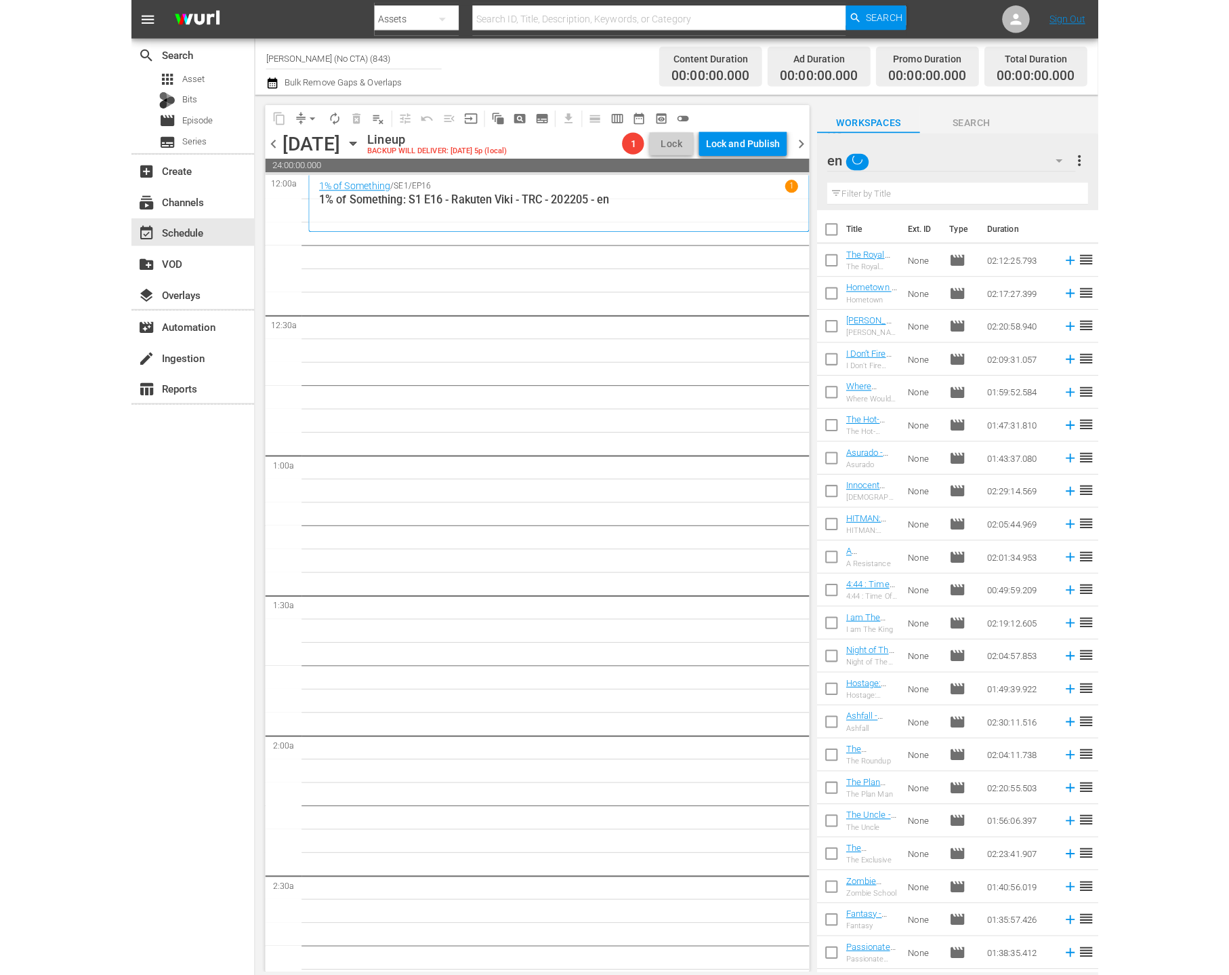
scroll to position [113, 0]
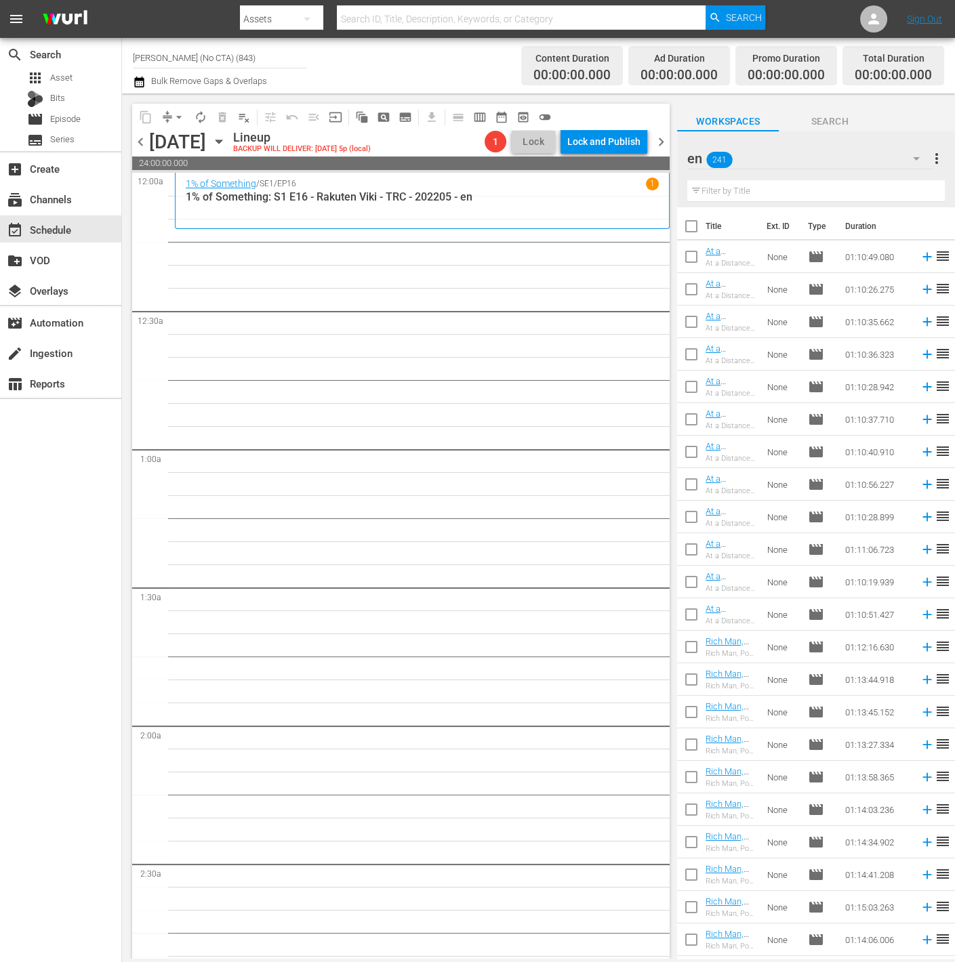
click at [687, 198] on input "text" at bounding box center [816, 191] width 258 height 22
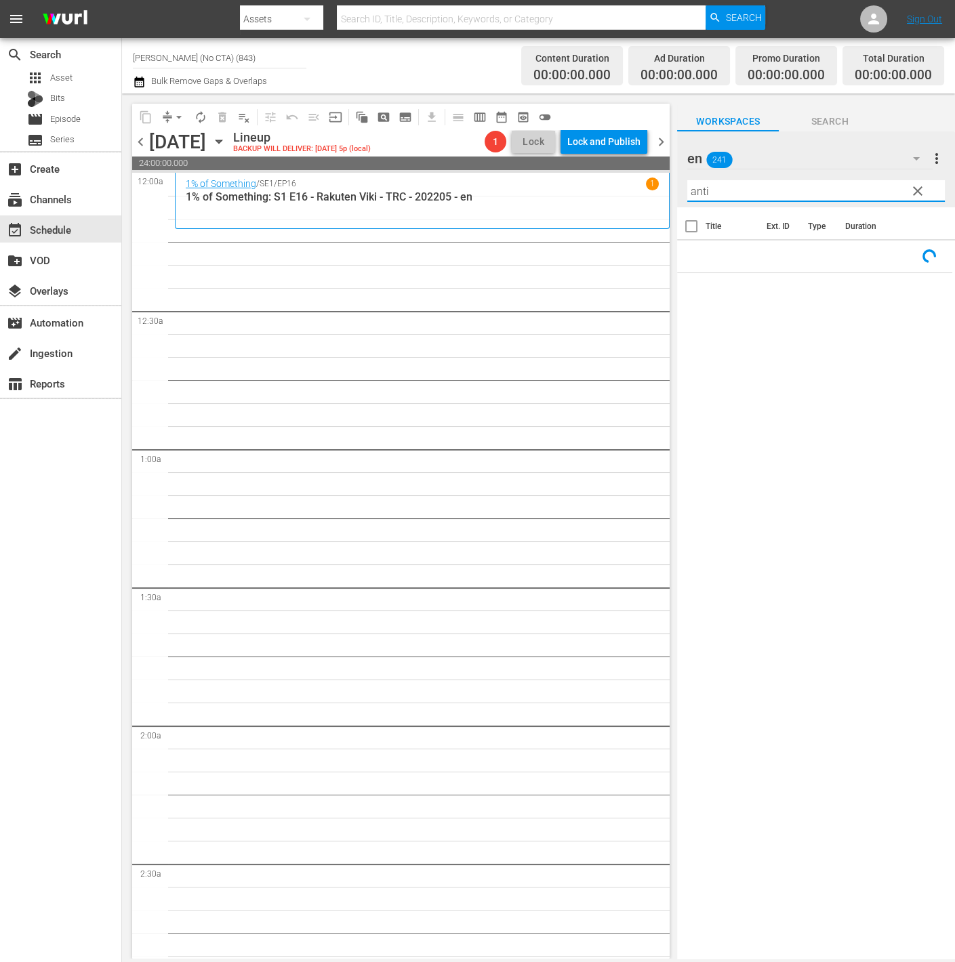
type input "anti"
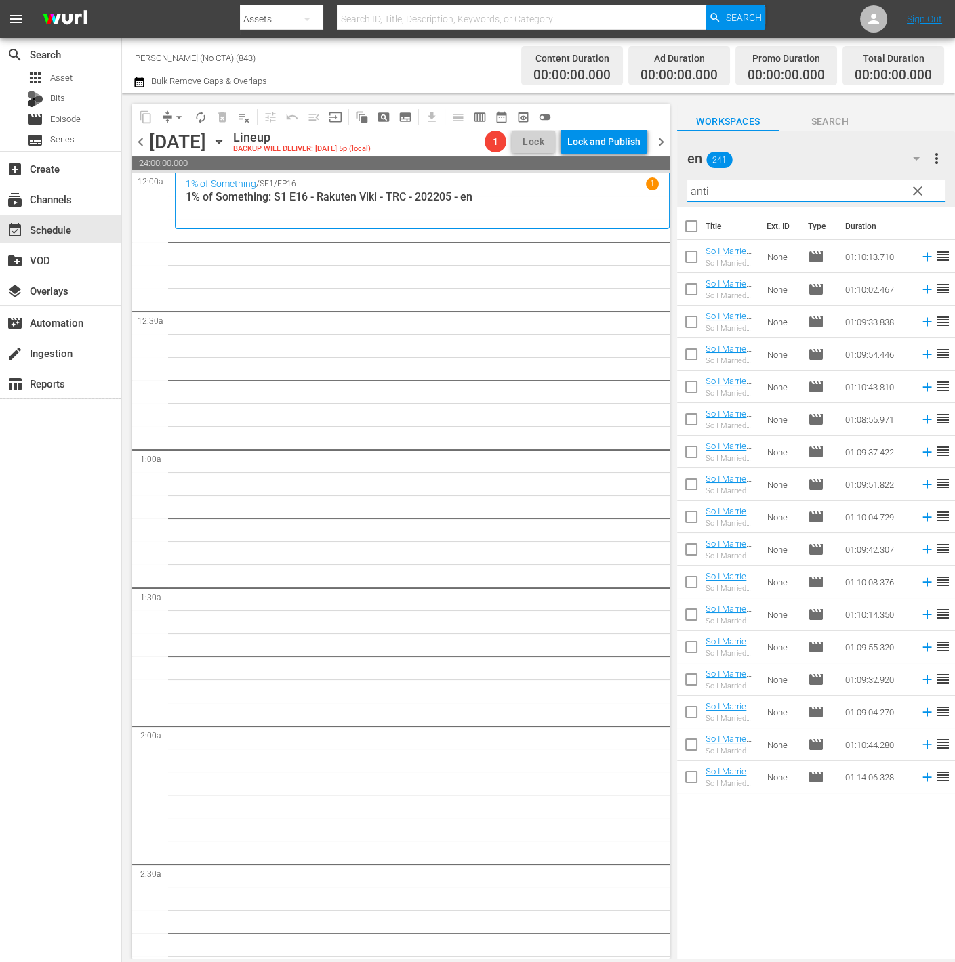
click at [687, 223] on input "checkbox" at bounding box center [691, 229] width 28 height 28
checkbox input "true"
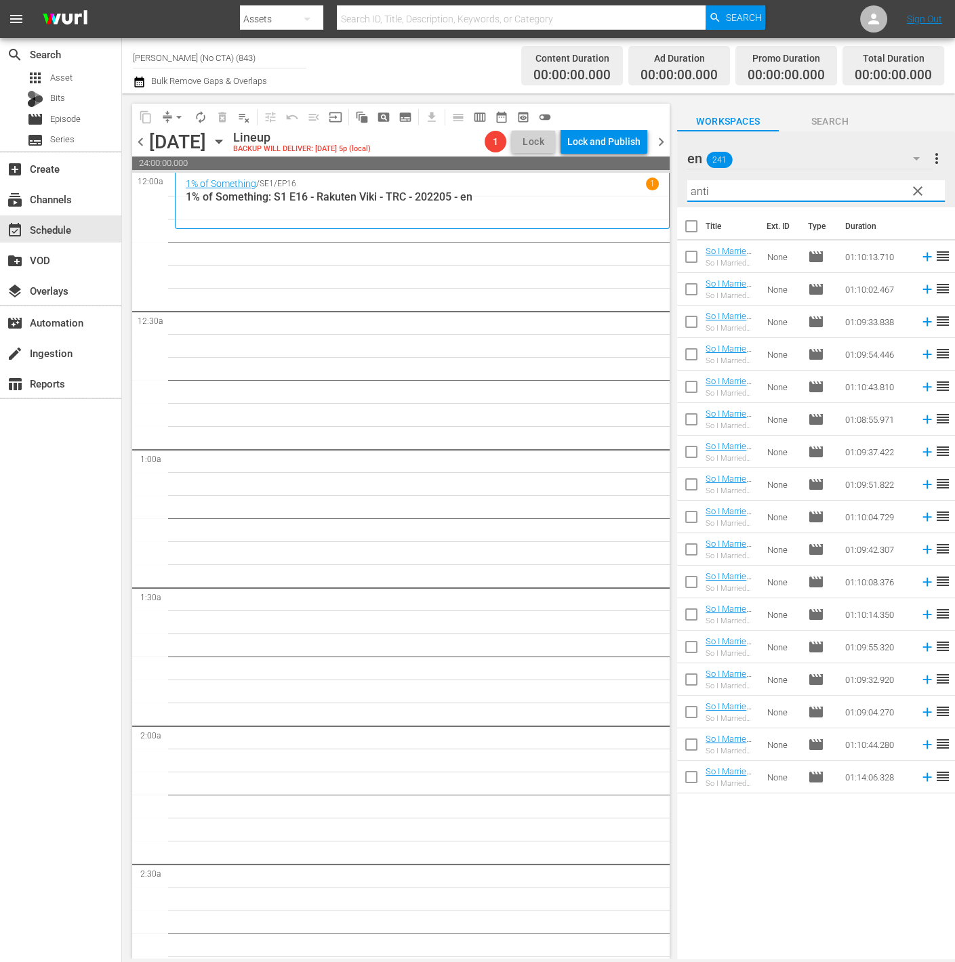
checkbox input "true"
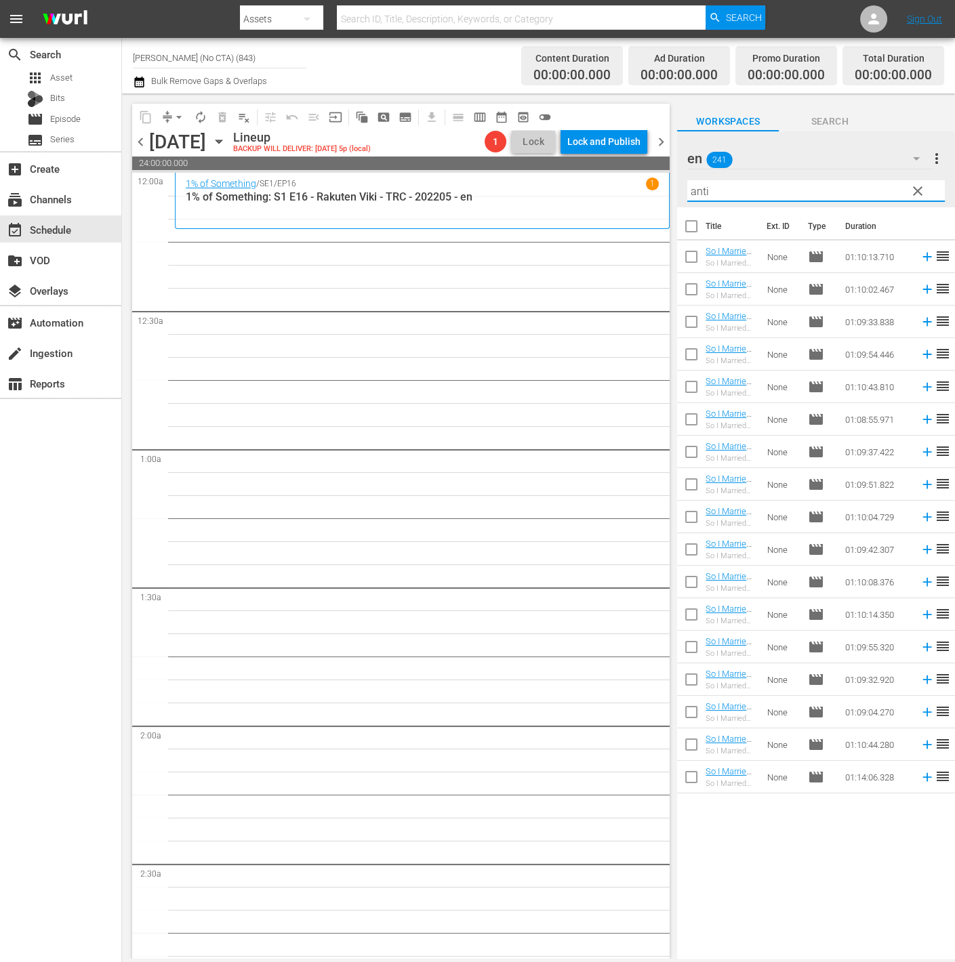
checkbox input "true"
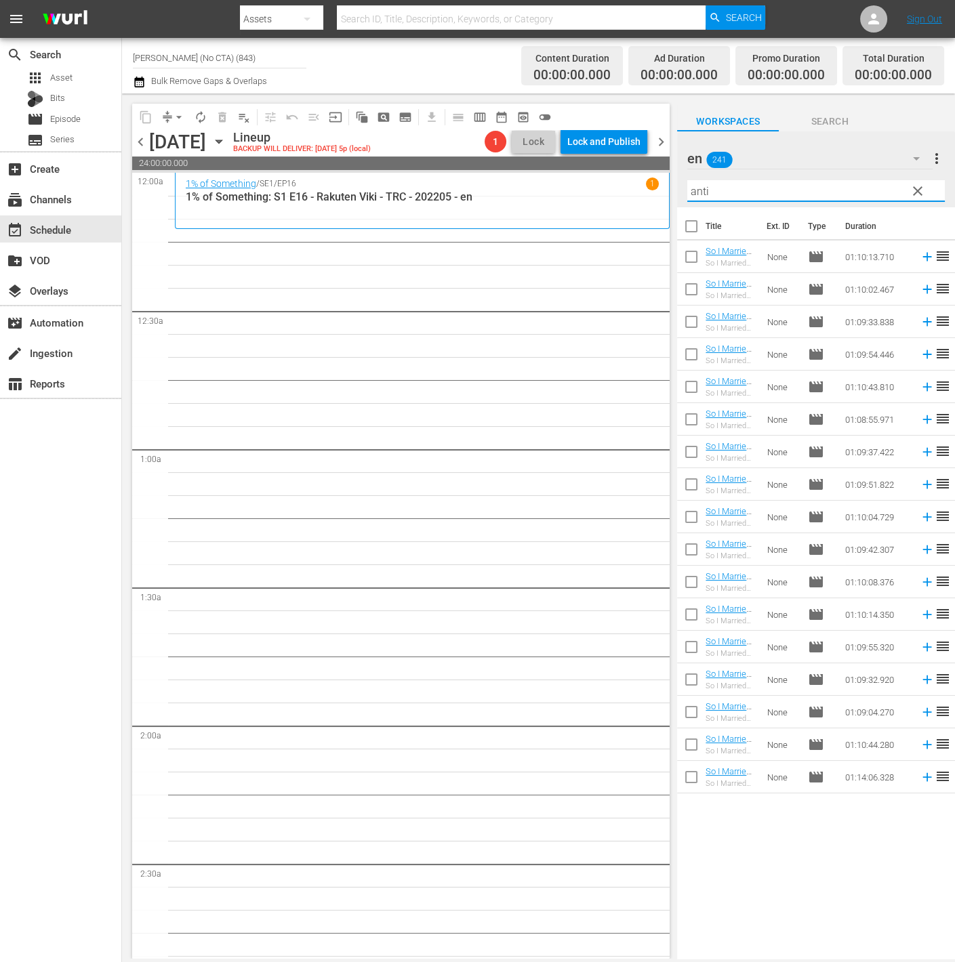
checkbox input "true"
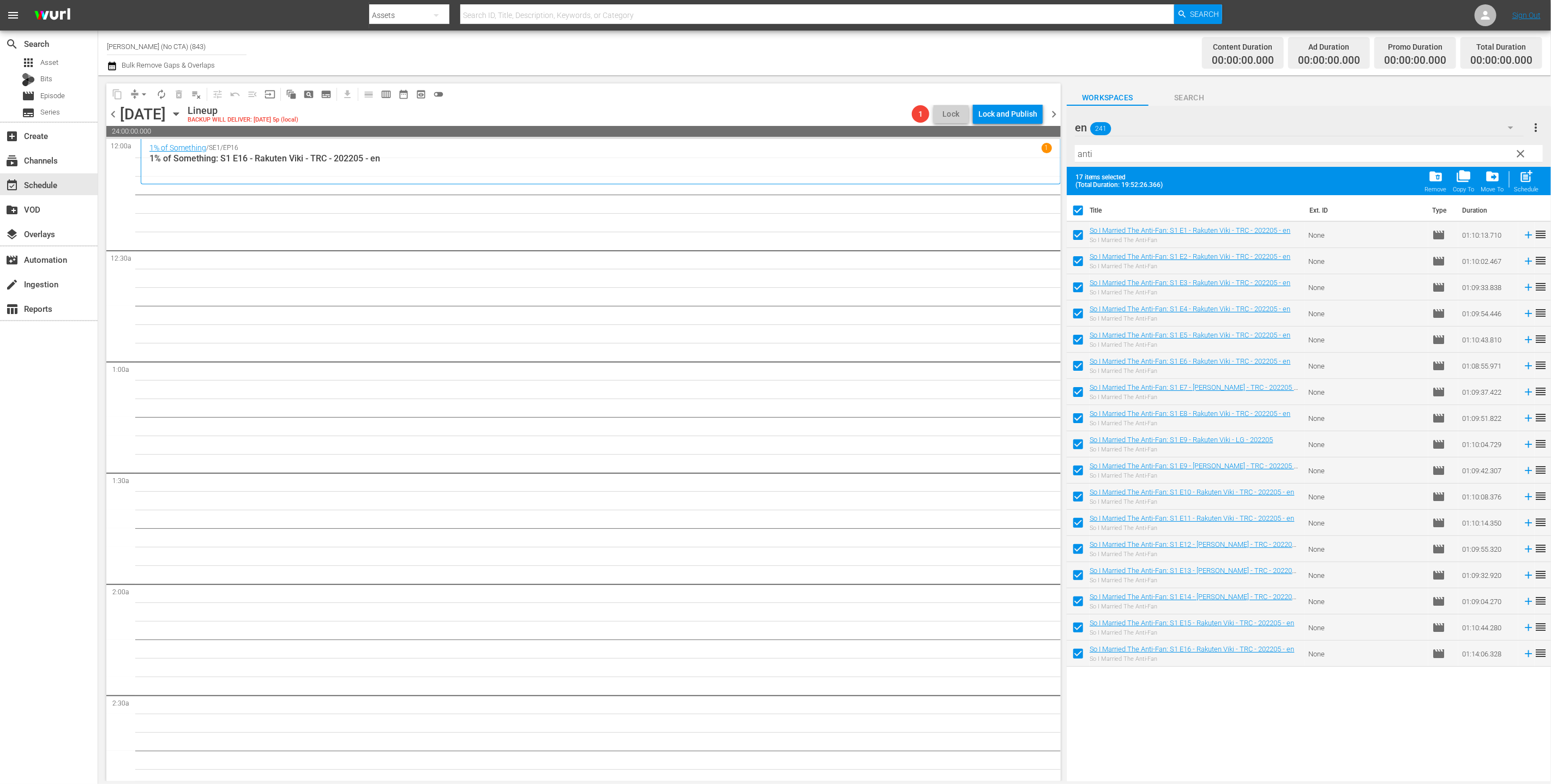
click at [553, 440] on input "checkbox" at bounding box center [1078, 446] width 23 height 23
checkbox input "false"
click at [553, 182] on span "post_add" at bounding box center [1526, 176] width 14 height 14
checkbox input "false"
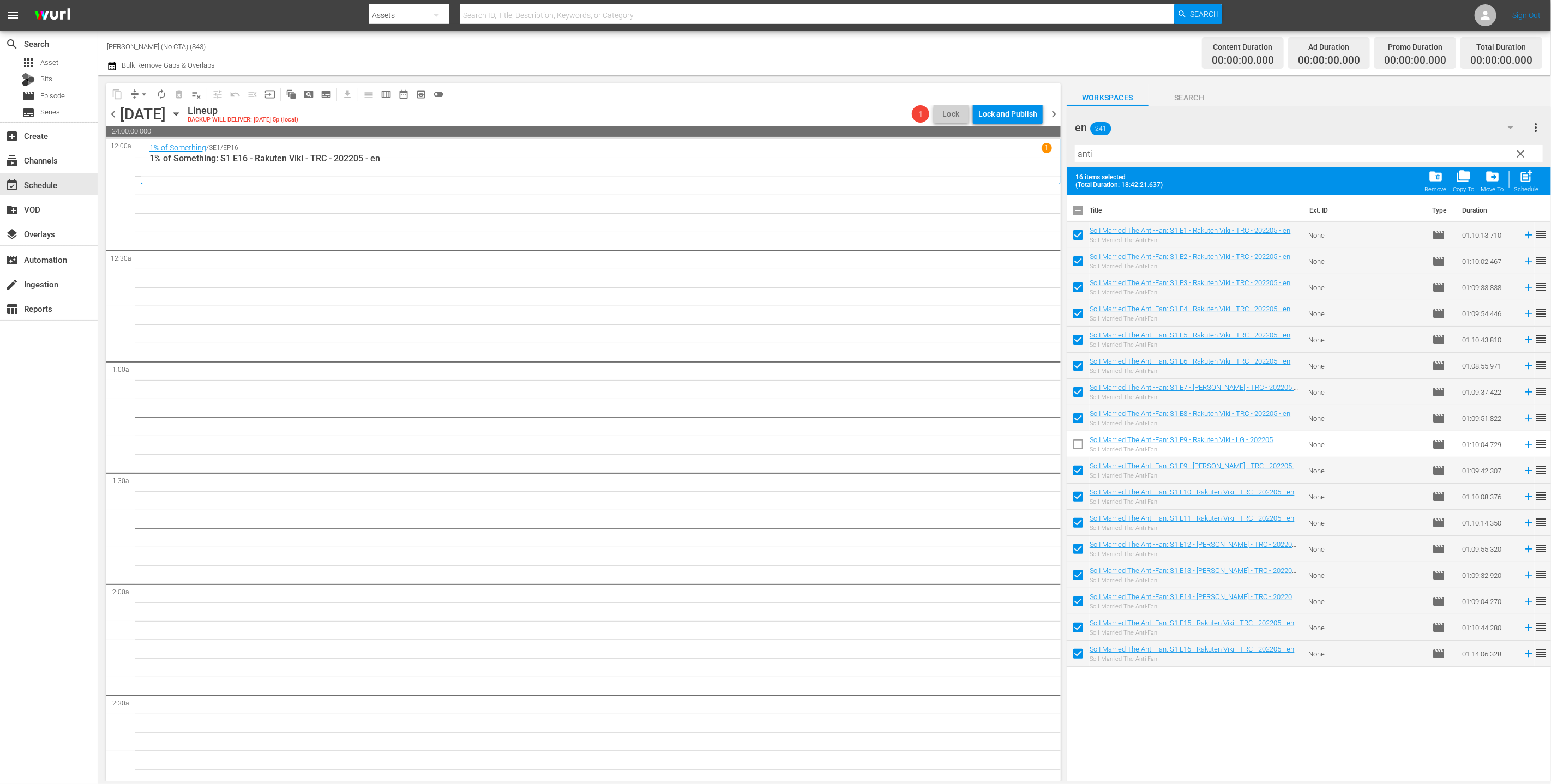
checkbox input "false"
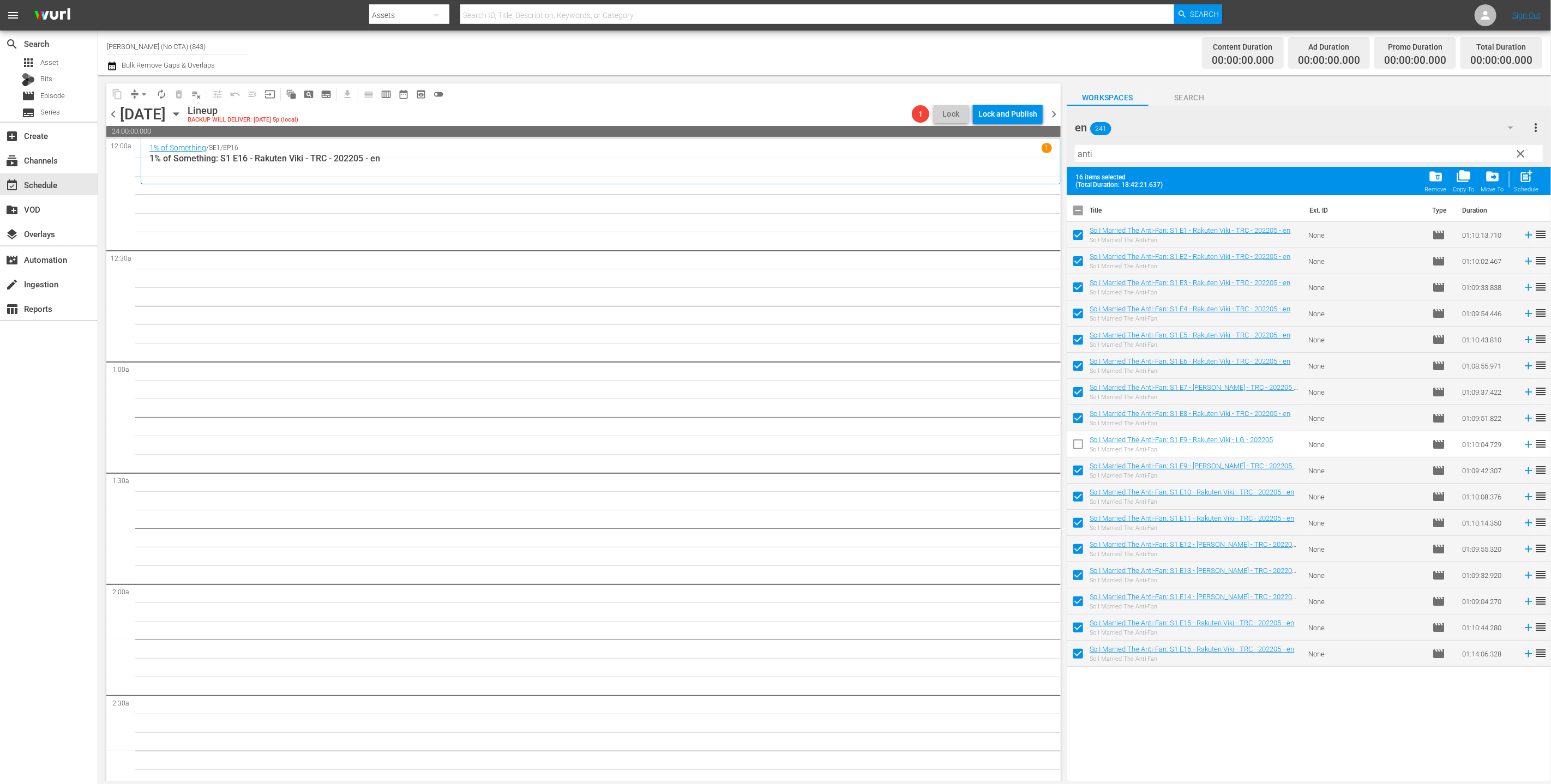
checkbox input "false"
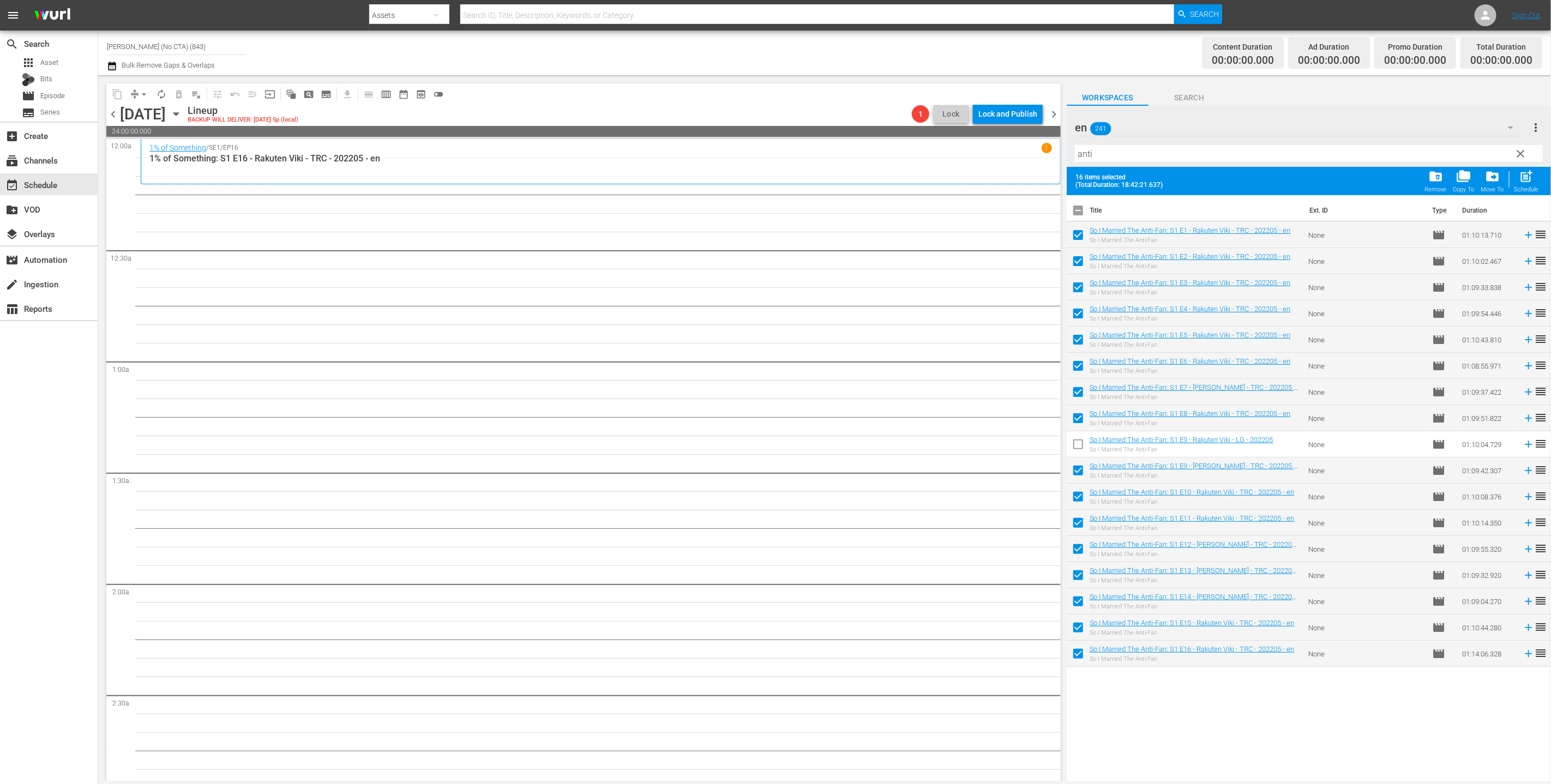
checkbox input "false"
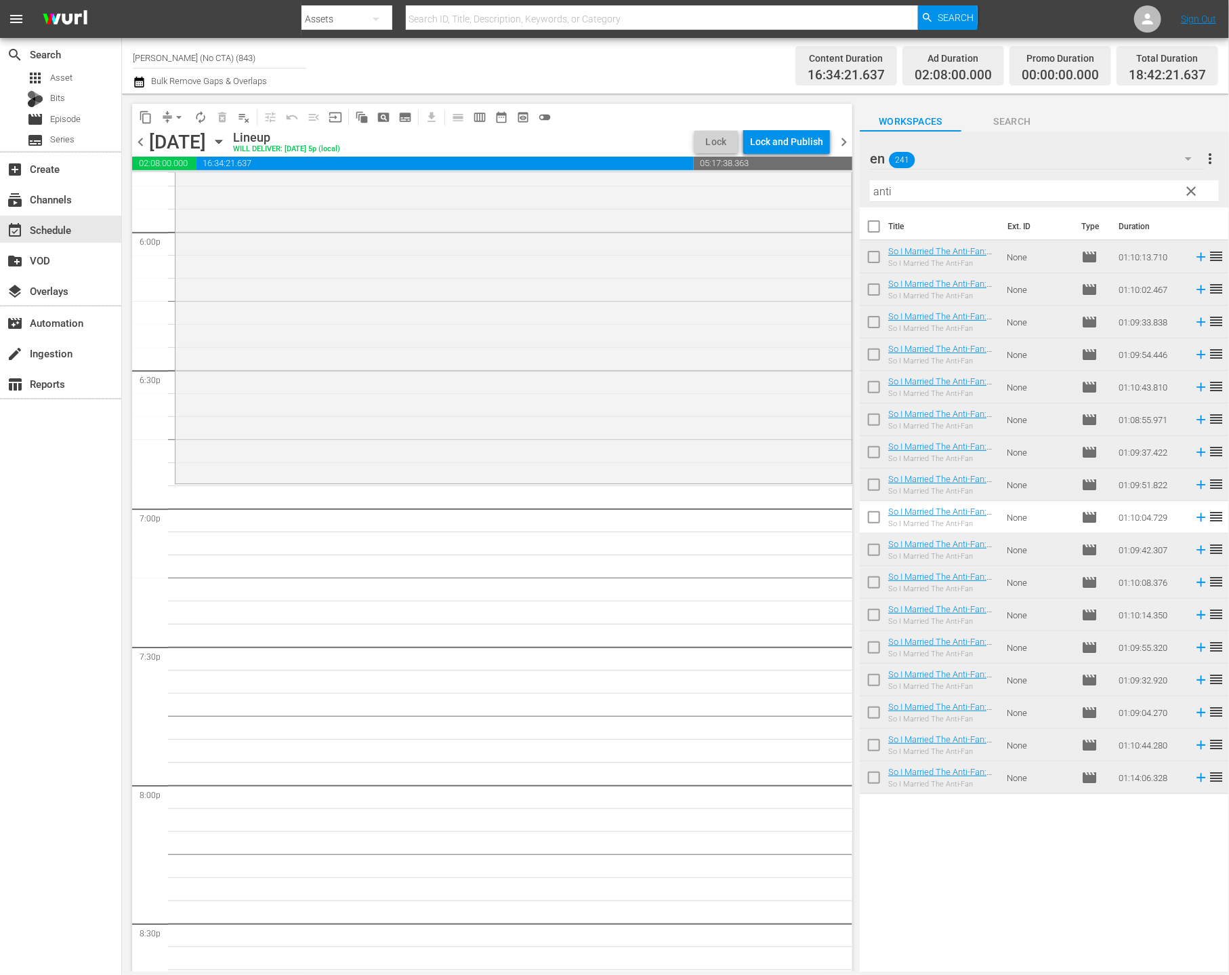
scroll to position [4997, 0]
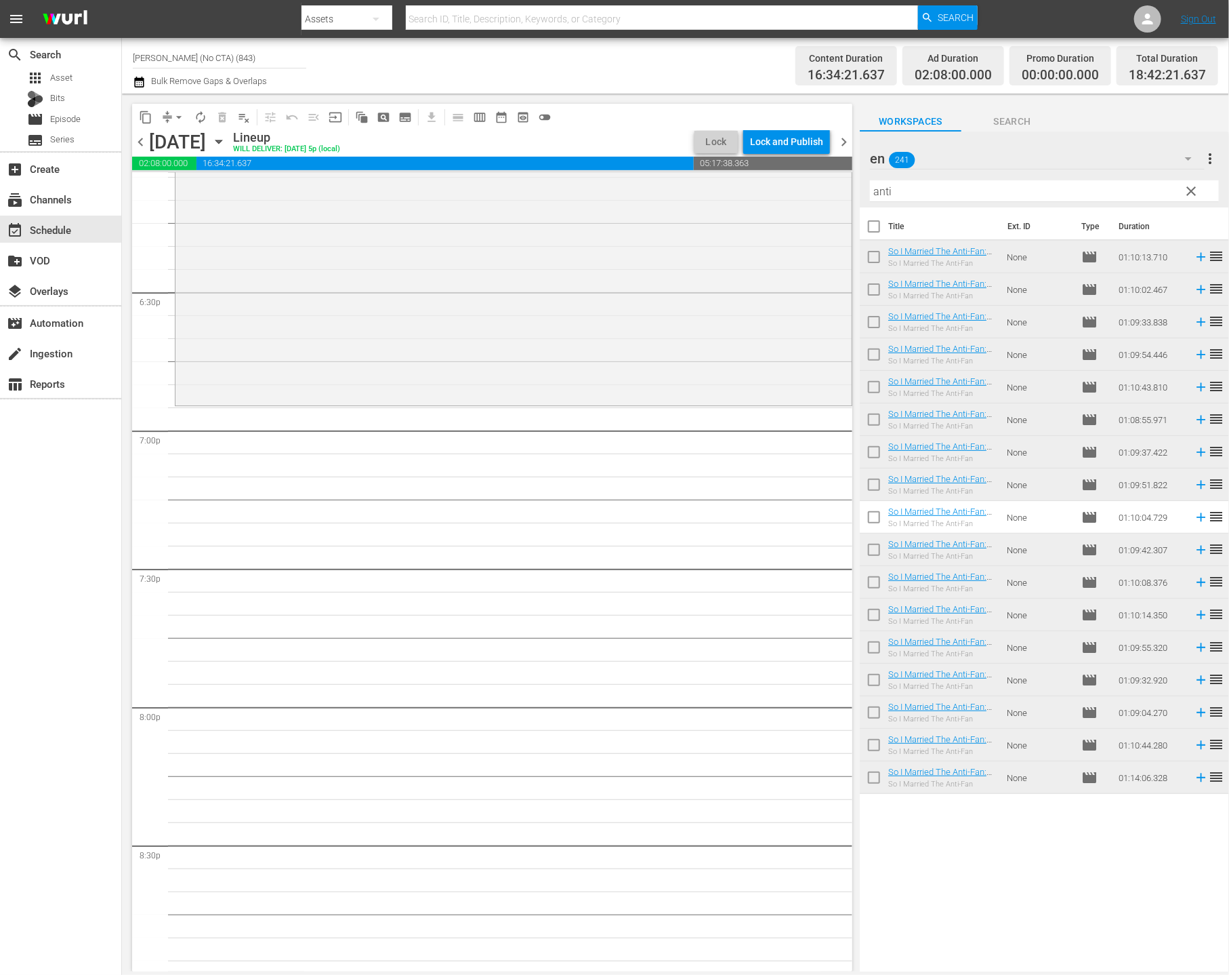
click at [687, 192] on span "clear" at bounding box center [1192, 191] width 16 height 16
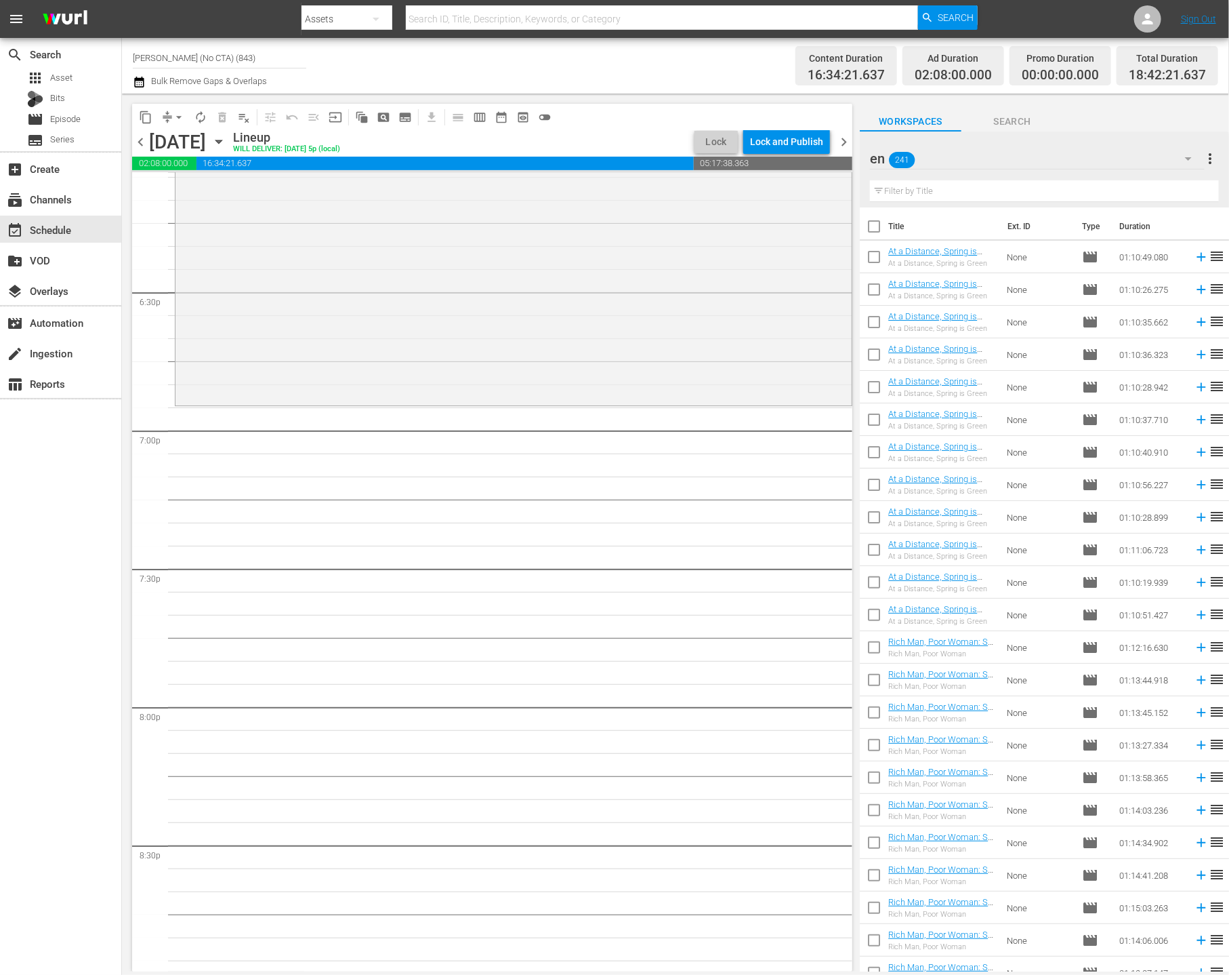
click at [687, 165] on div "en 241" at bounding box center [1037, 159] width 335 height 38
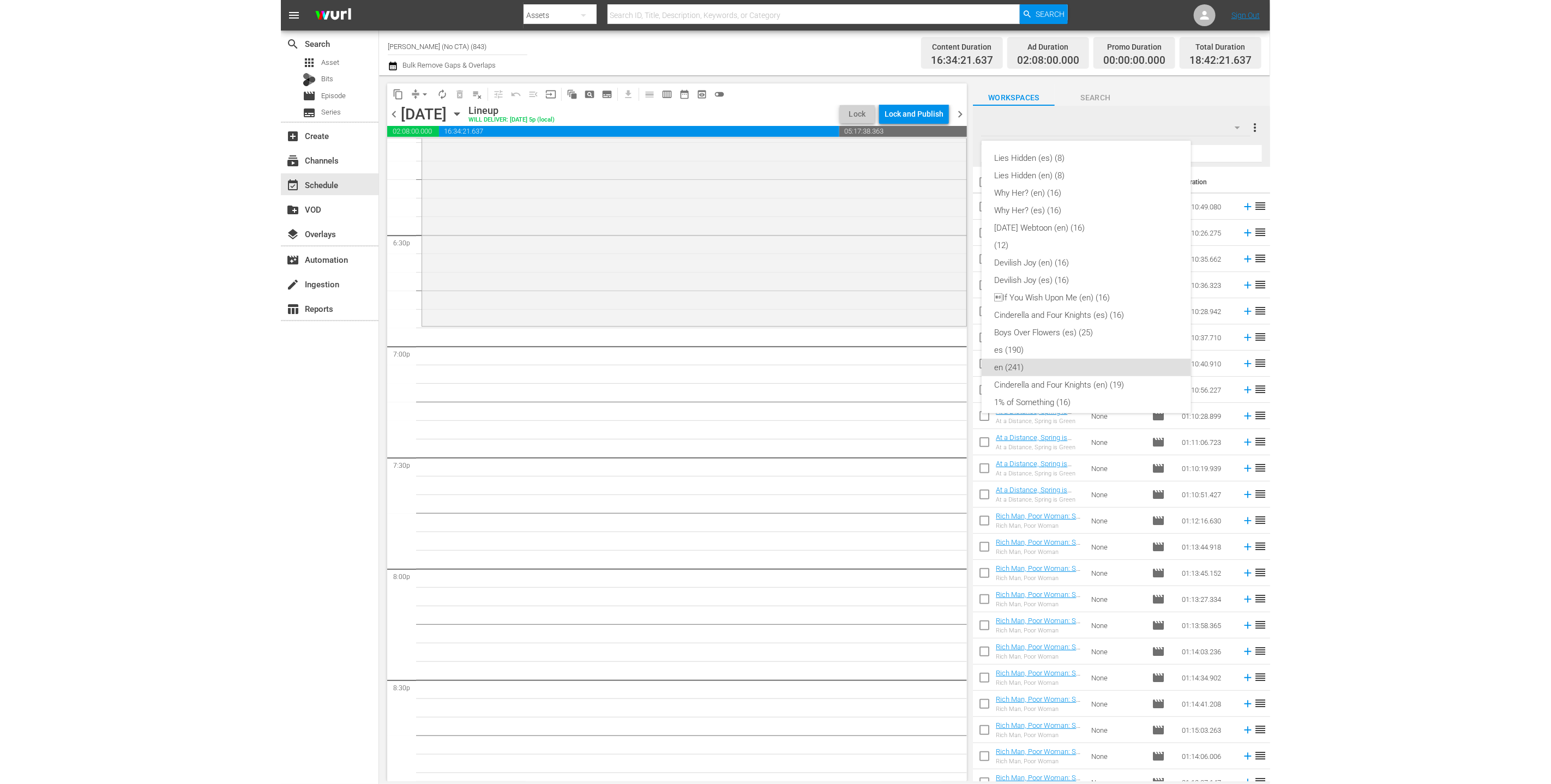
scroll to position [200, 0]
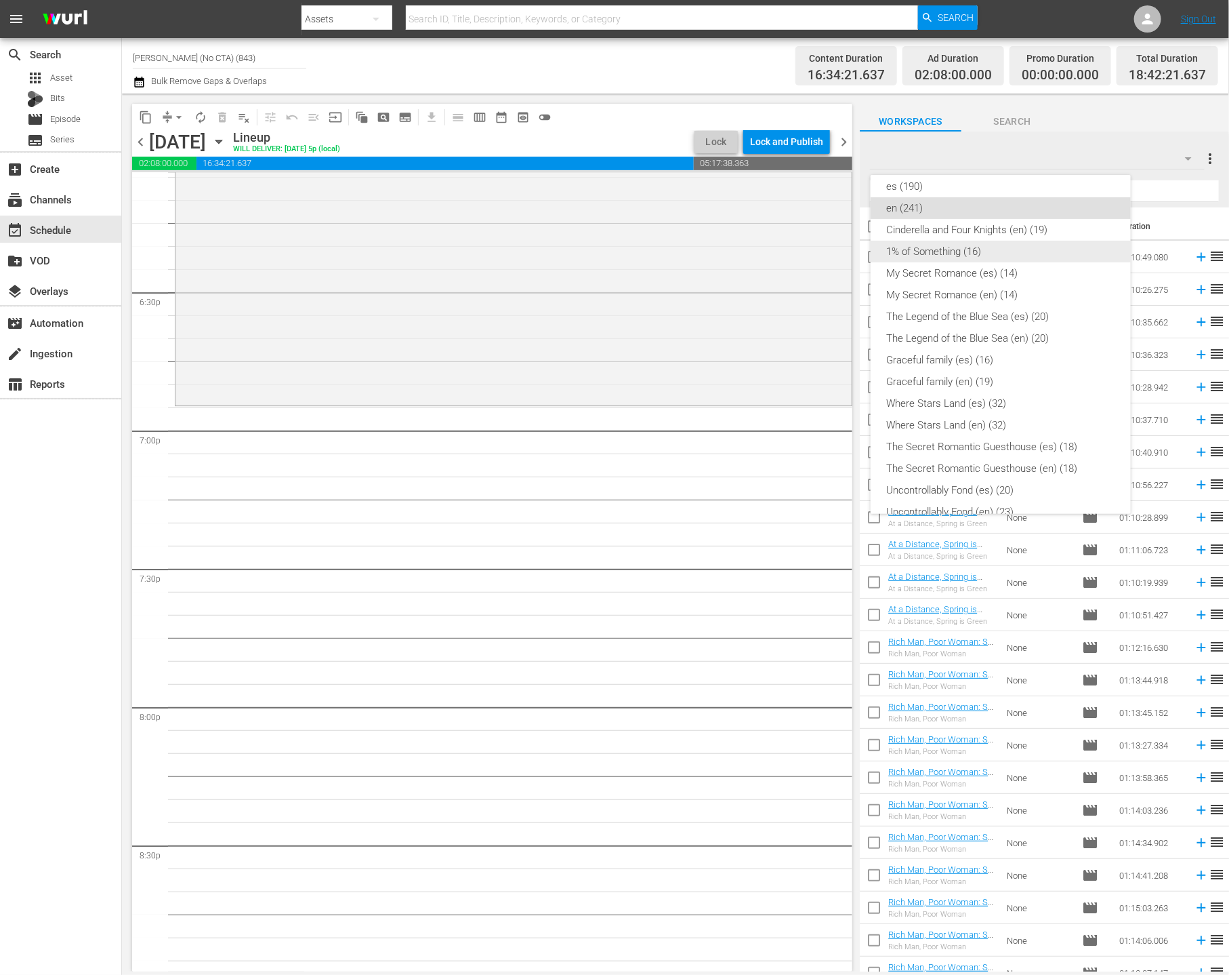
click at [687, 232] on div "Cinderella and Four Knights (en) (19)" at bounding box center [1001, 230] width 228 height 22
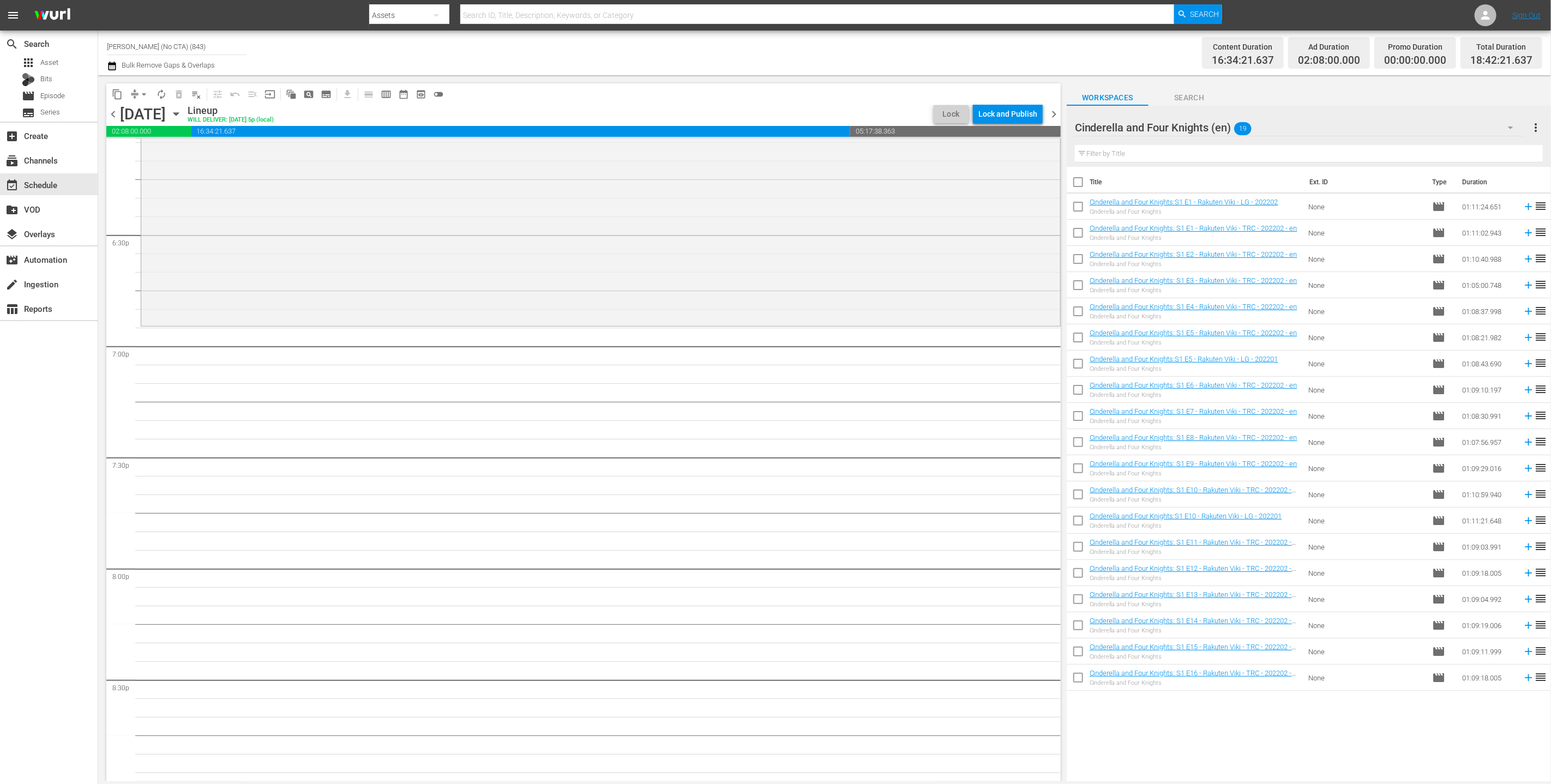
click at [553, 178] on input "checkbox" at bounding box center [1078, 184] width 23 height 23
checkbox input "true"
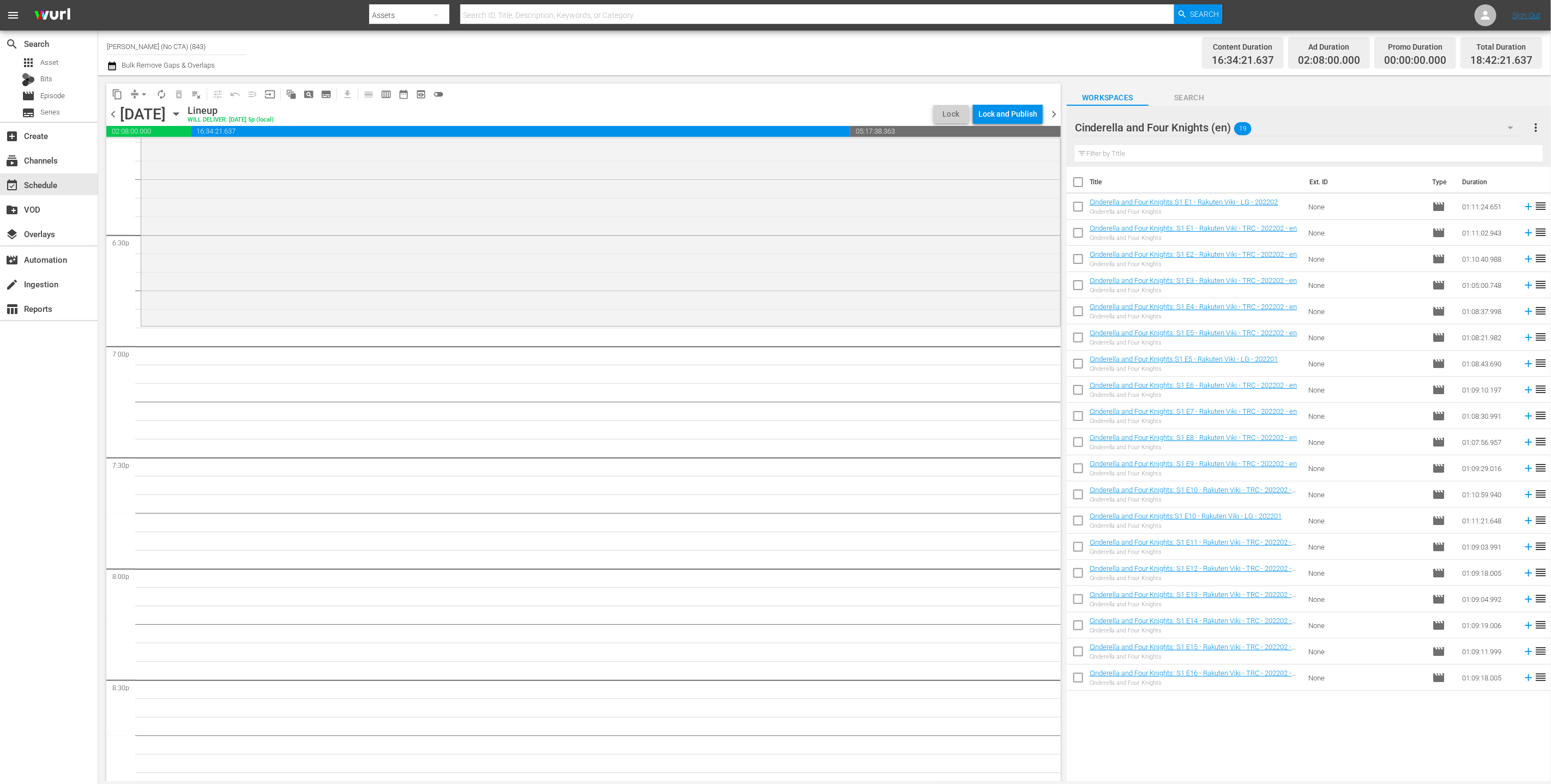
checkbox input "true"
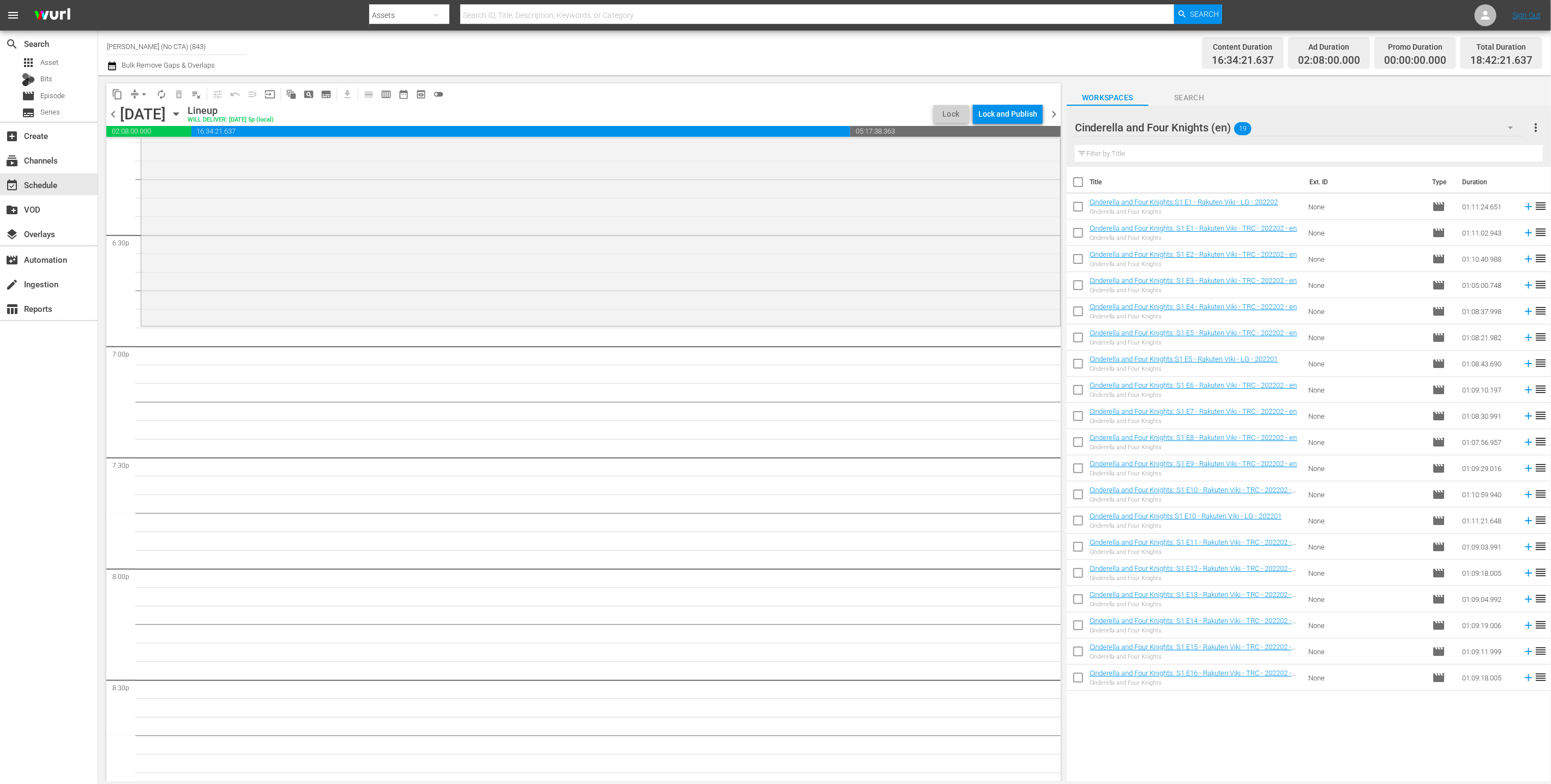
checkbox input "true"
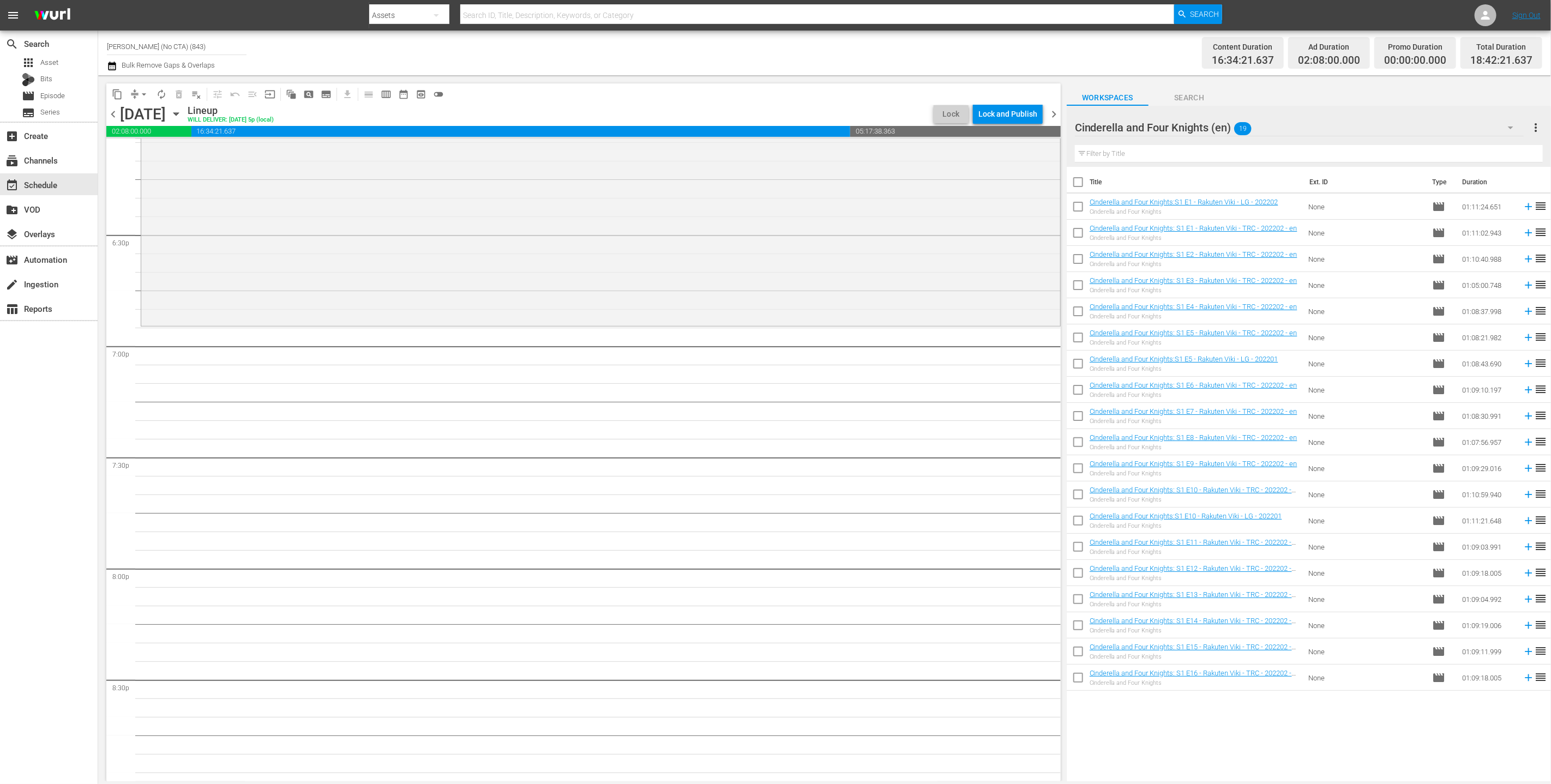
checkbox input "true"
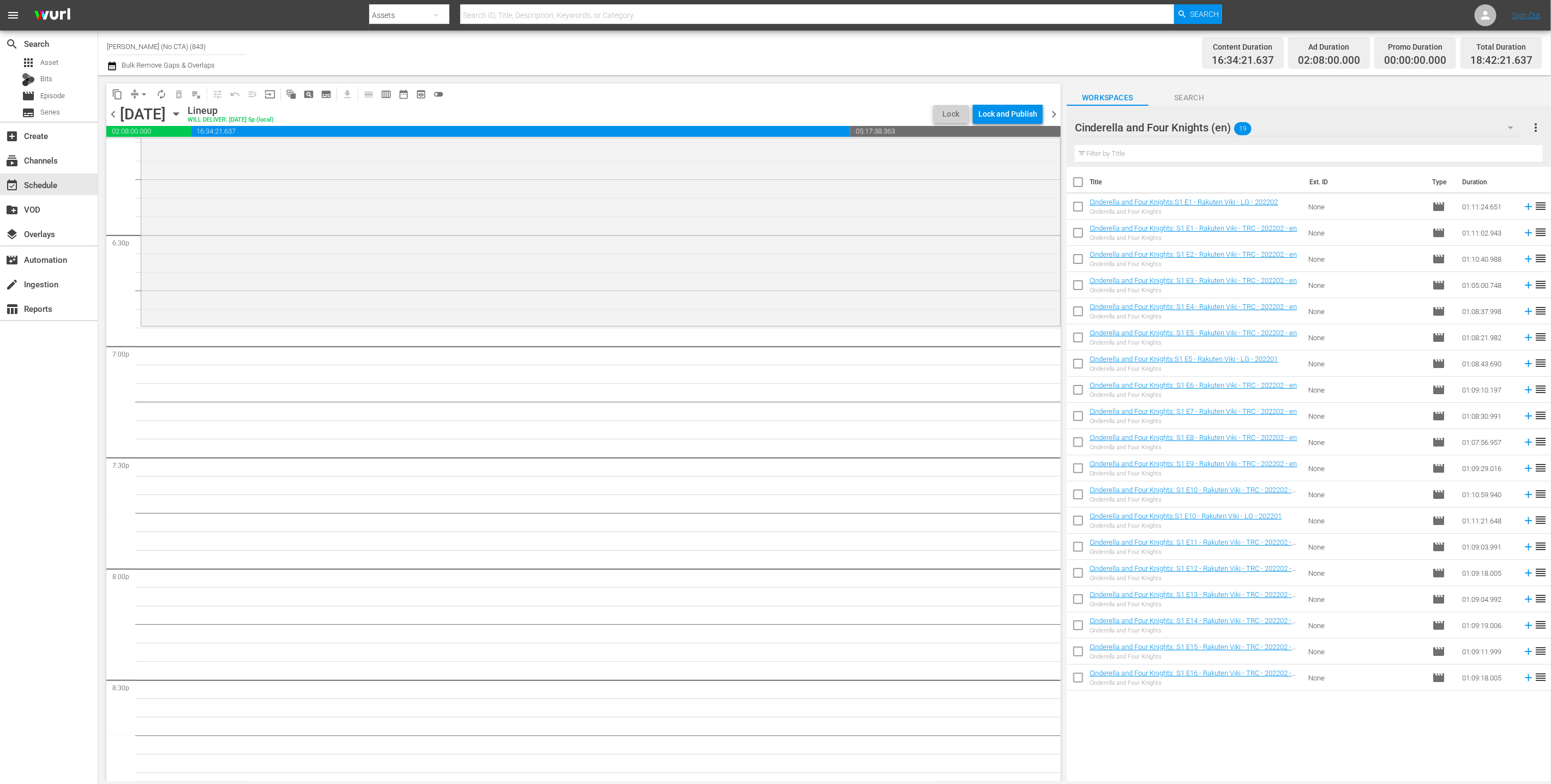
checkbox input "true"
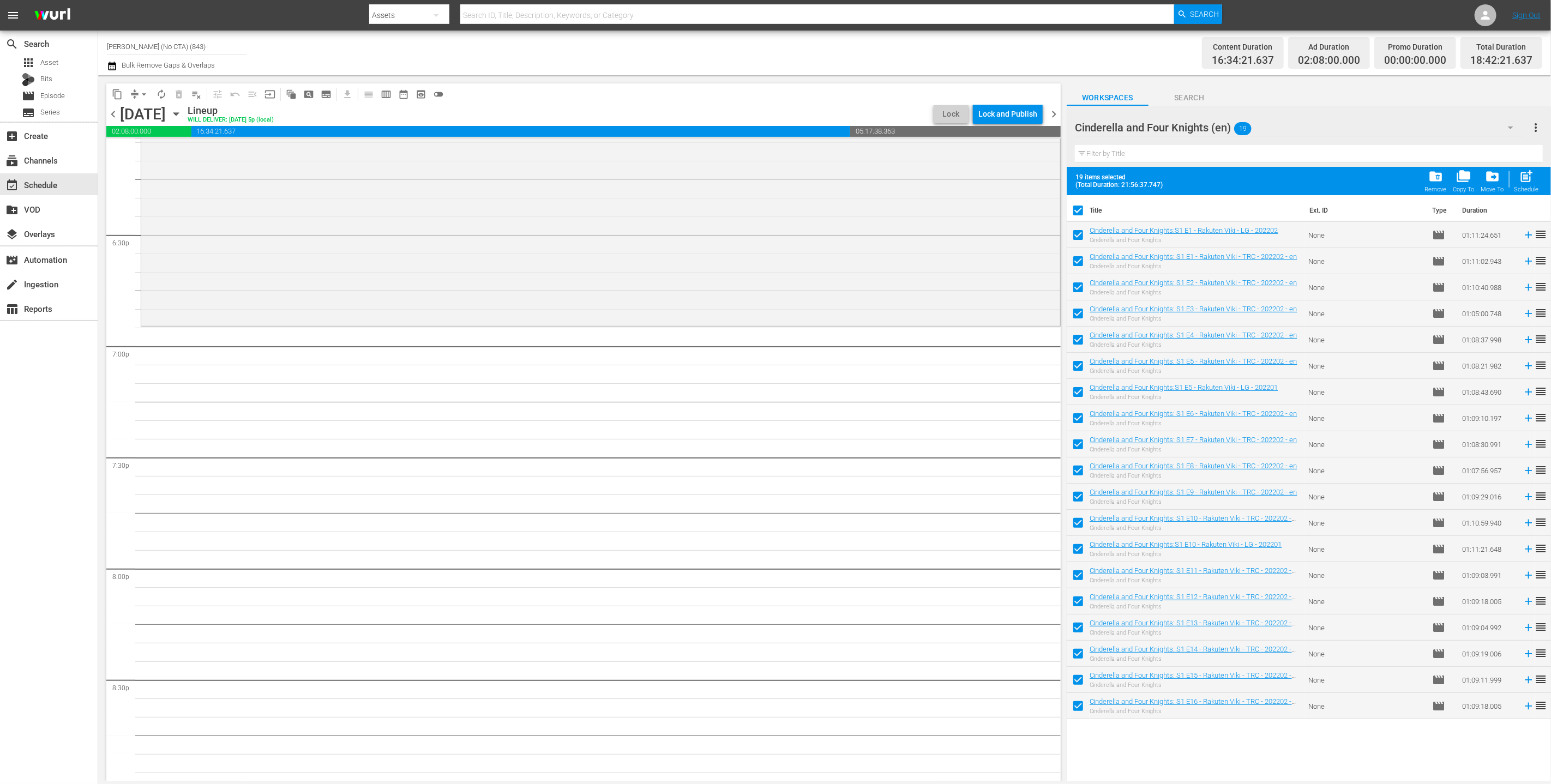
click at [553, 236] on input "checkbox" at bounding box center [1078, 237] width 23 height 23
checkbox input "false"
click at [553, 389] on input "checkbox" at bounding box center [1078, 394] width 23 height 23
checkbox input "false"
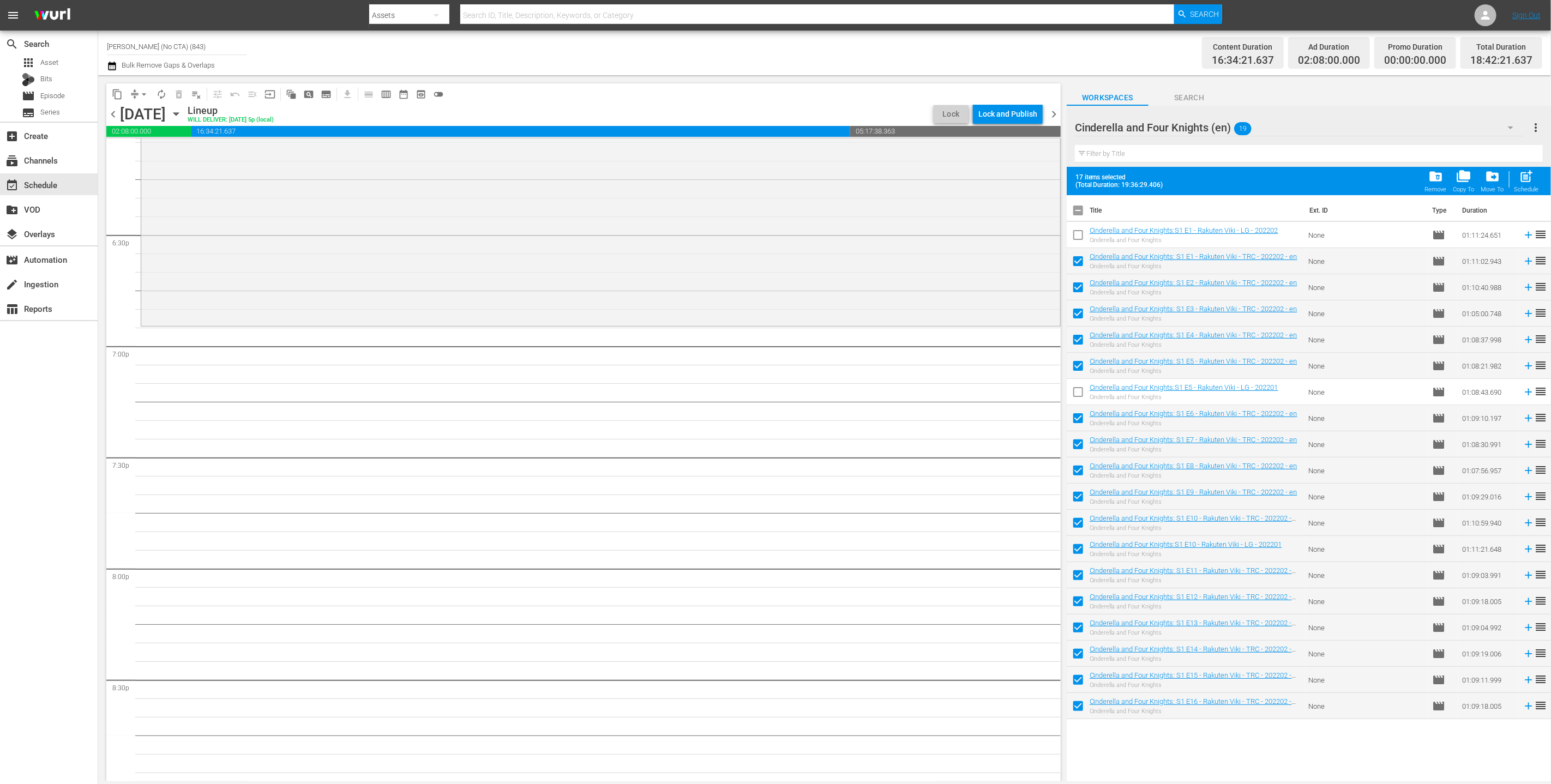
click at [553, 556] on input "checkbox" at bounding box center [1078, 551] width 23 height 23
checkbox input "false"
click at [553, 179] on span "post_add" at bounding box center [1526, 176] width 14 height 14
checkbox input "false"
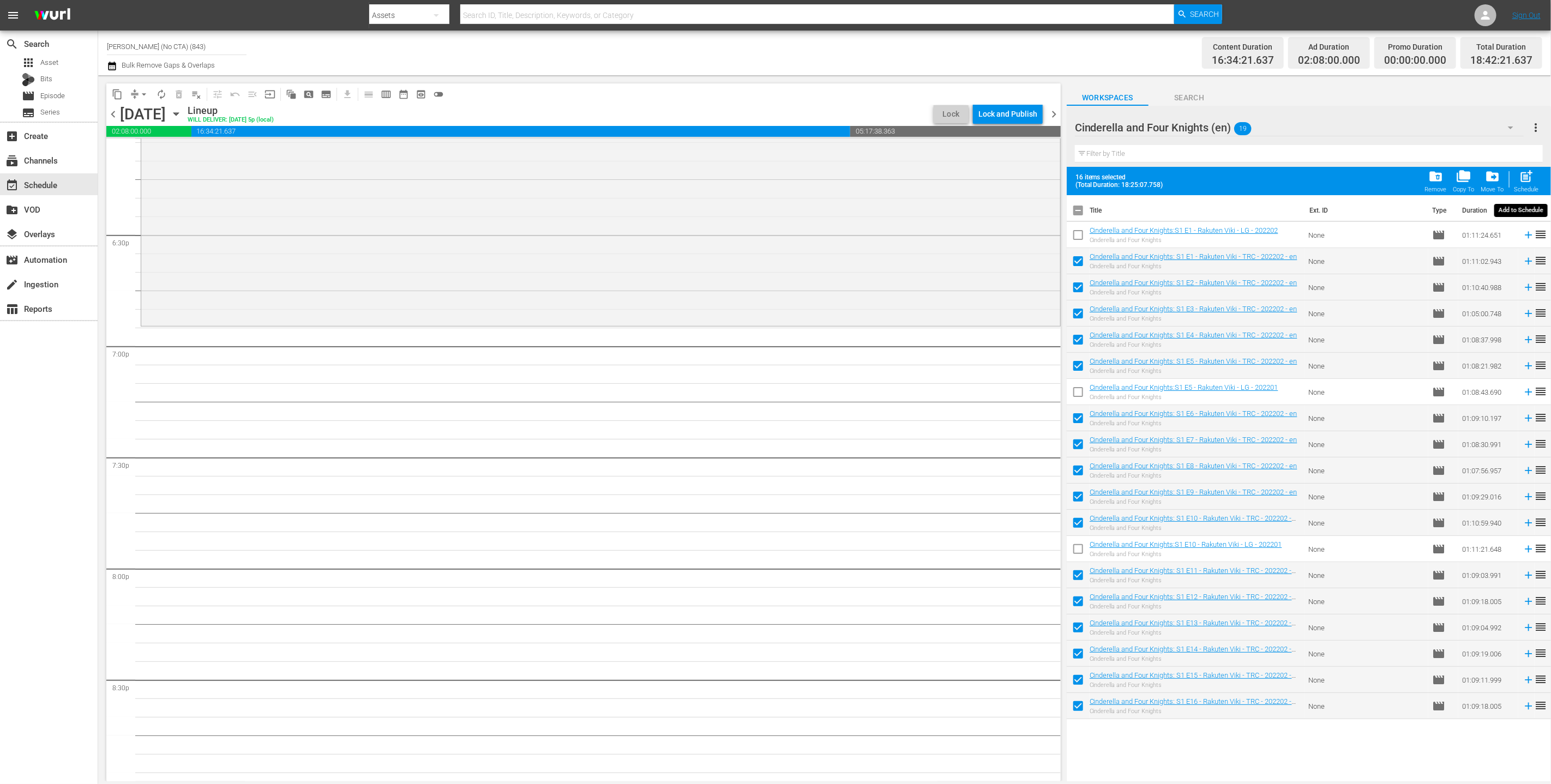
checkbox input "false"
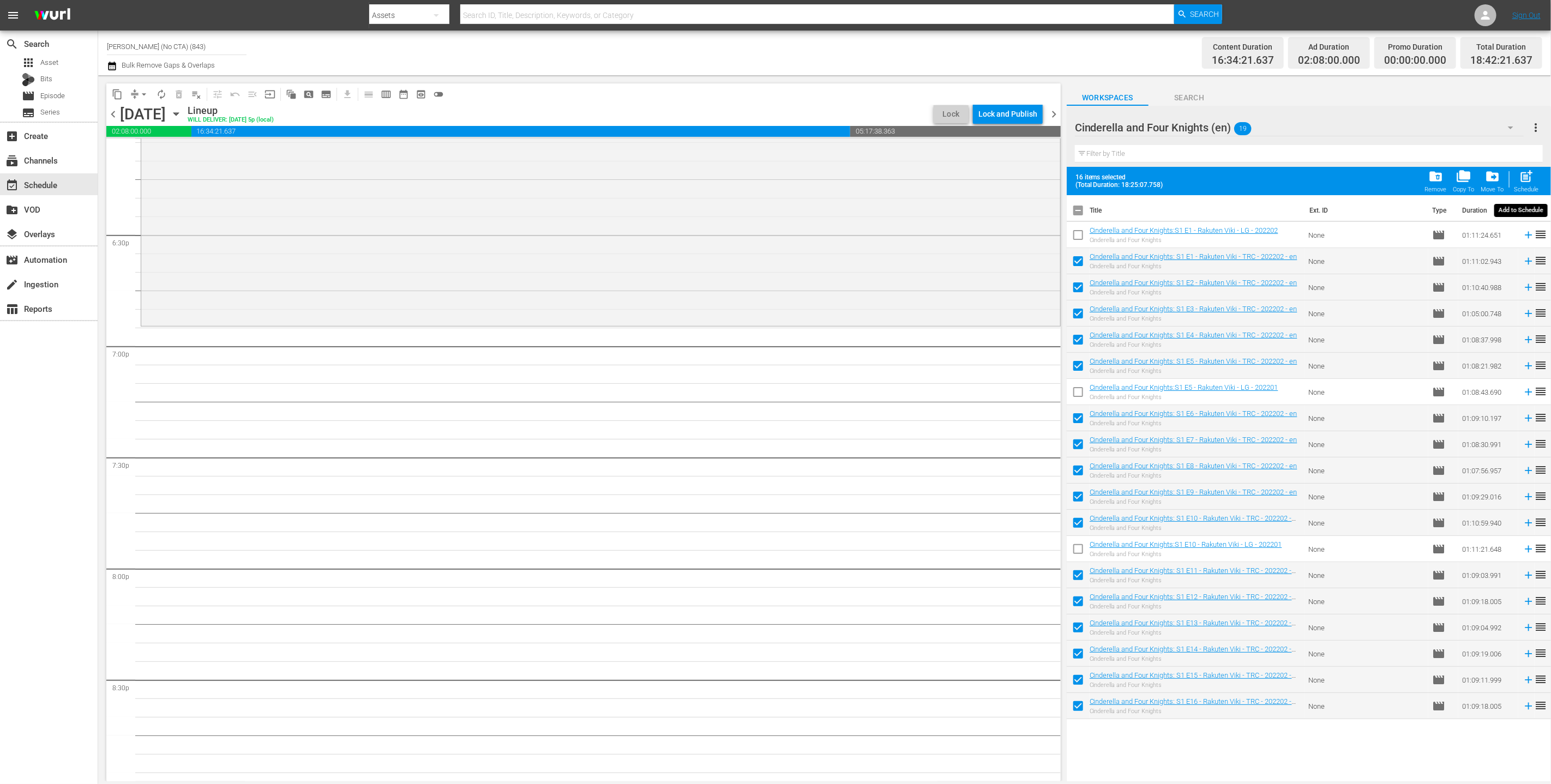
checkbox input "false"
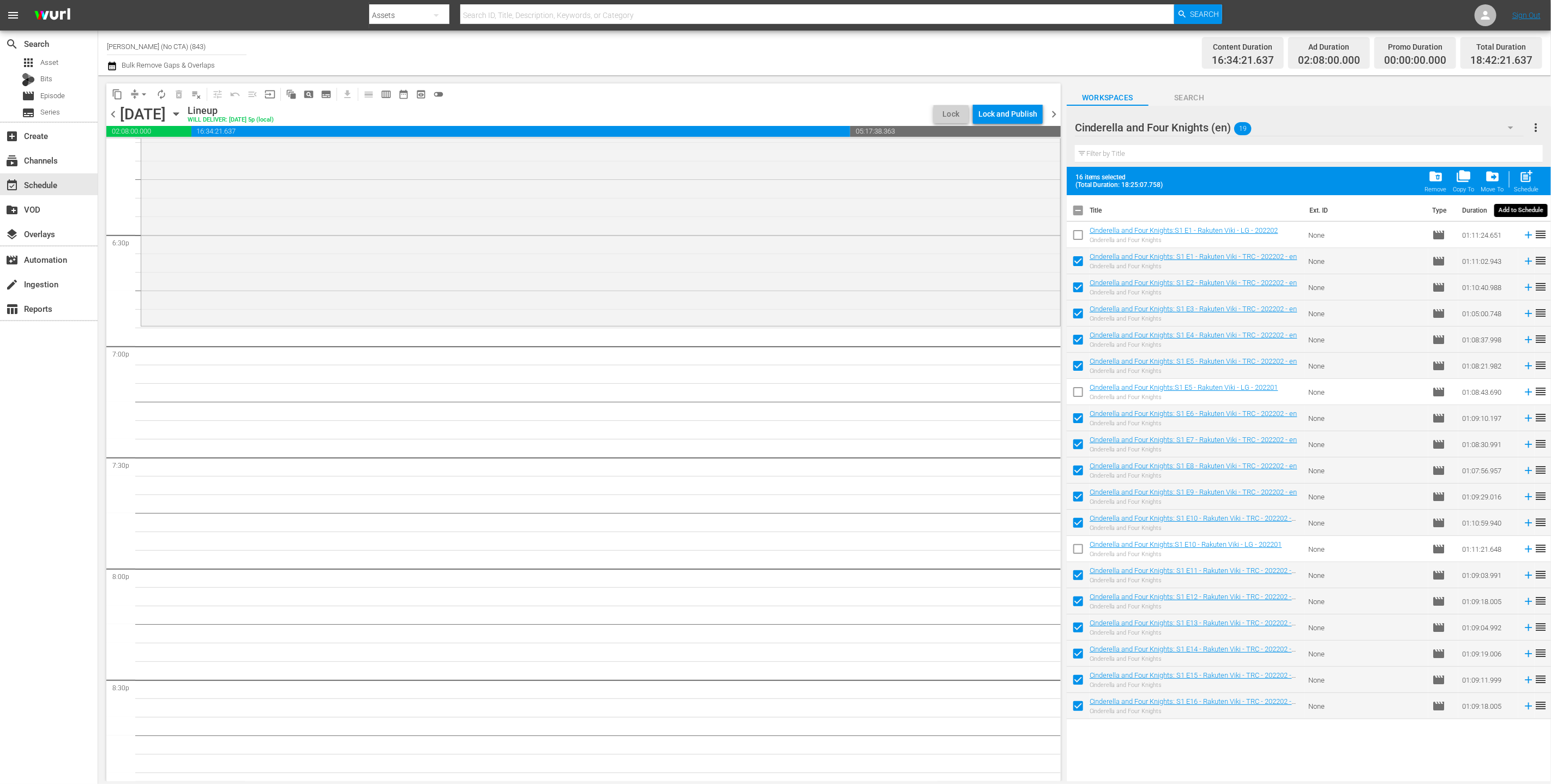
checkbox input "false"
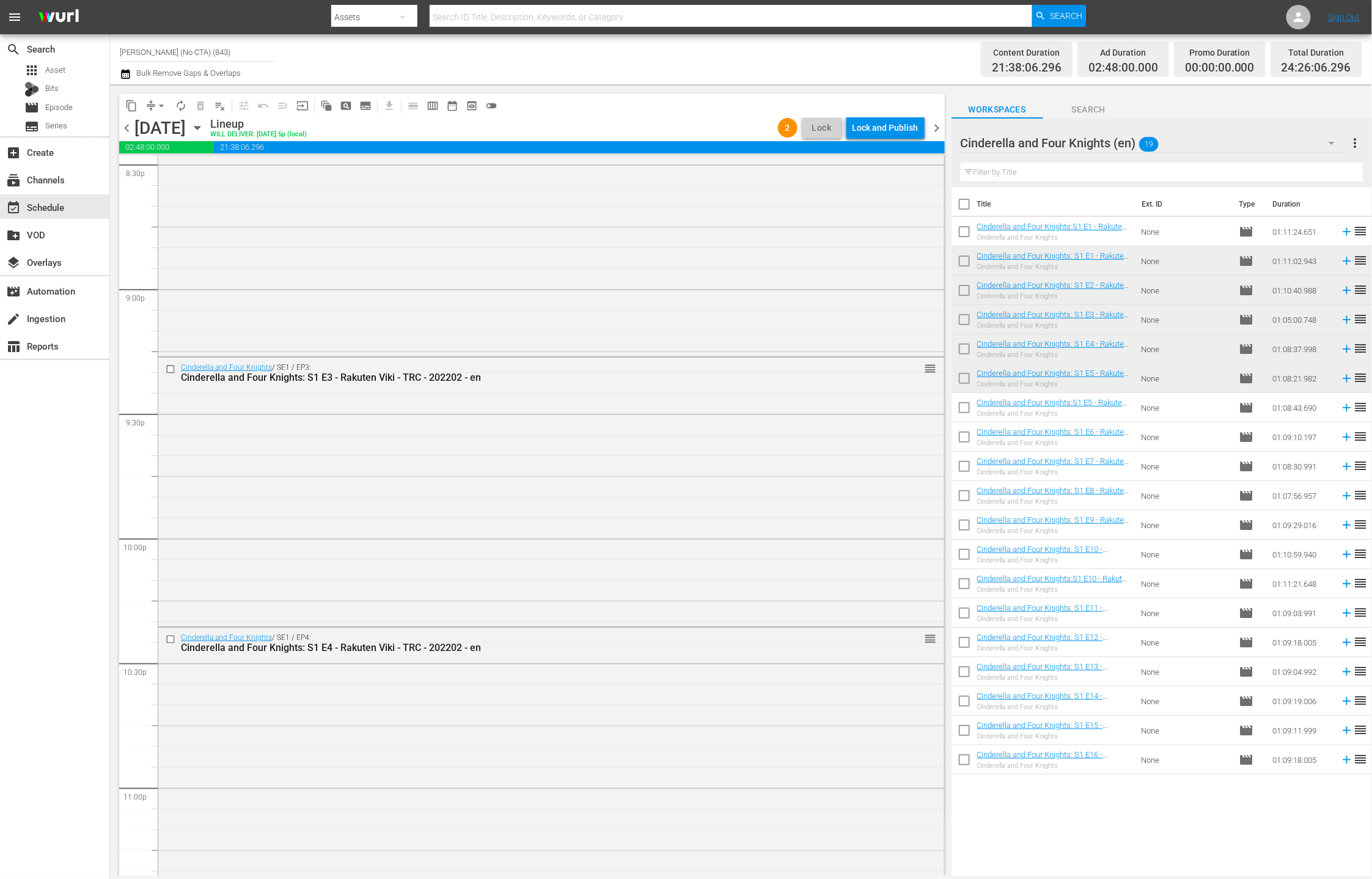
scroll to position [5423, 0]
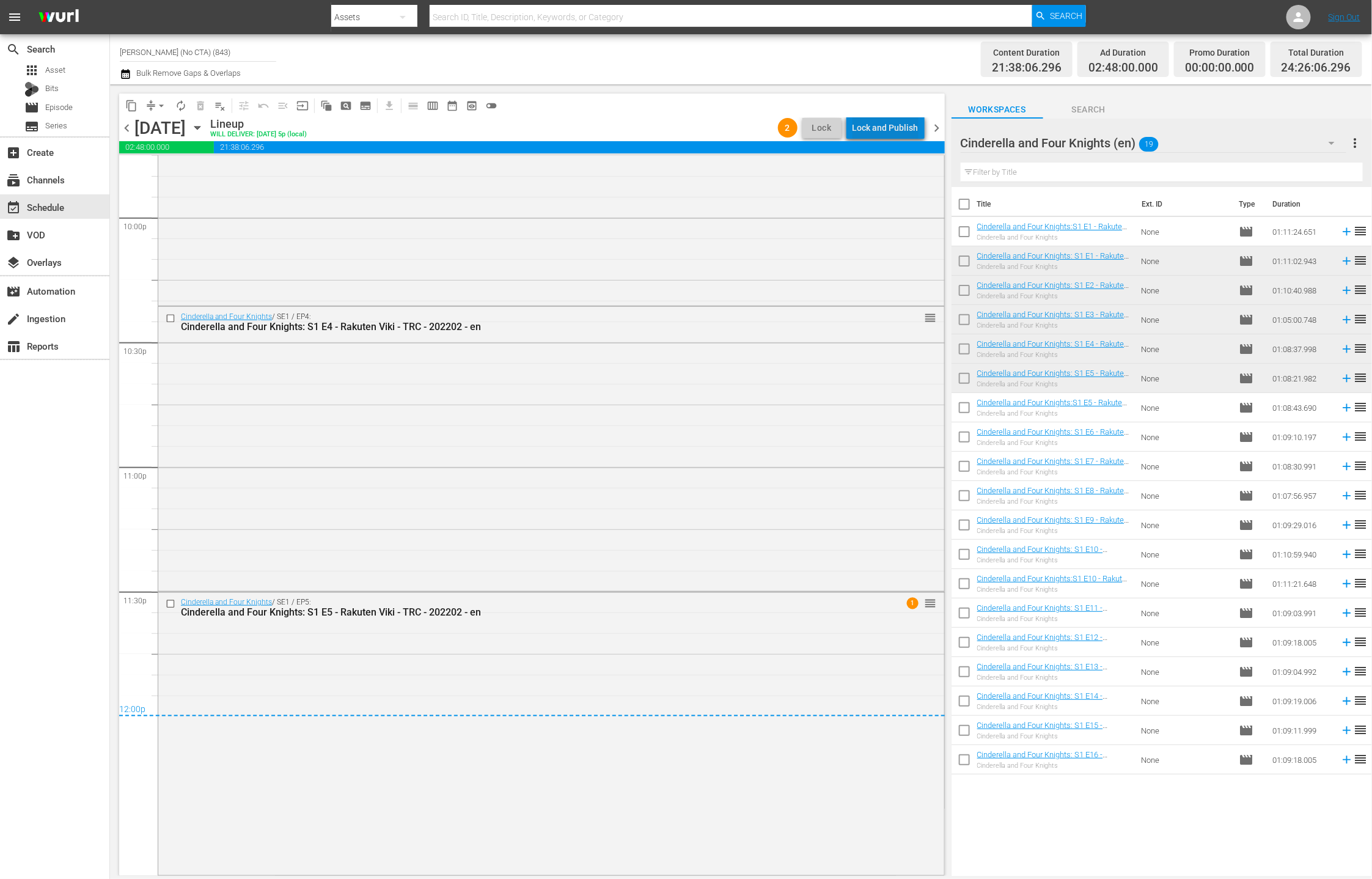
click at [619, 117] on div "Lock and Publish" at bounding box center [884, 127] width 66 height 22
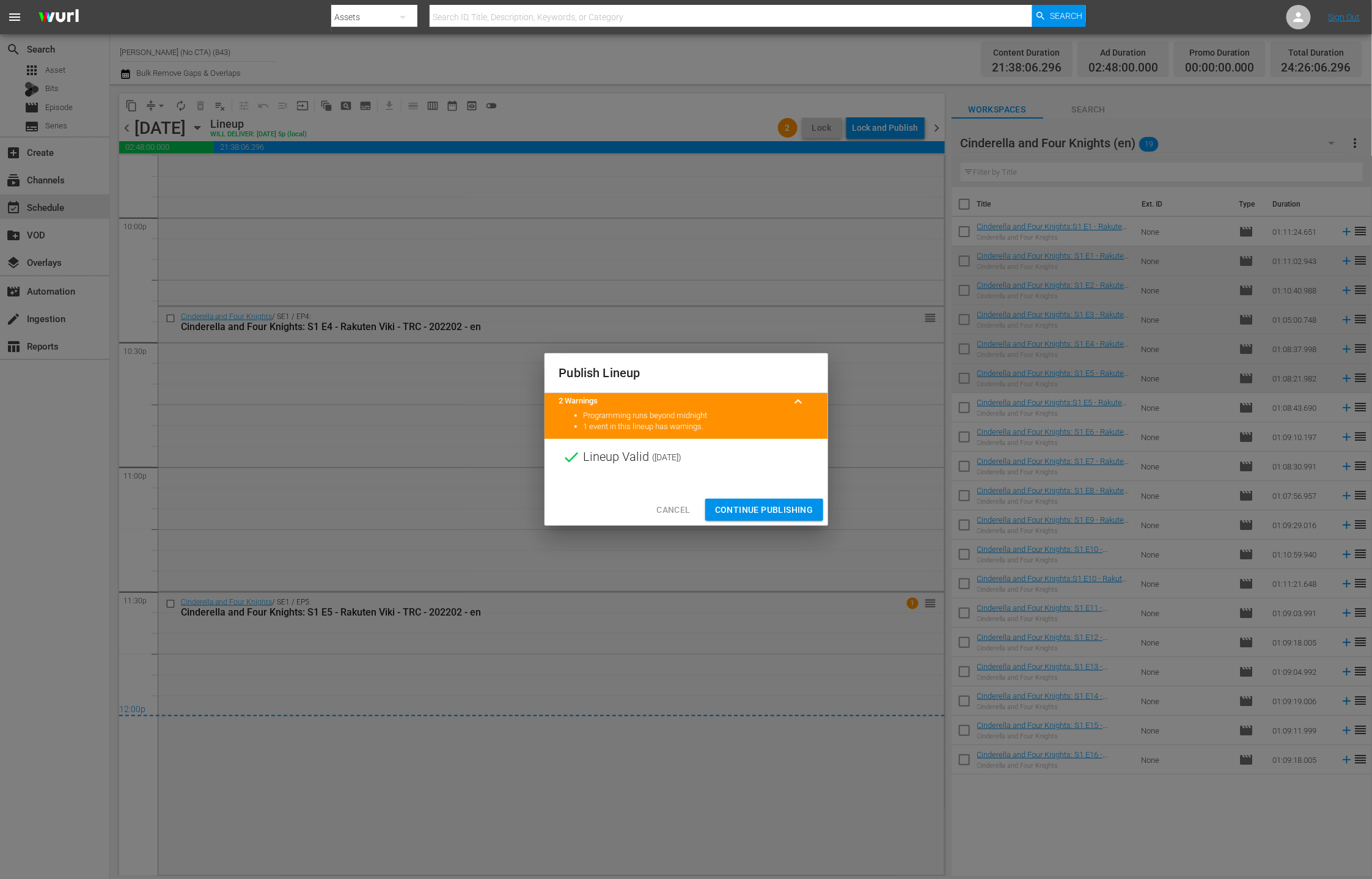
click at [619, 517] on span "Continue Publishing" at bounding box center [764, 509] width 98 height 15
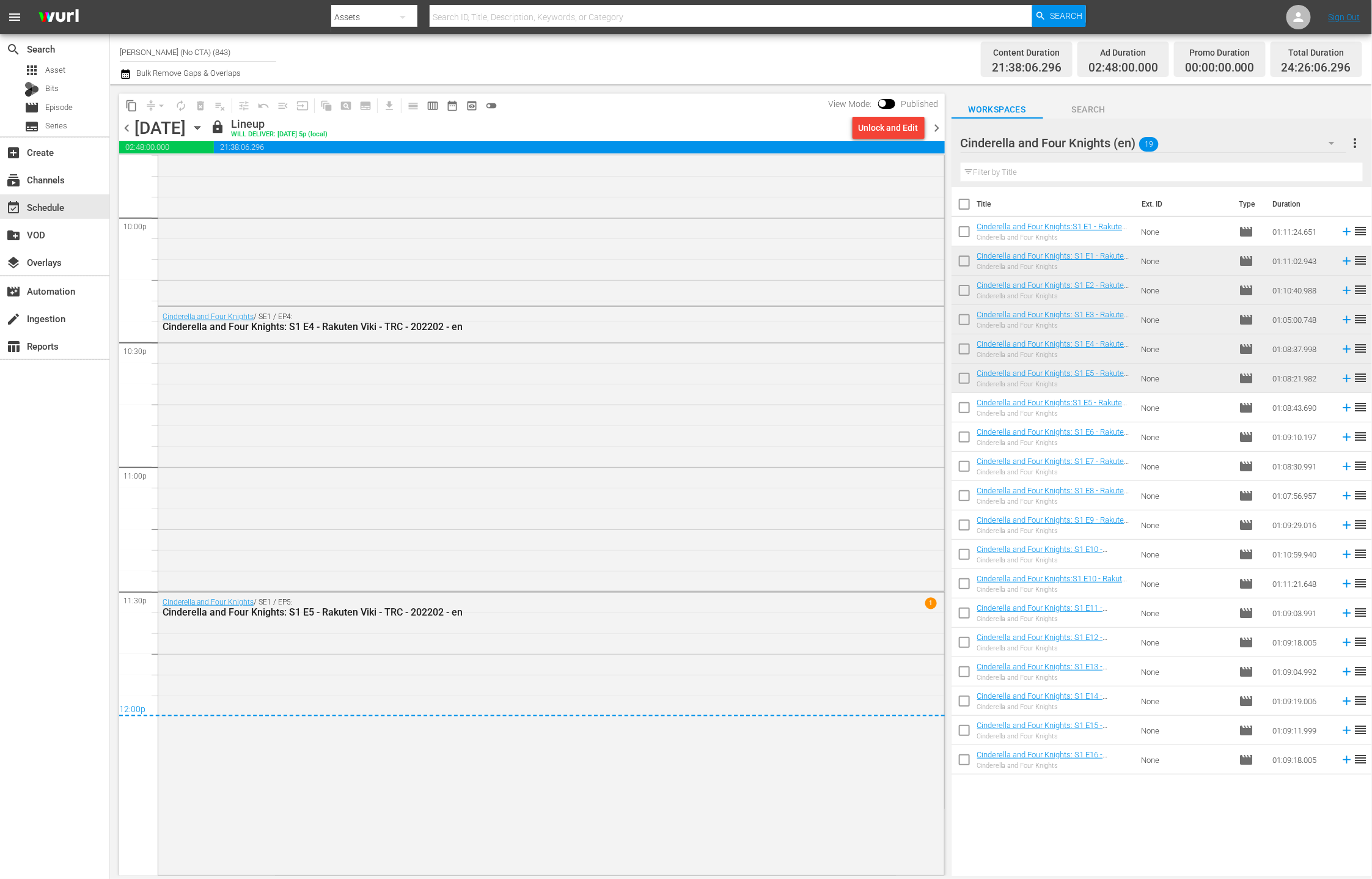
scroll to position [4950, 0]
